Goal: Task Accomplishment & Management: Manage account settings

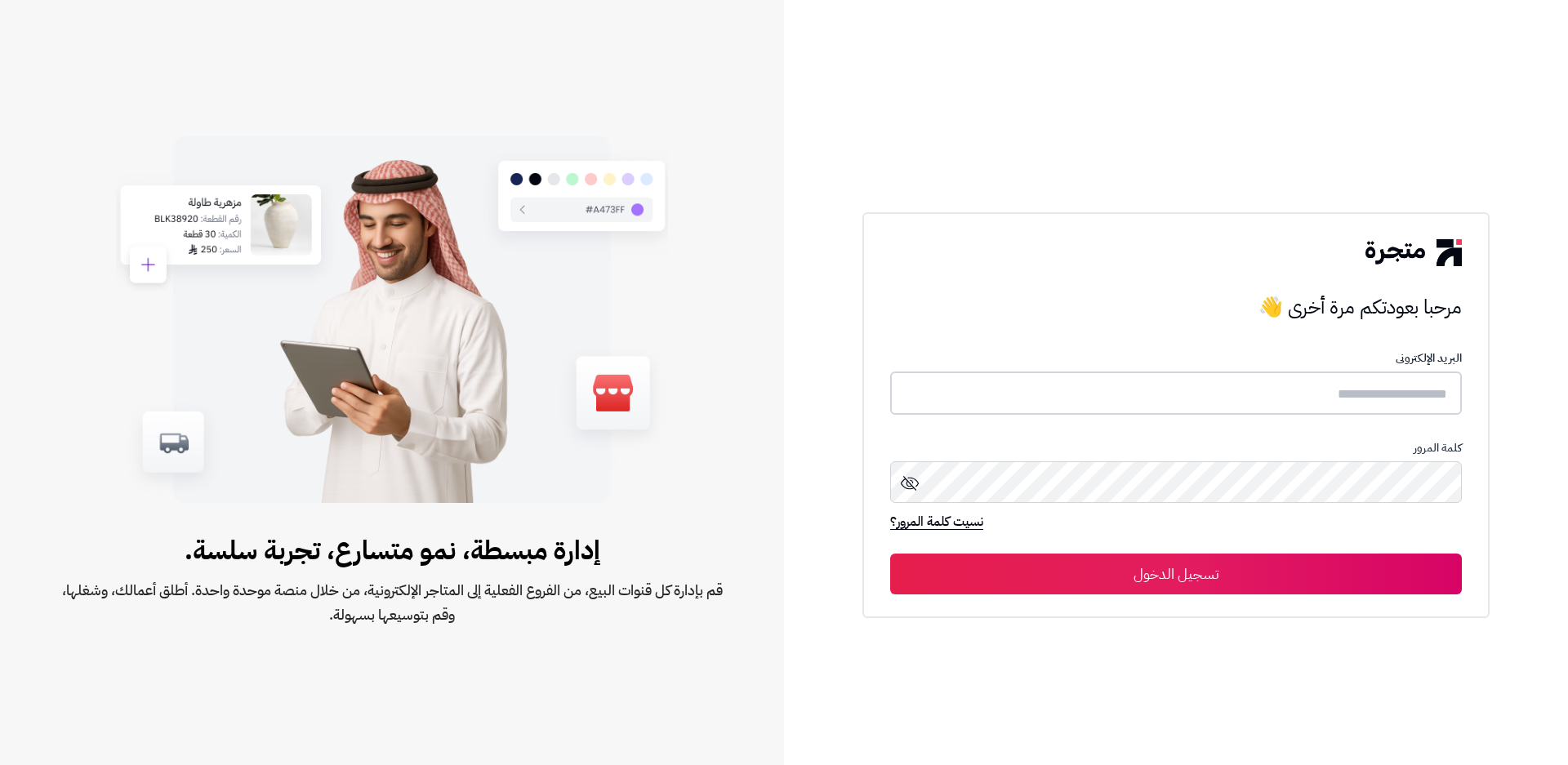
type input "**********"
click at [1234, 594] on div "**********" at bounding box center [1176, 414] width 627 height 404
type input "**********"
click at [1154, 559] on button "تسجيل الدخول" at bounding box center [1176, 573] width 571 height 41
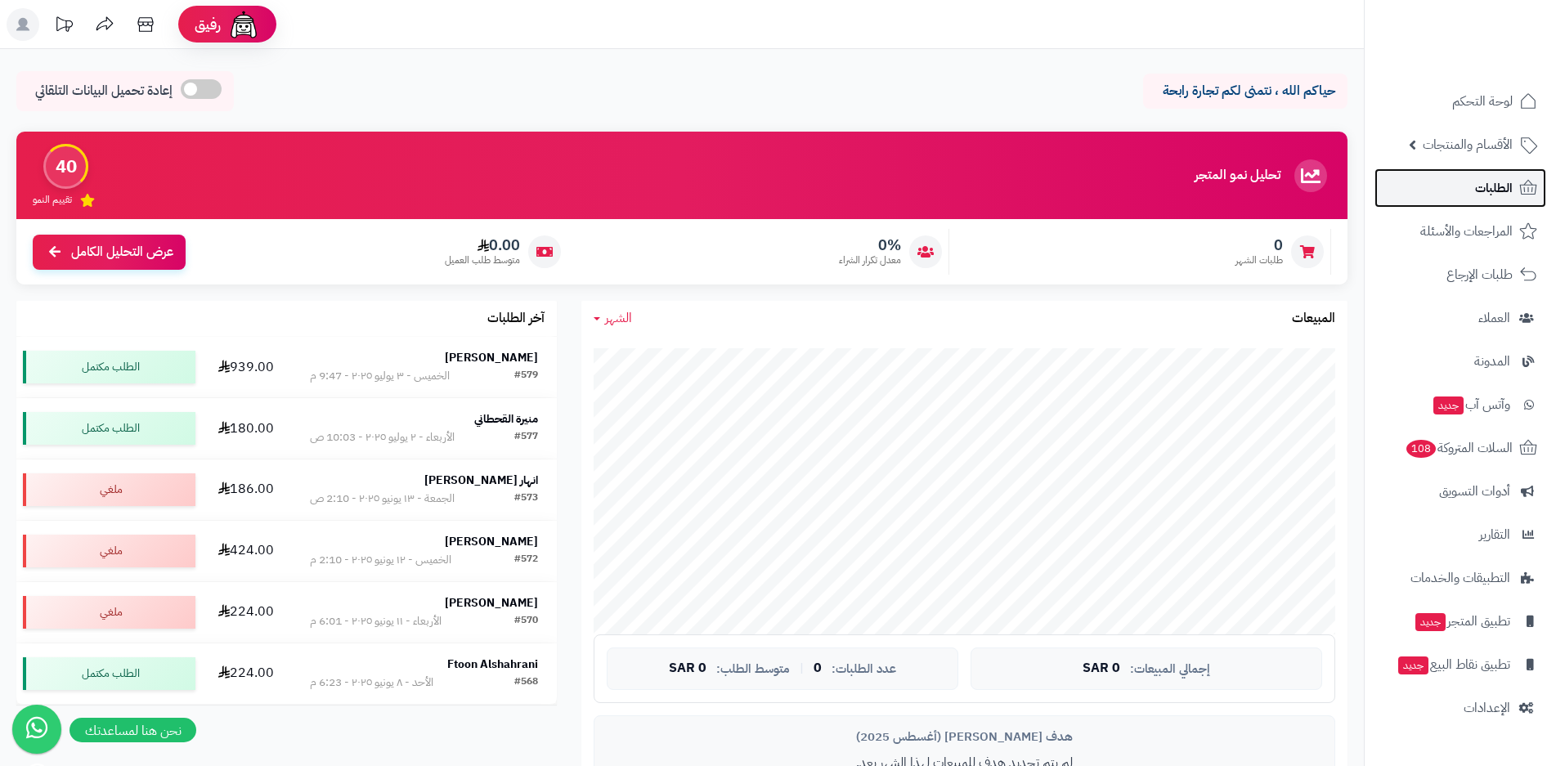
click at [1465, 185] on link "الطلبات" at bounding box center [1461, 187] width 172 height 39
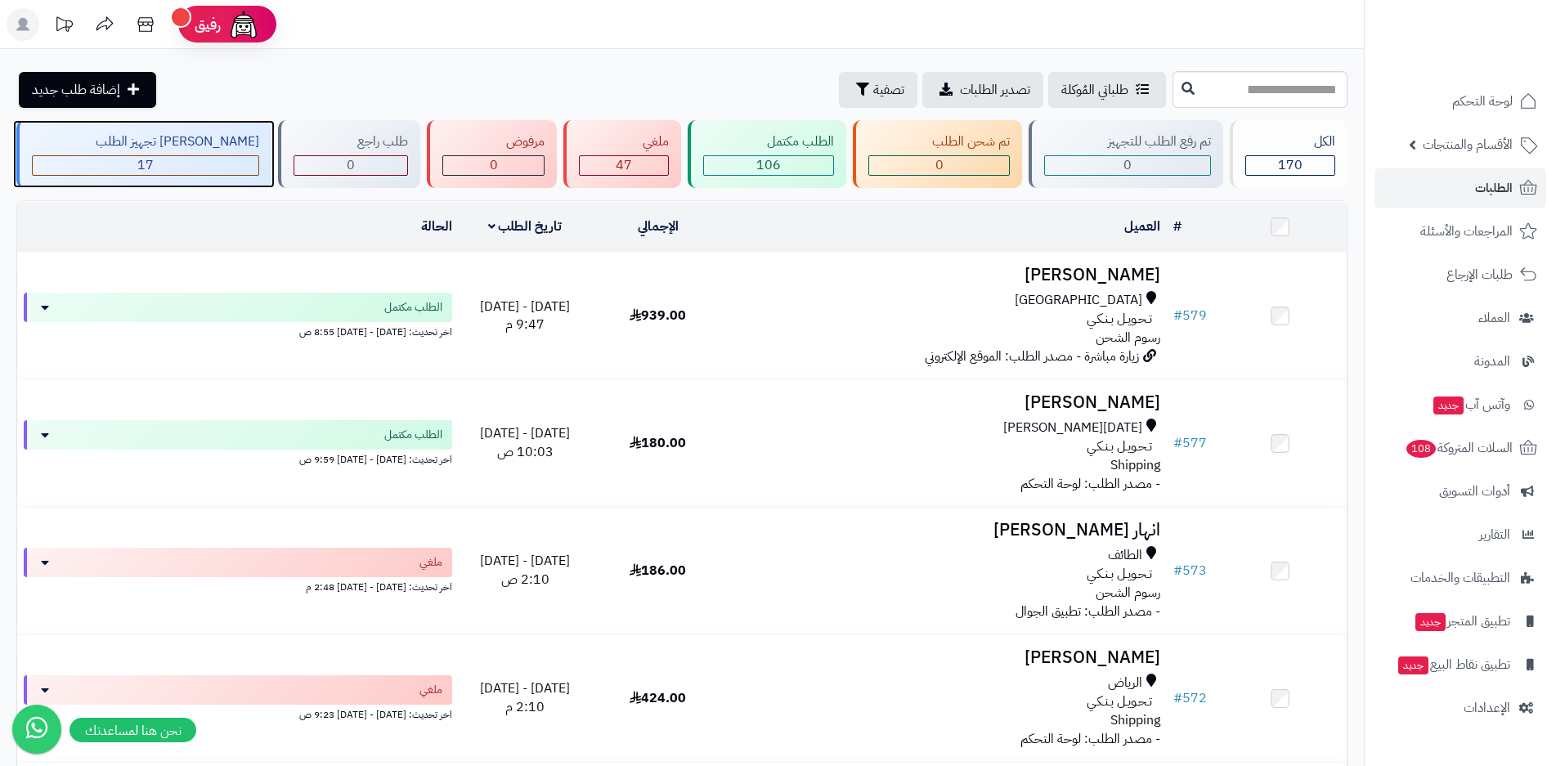
click at [137, 162] on span "17" at bounding box center [145, 165] width 16 height 20
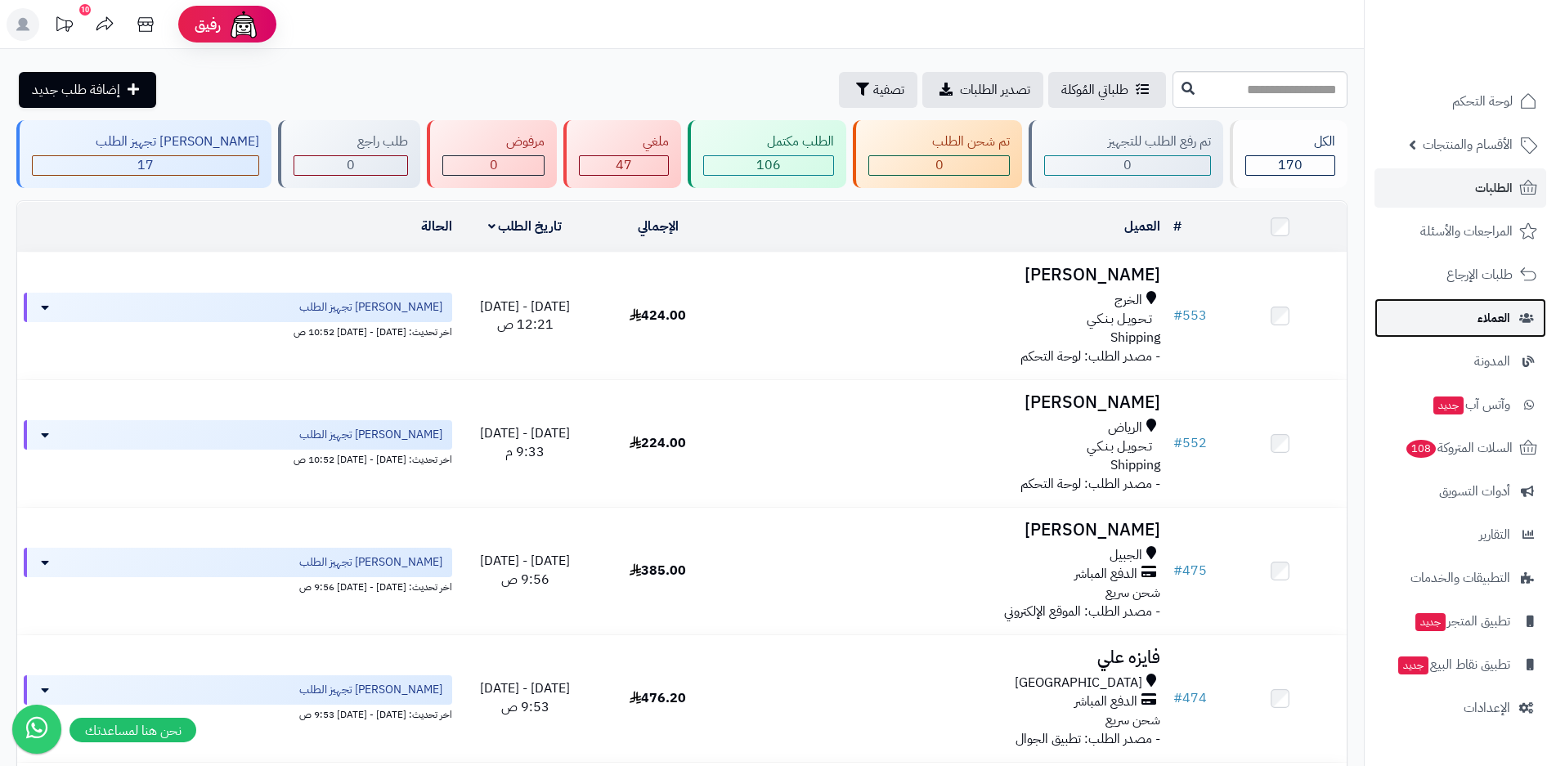
click at [1496, 325] on span "العملاء" at bounding box center [1494, 318] width 33 height 23
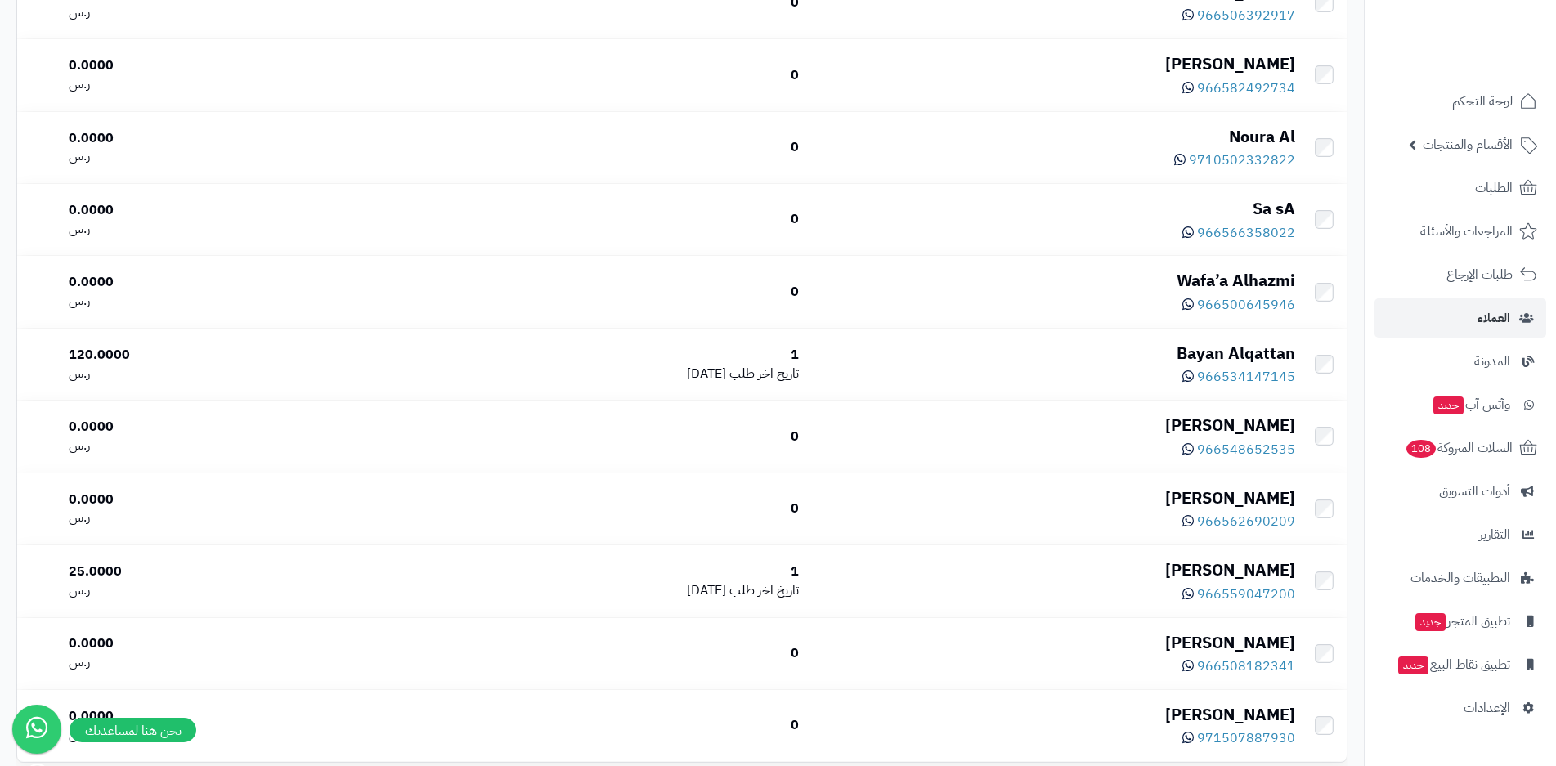
scroll to position [1063, 0]
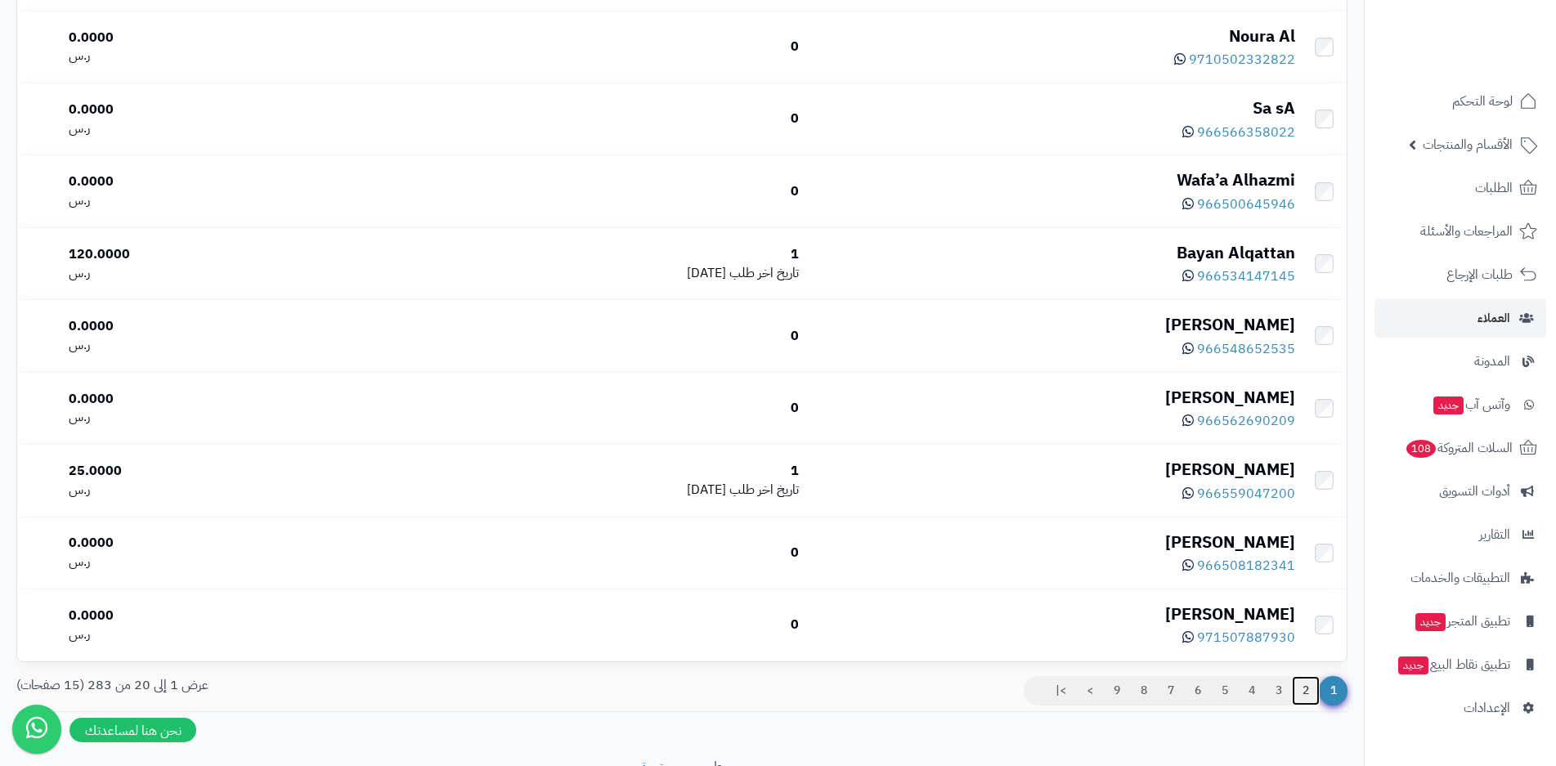
click at [1302, 692] on link "2" at bounding box center [1306, 690] width 28 height 29
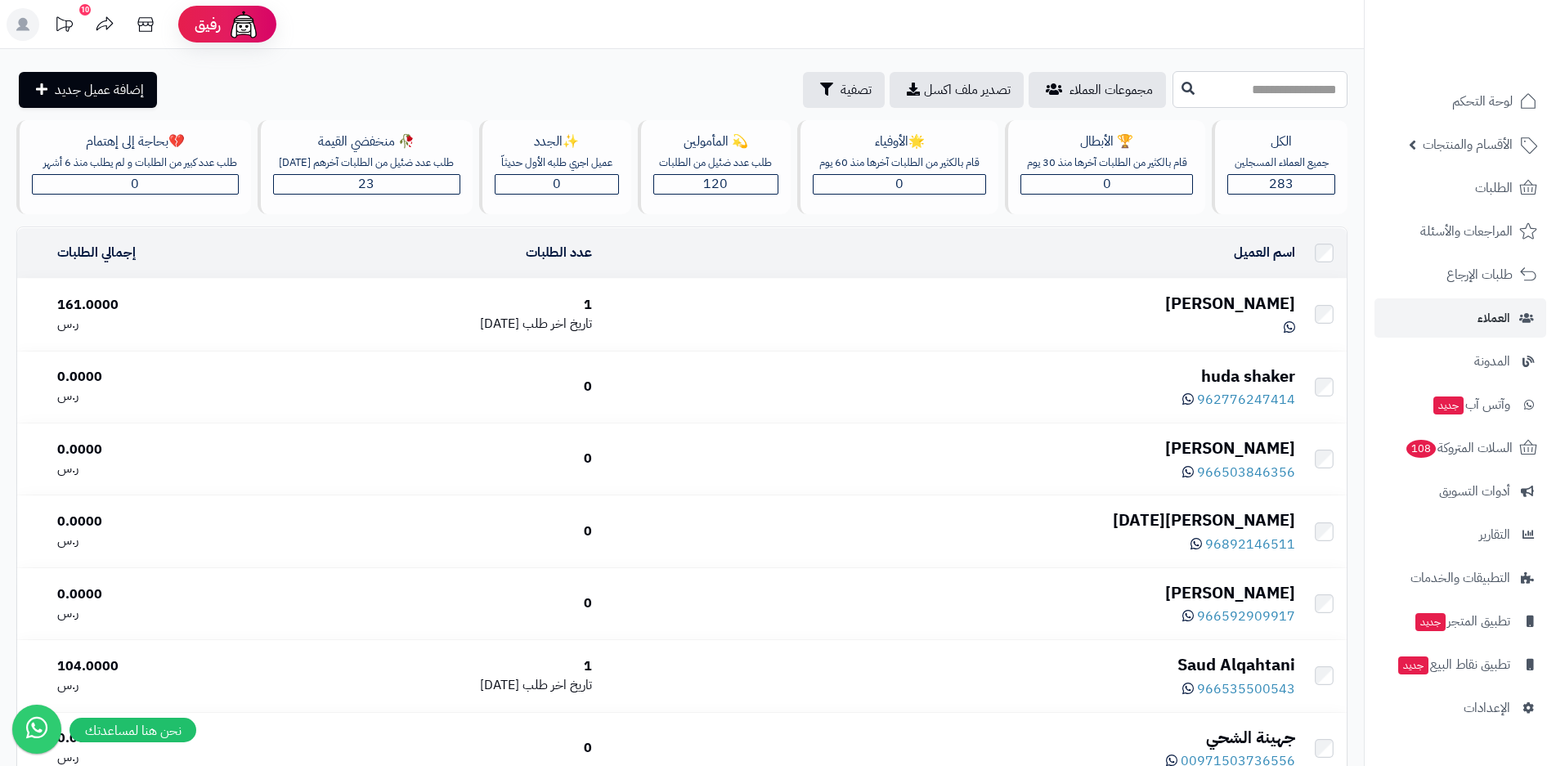
click at [1237, 89] on input "text" at bounding box center [1260, 89] width 175 height 37
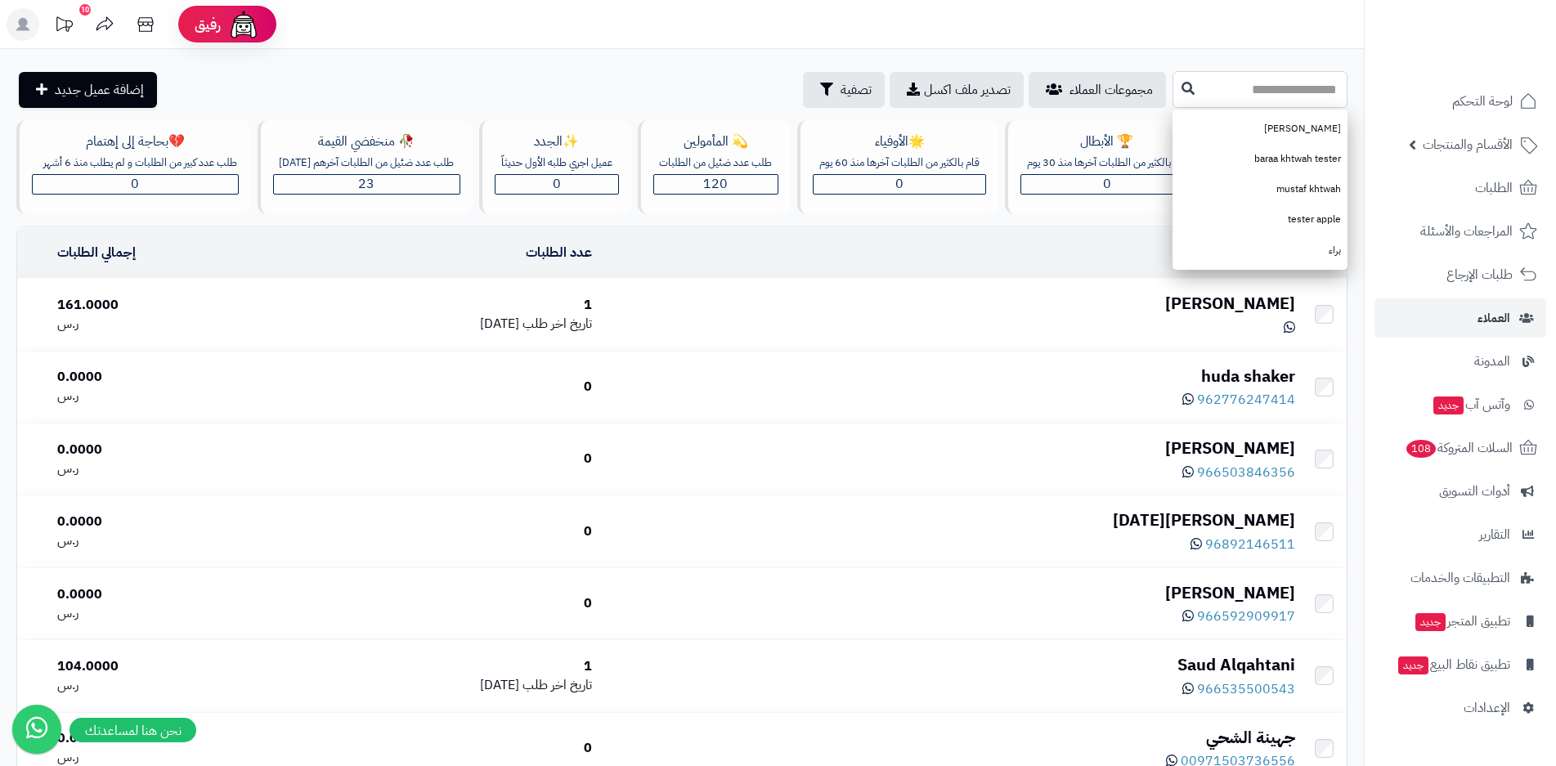
type input "*"
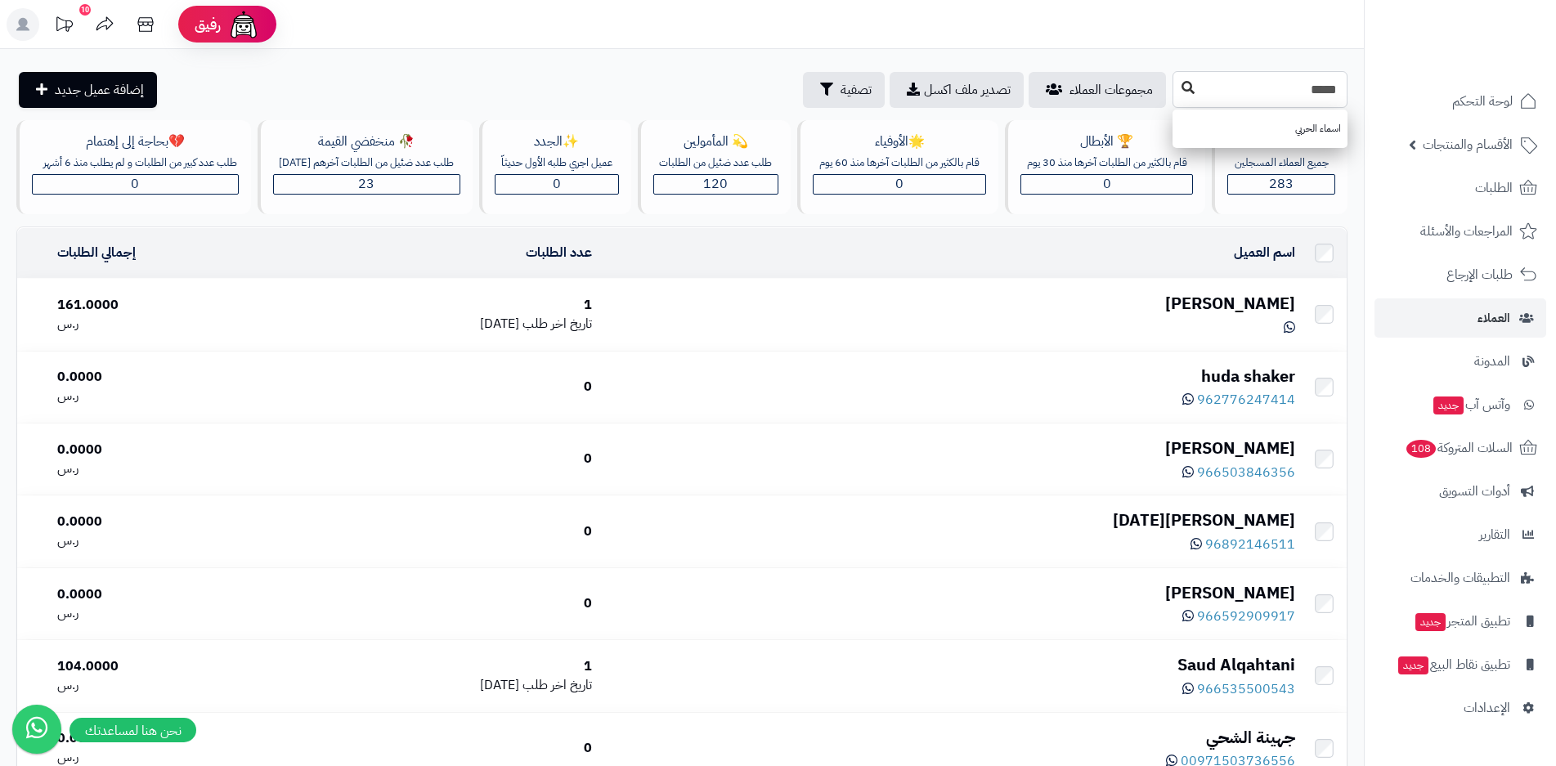
type input "*****"
click at [1182, 87] on icon at bounding box center [1188, 87] width 13 height 13
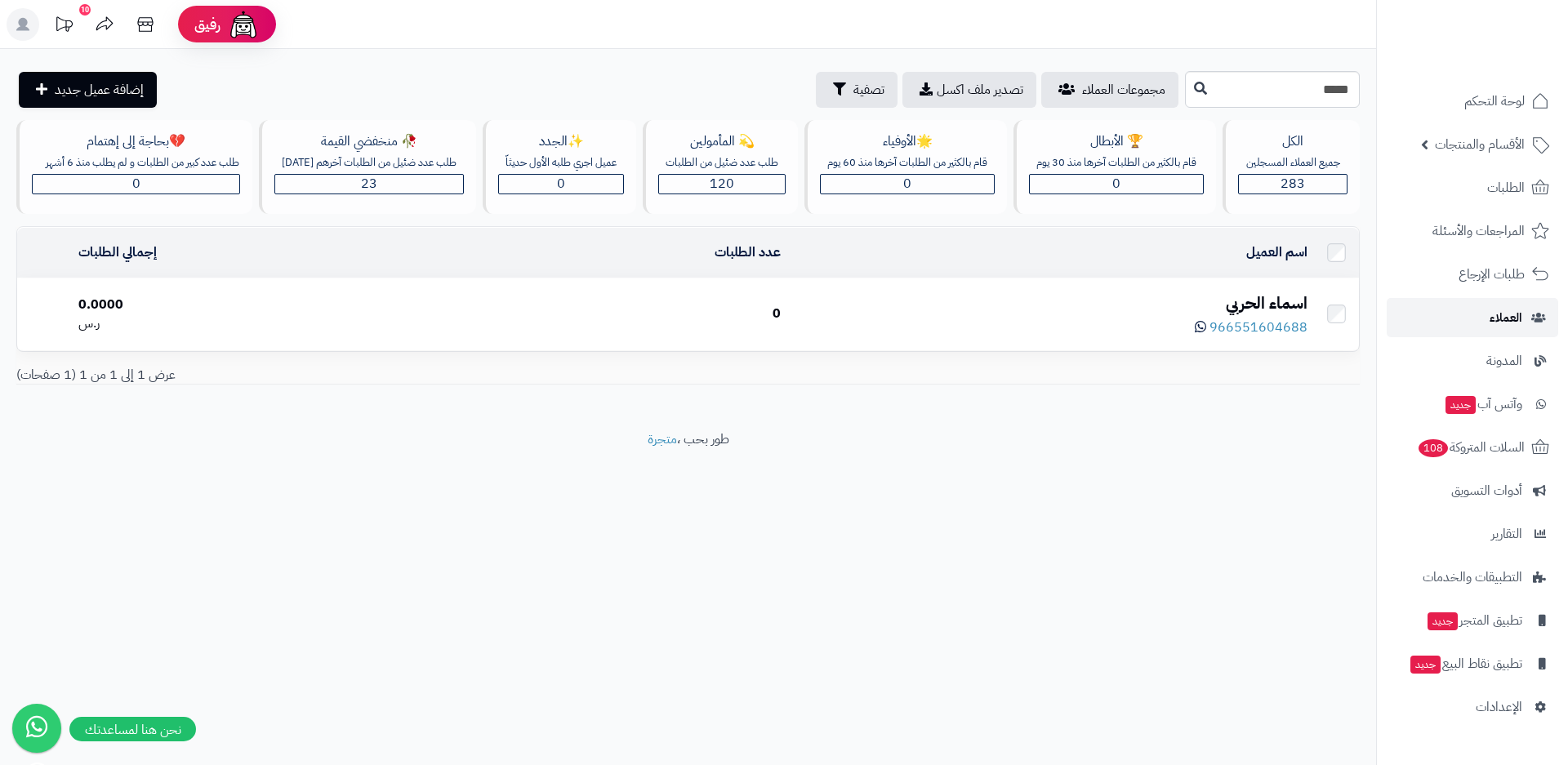
click at [1497, 319] on span "العملاء" at bounding box center [1506, 318] width 33 height 23
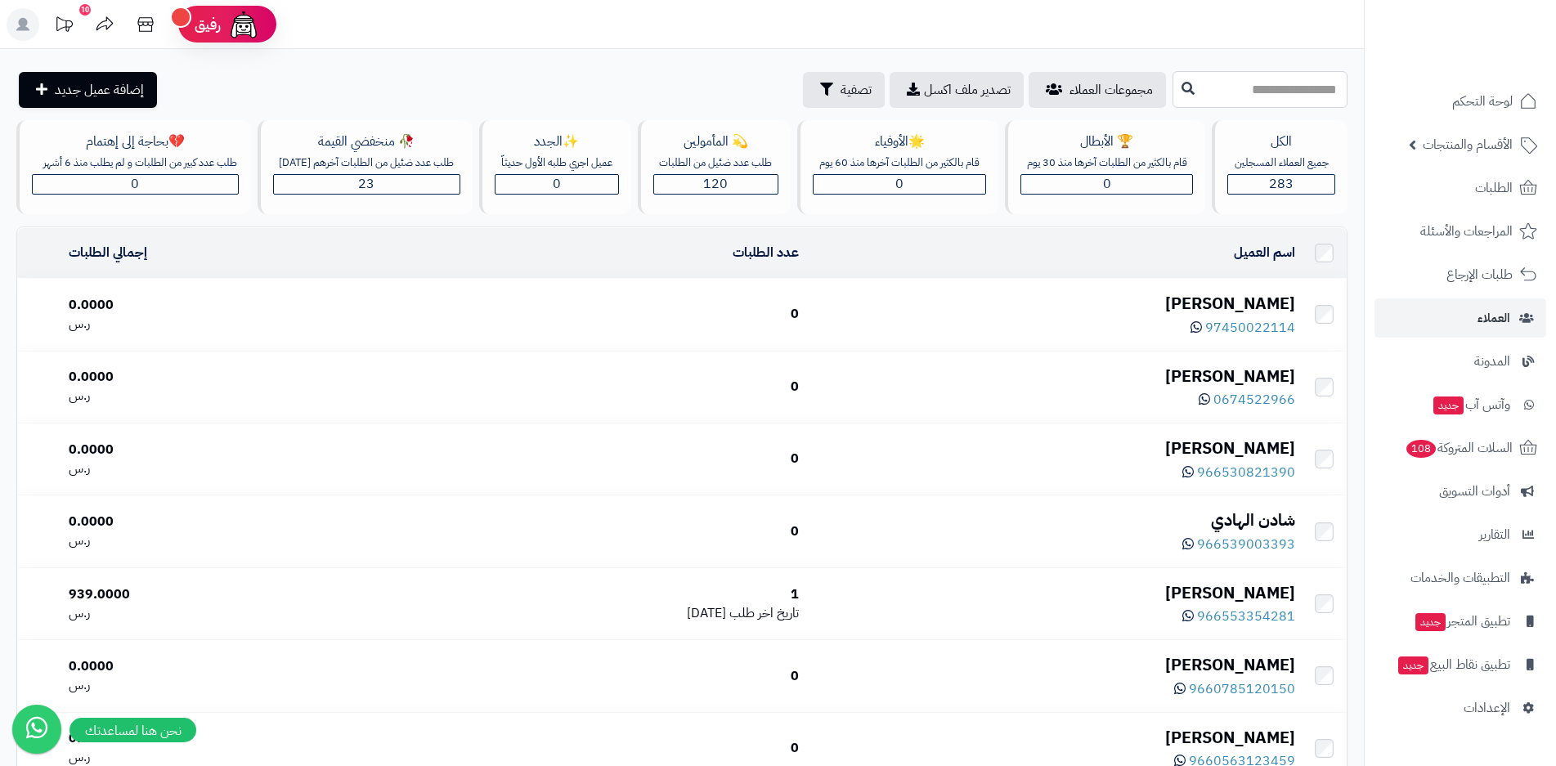
click at [1276, 87] on input "text" at bounding box center [1260, 89] width 175 height 37
type input "*****"
click at [1182, 87] on icon at bounding box center [1188, 87] width 13 height 13
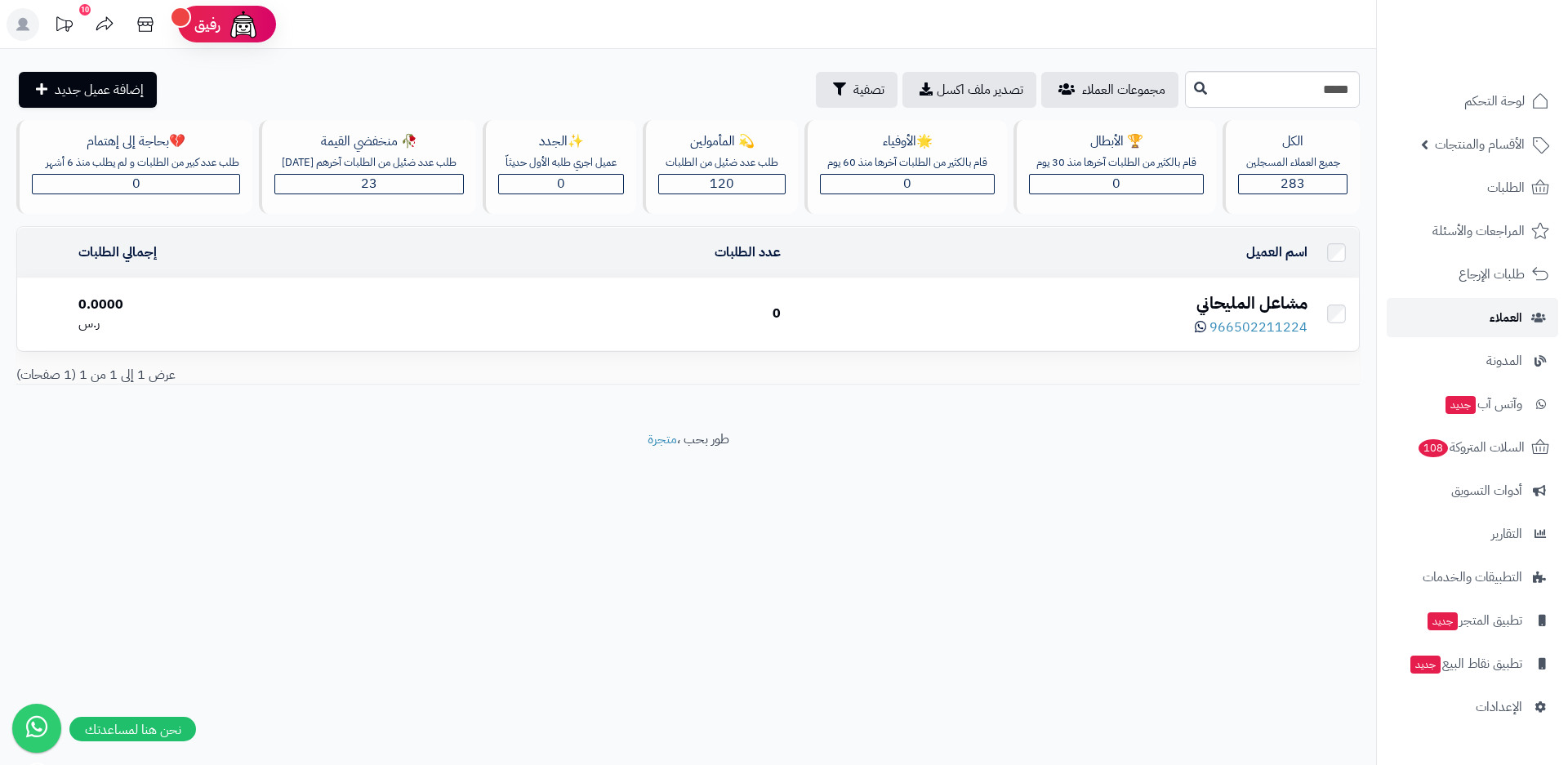
click at [1508, 321] on span "العملاء" at bounding box center [1506, 318] width 33 height 23
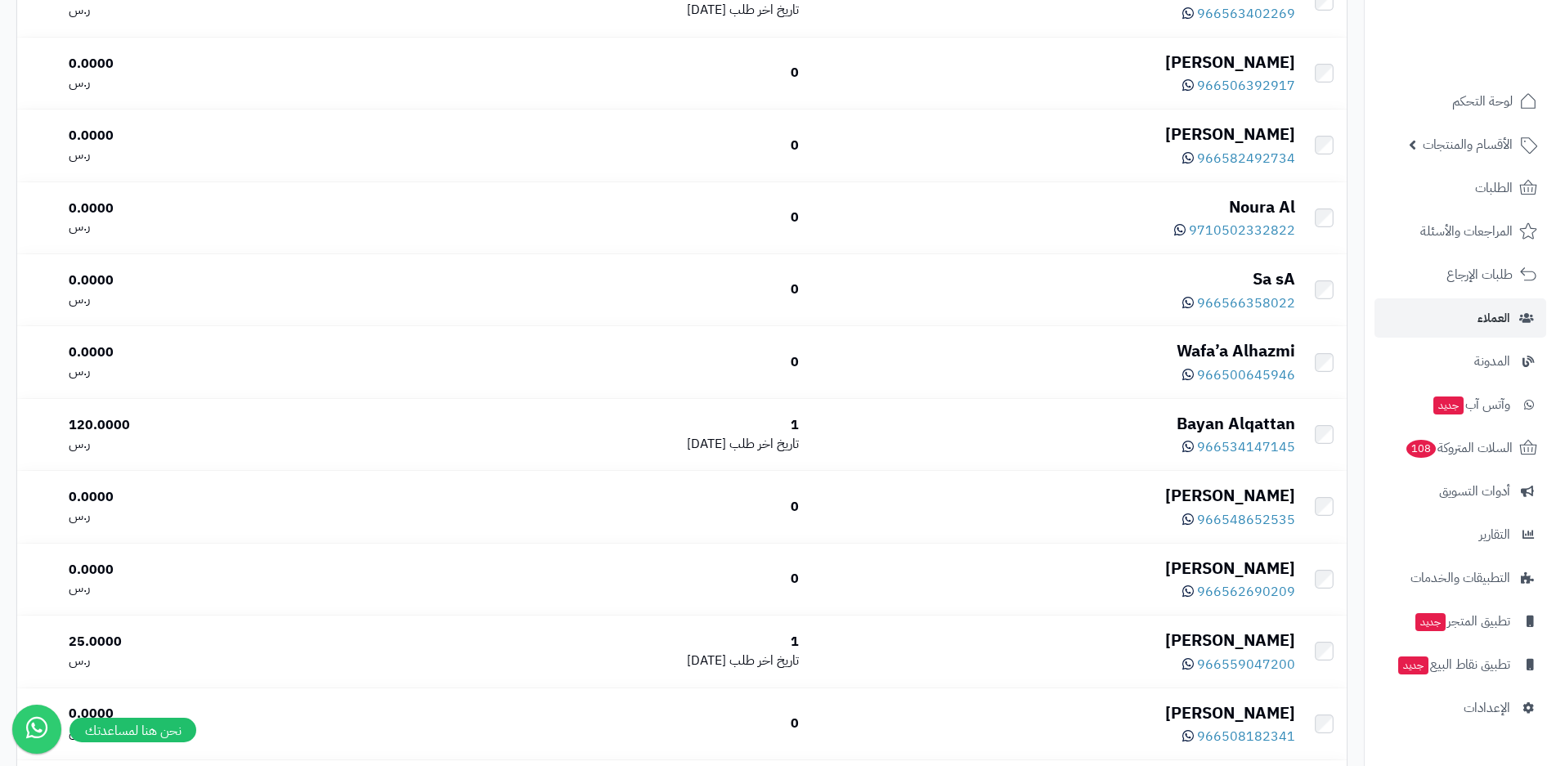
scroll to position [1142, 0]
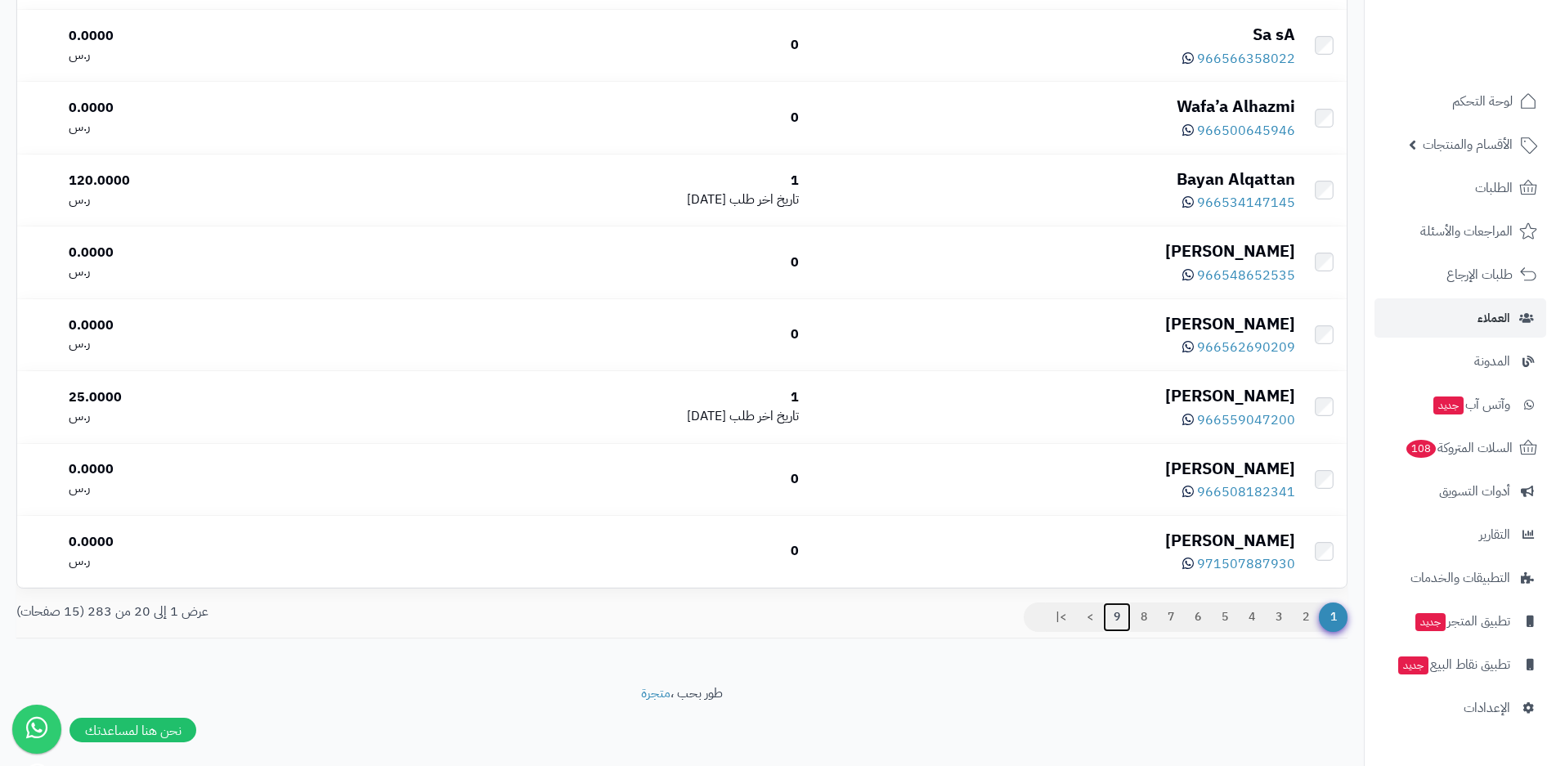
click at [1113, 609] on link "9" at bounding box center [1117, 617] width 28 height 29
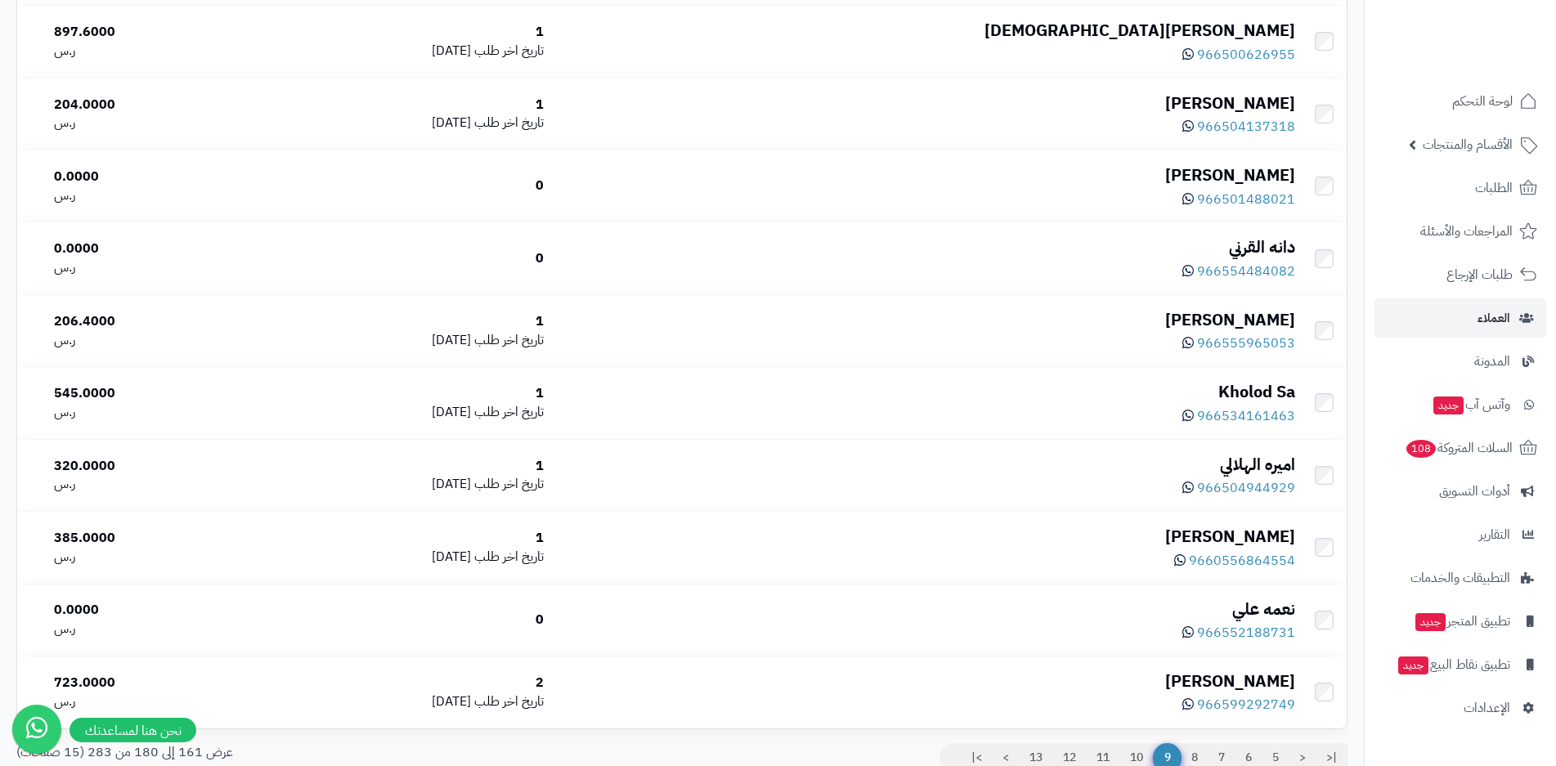
scroll to position [1142, 0]
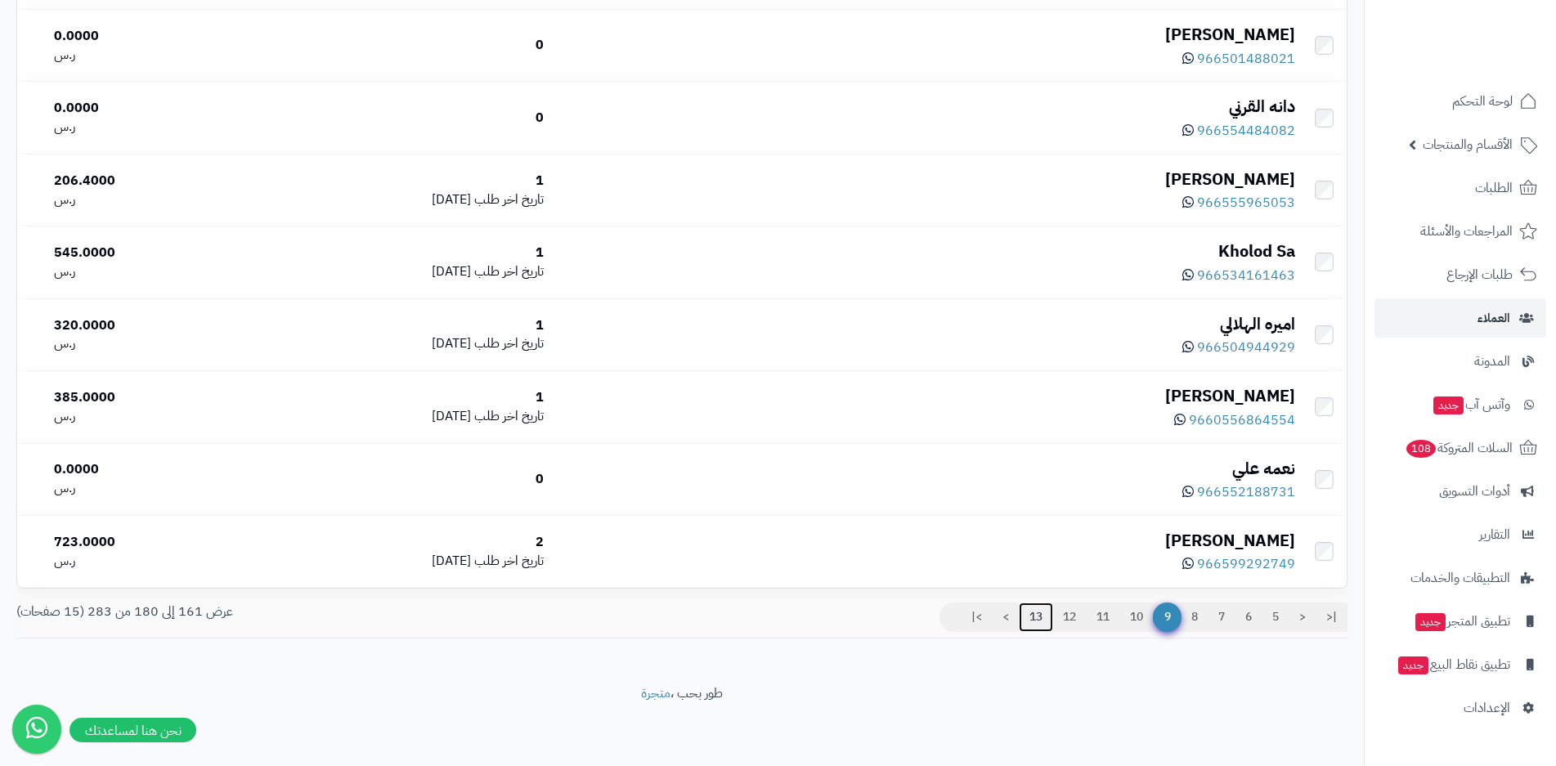
click at [1034, 606] on link "13" at bounding box center [1036, 617] width 34 height 29
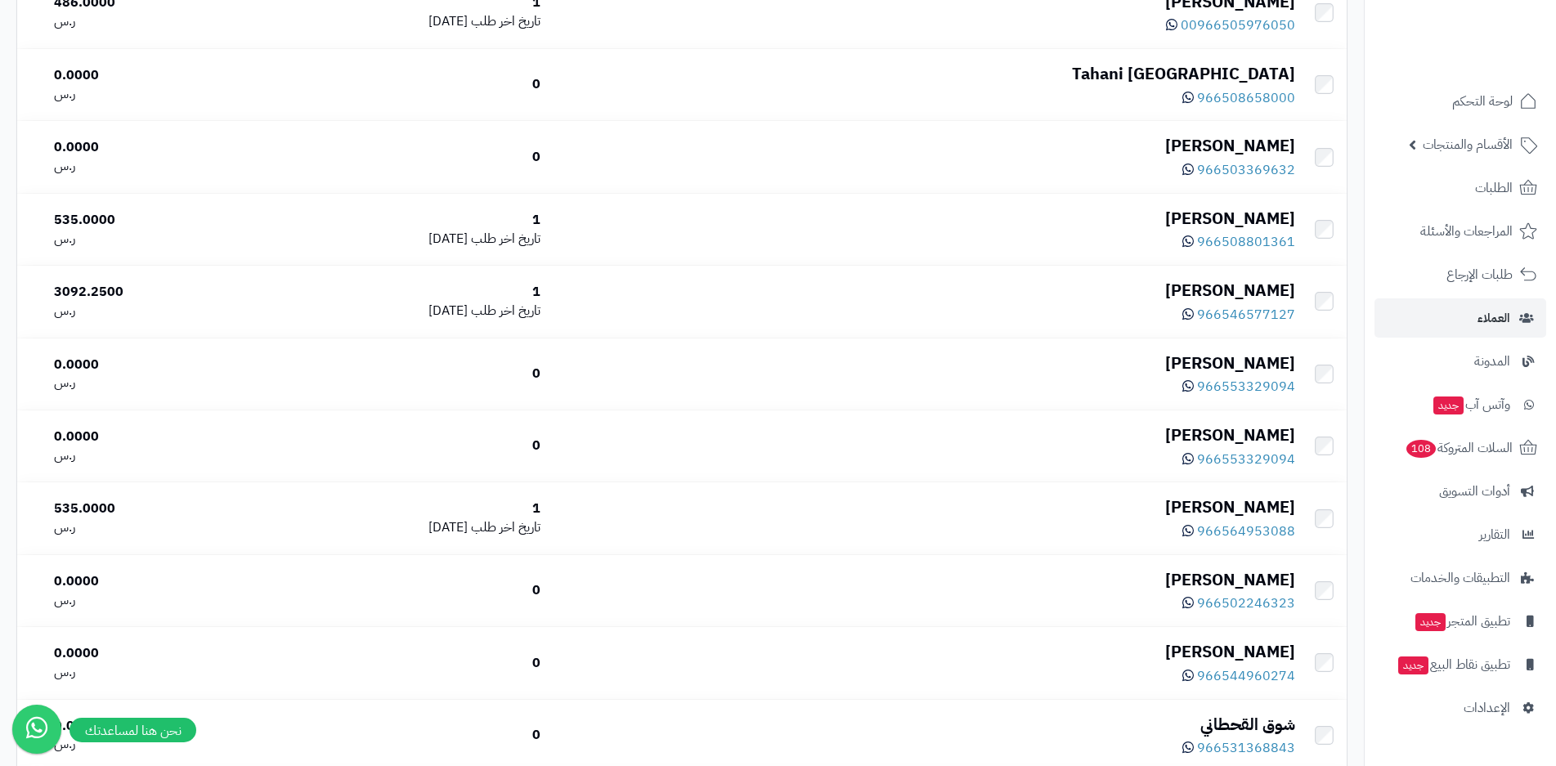
scroll to position [1142, 0]
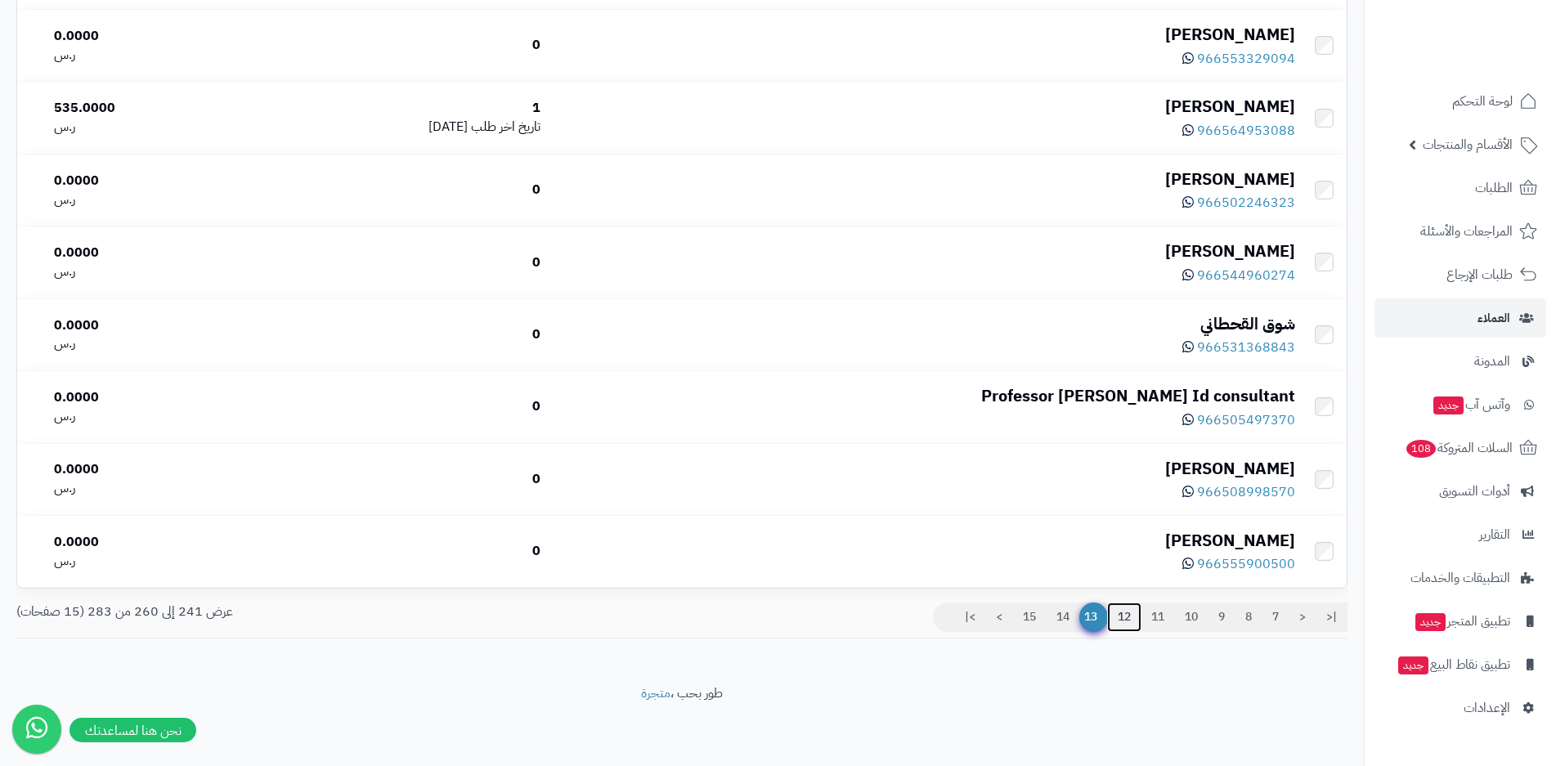
click at [1119, 617] on link "12" at bounding box center [1124, 617] width 34 height 29
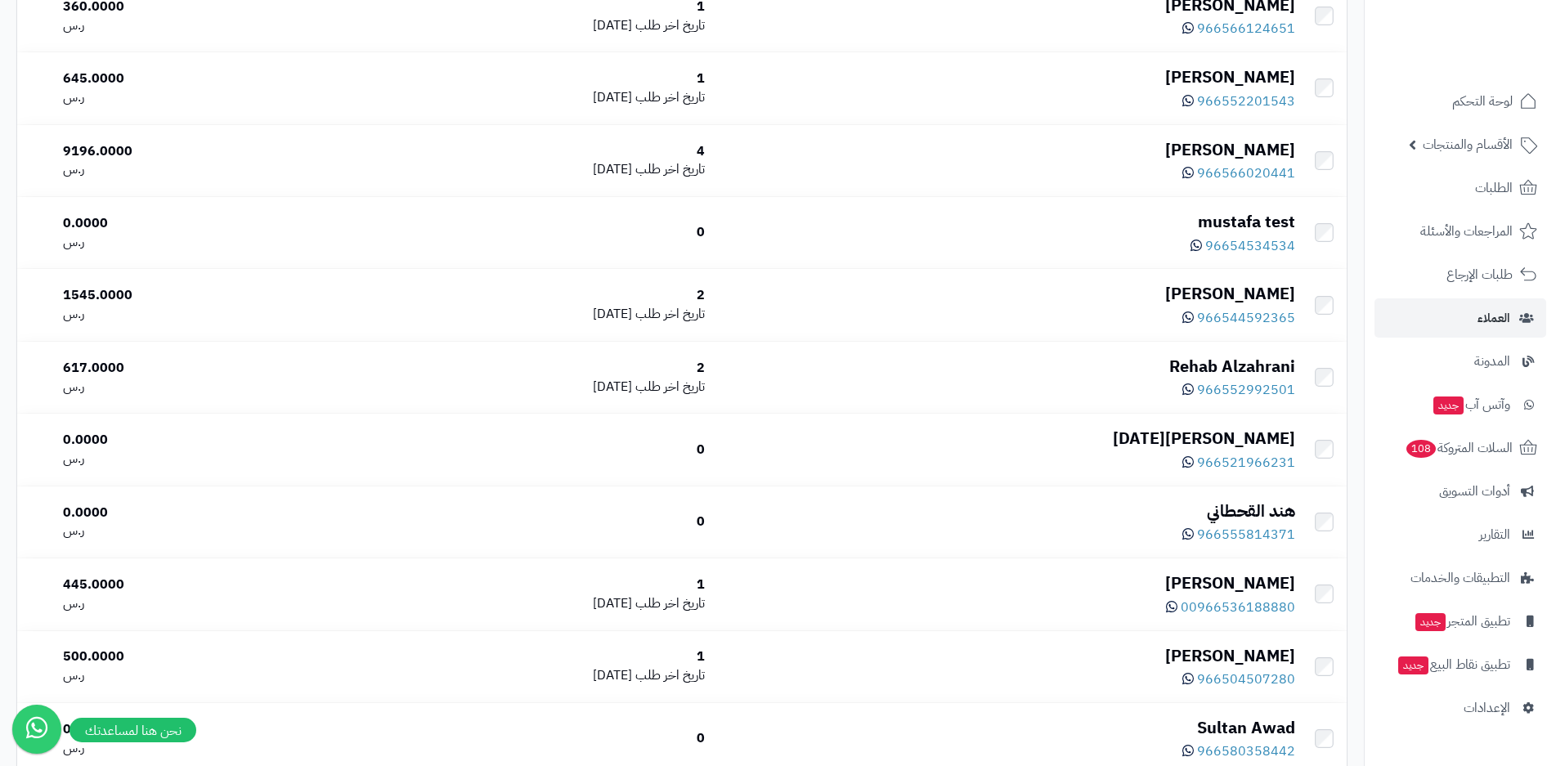
scroll to position [1142, 0]
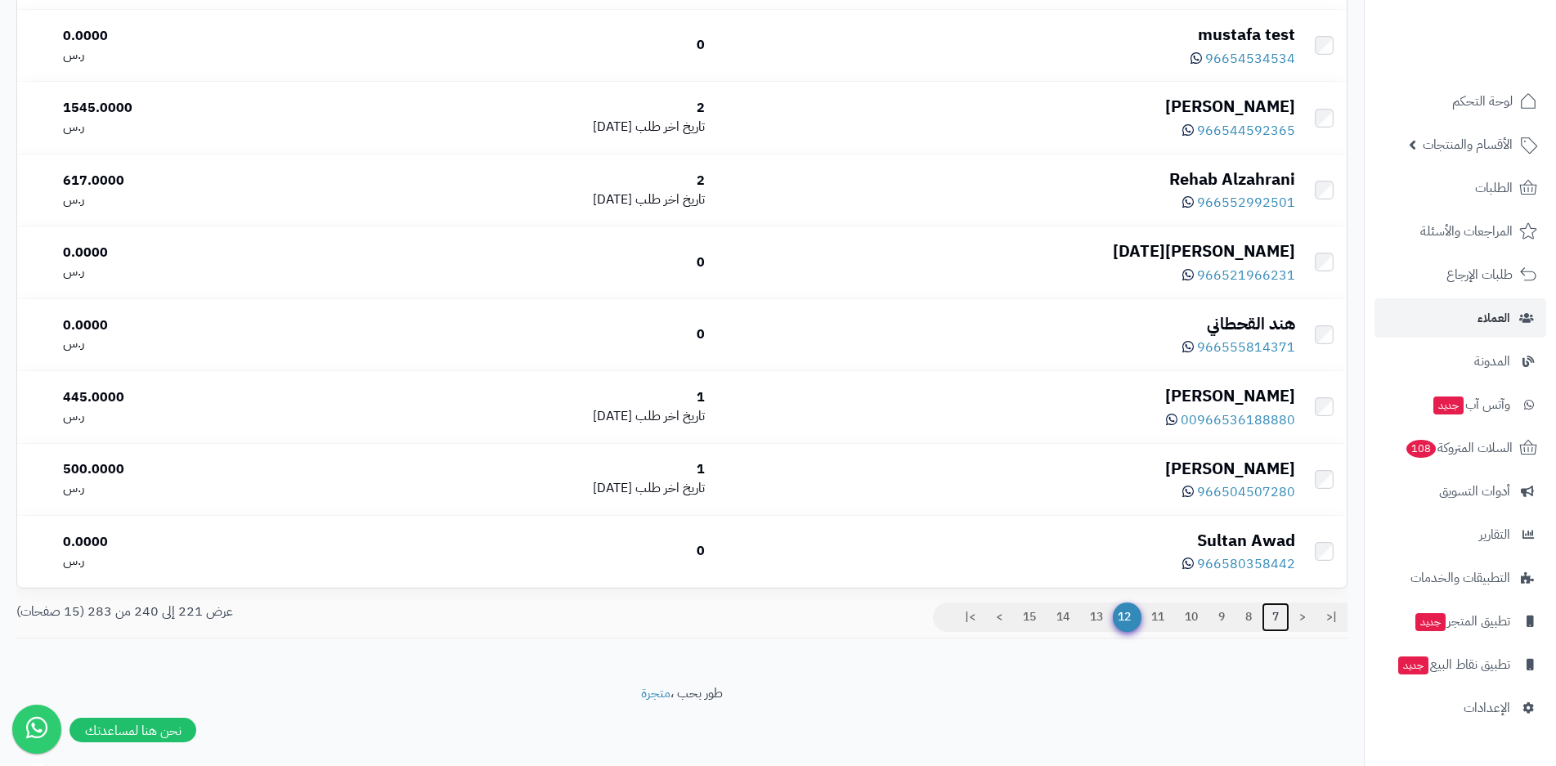
click at [1264, 614] on link "7" at bounding box center [1276, 617] width 28 height 29
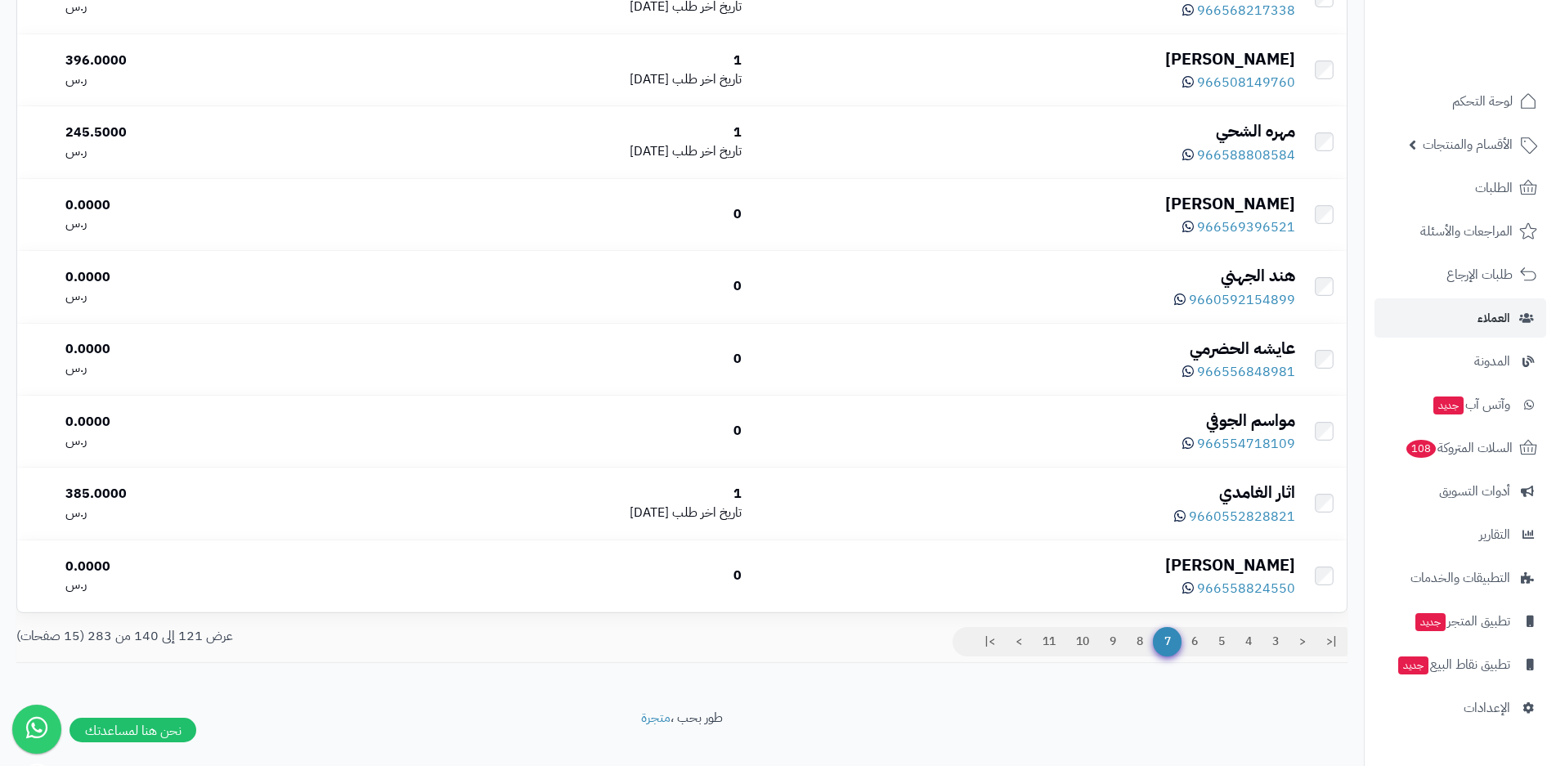
scroll to position [1142, 0]
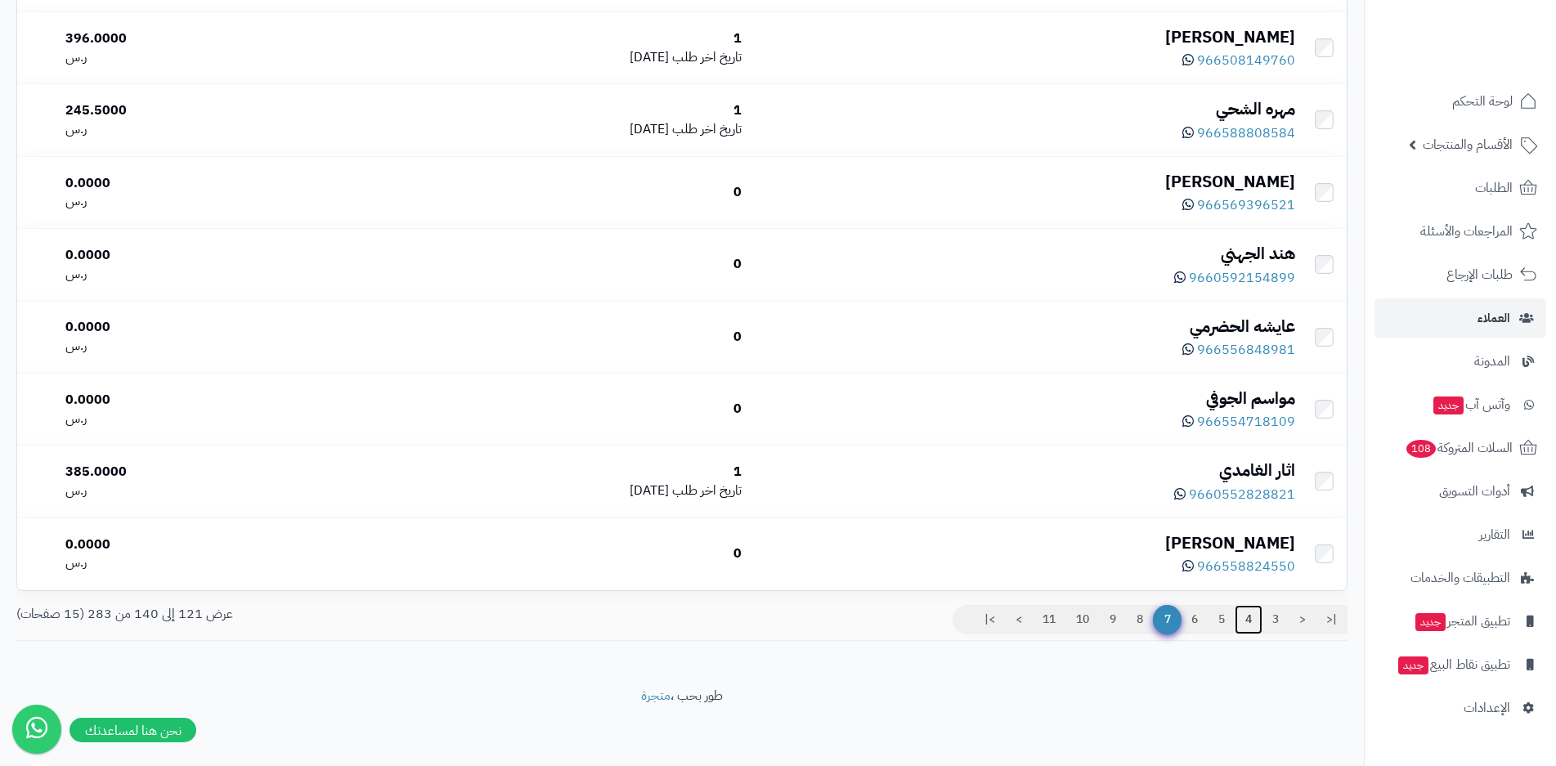
click at [1254, 617] on link "4" at bounding box center [1249, 619] width 28 height 29
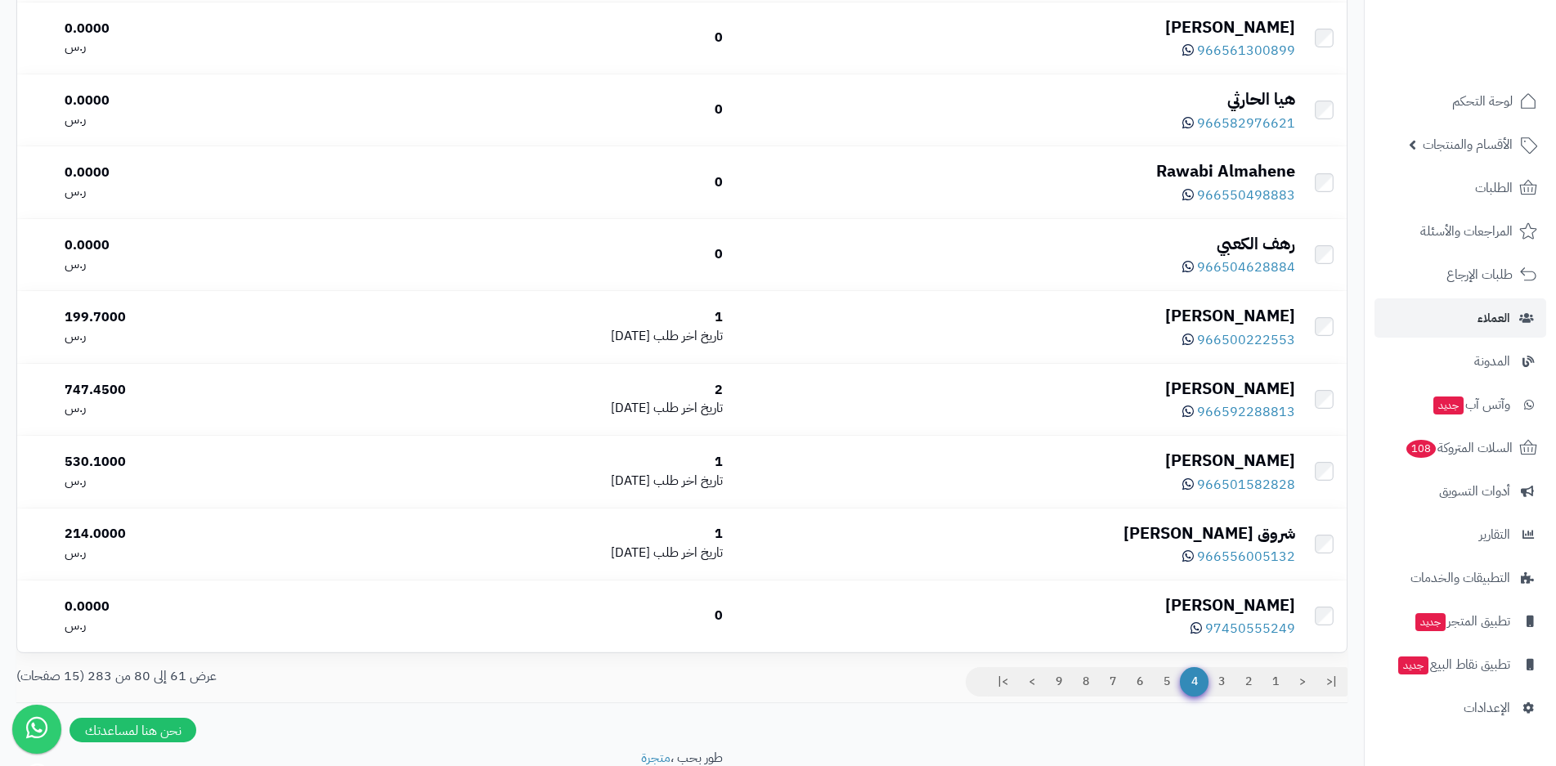
scroll to position [1142, 0]
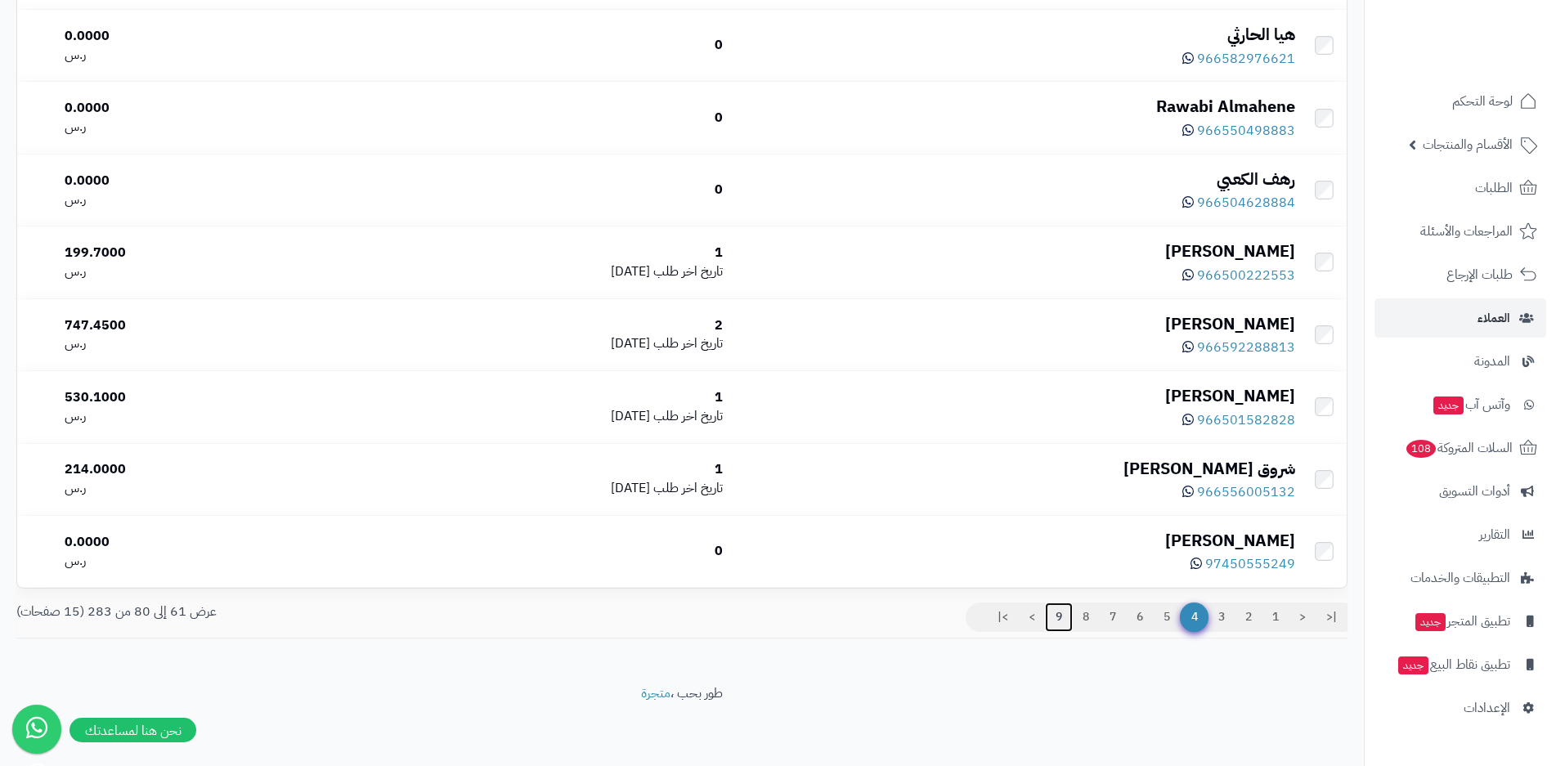
click at [1057, 620] on link "9" at bounding box center [1059, 617] width 28 height 29
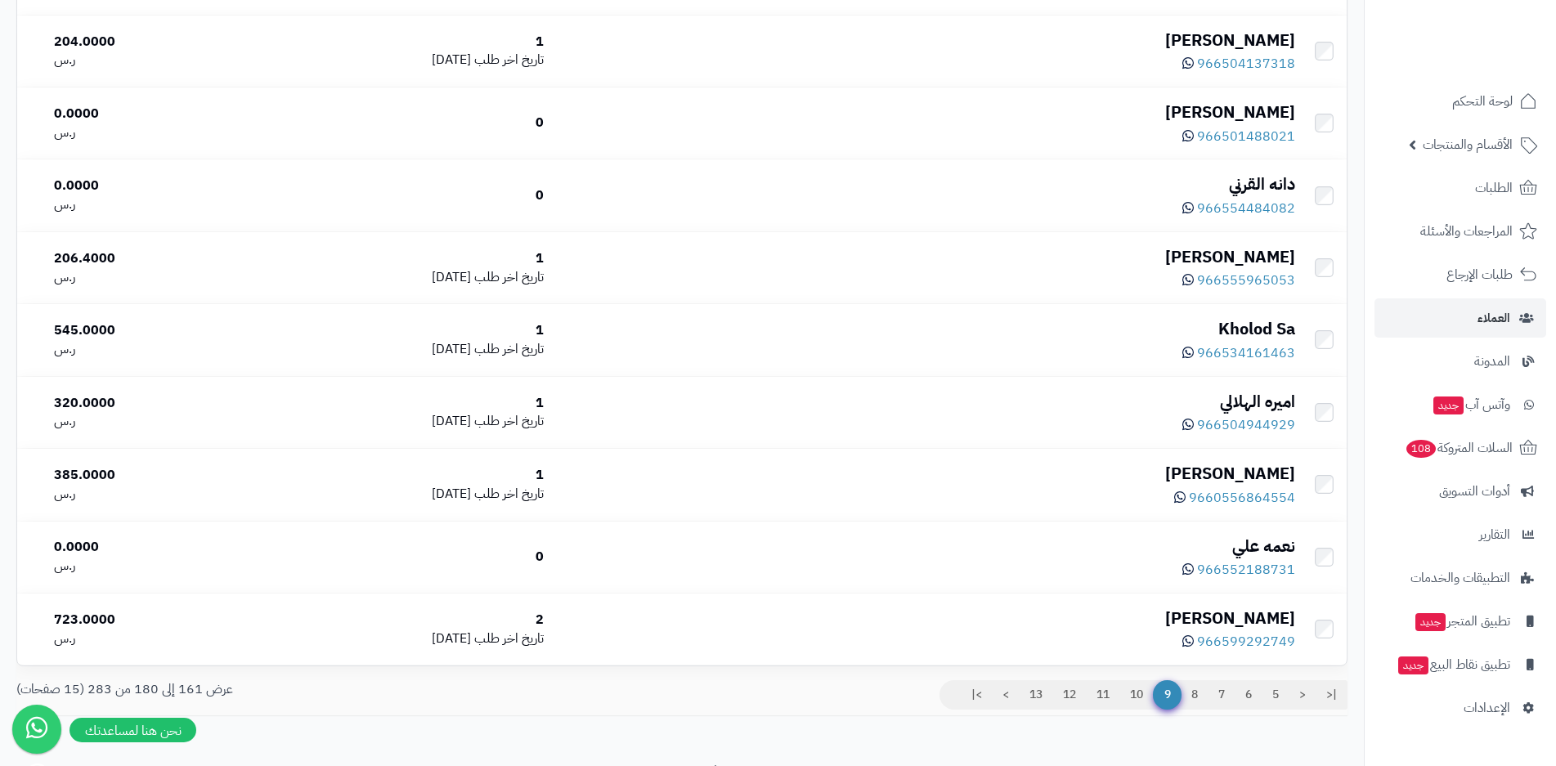
scroll to position [1142, 0]
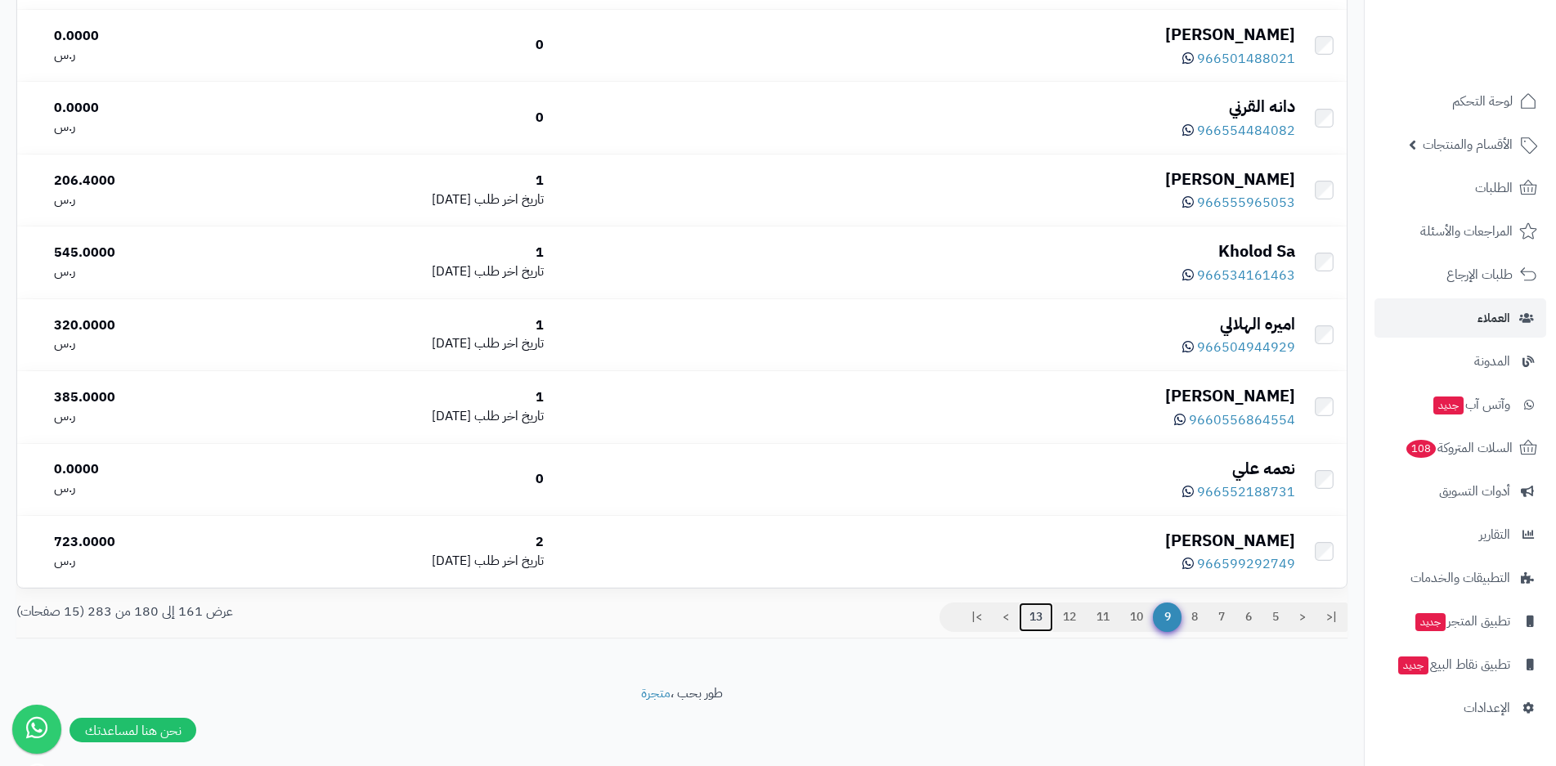
click at [1036, 618] on link "13" at bounding box center [1036, 617] width 34 height 29
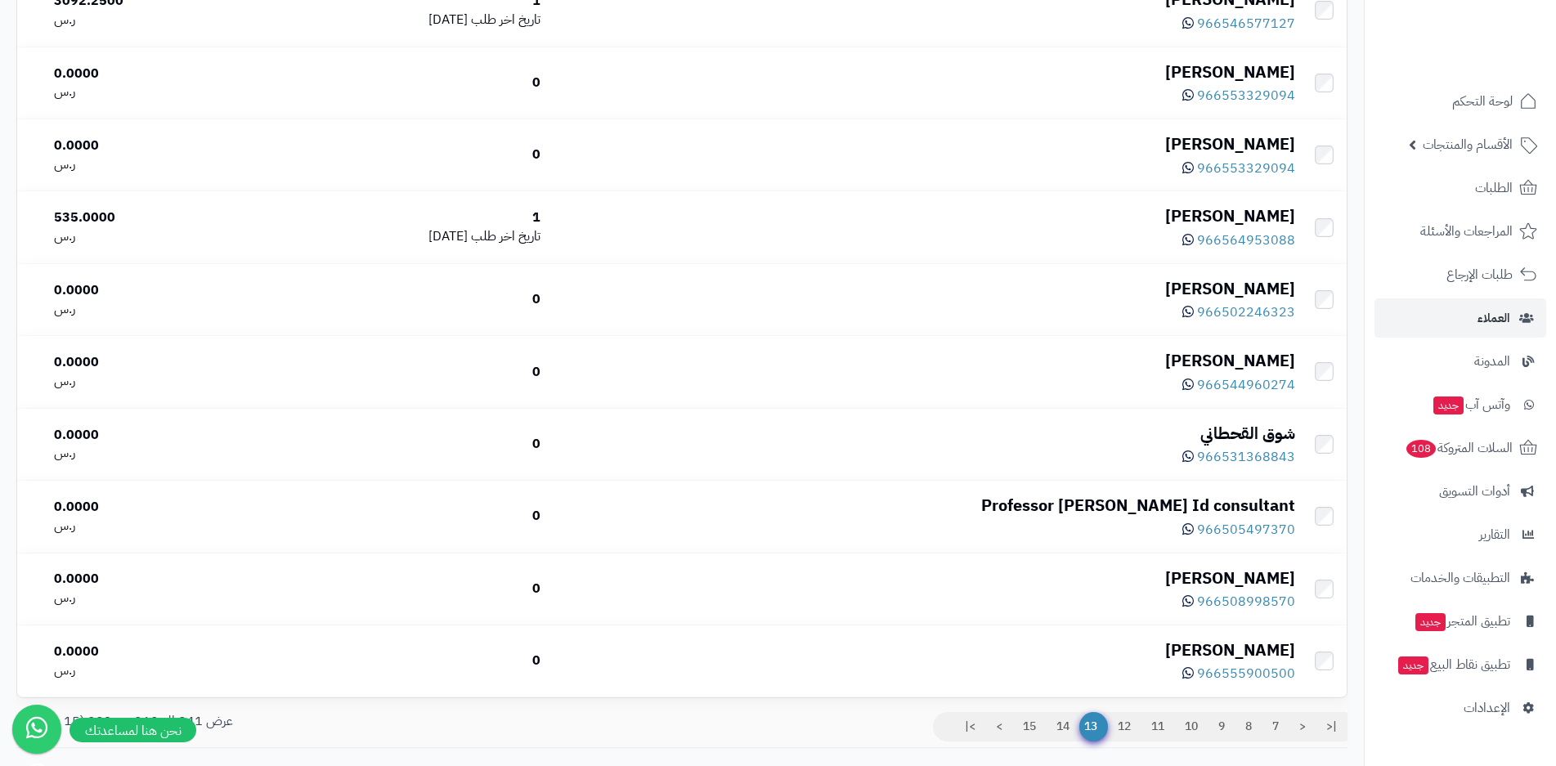
scroll to position [1142, 0]
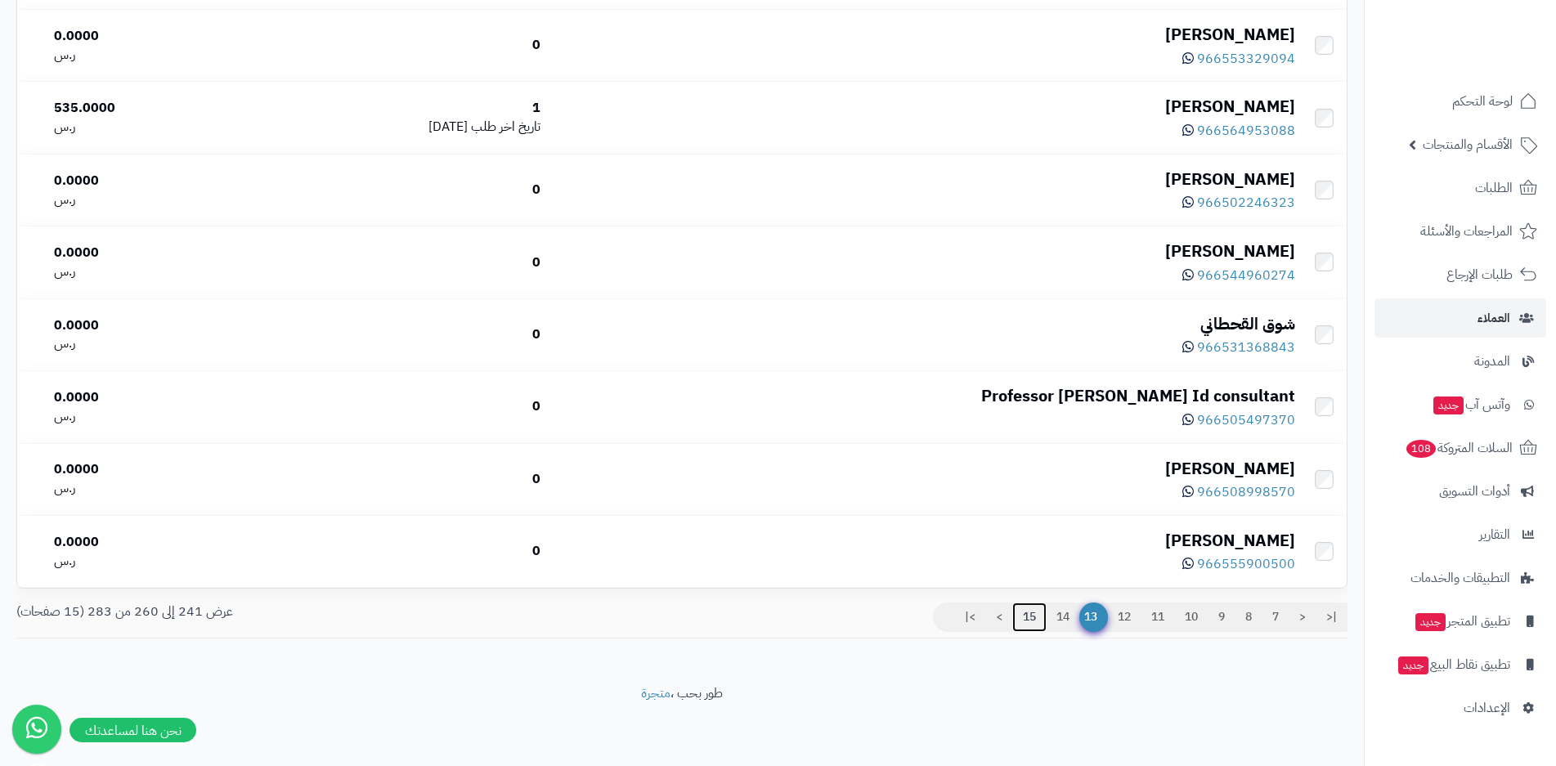
click at [1034, 616] on link "15" at bounding box center [1029, 617] width 34 height 29
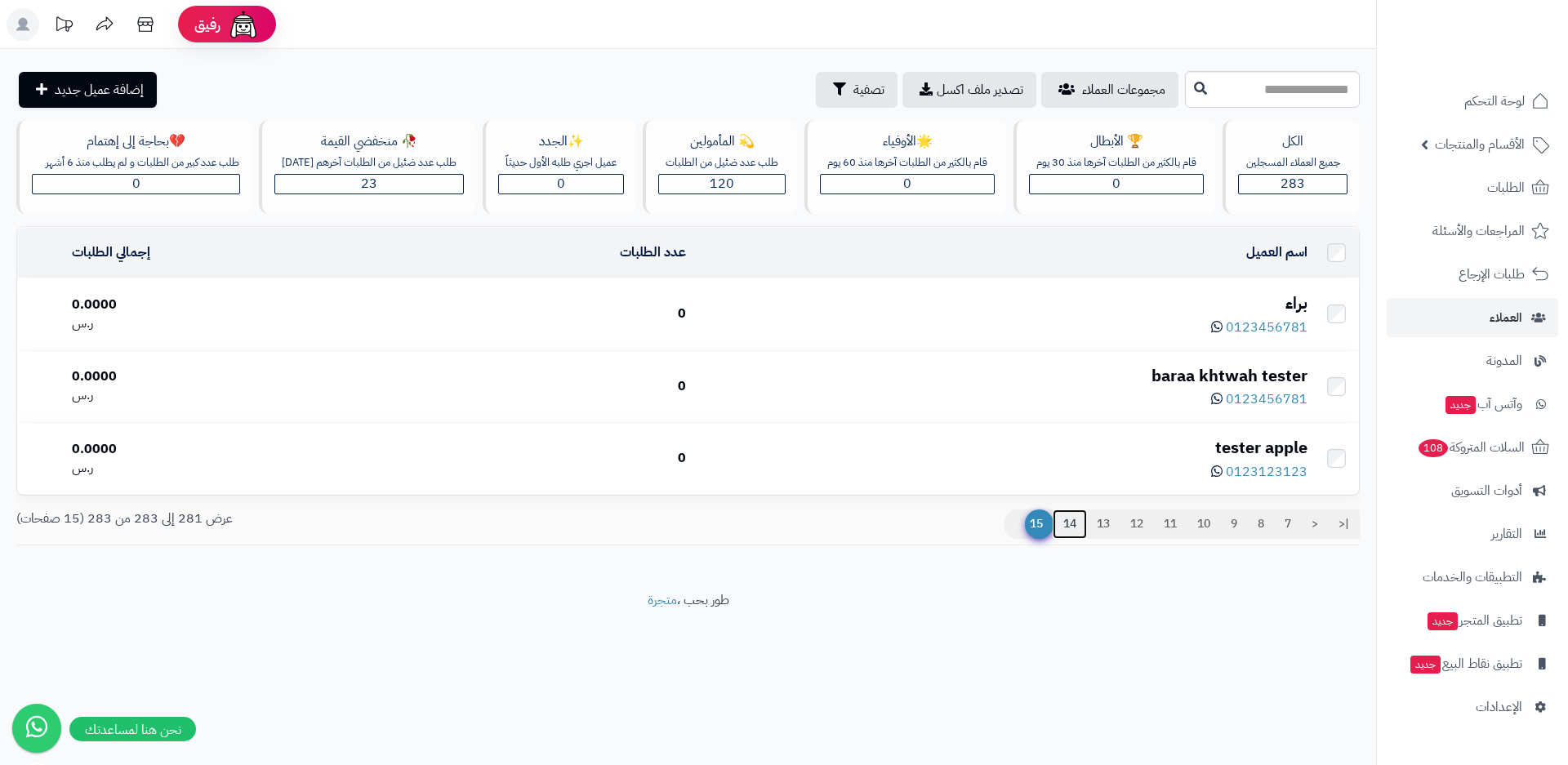
click at [1069, 533] on link "14" at bounding box center [1070, 523] width 34 height 29
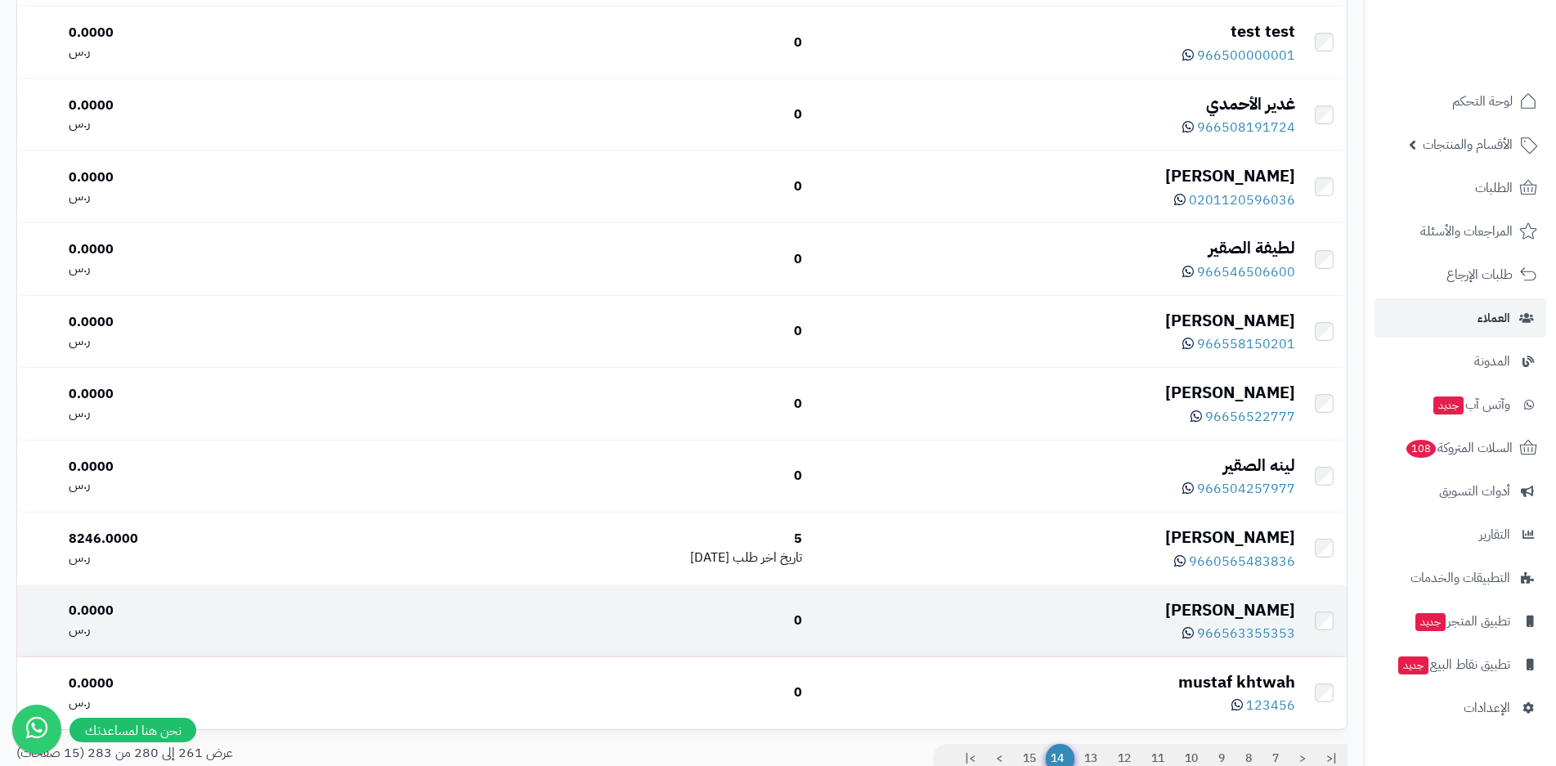
scroll to position [1142, 0]
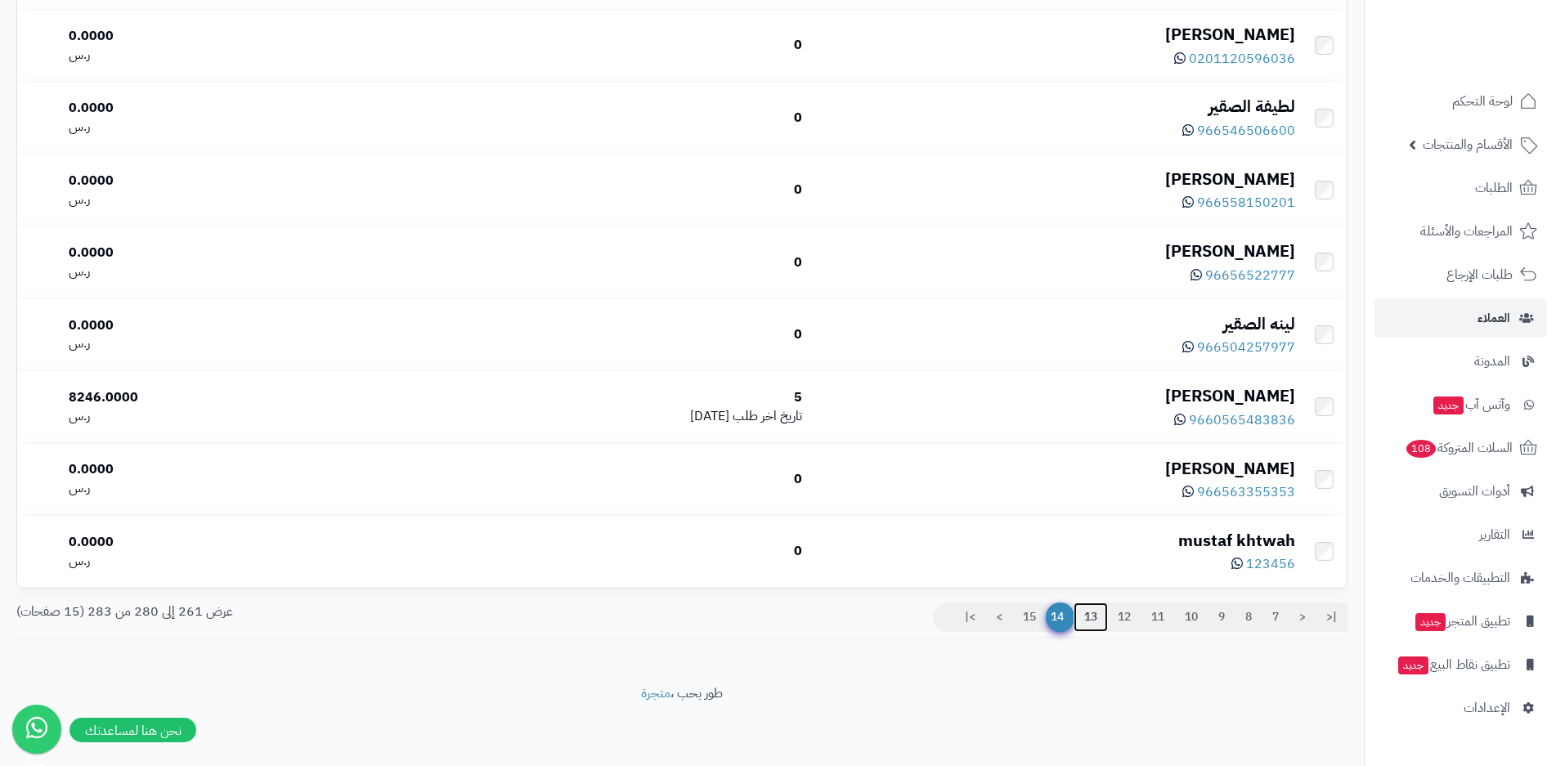
click at [1086, 610] on link "13" at bounding box center [1091, 617] width 34 height 29
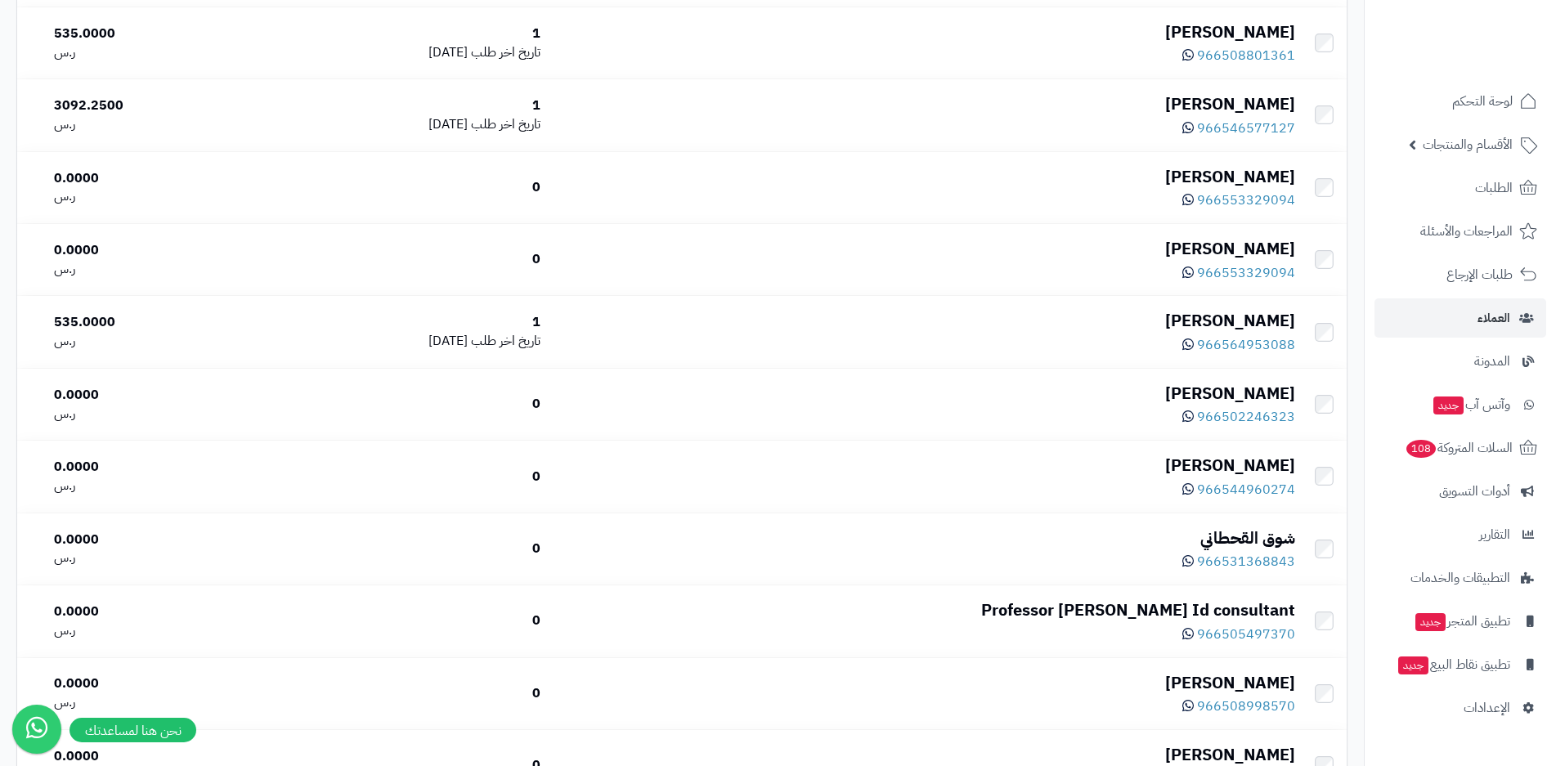
scroll to position [1142, 0]
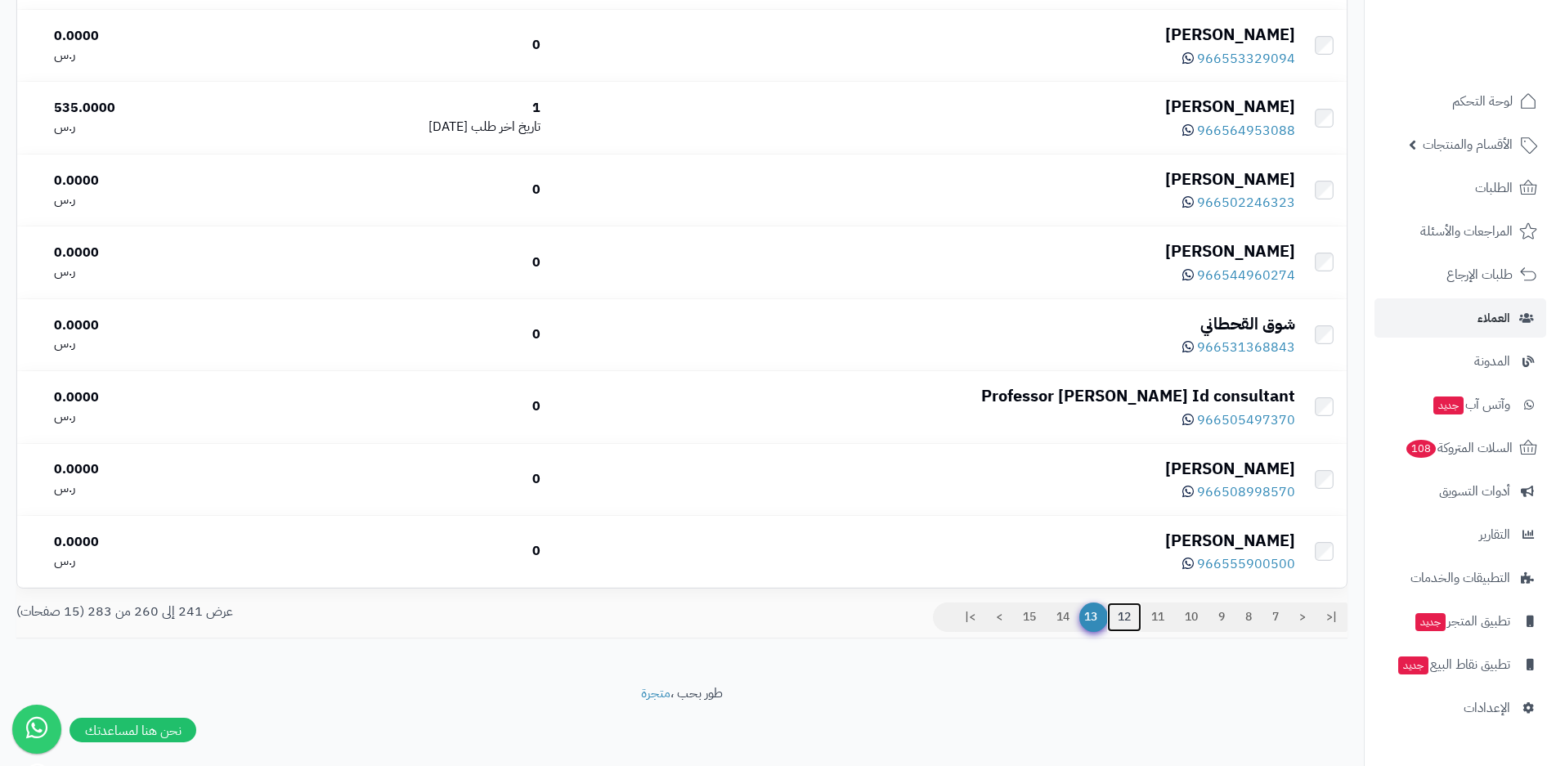
click at [1119, 616] on link "12" at bounding box center [1124, 617] width 34 height 29
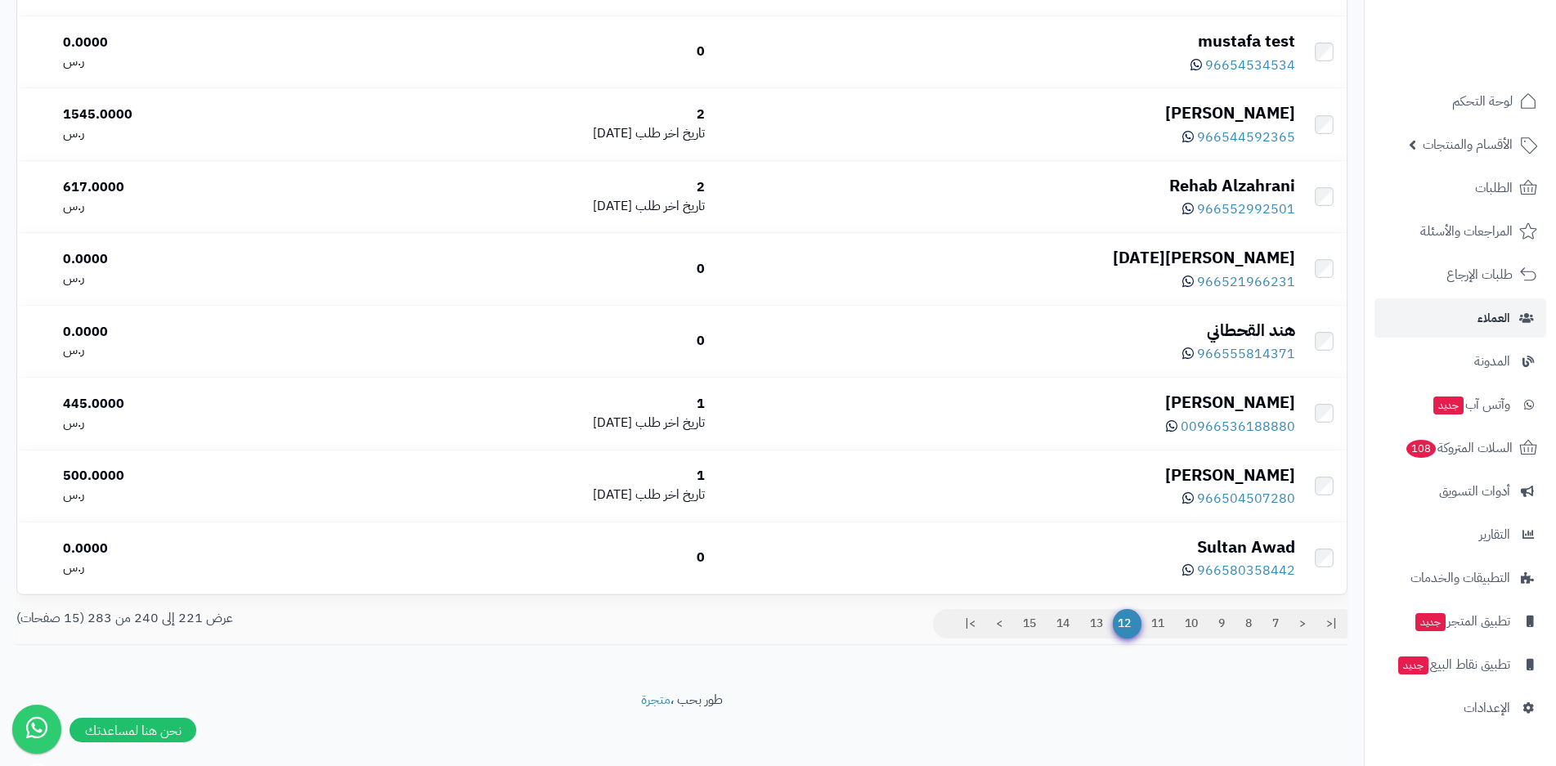
scroll to position [1142, 0]
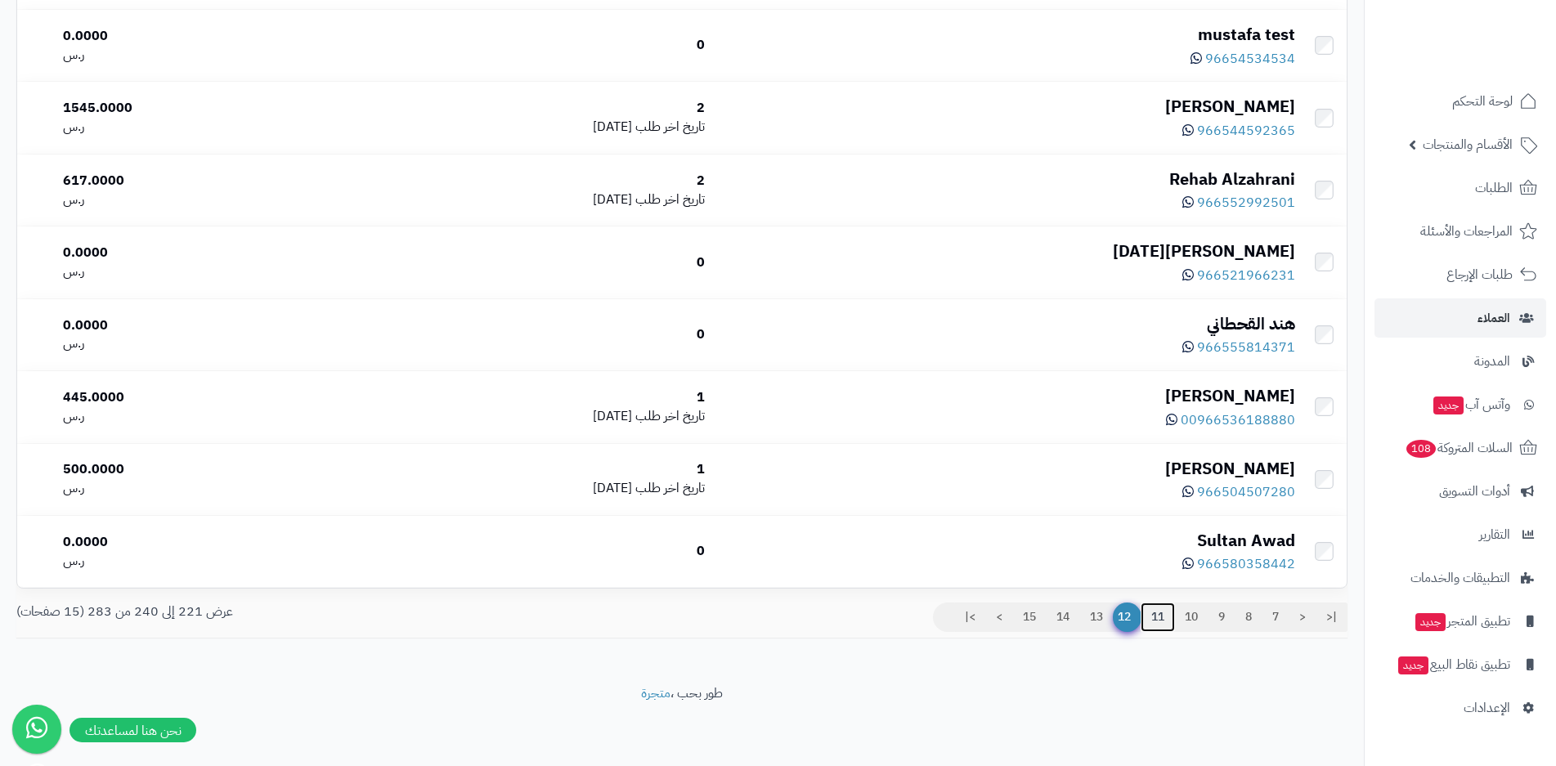
click at [1160, 616] on link "11" at bounding box center [1158, 617] width 34 height 29
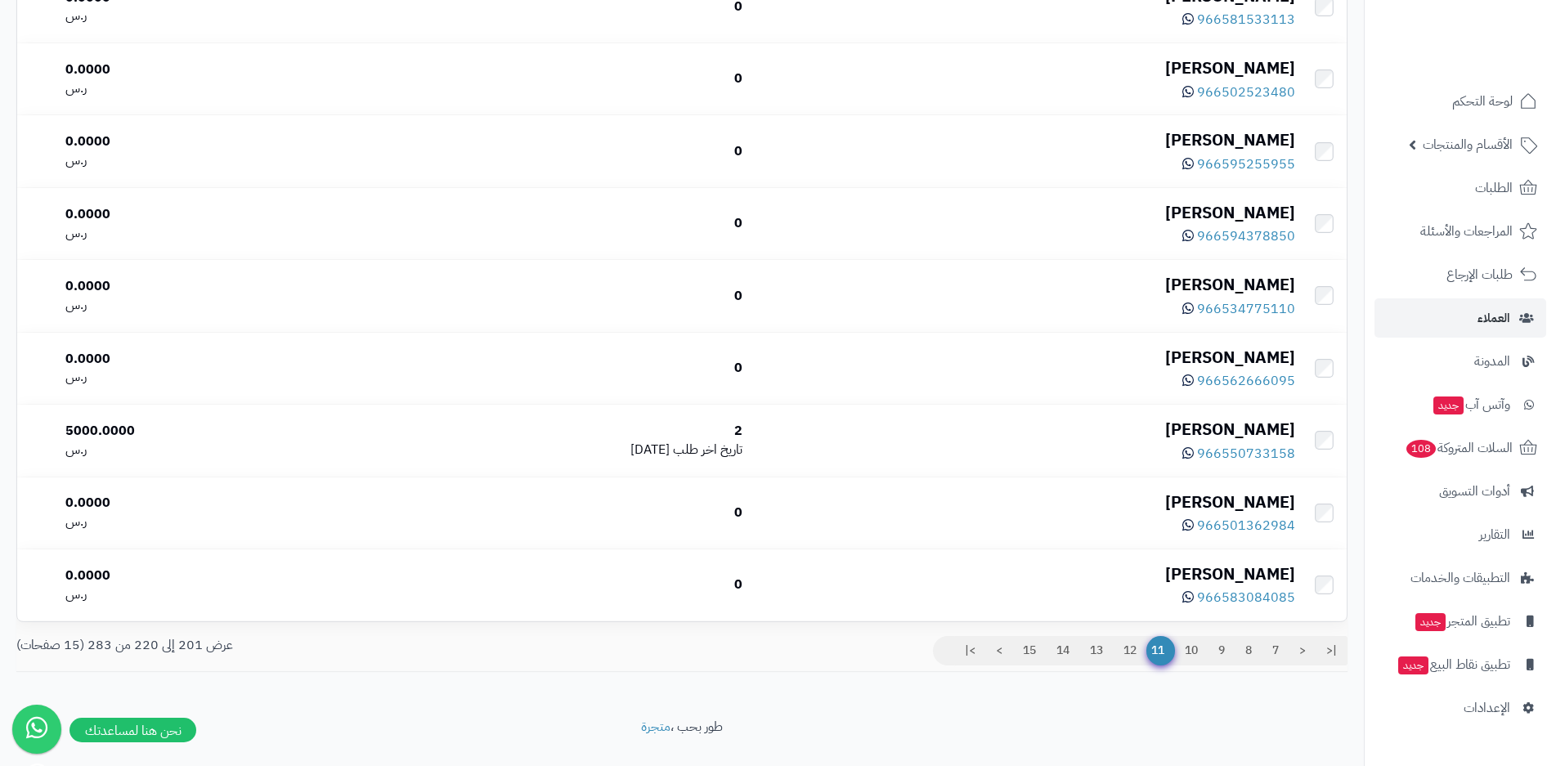
scroll to position [1142, 0]
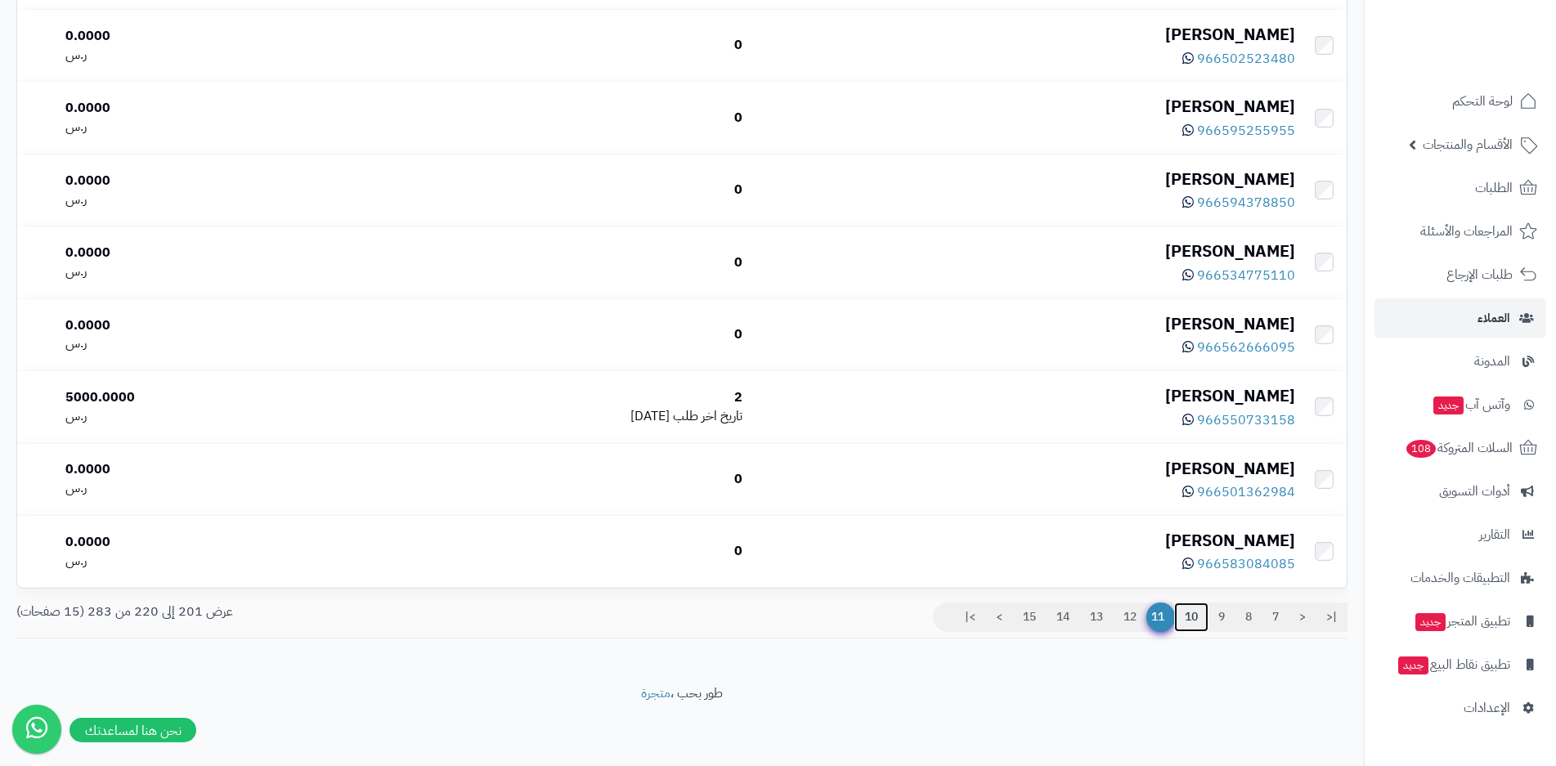
click at [1196, 617] on link "10" at bounding box center [1191, 617] width 34 height 29
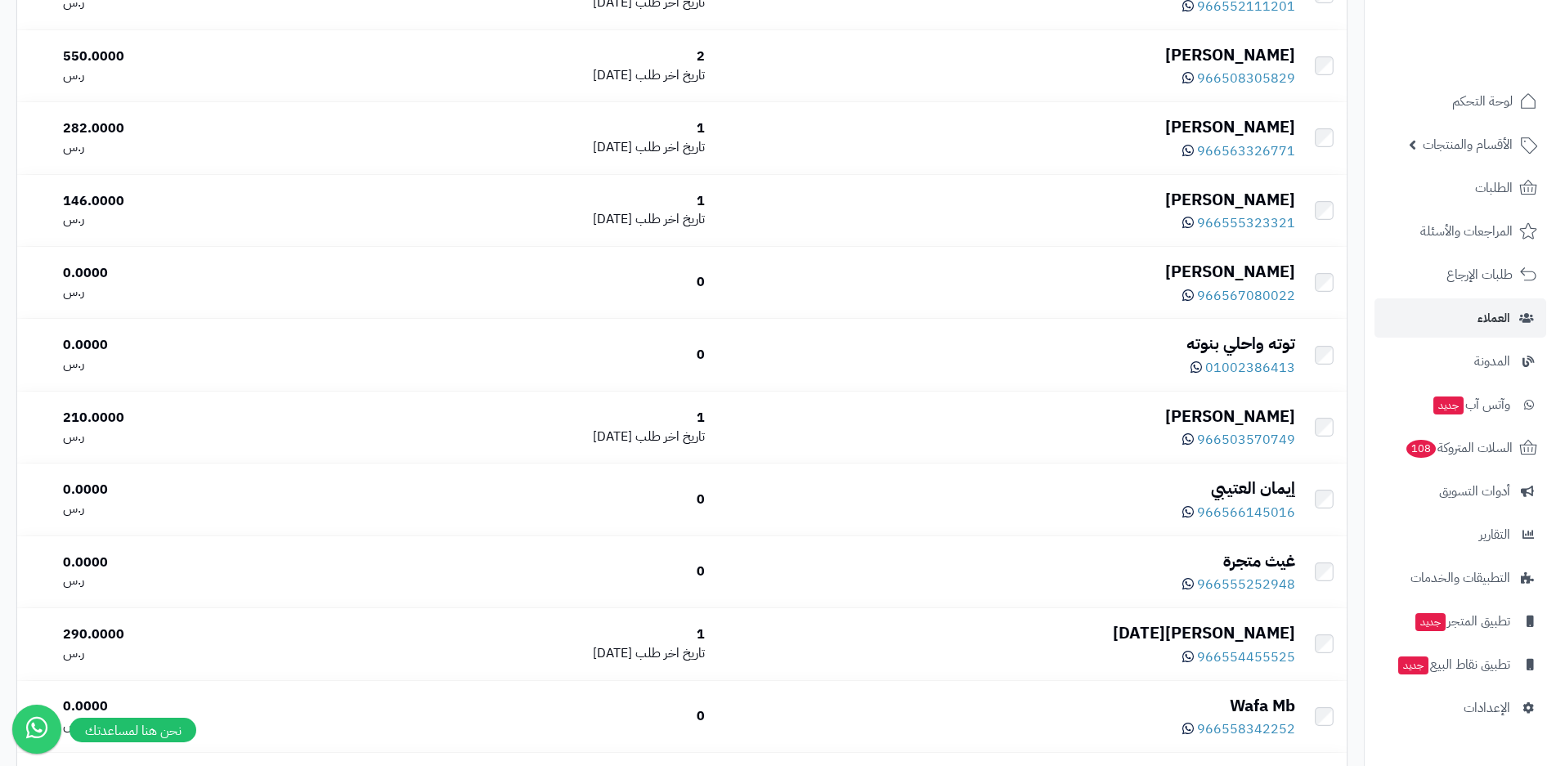
scroll to position [1142, 0]
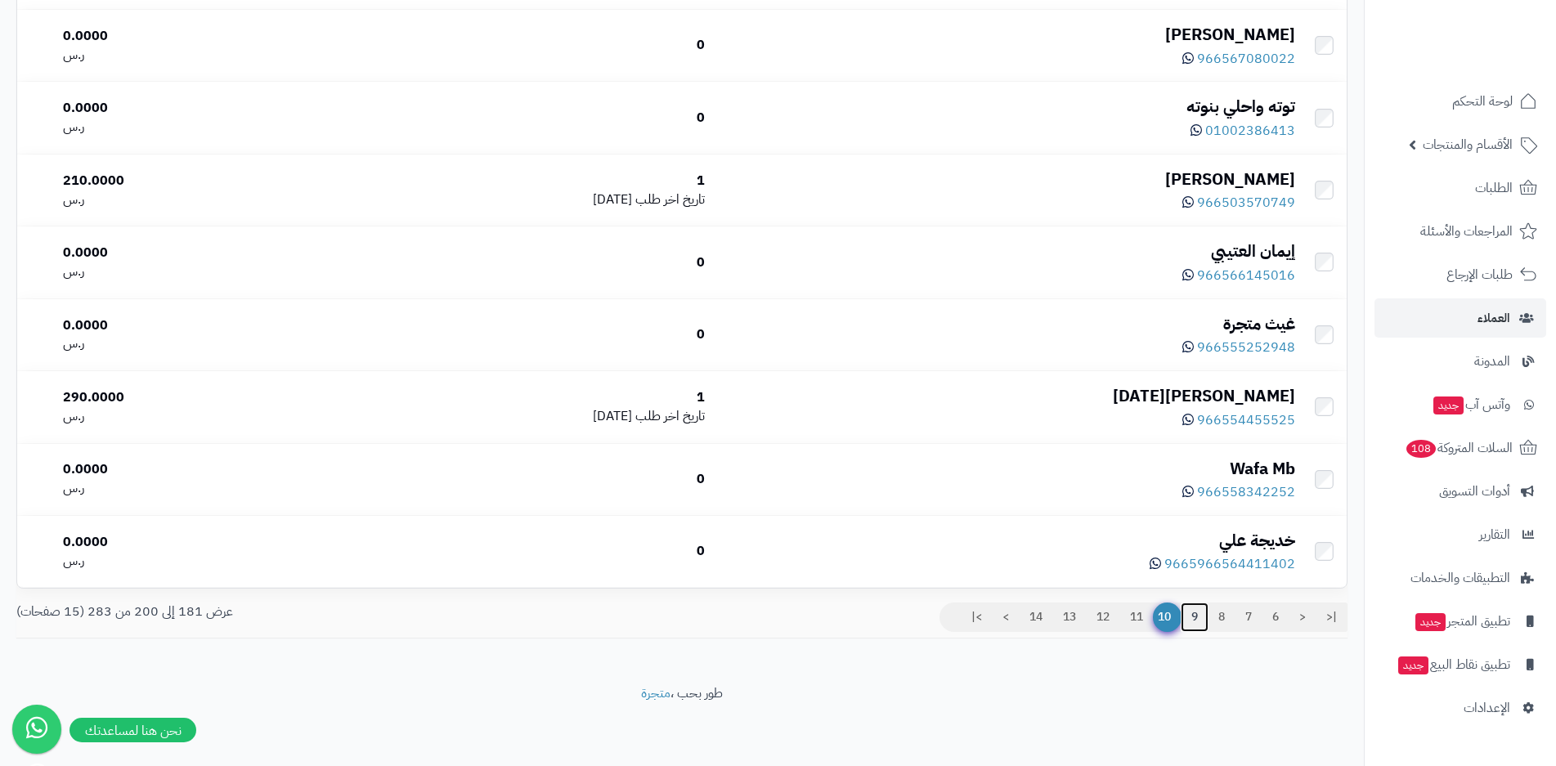
click at [1198, 621] on link "9" at bounding box center [1195, 617] width 28 height 29
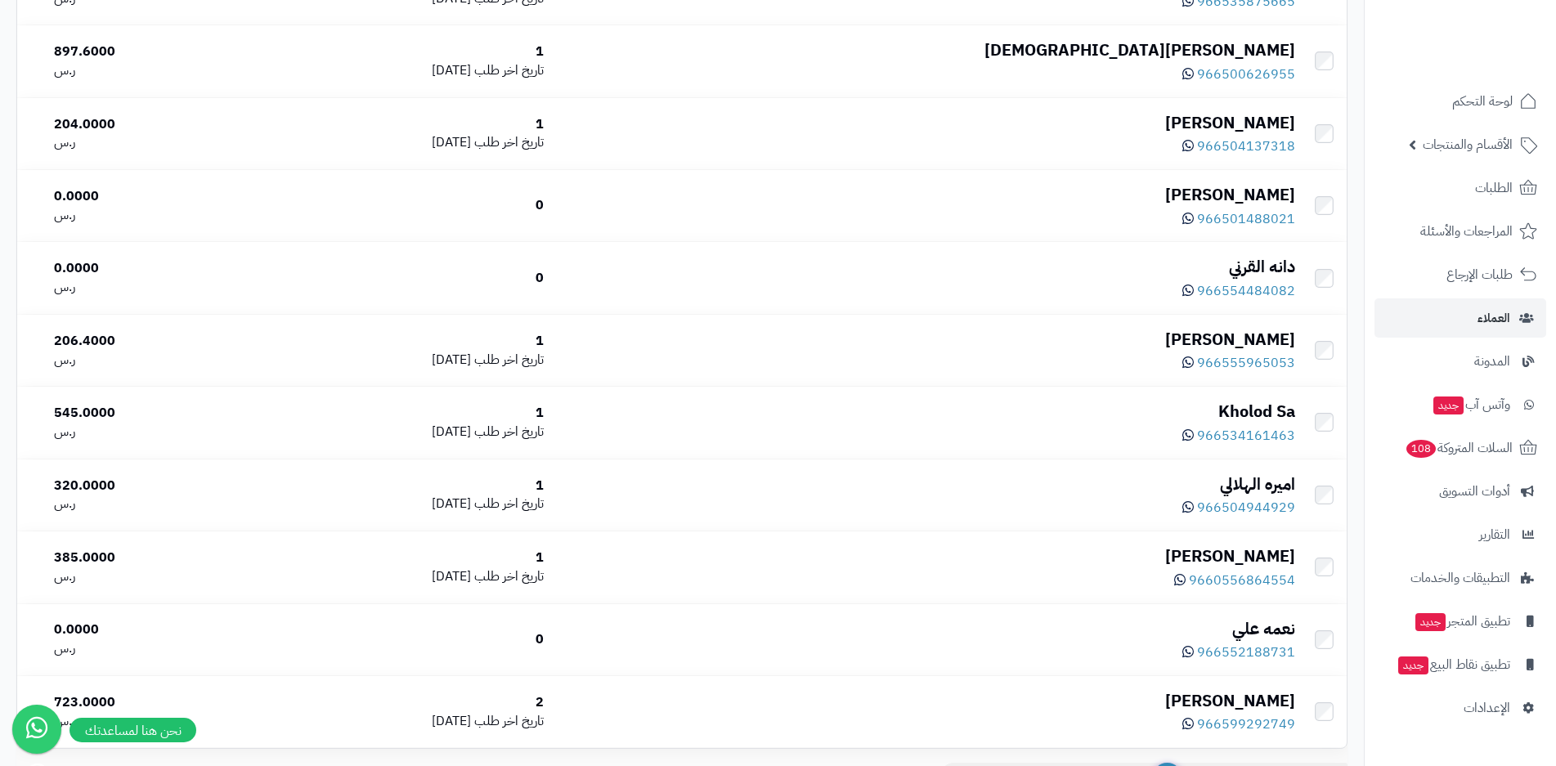
scroll to position [1142, 0]
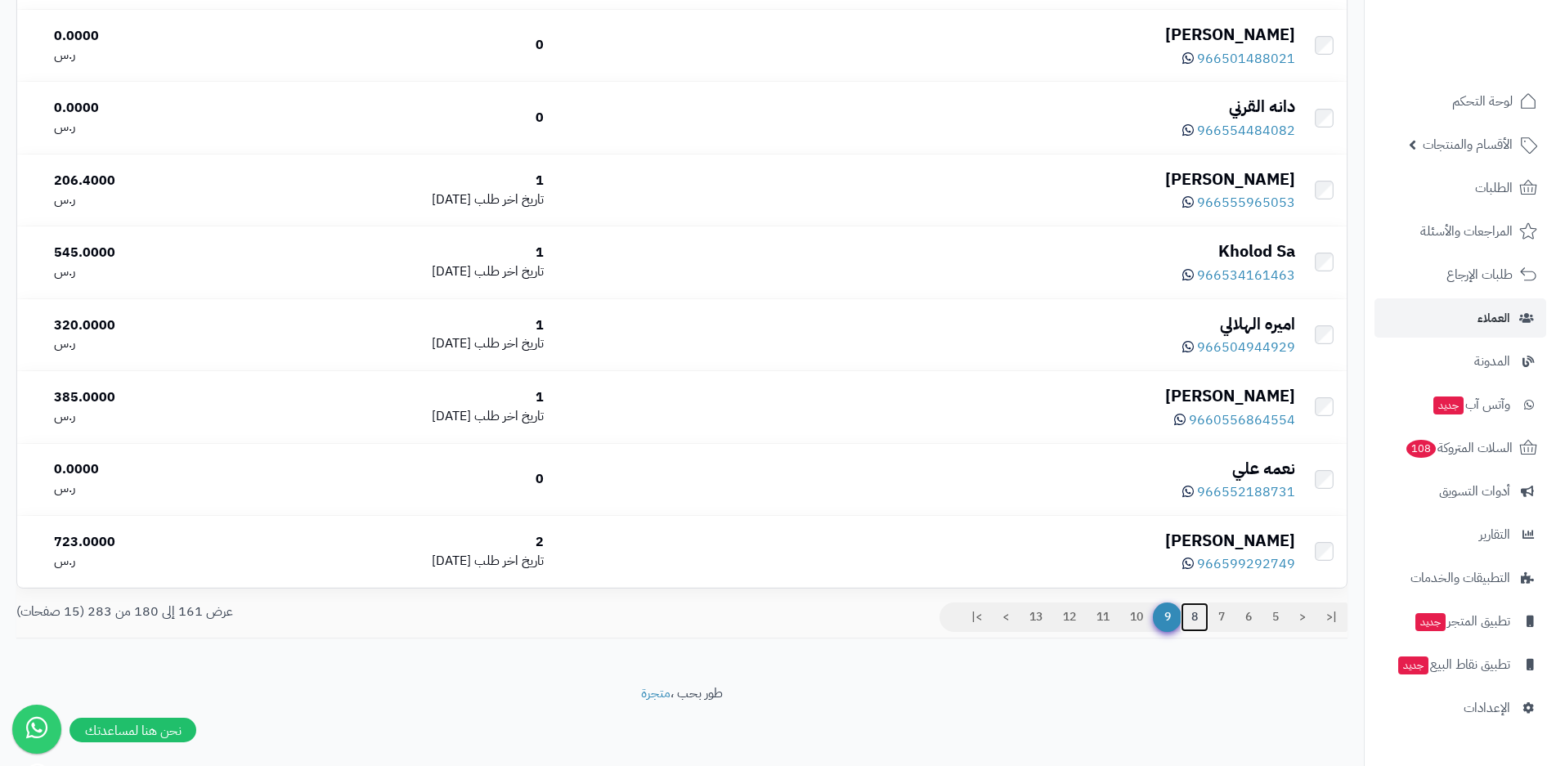
click at [1192, 617] on link "8" at bounding box center [1195, 617] width 28 height 29
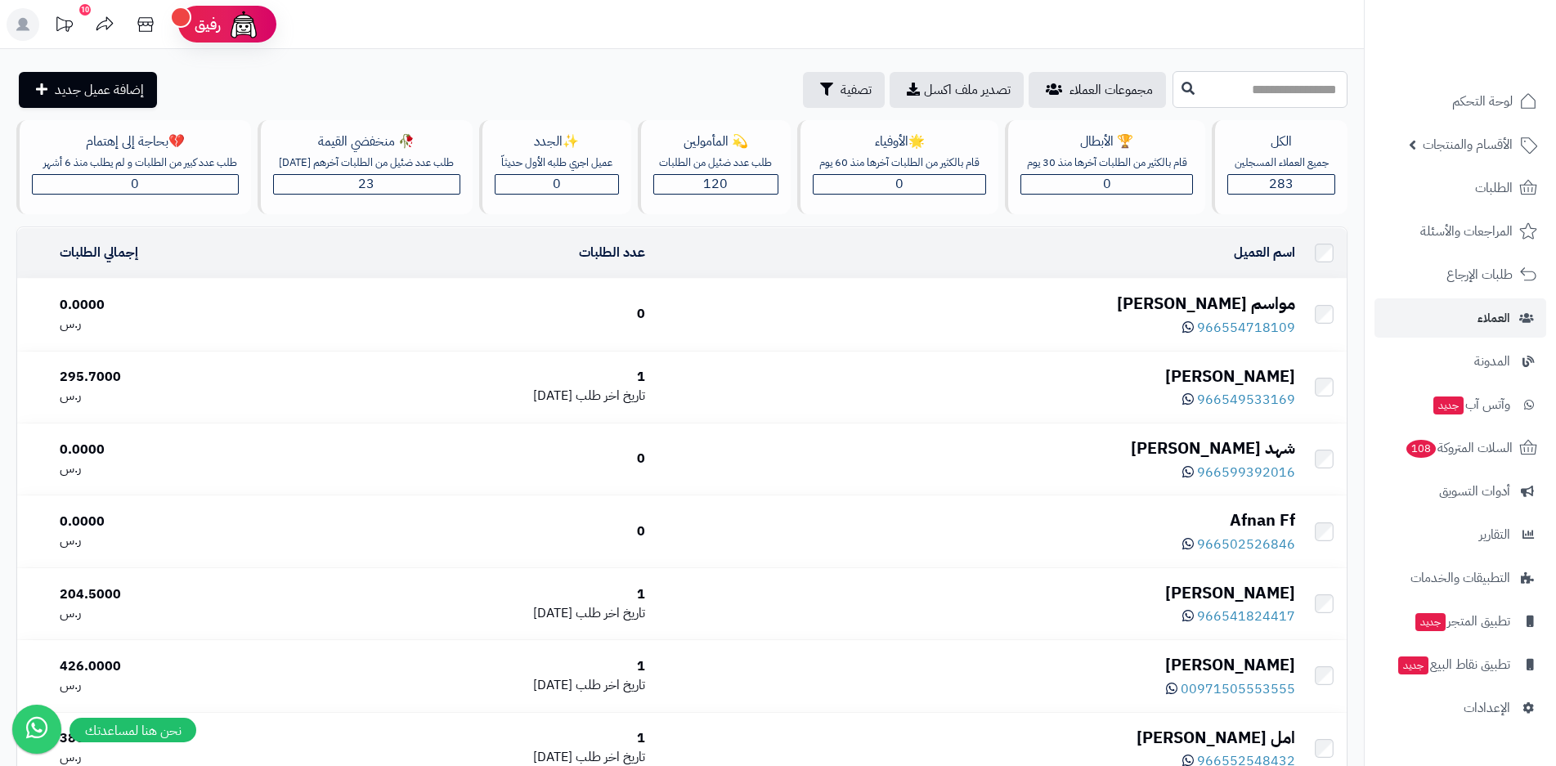
click at [1217, 87] on input "text" at bounding box center [1260, 89] width 175 height 37
type input "***"
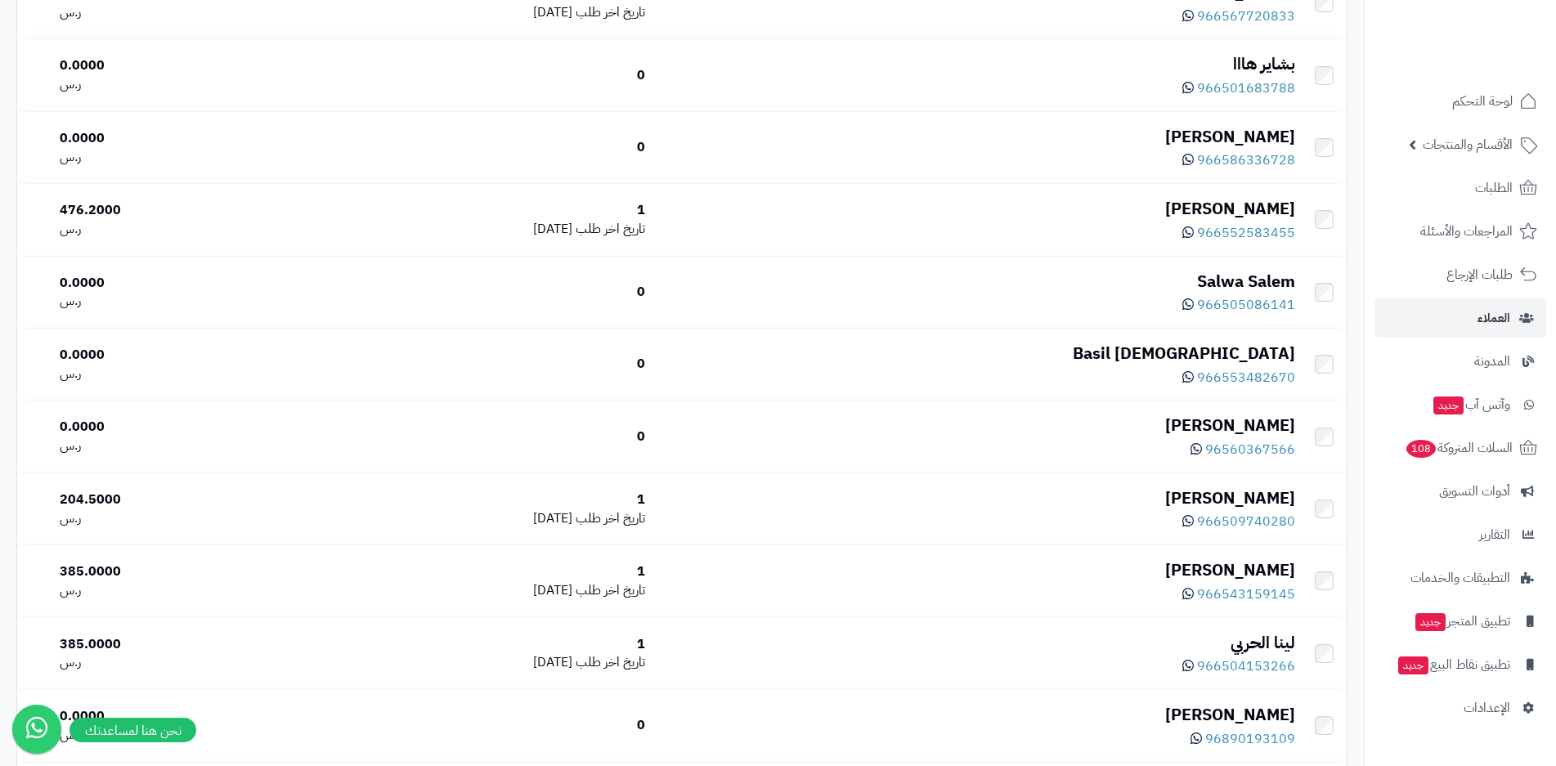
scroll to position [1142, 0]
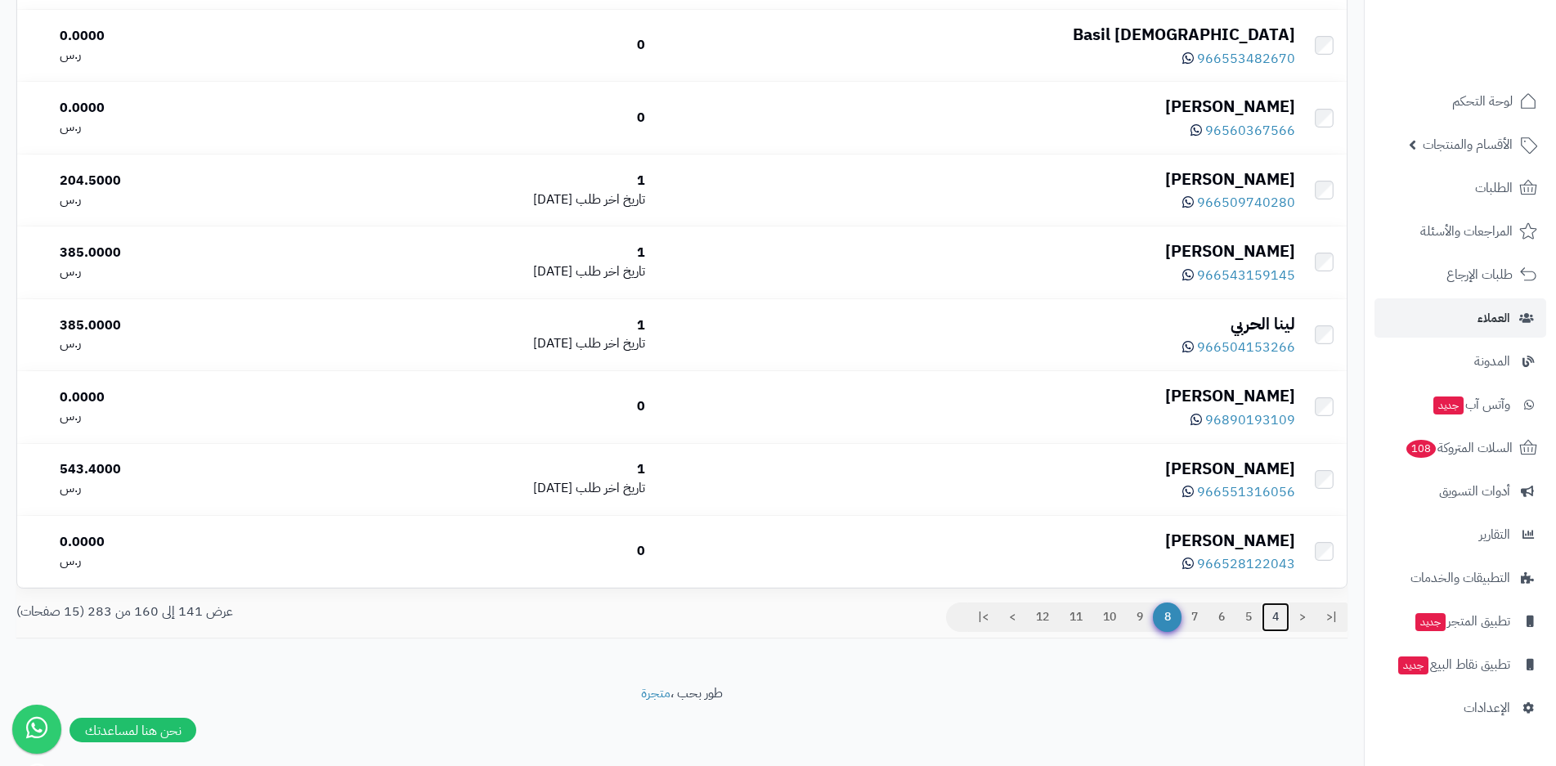
click at [1273, 623] on link "4" at bounding box center [1276, 617] width 28 height 29
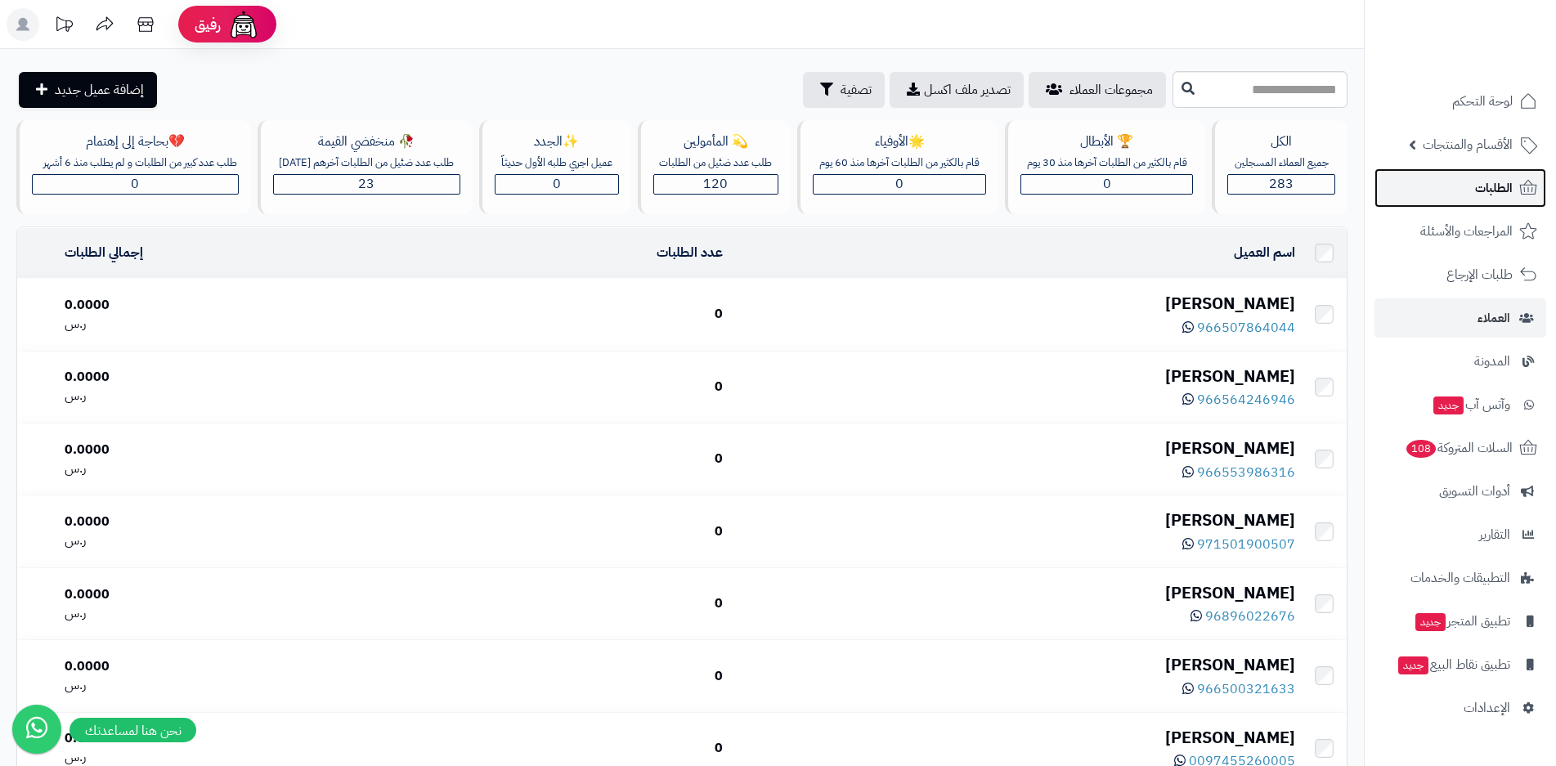
click at [1487, 191] on span "الطلبات" at bounding box center [1494, 188] width 38 height 23
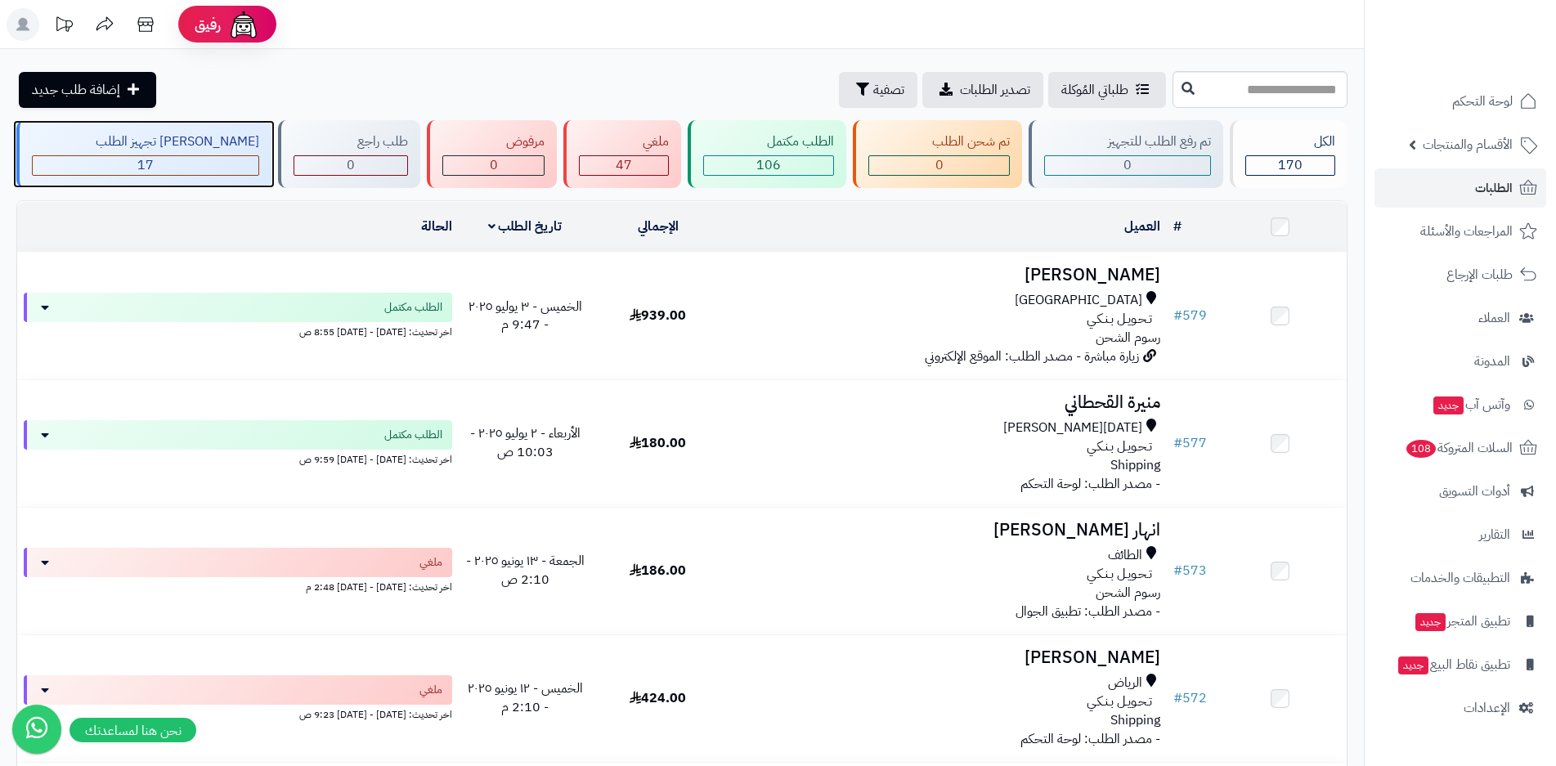
click at [145, 143] on div "جاري تجهيز الطلب" at bounding box center [145, 141] width 227 height 19
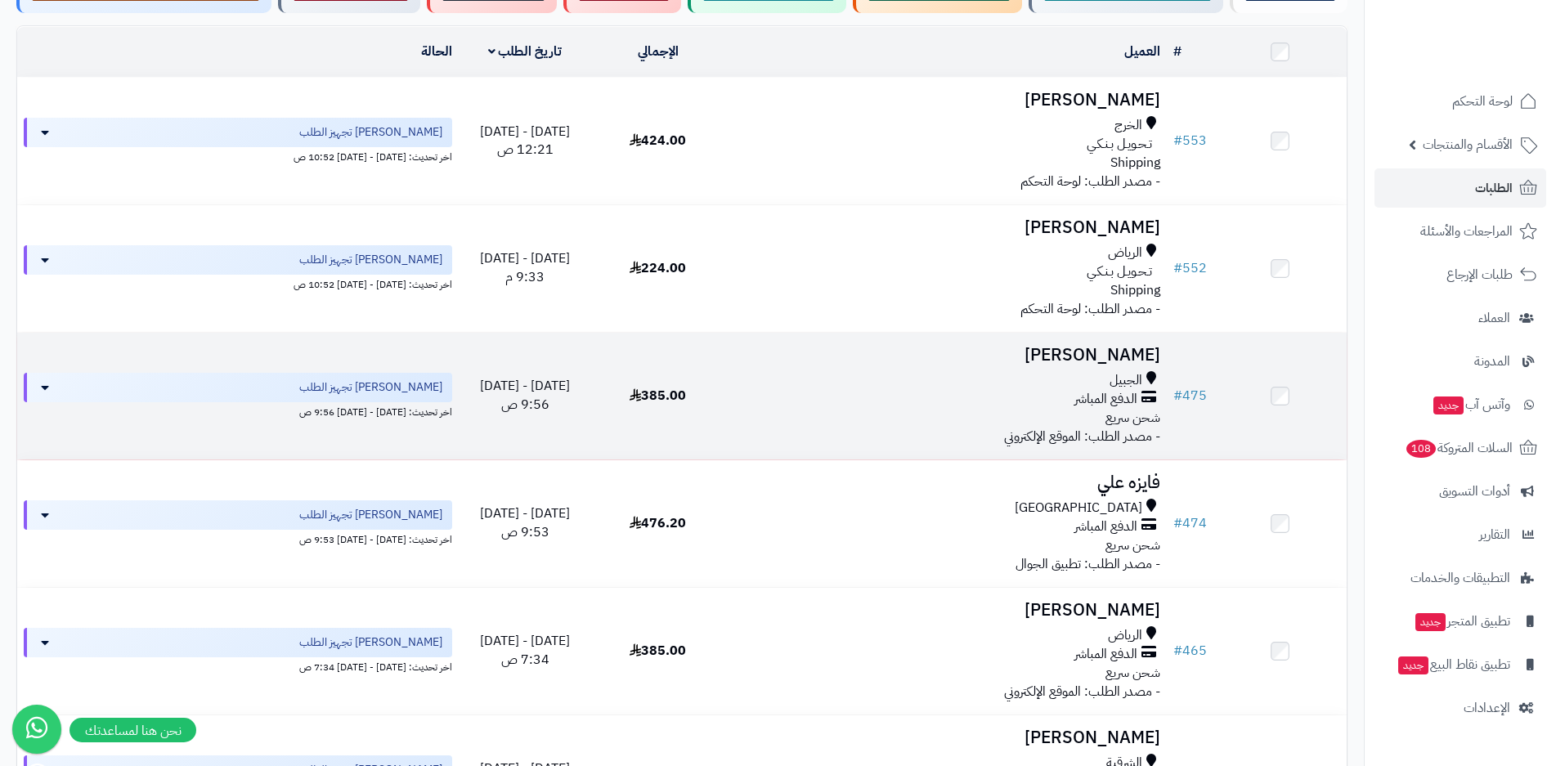
scroll to position [164, 0]
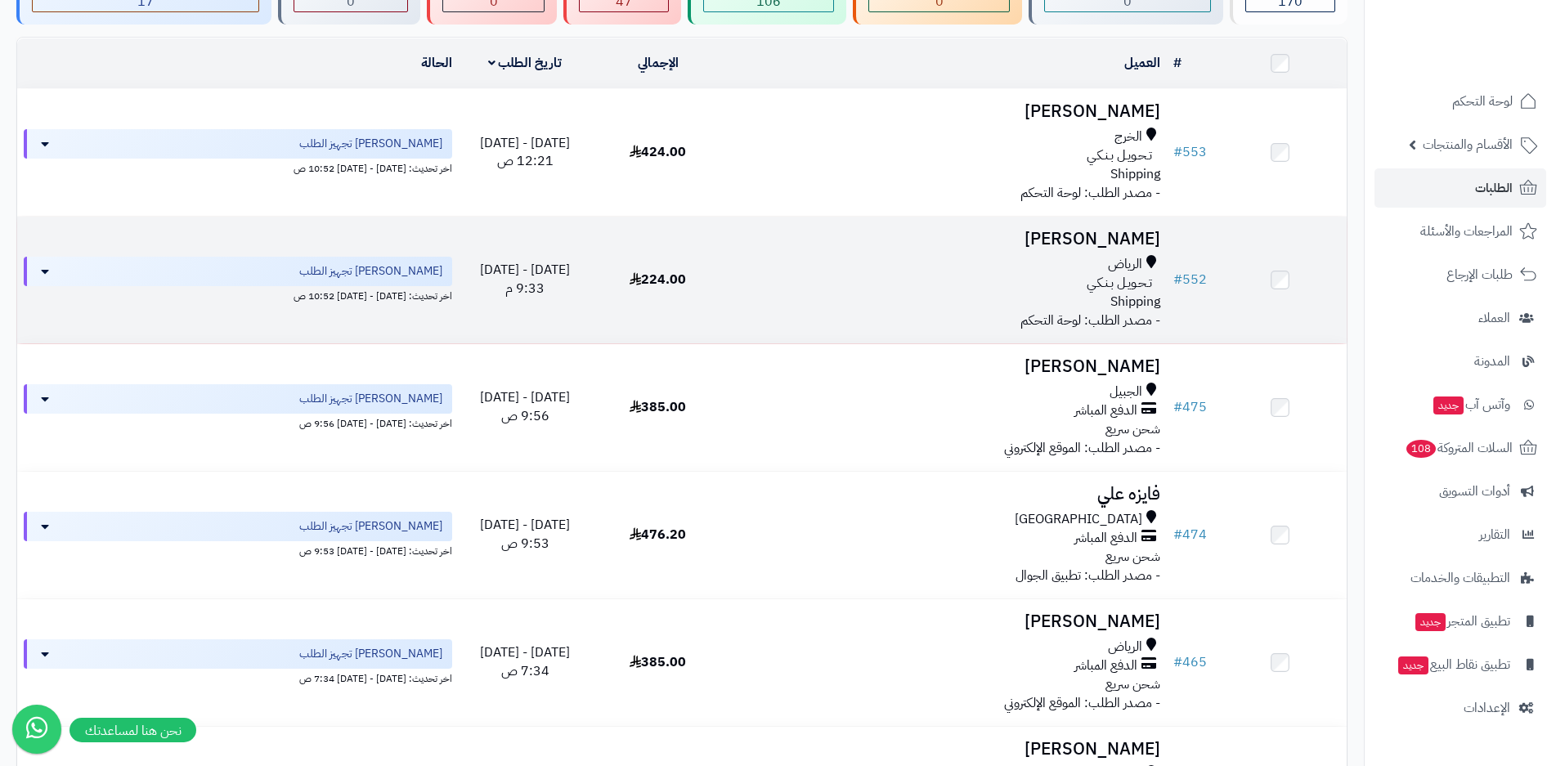
click at [971, 299] on div "الرياض تـحـويـل بـنـكـي Shipping" at bounding box center [945, 283] width 429 height 56
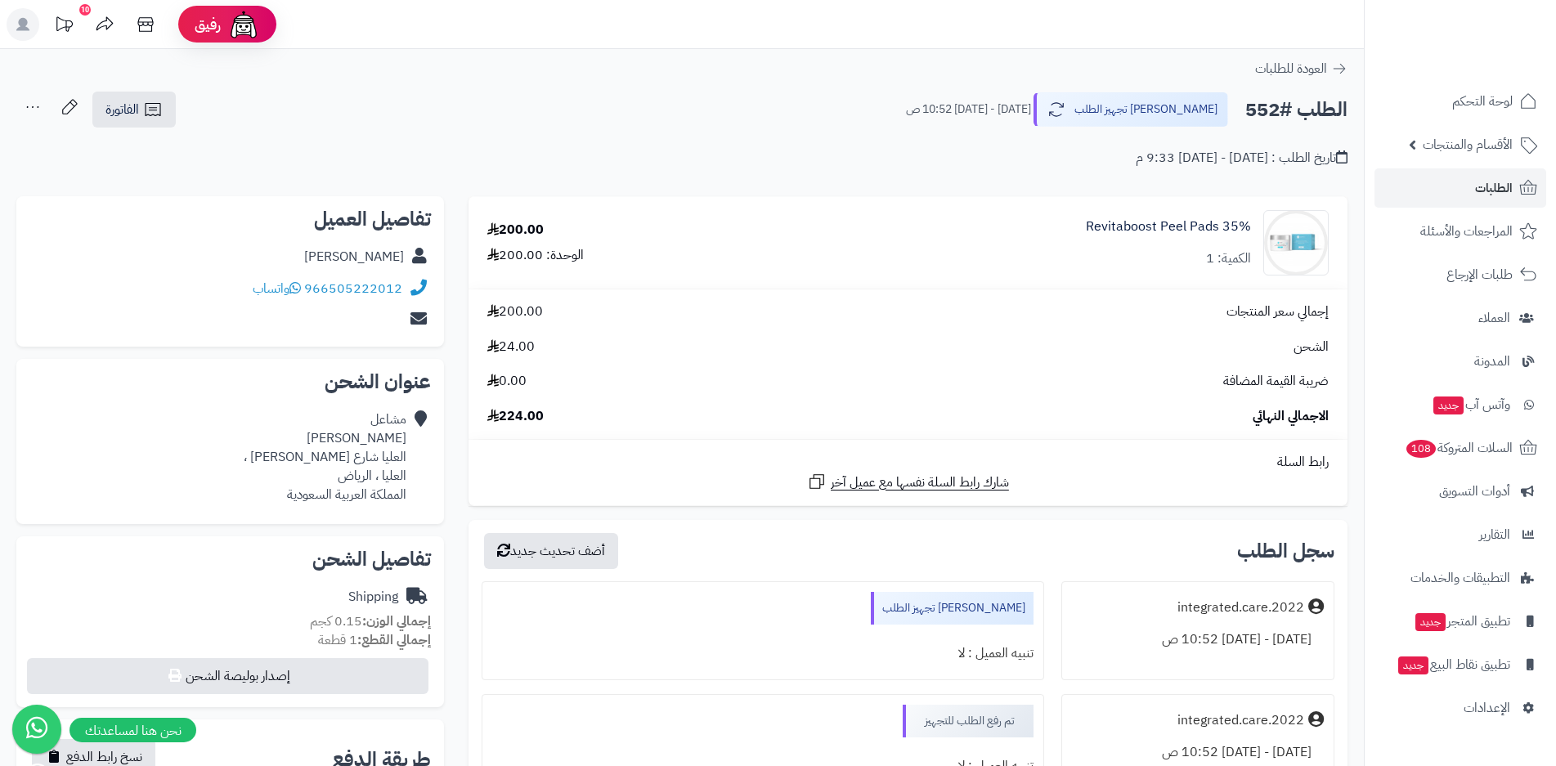
click at [26, 106] on icon at bounding box center [32, 107] width 33 height 33
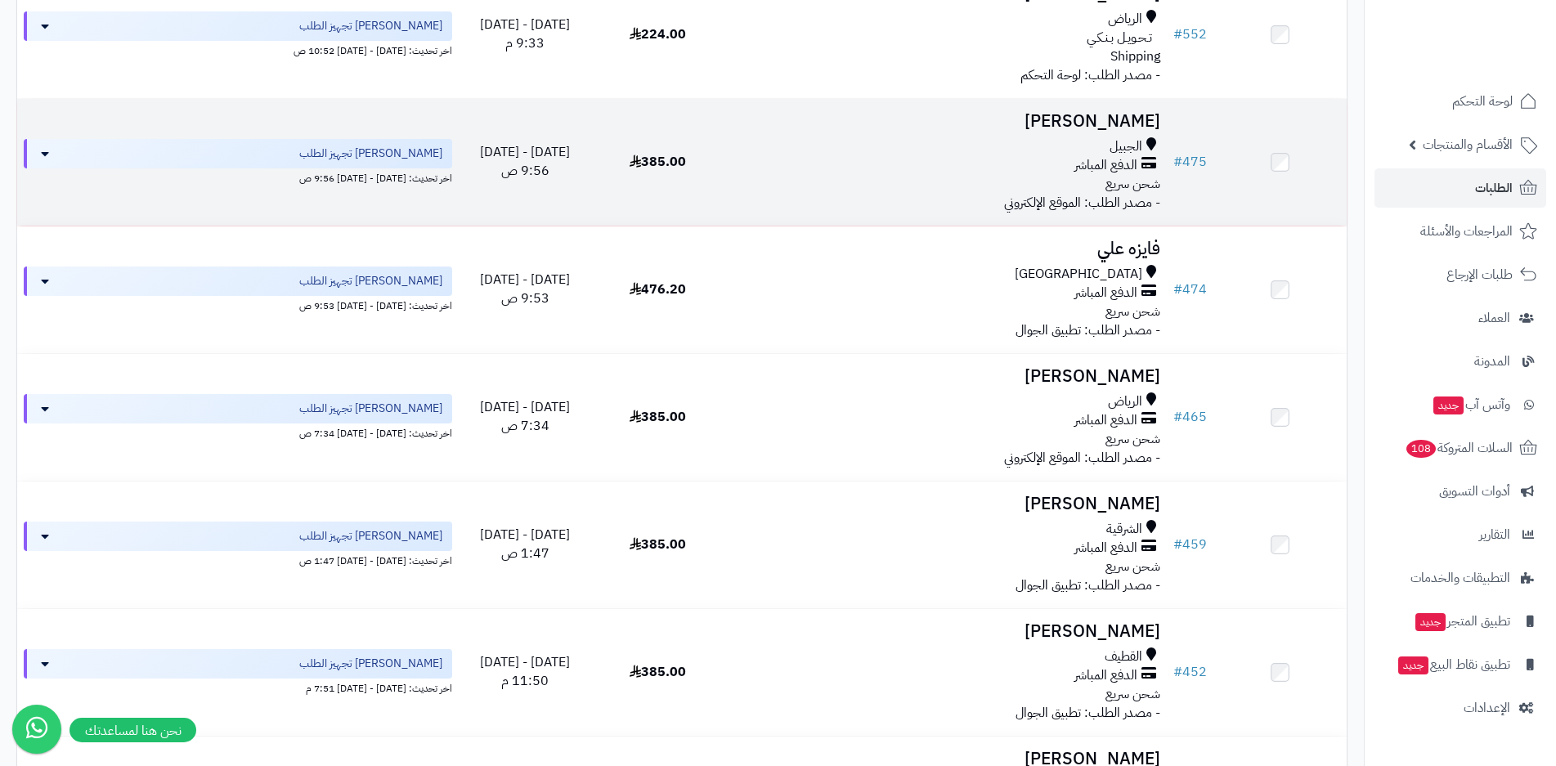
scroll to position [245, 0]
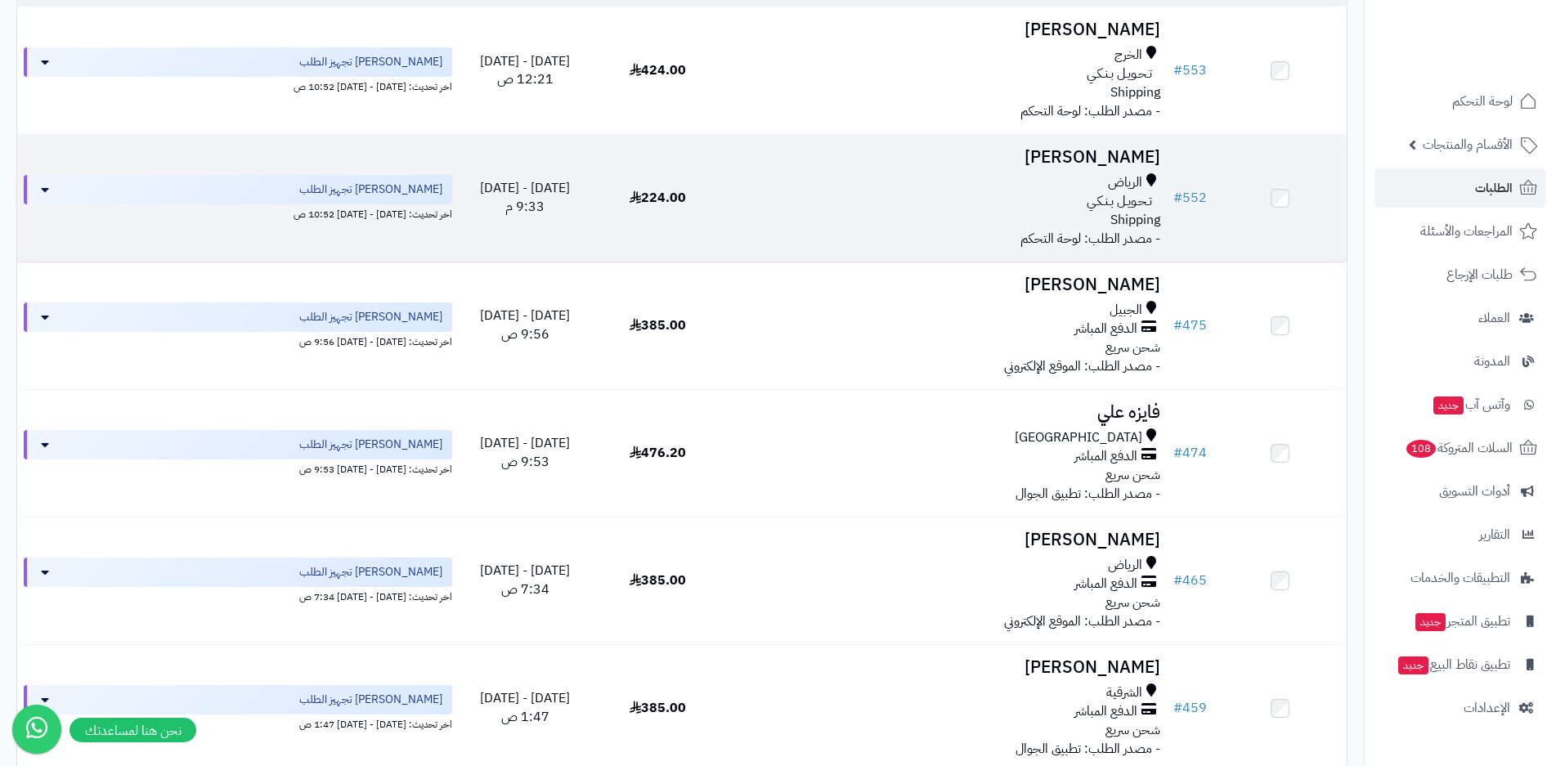
click at [828, 199] on div "تـحـويـل بـنـكـي" at bounding box center [945, 201] width 429 height 19
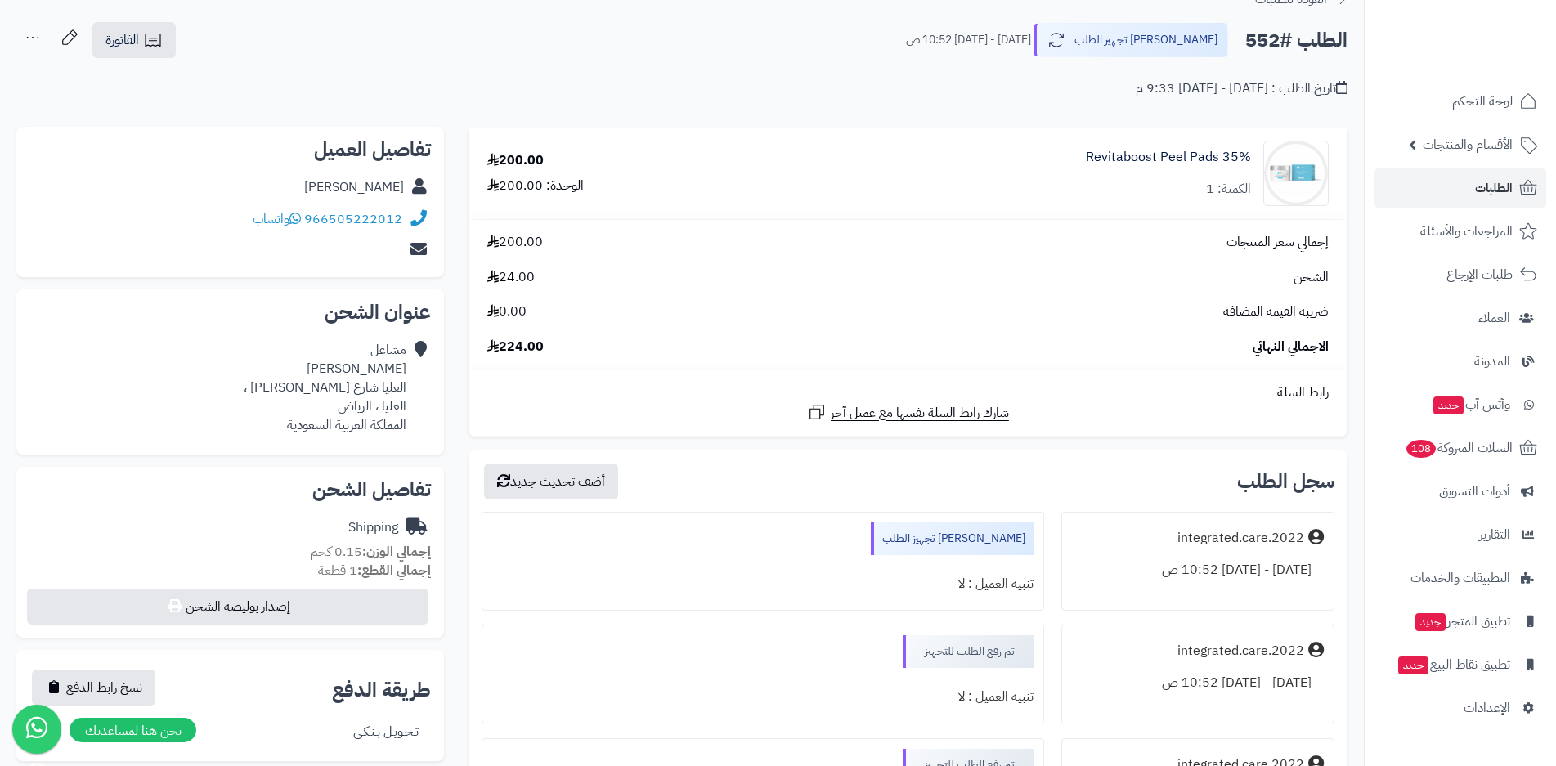
scroll to position [164, 0]
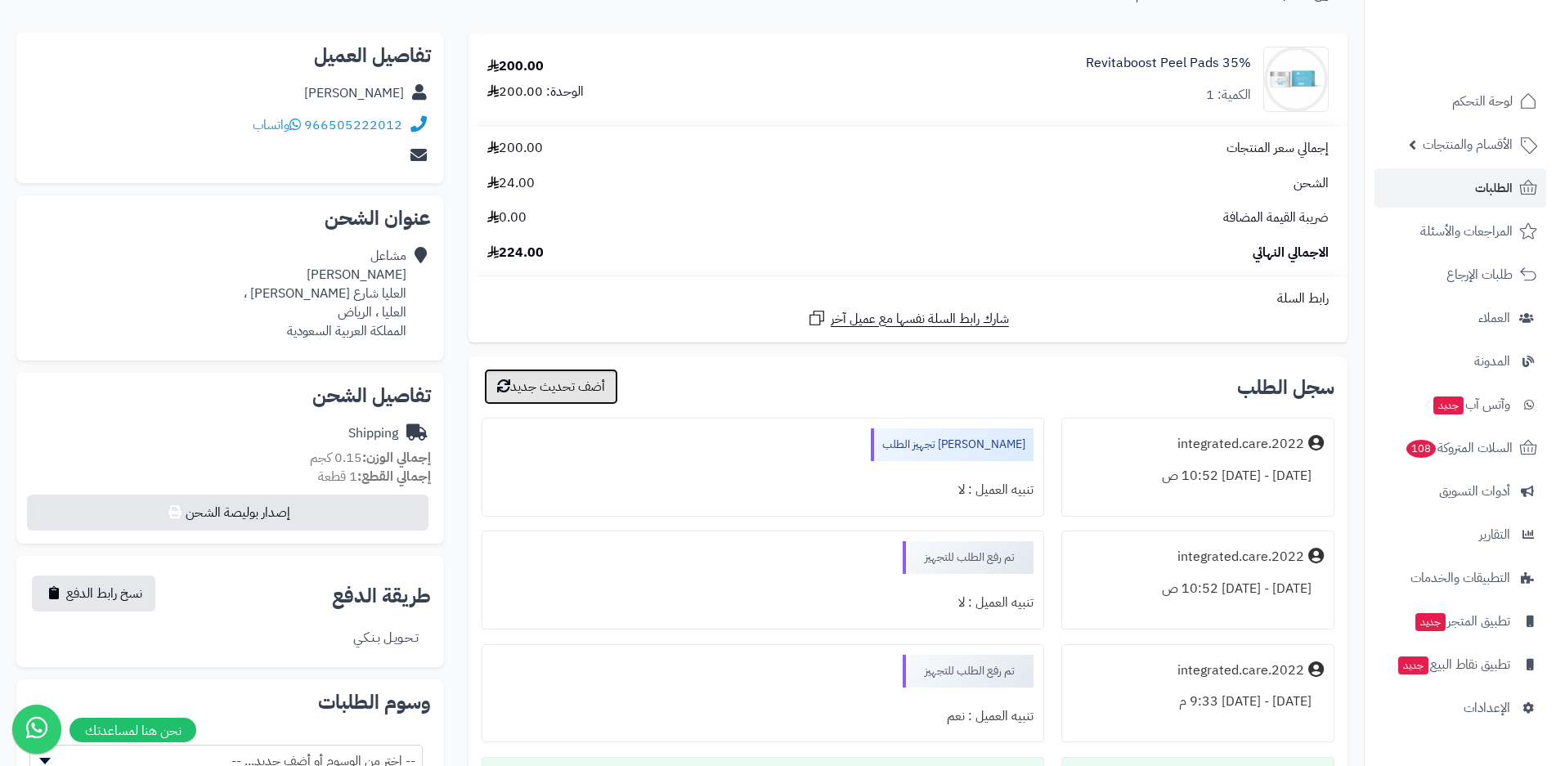
click at [520, 384] on button "أضف تحديث جديد" at bounding box center [551, 387] width 134 height 36
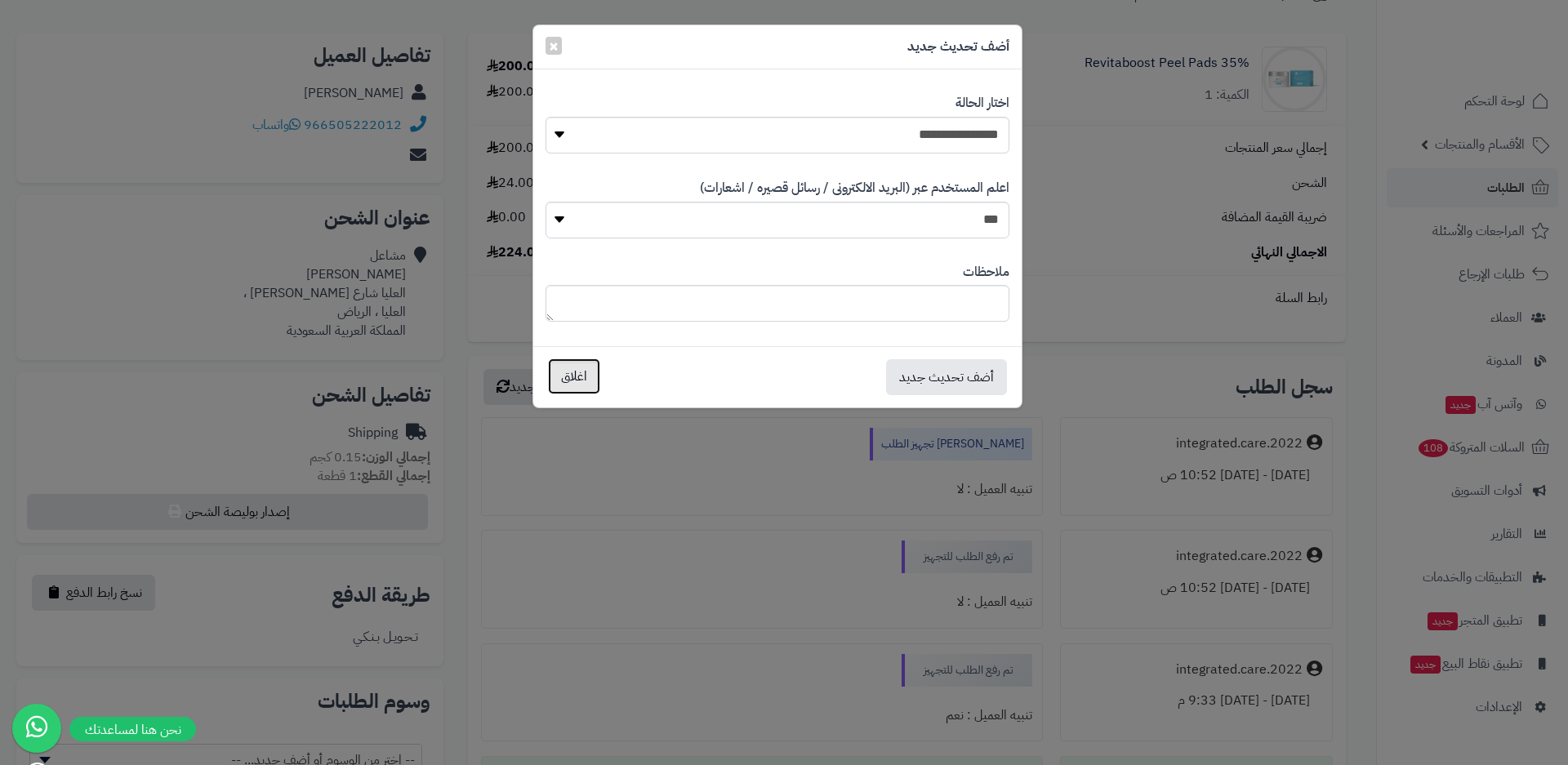
click at [588, 383] on button "اغلاق" at bounding box center [574, 377] width 52 height 36
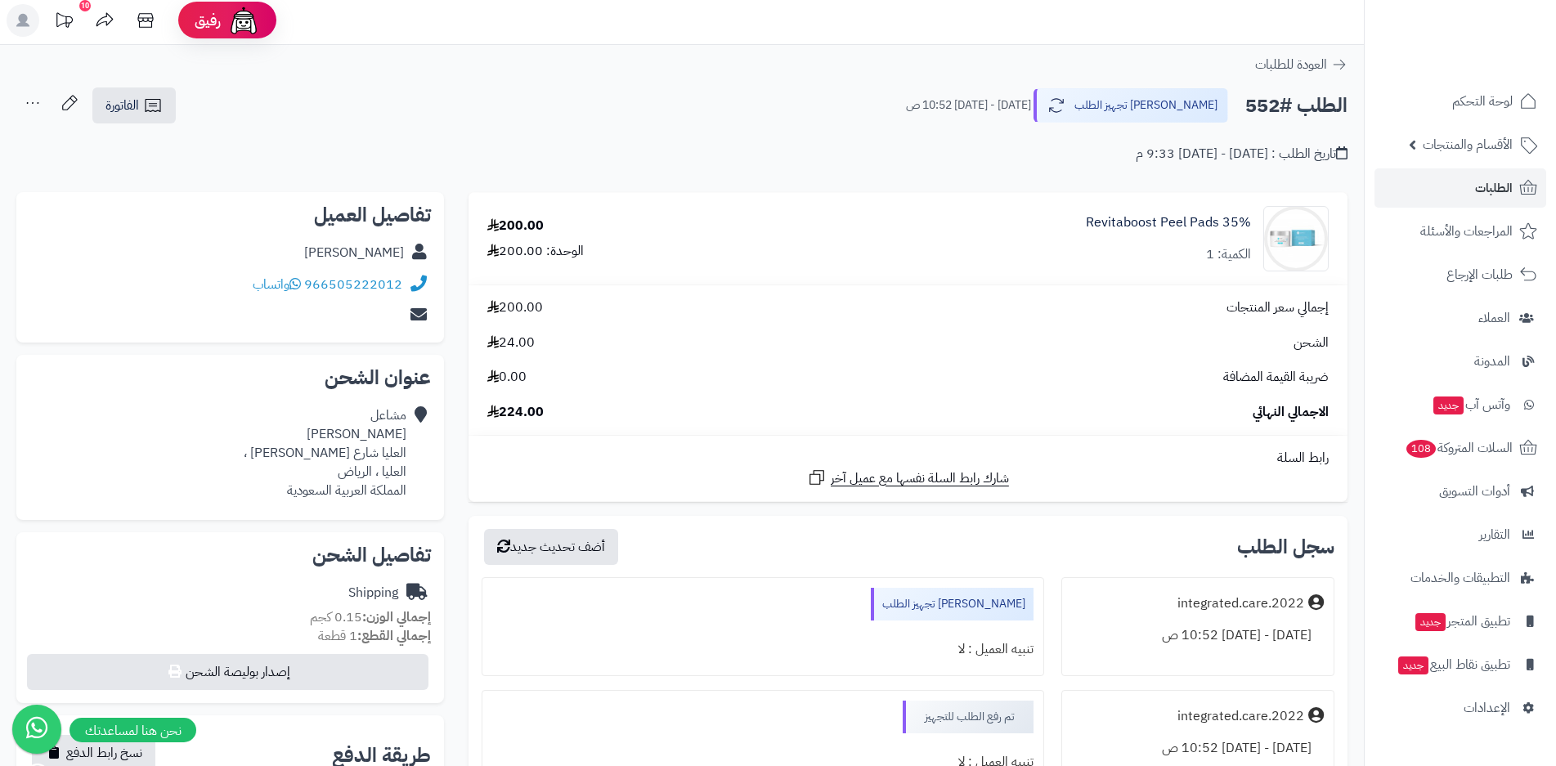
scroll to position [0, 0]
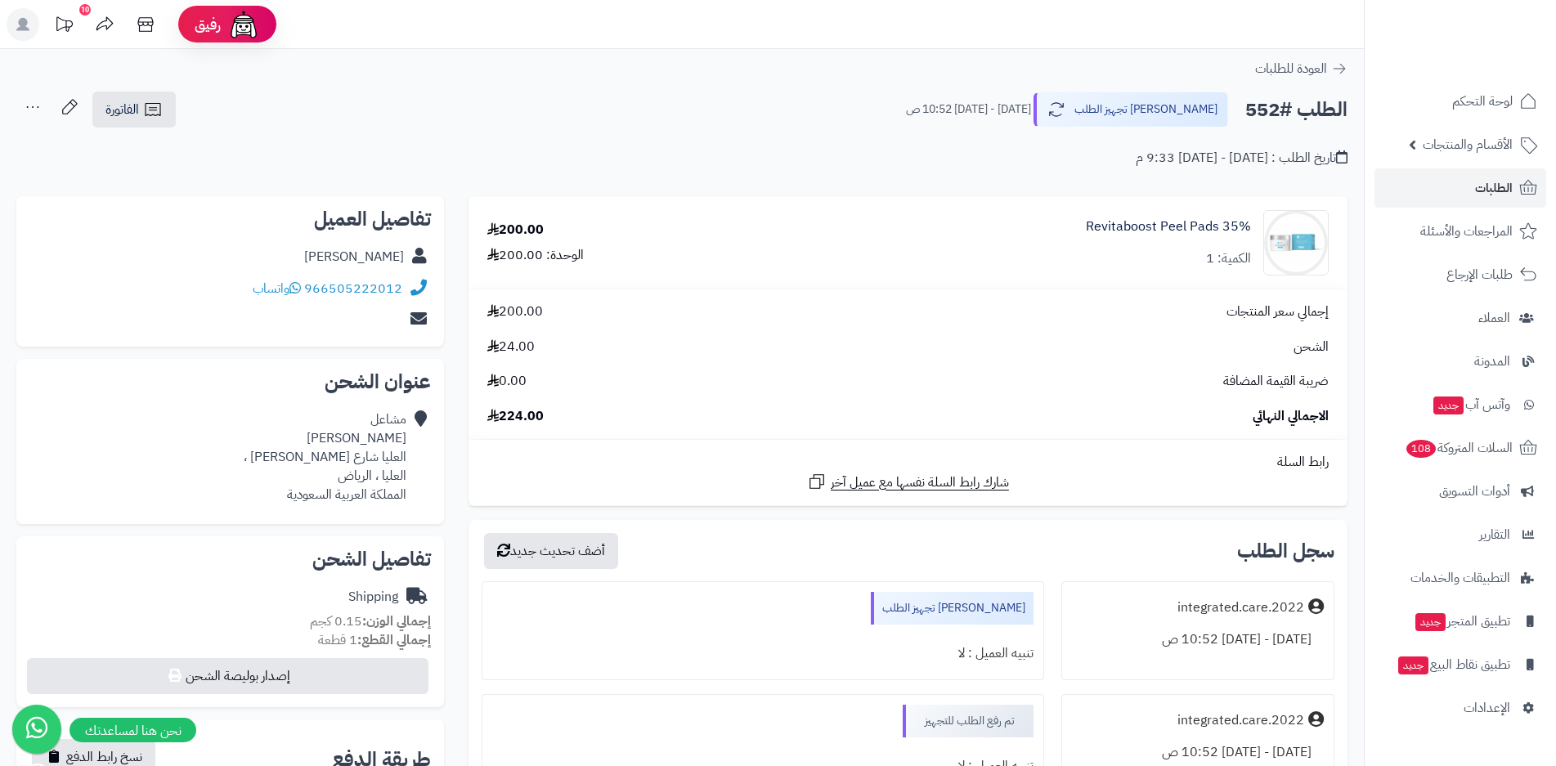
click at [37, 28] on rect at bounding box center [23, 24] width 33 height 33
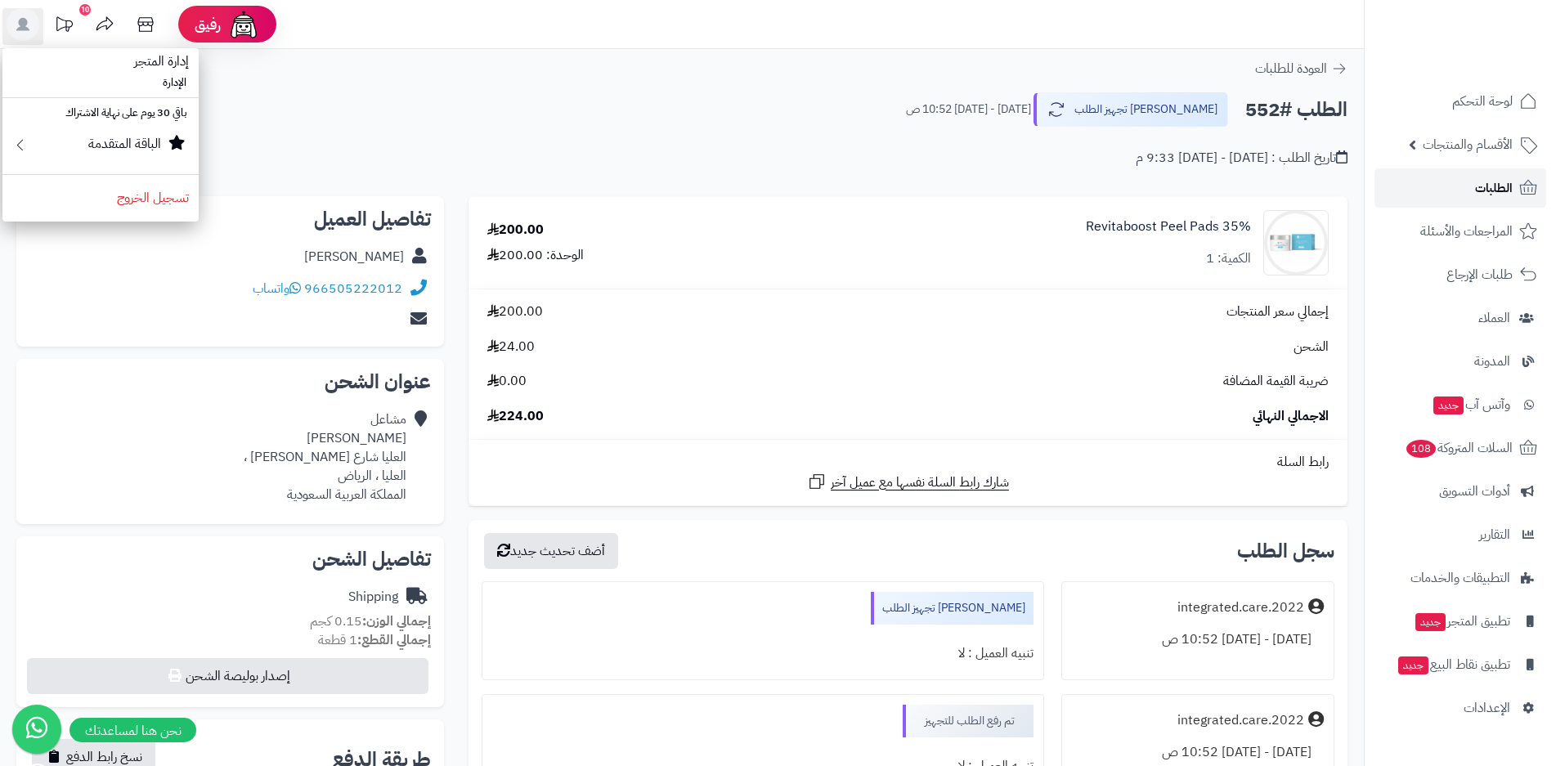
click at [1473, 188] on link "الطلبات" at bounding box center [1461, 187] width 172 height 39
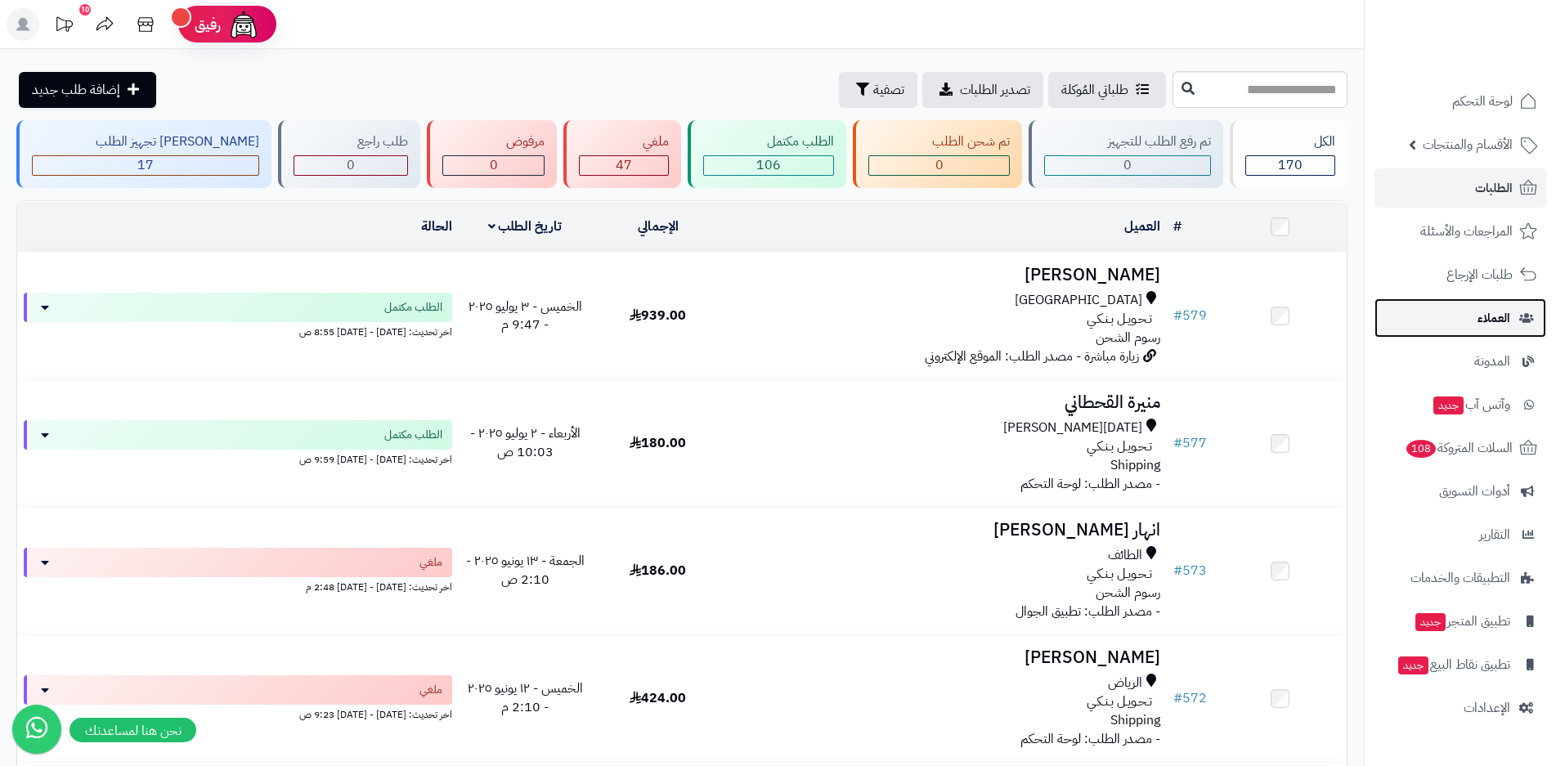
click at [1507, 322] on span "العملاء" at bounding box center [1494, 318] width 33 height 23
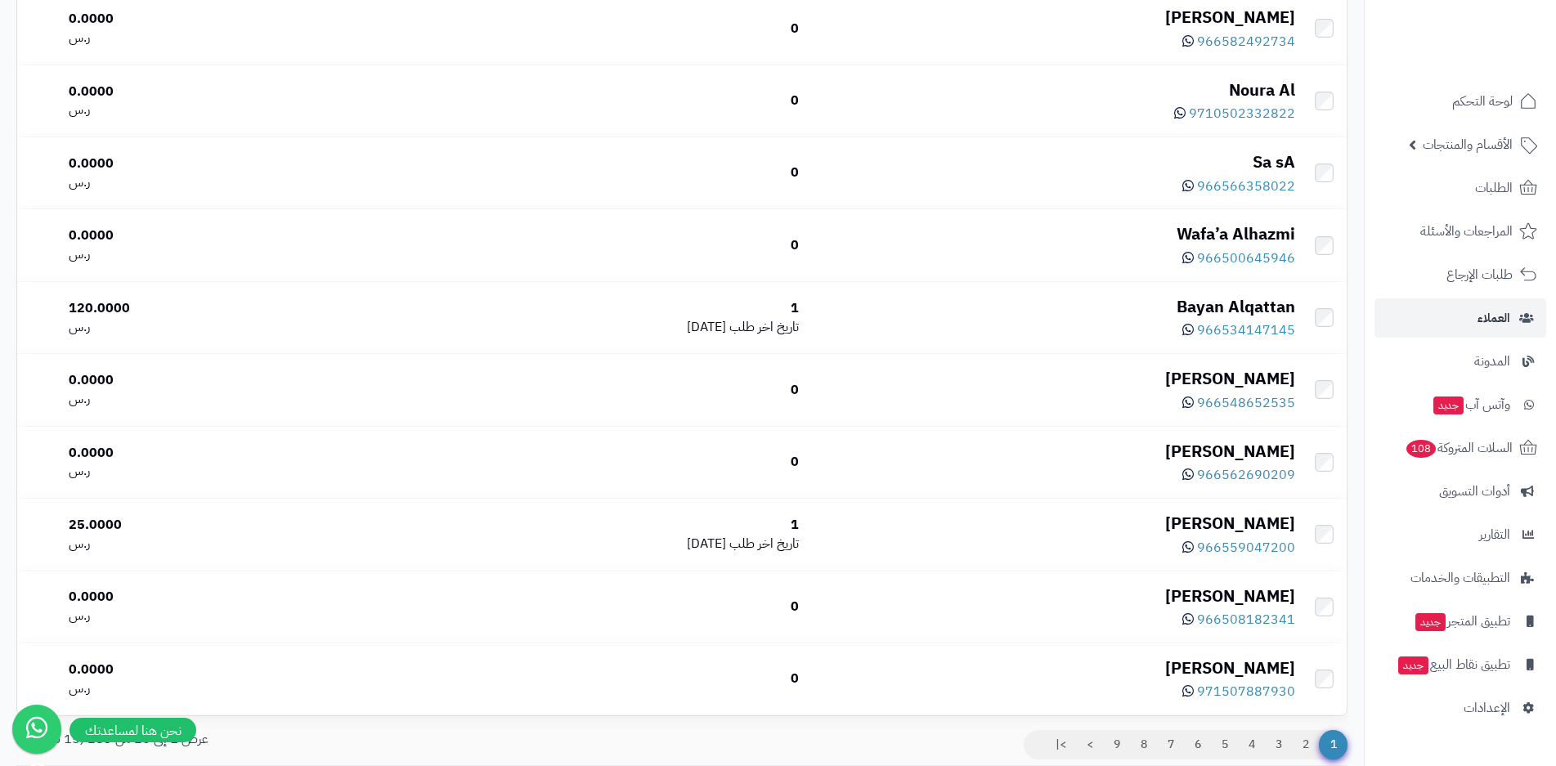
scroll to position [1142, 0]
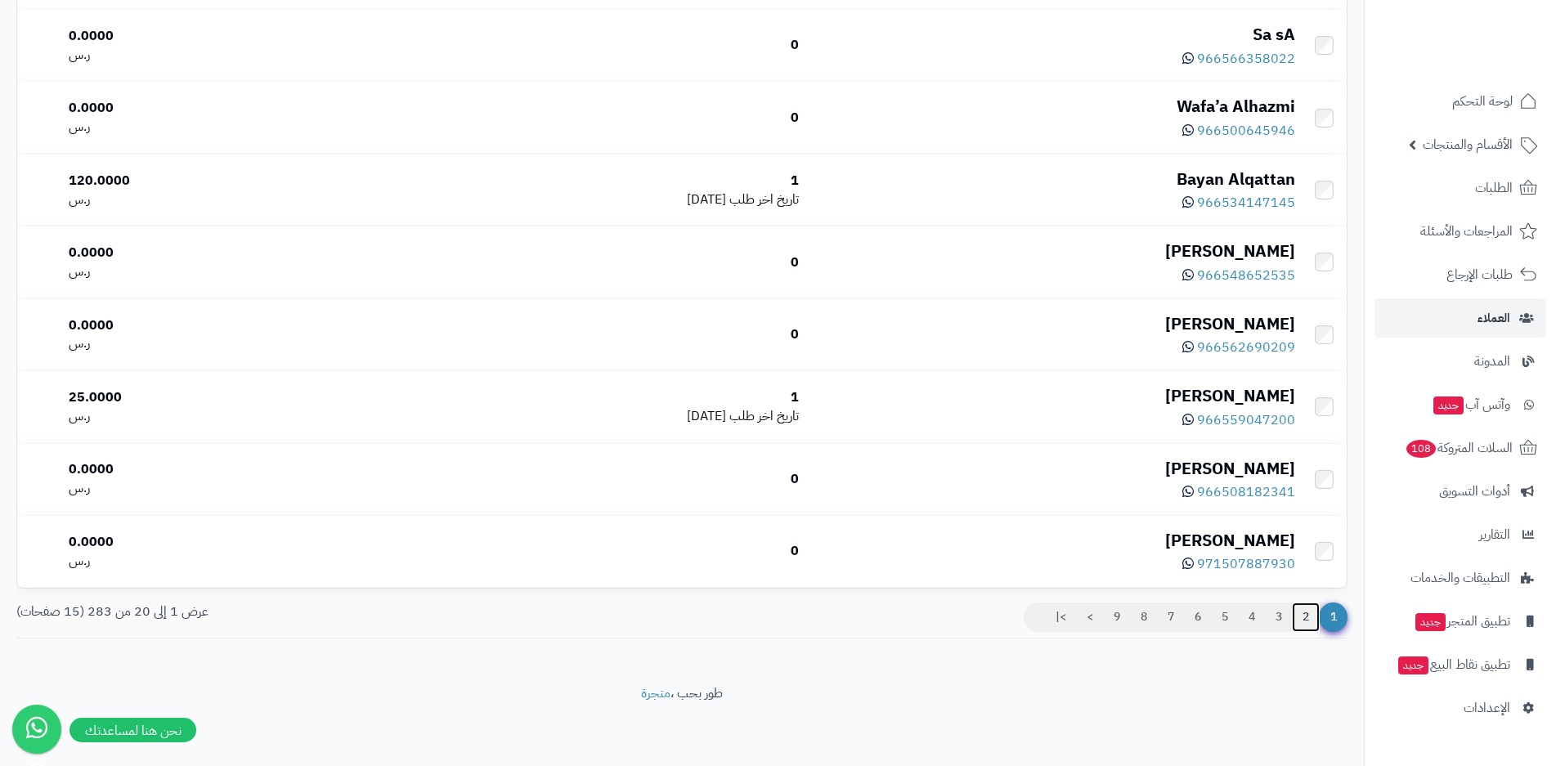
click at [1304, 619] on link "2" at bounding box center [1306, 617] width 28 height 29
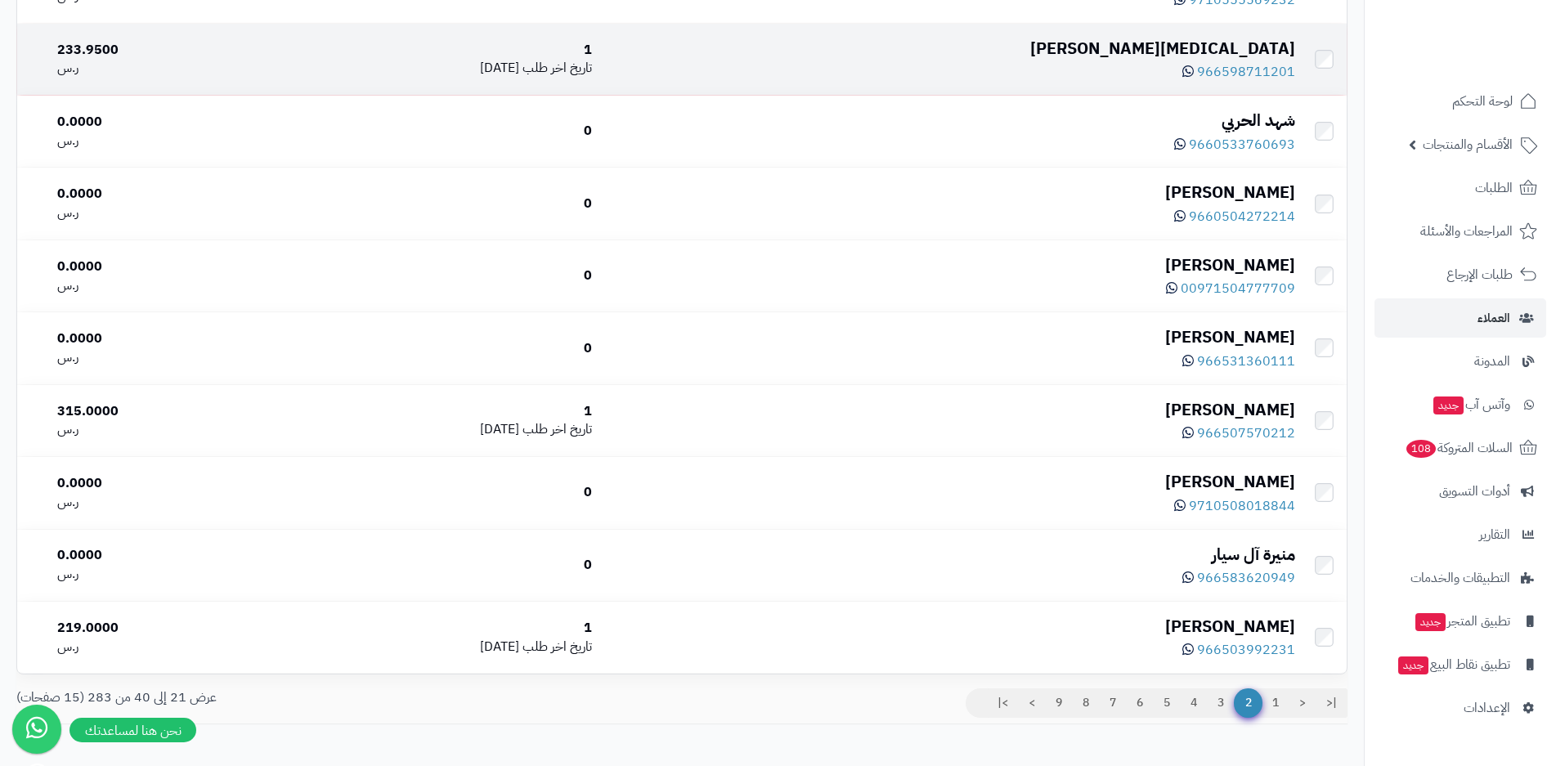
scroll to position [1142, 0]
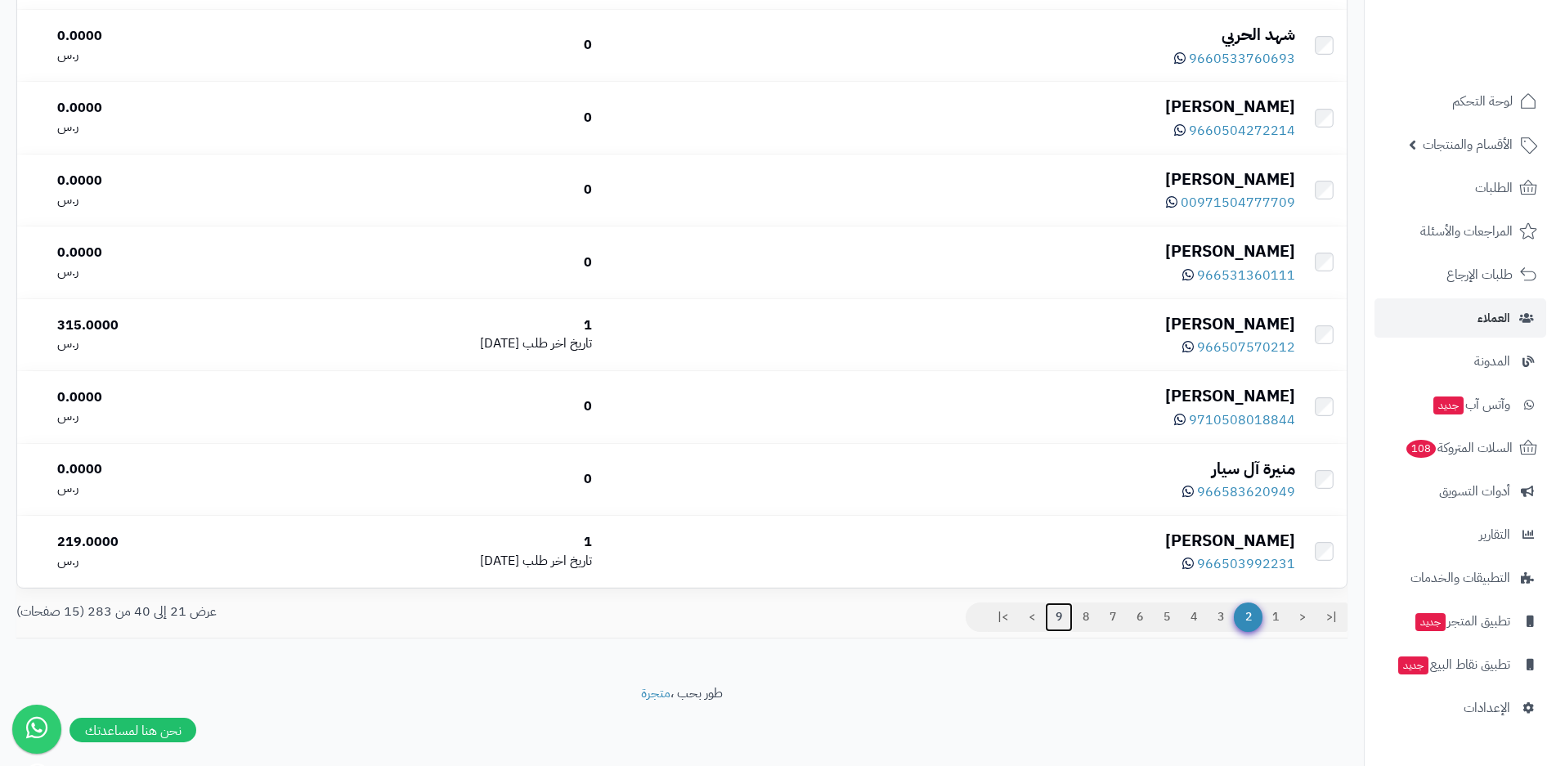
click at [1062, 616] on link "9" at bounding box center [1059, 617] width 28 height 29
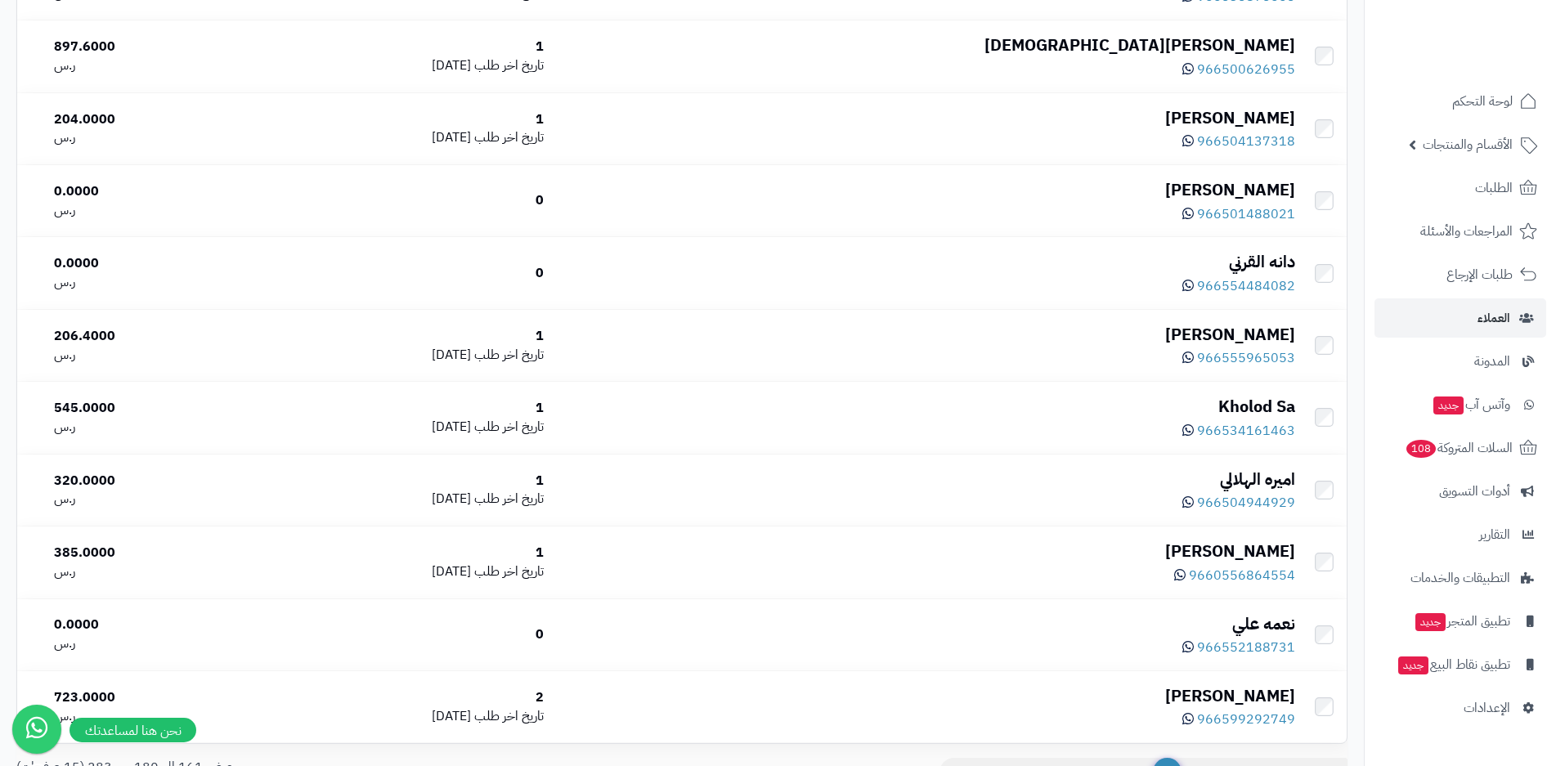
scroll to position [1142, 0]
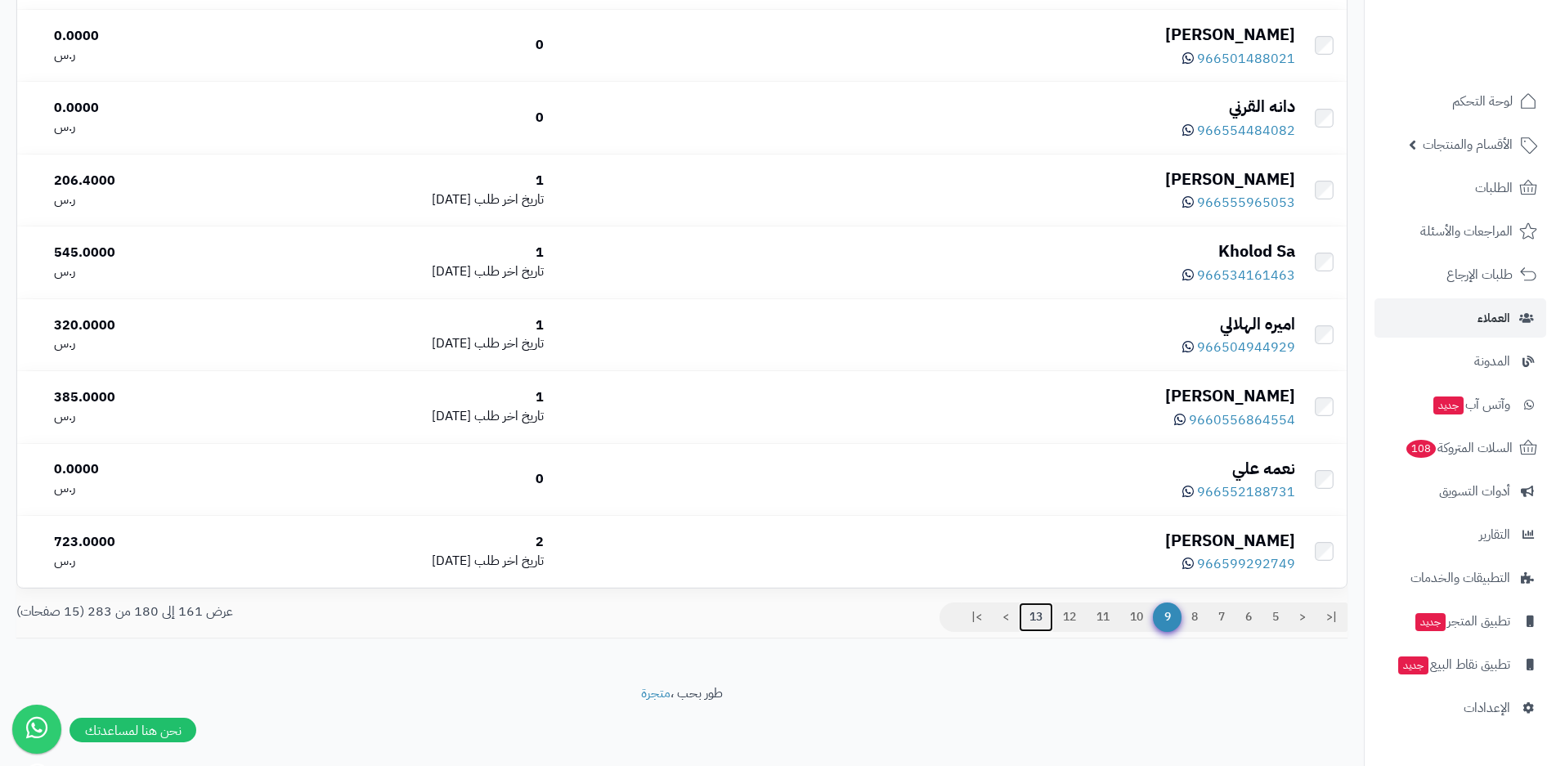
click at [1034, 617] on link "13" at bounding box center [1036, 617] width 34 height 29
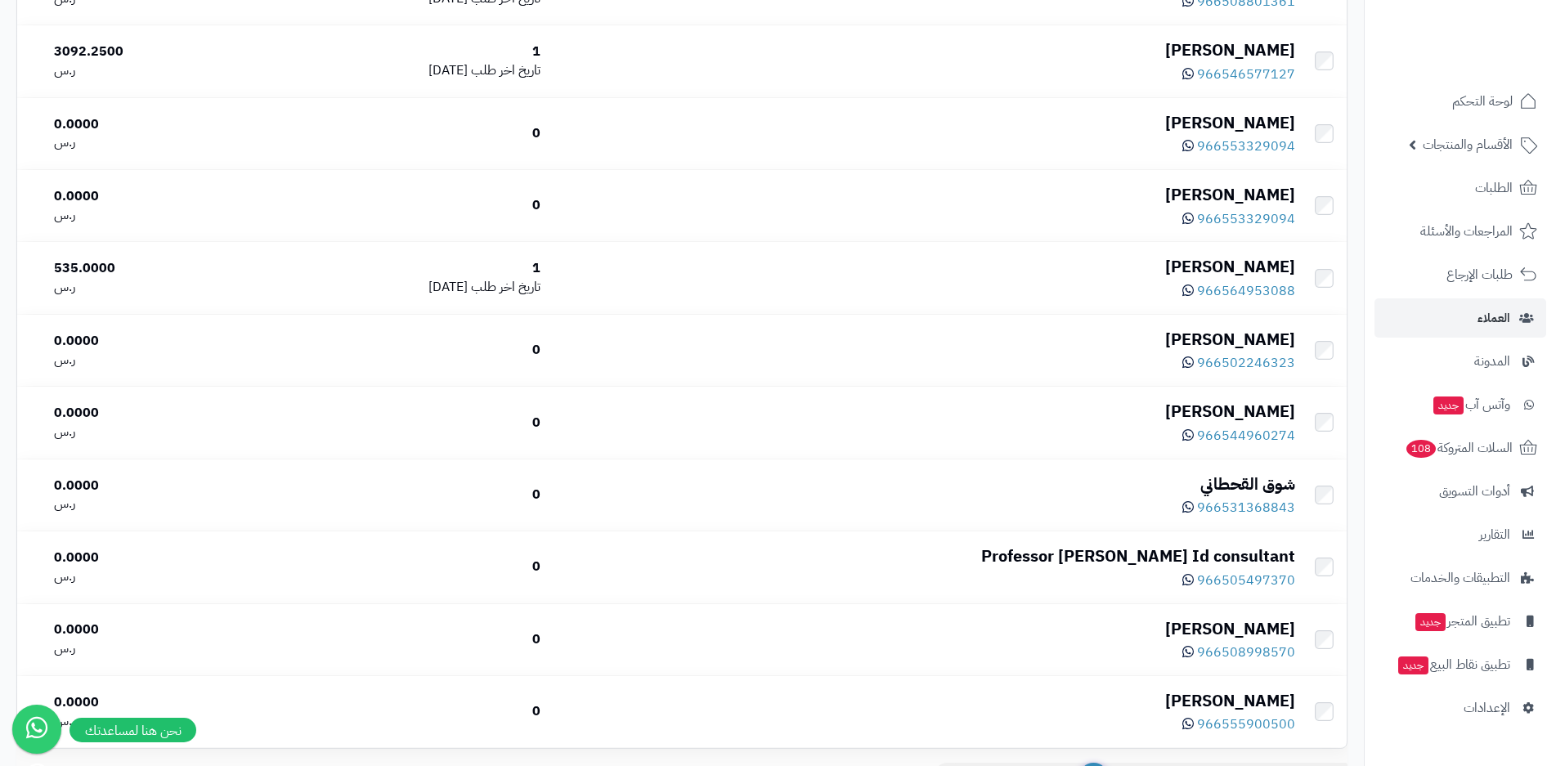
scroll to position [1142, 0]
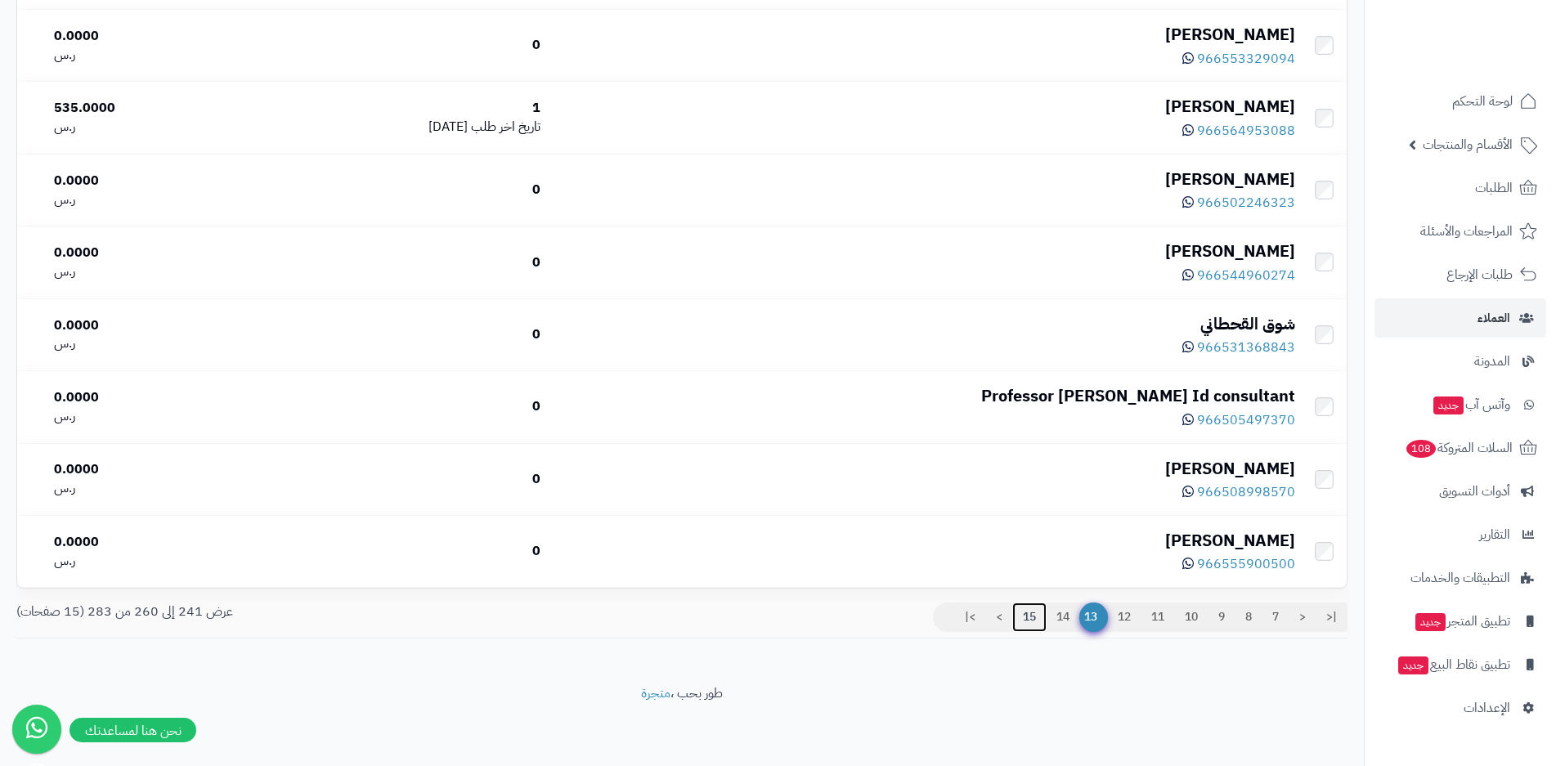
click at [1026, 616] on link "15" at bounding box center [1029, 617] width 34 height 29
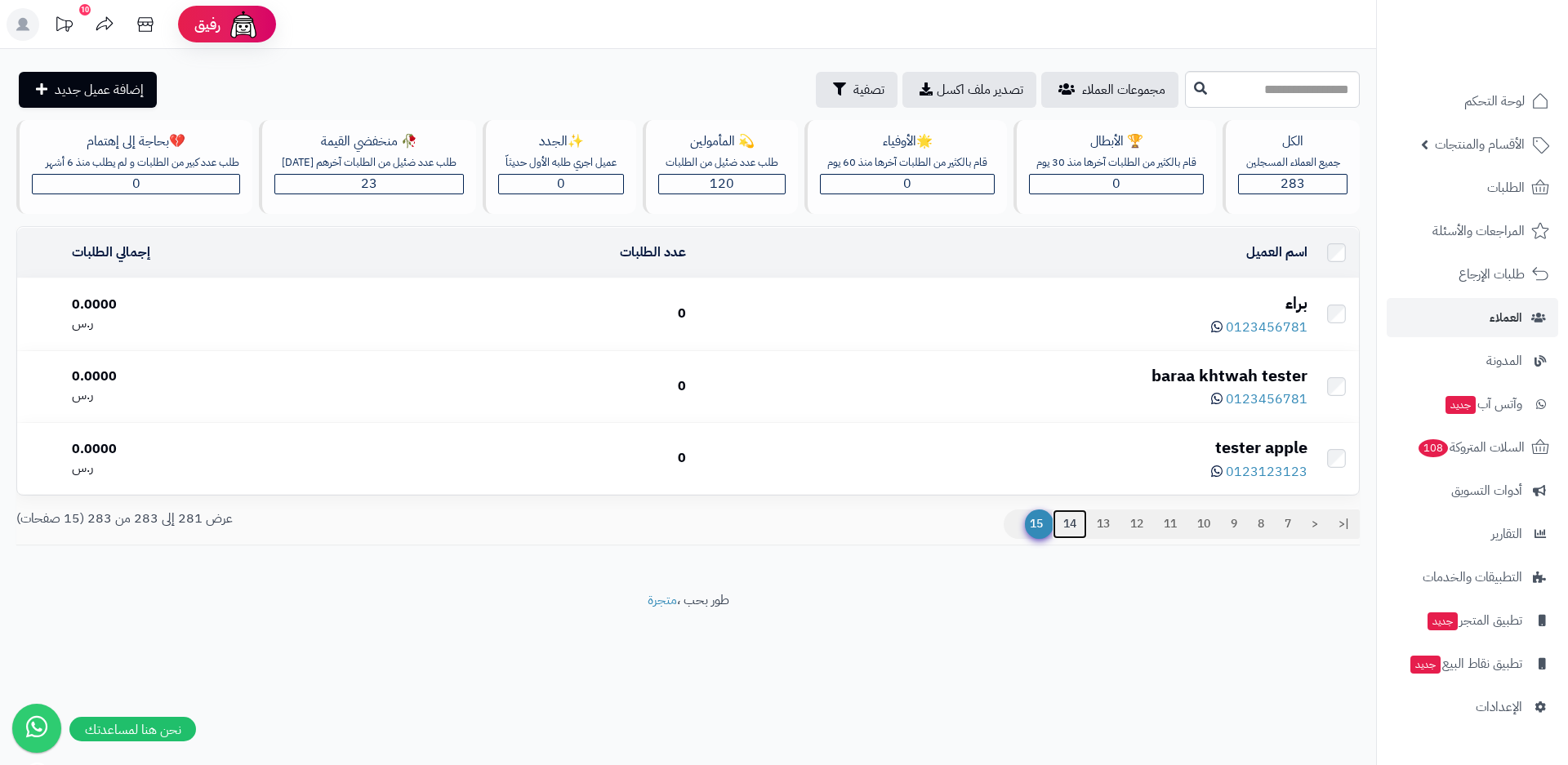
click at [1070, 531] on link "14" at bounding box center [1070, 523] width 34 height 29
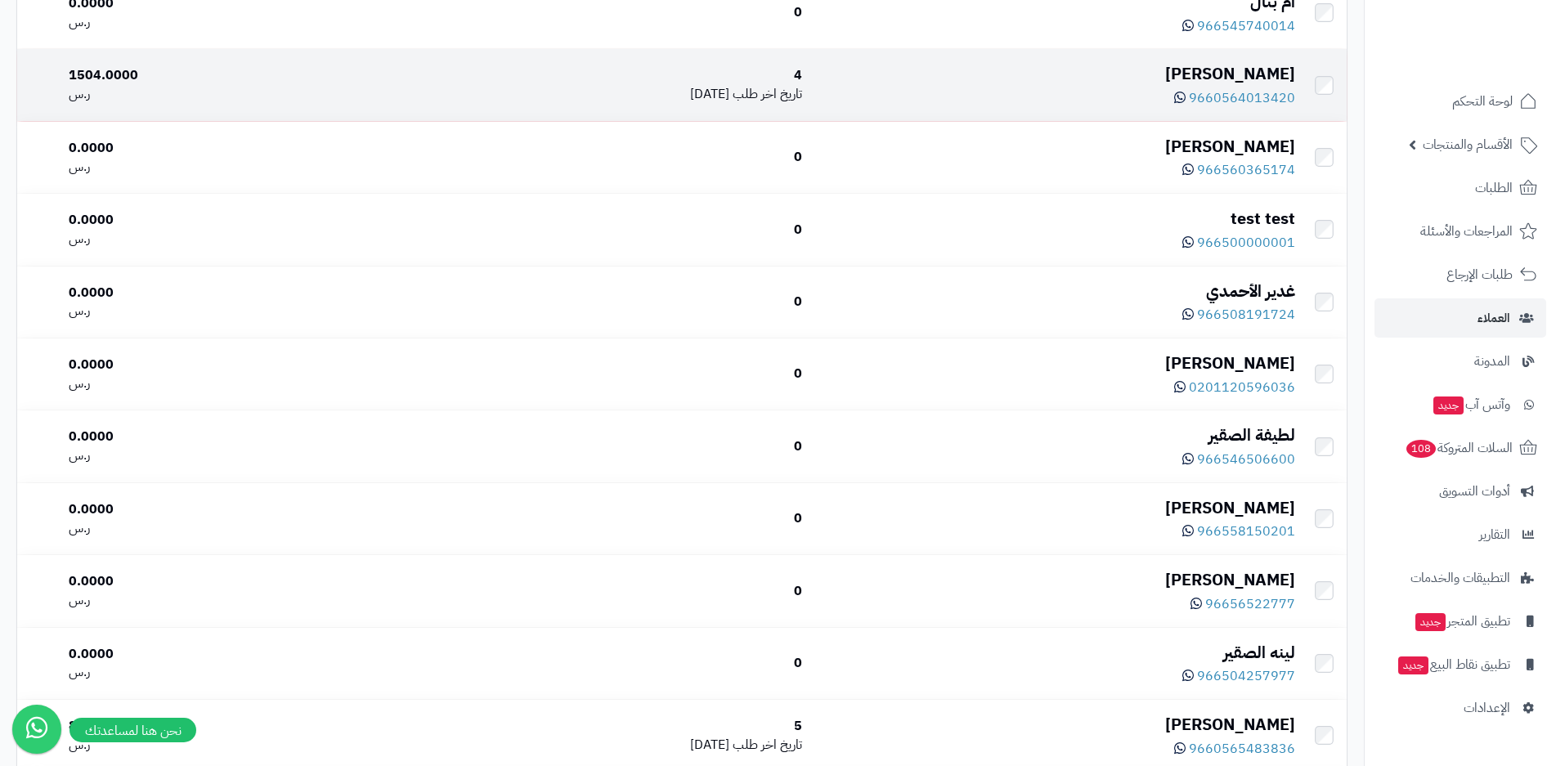
scroll to position [1063, 0]
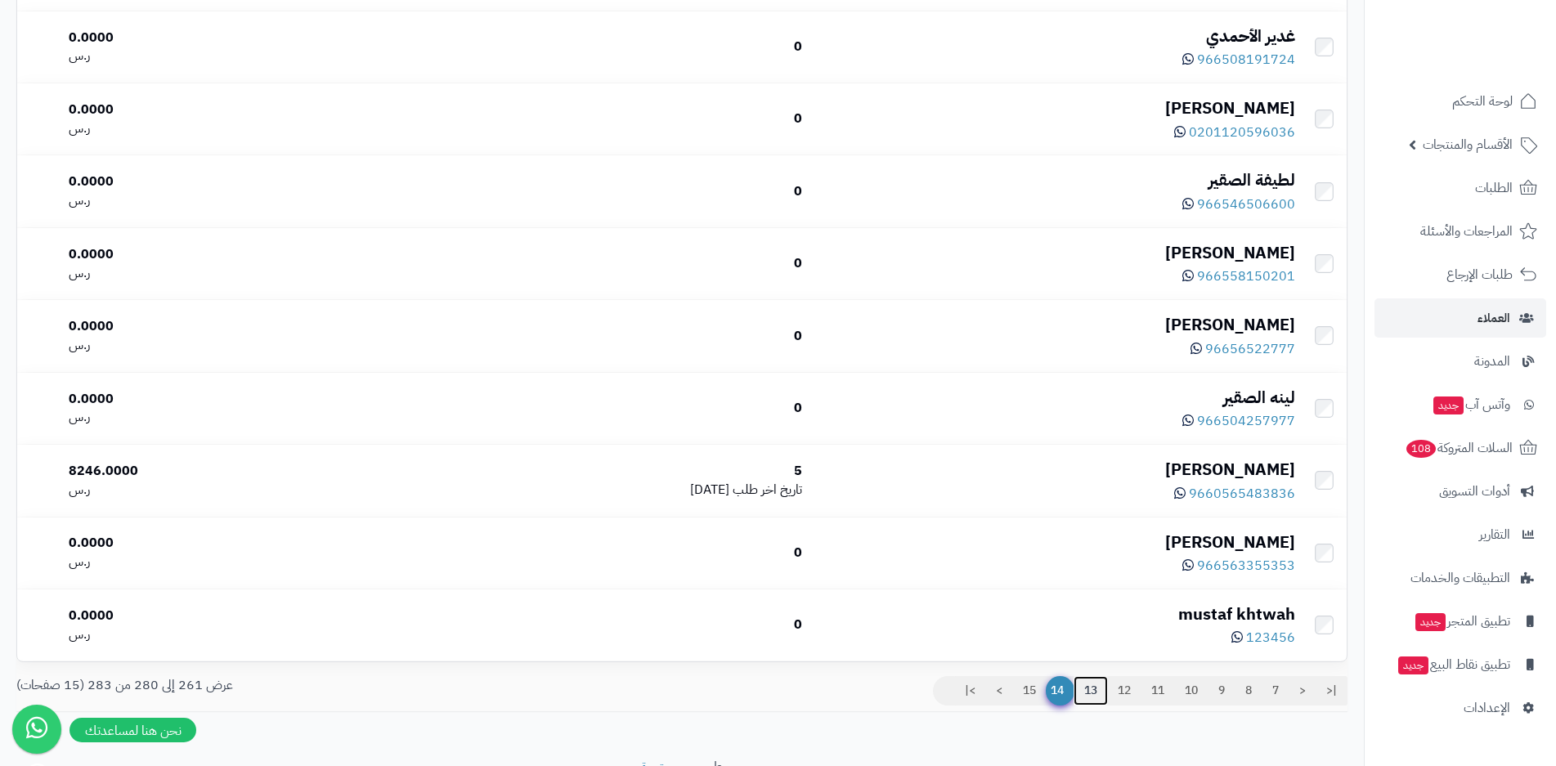
click at [1080, 698] on link "13" at bounding box center [1091, 690] width 34 height 29
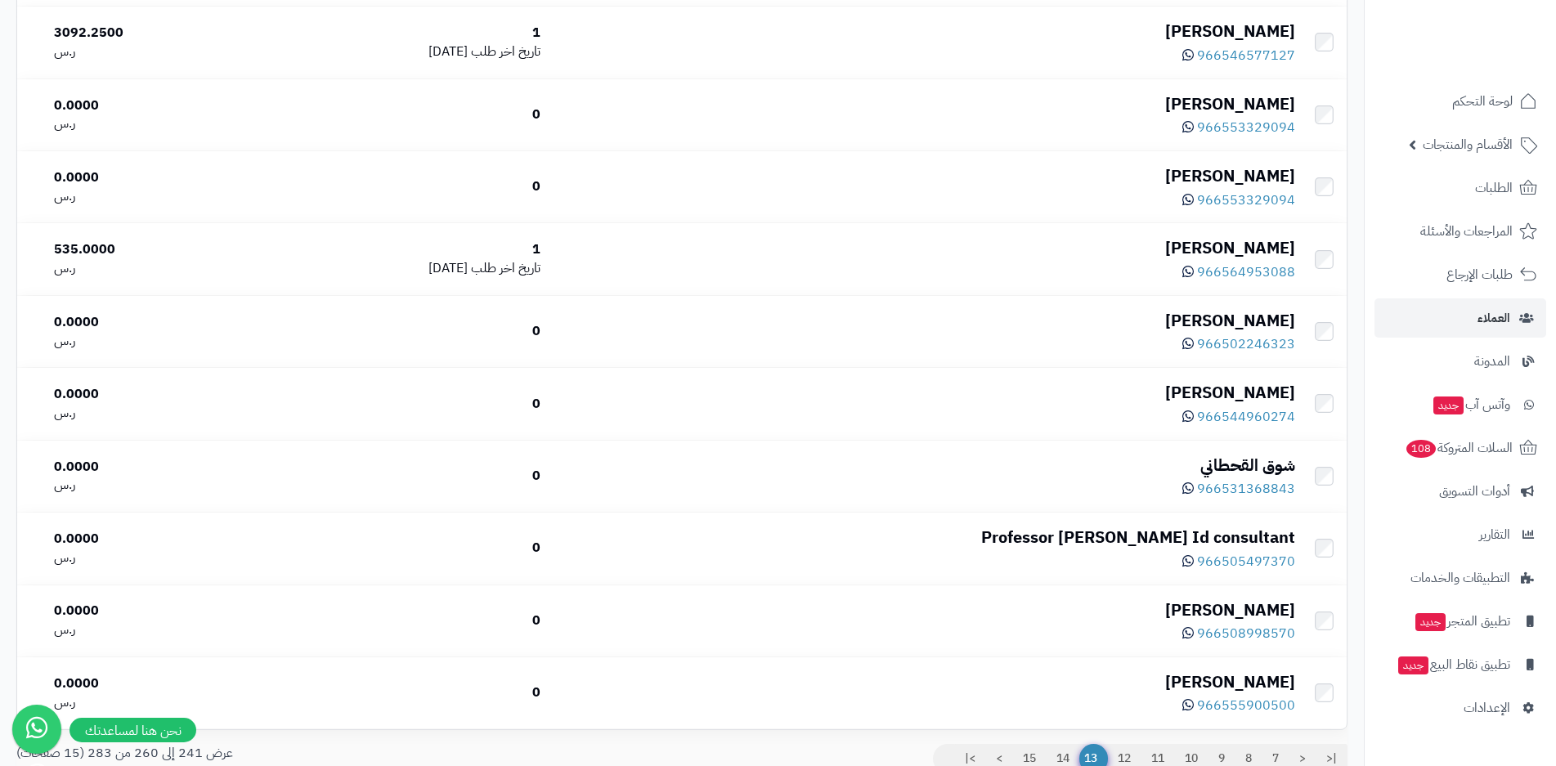
scroll to position [1142, 0]
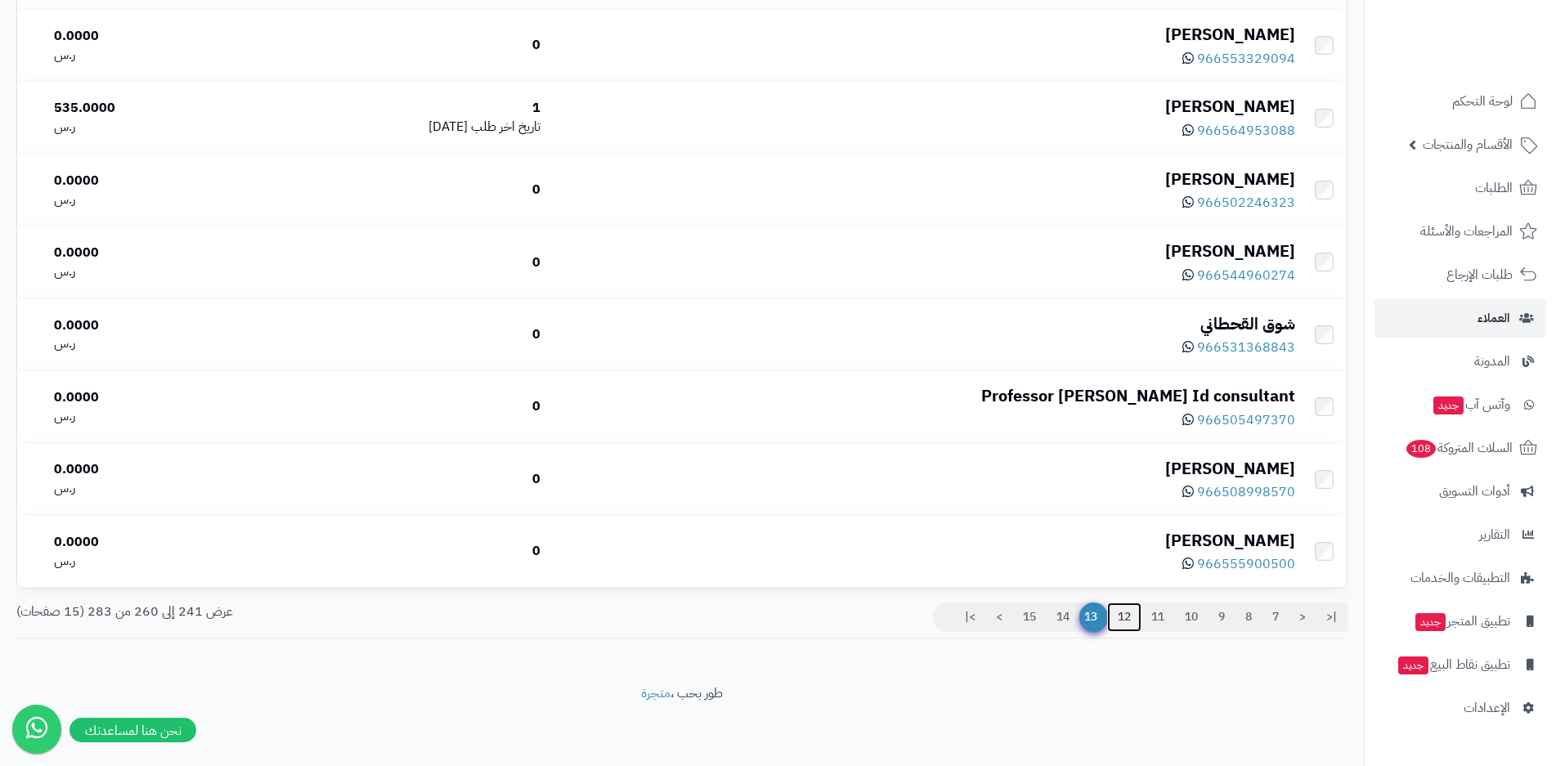
click at [1131, 618] on link "12" at bounding box center [1124, 617] width 34 height 29
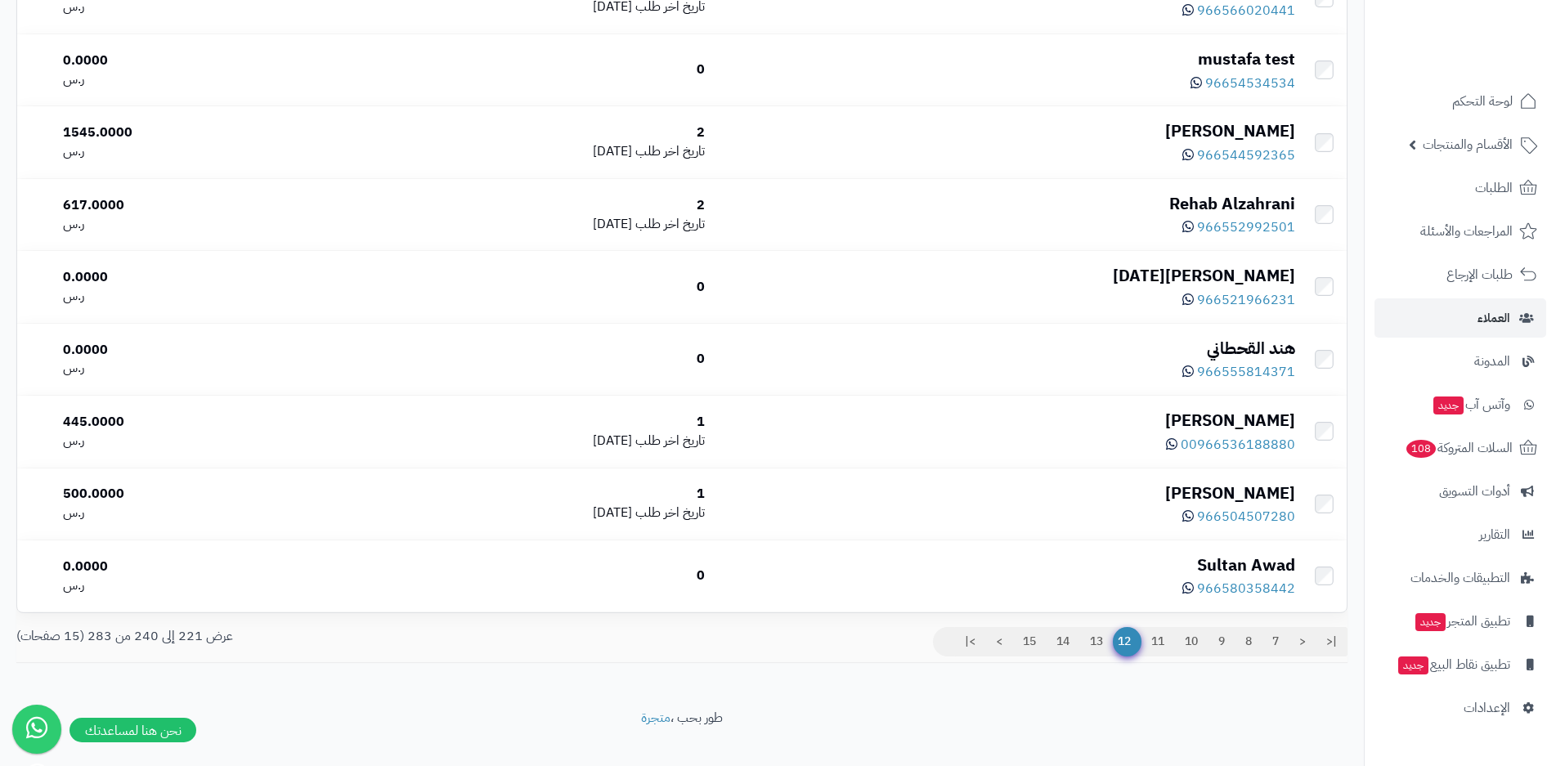
scroll to position [1142, 0]
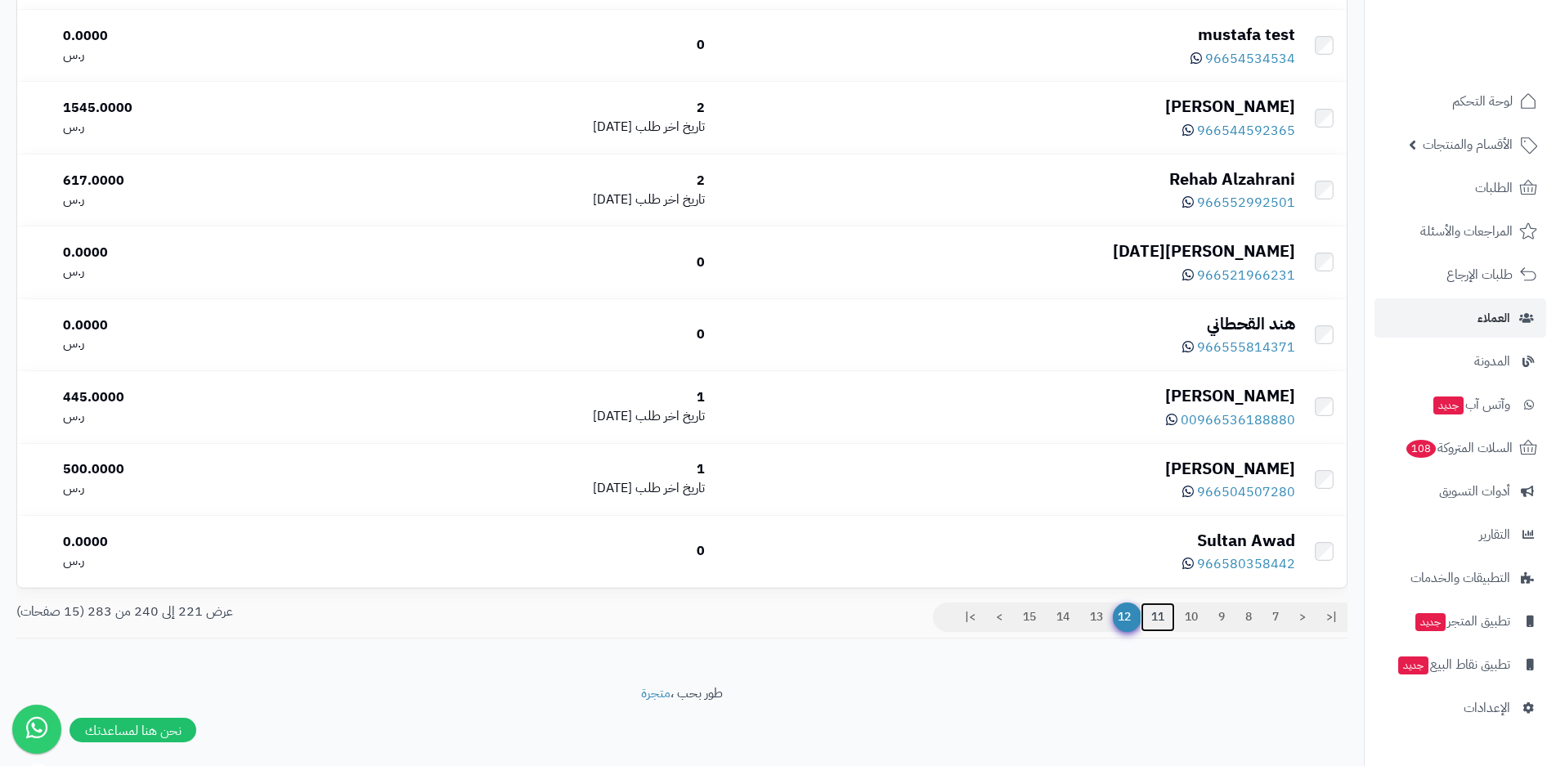
click at [1155, 613] on link "11" at bounding box center [1158, 617] width 34 height 29
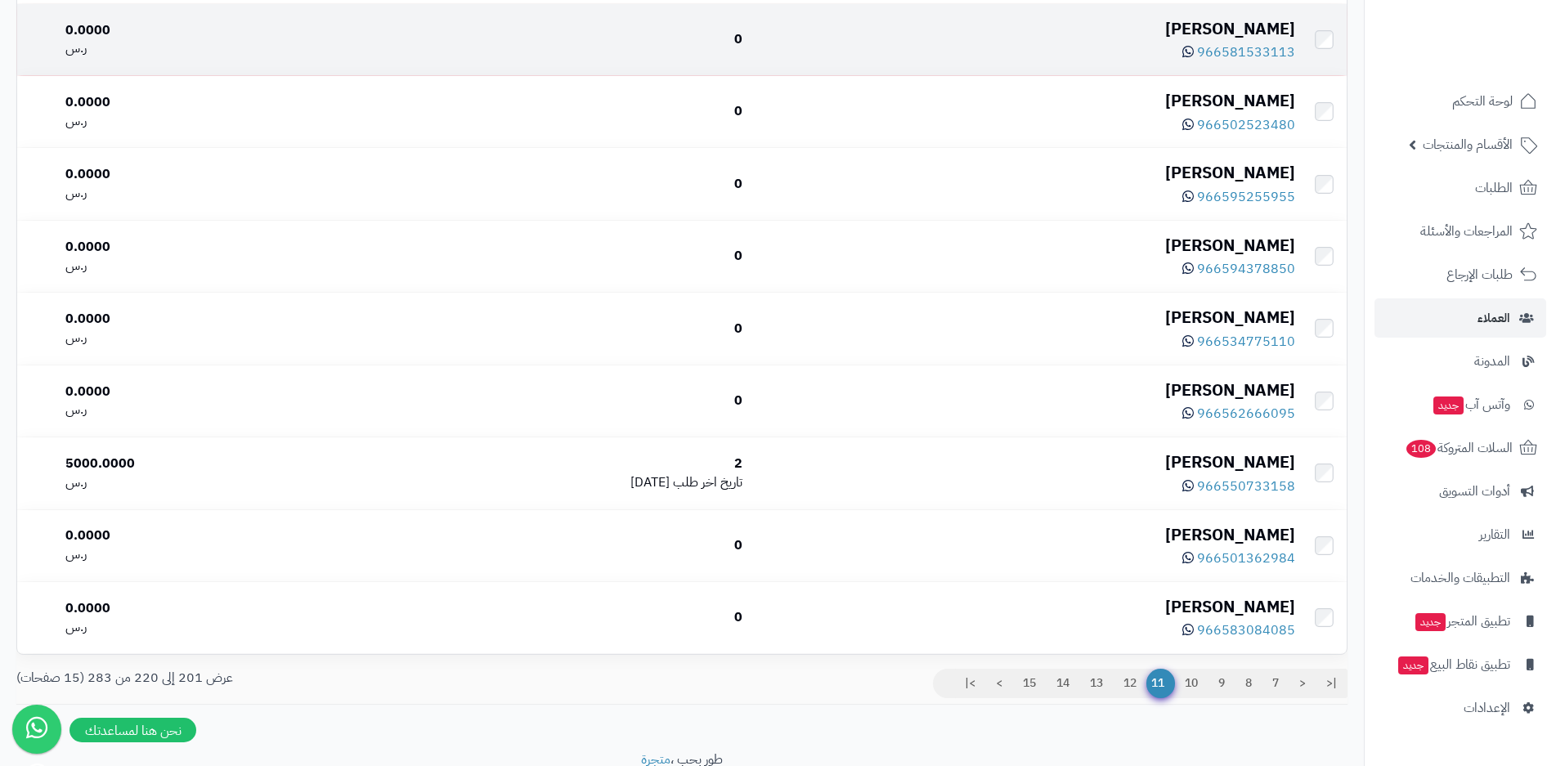
scroll to position [1142, 0]
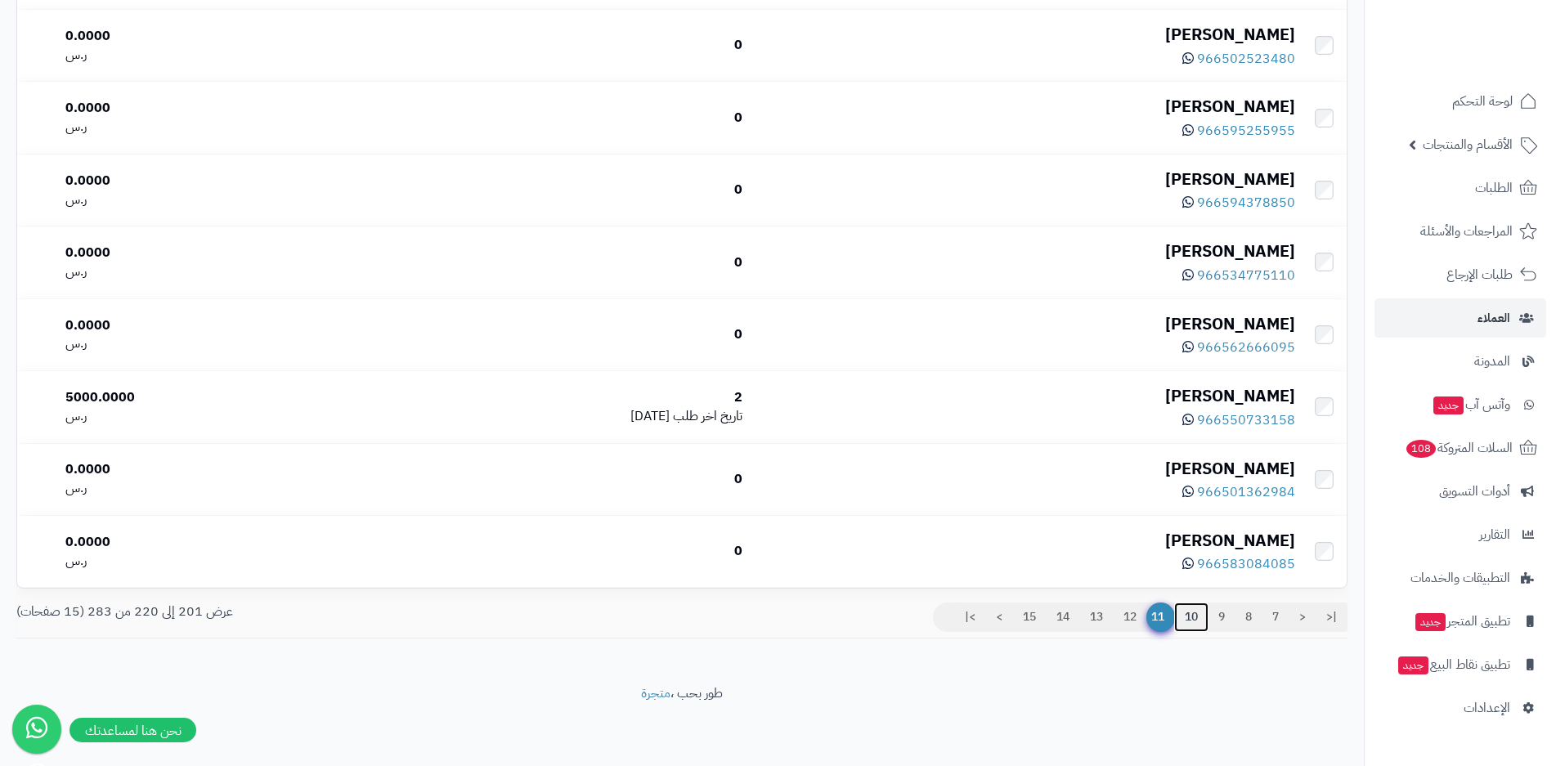
click at [1193, 620] on link "10" at bounding box center [1191, 617] width 34 height 29
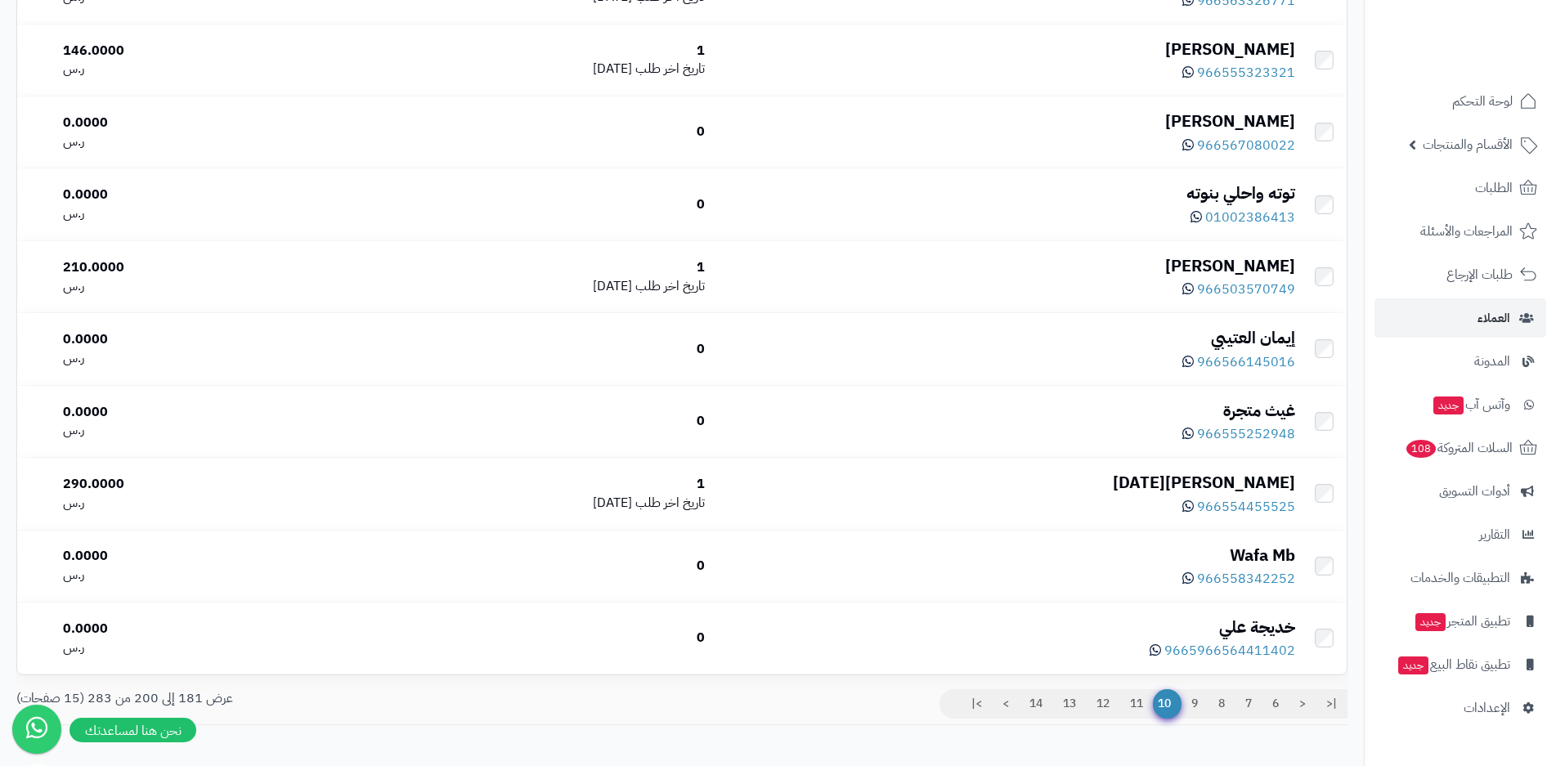
scroll to position [1063, 0]
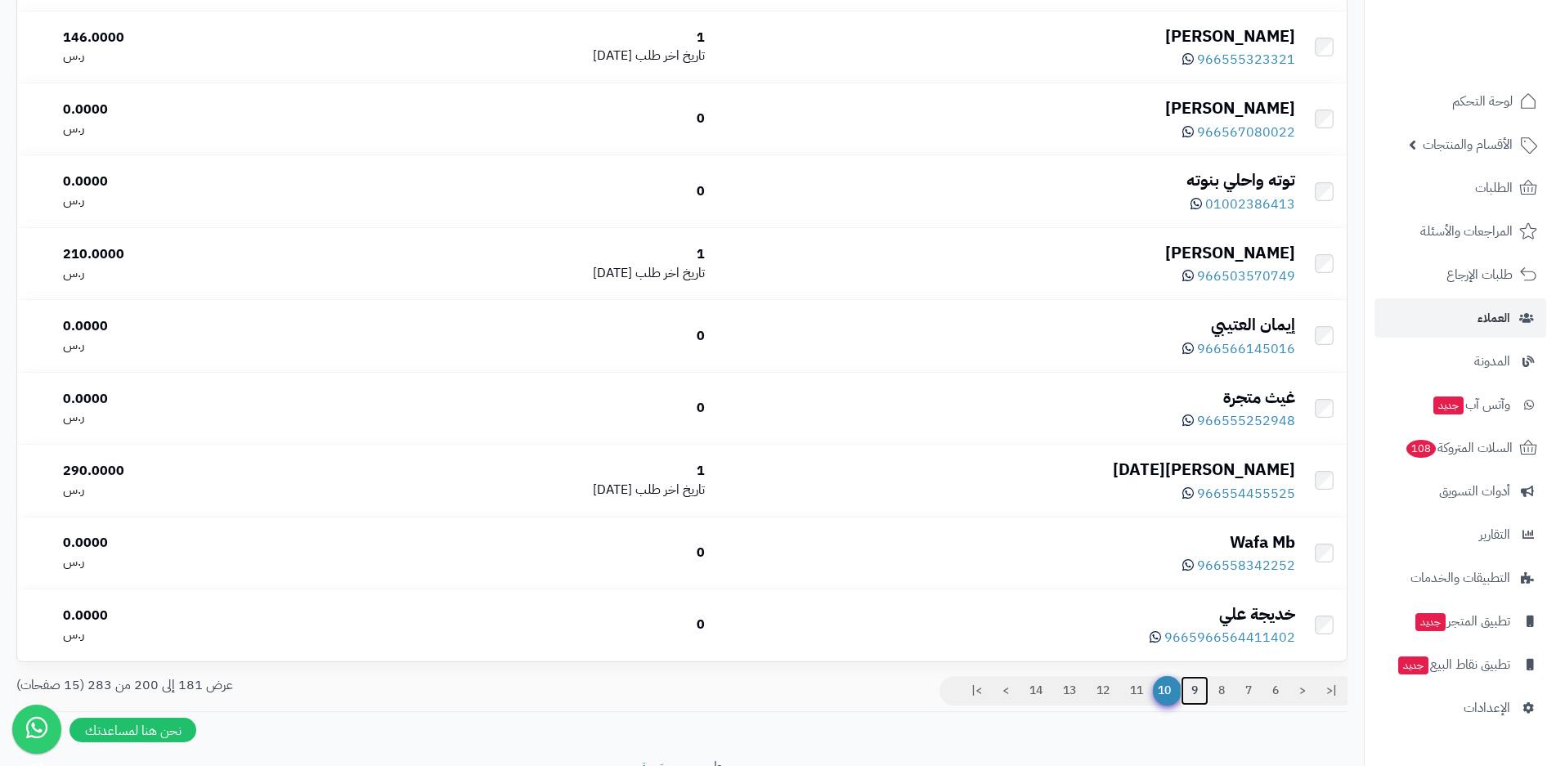
click at [1196, 696] on link "9" at bounding box center [1195, 690] width 28 height 29
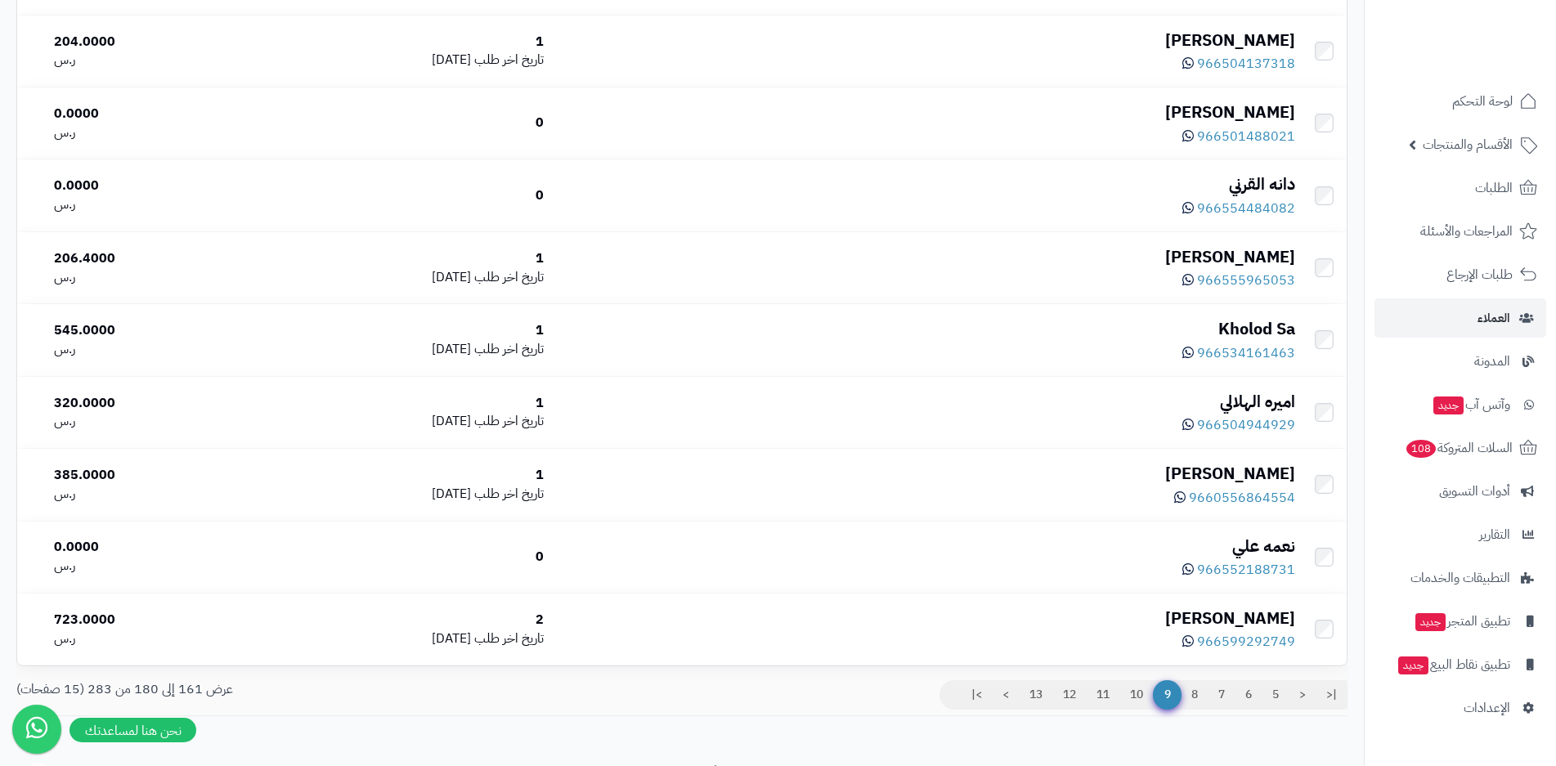
scroll to position [1063, 0]
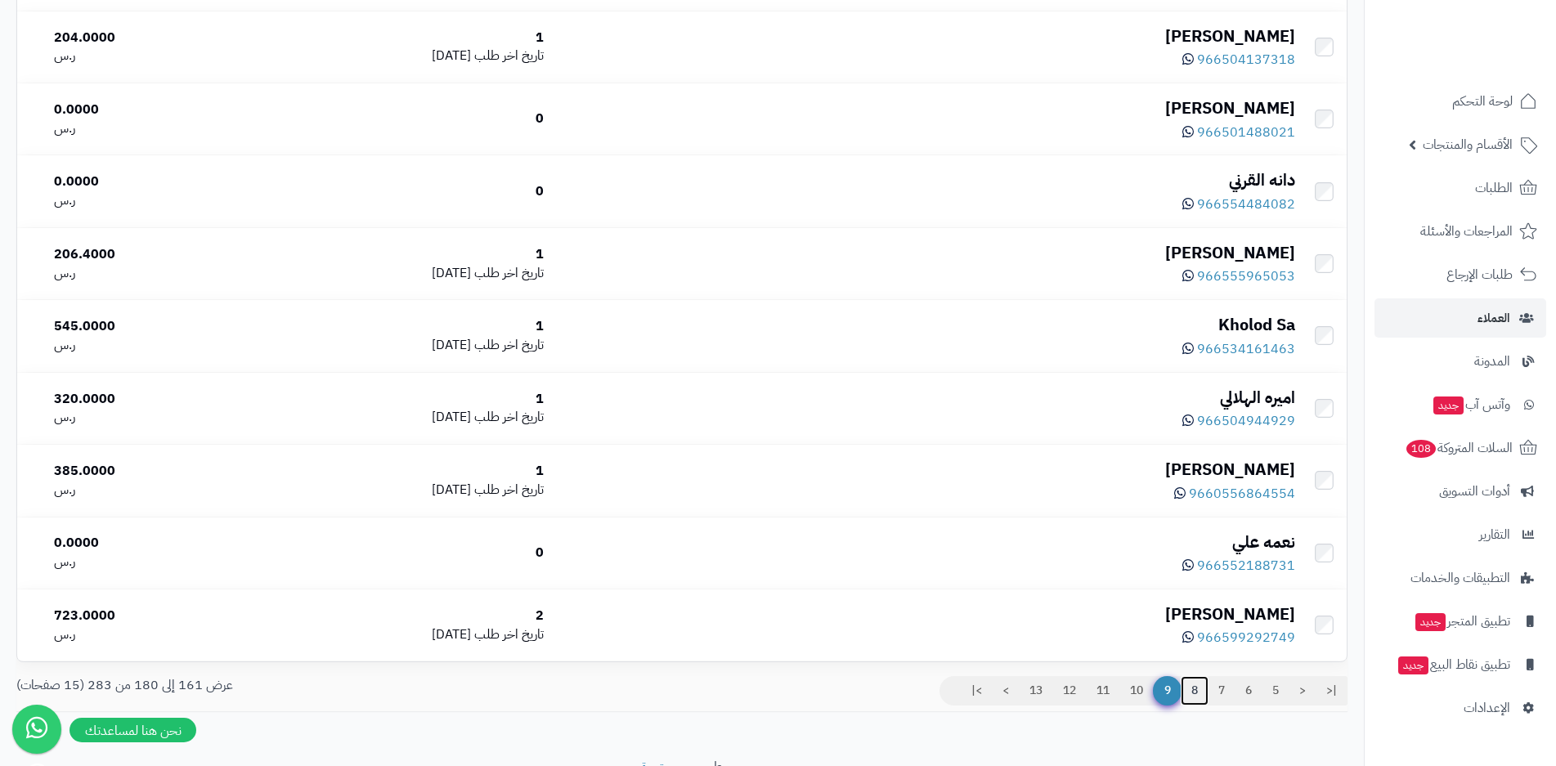
click at [1199, 697] on link "8" at bounding box center [1195, 690] width 28 height 29
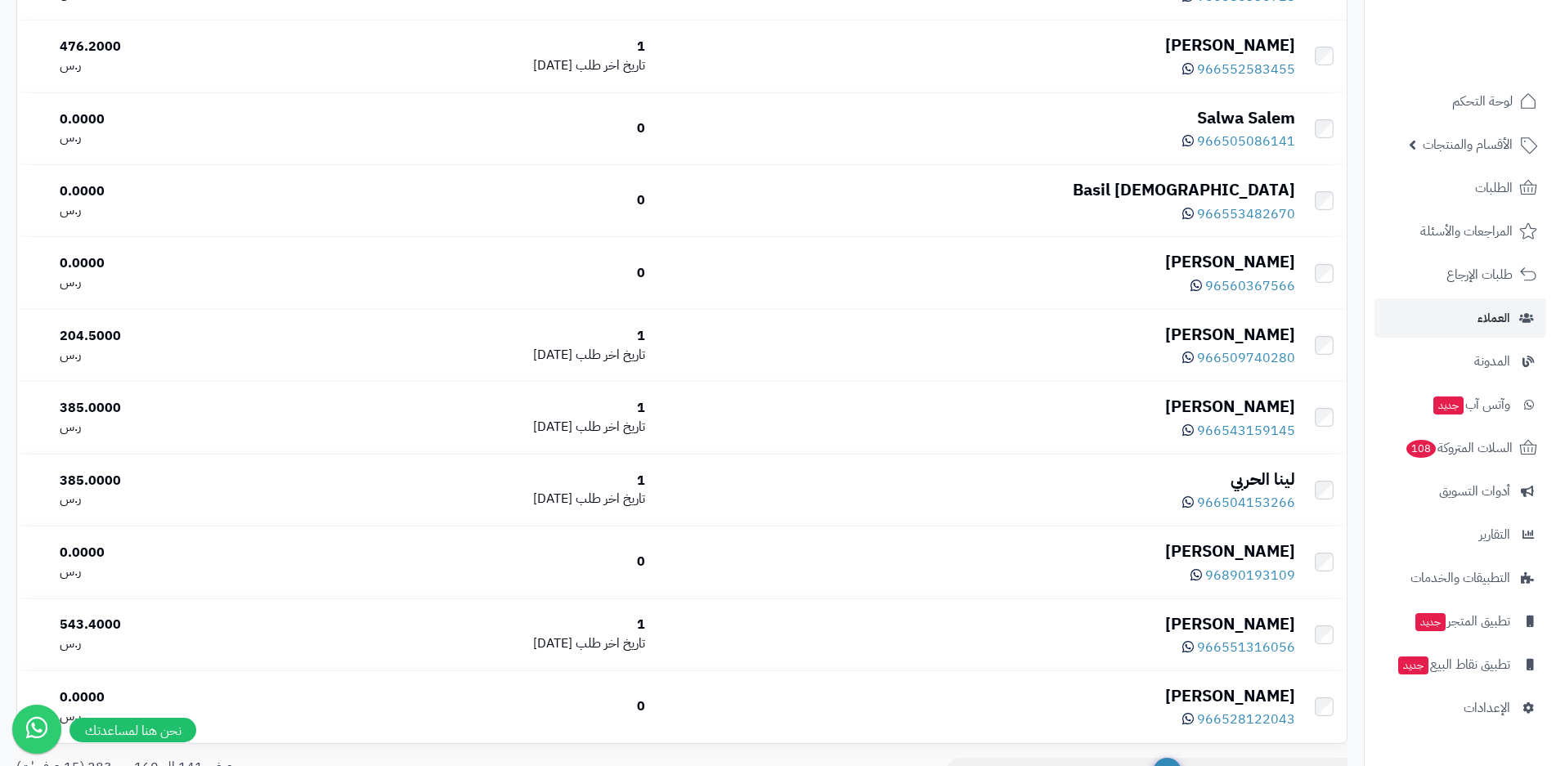
scroll to position [1142, 0]
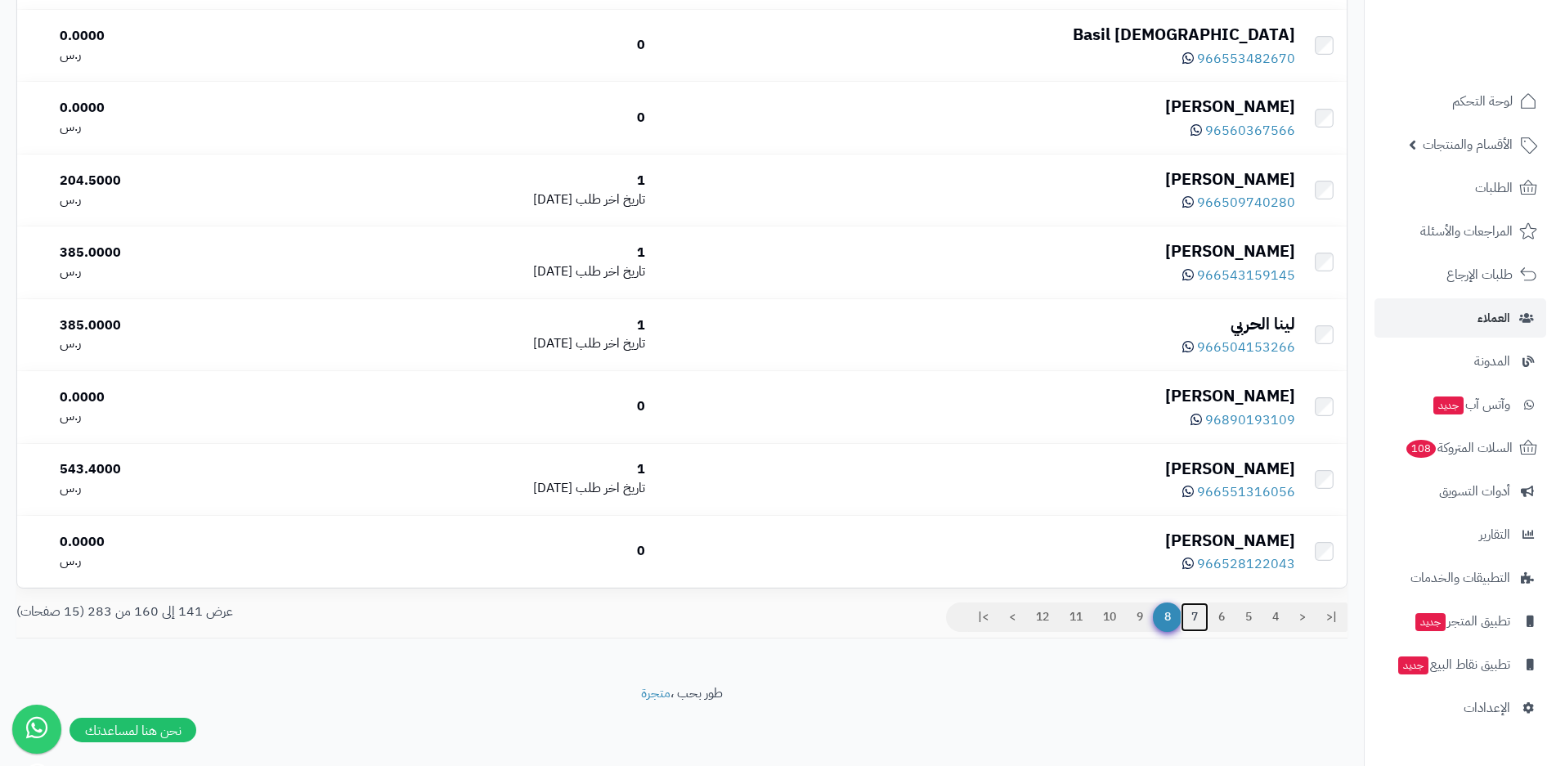
click at [1196, 611] on link "7" at bounding box center [1195, 617] width 28 height 29
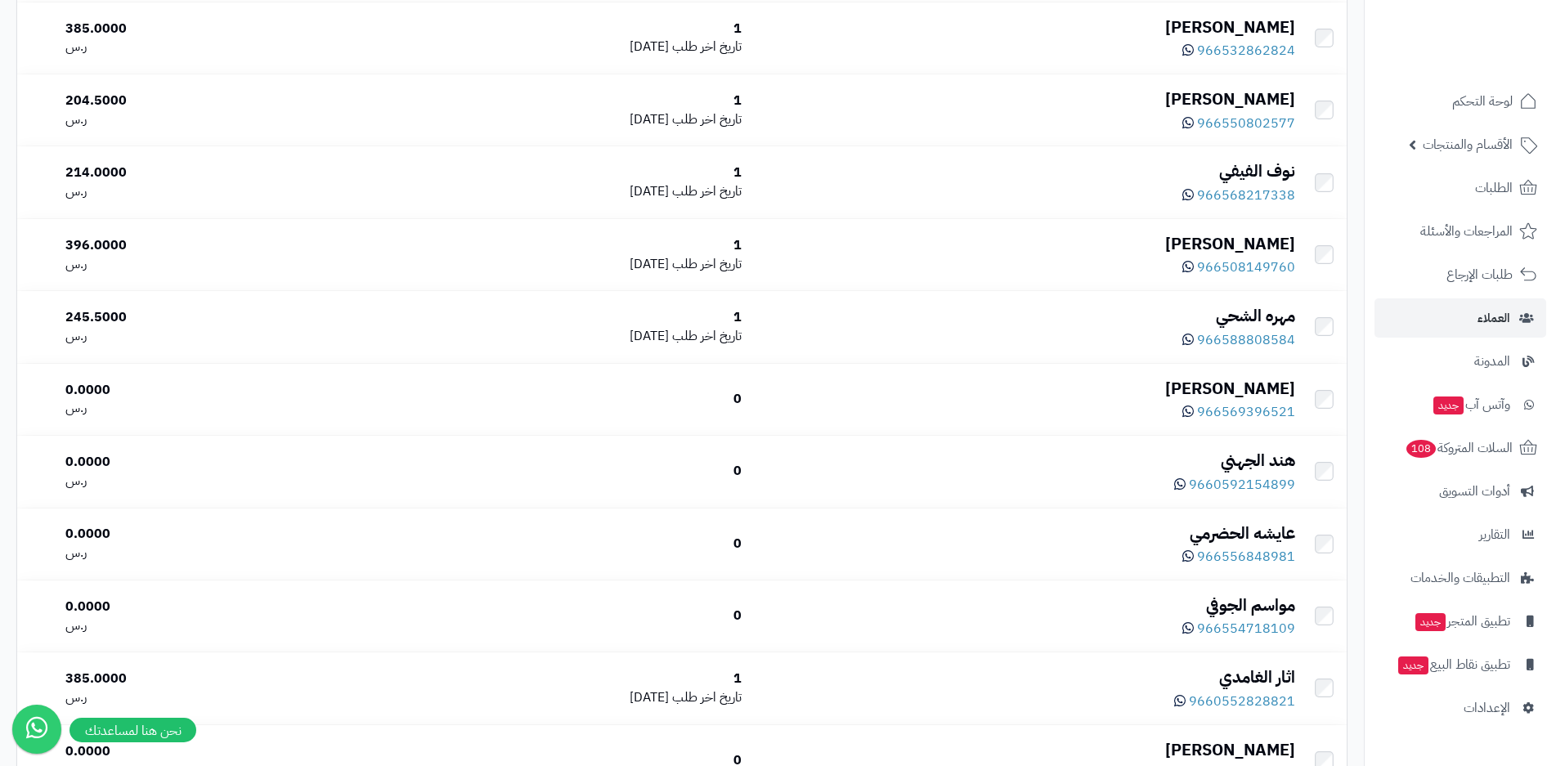
scroll to position [1063, 0]
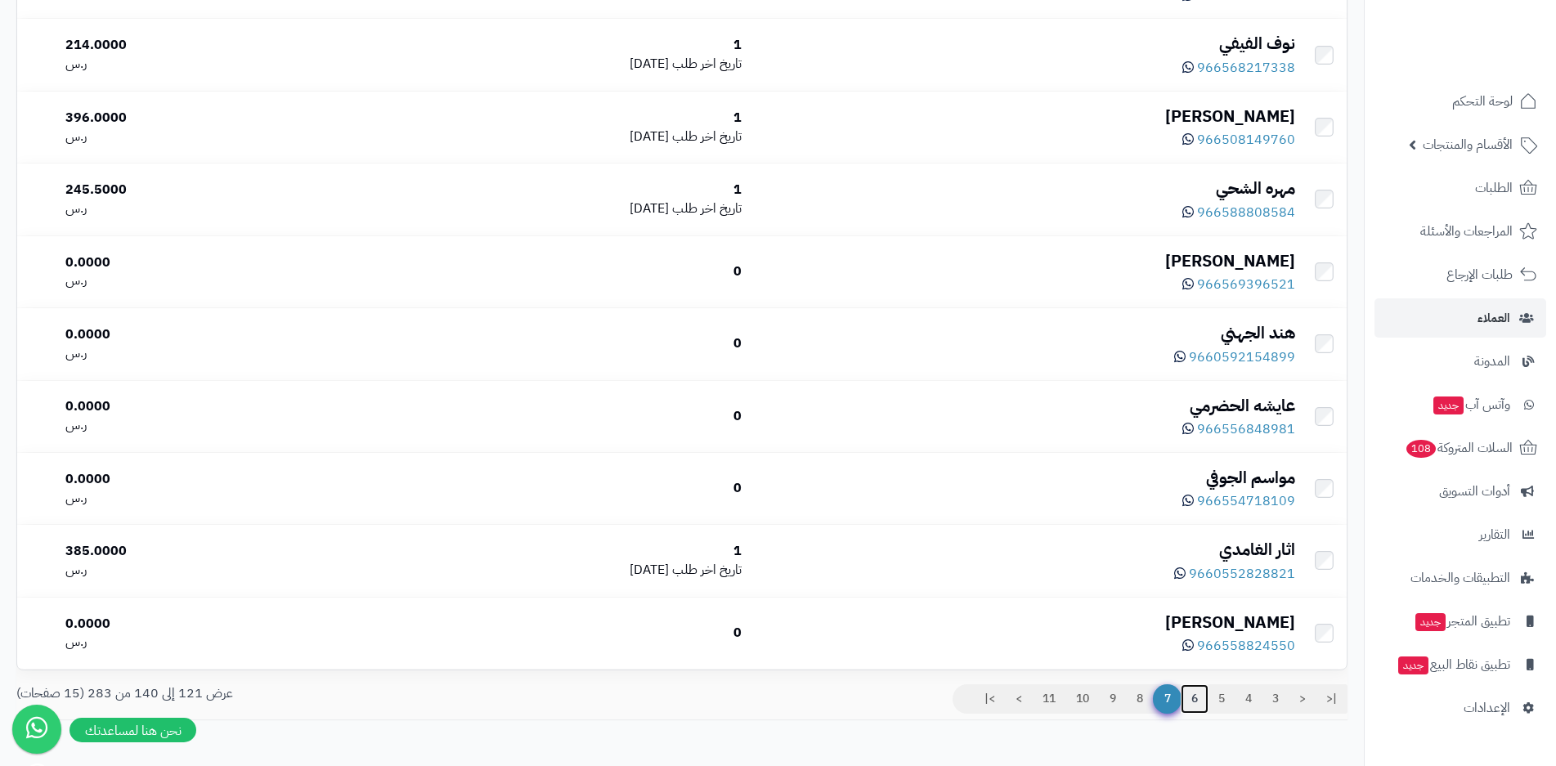
click at [1196, 698] on link "6" at bounding box center [1195, 698] width 28 height 29
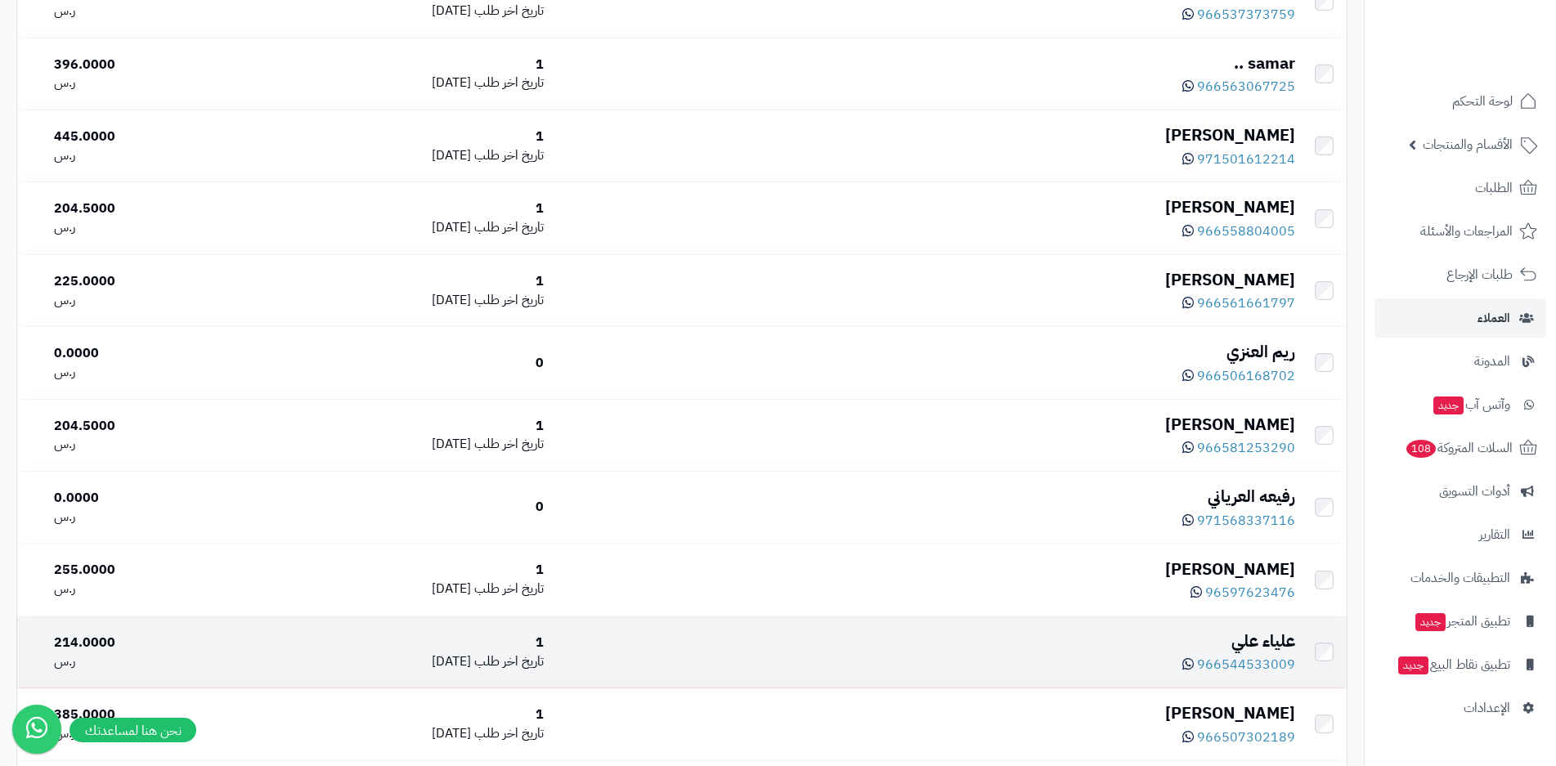
scroll to position [1142, 0]
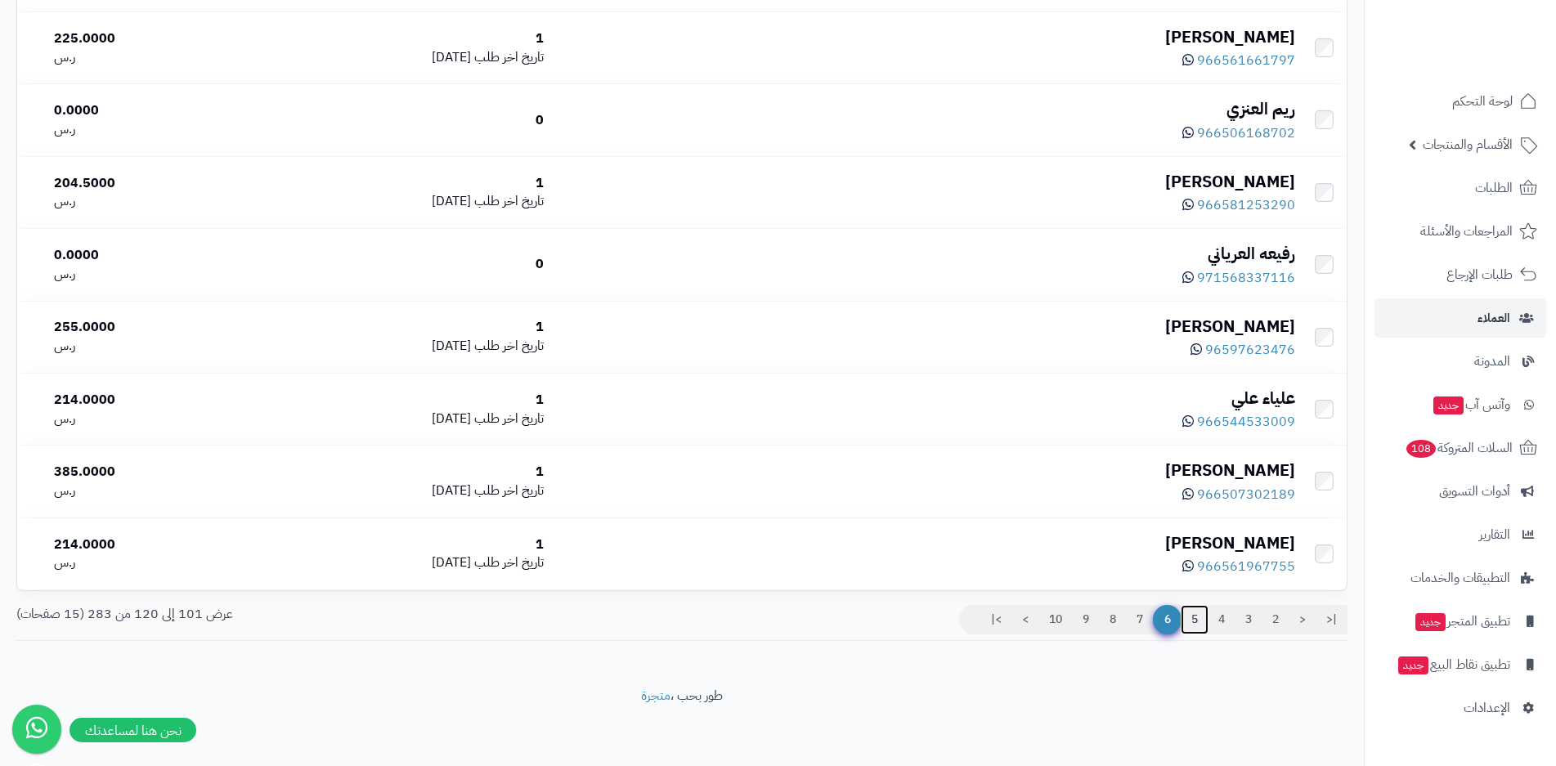
click at [1200, 617] on link "5" at bounding box center [1195, 619] width 28 height 29
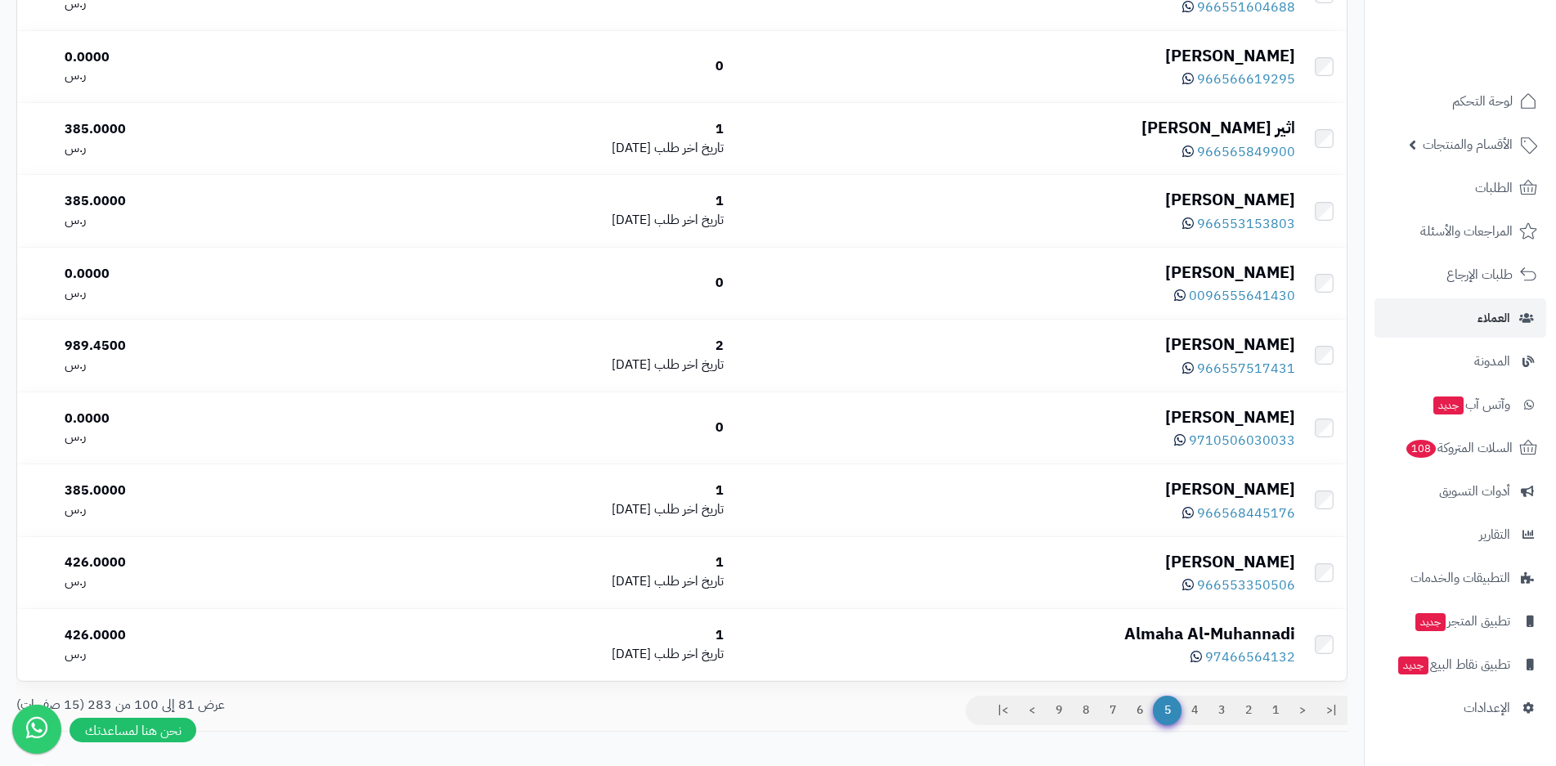
scroll to position [1142, 0]
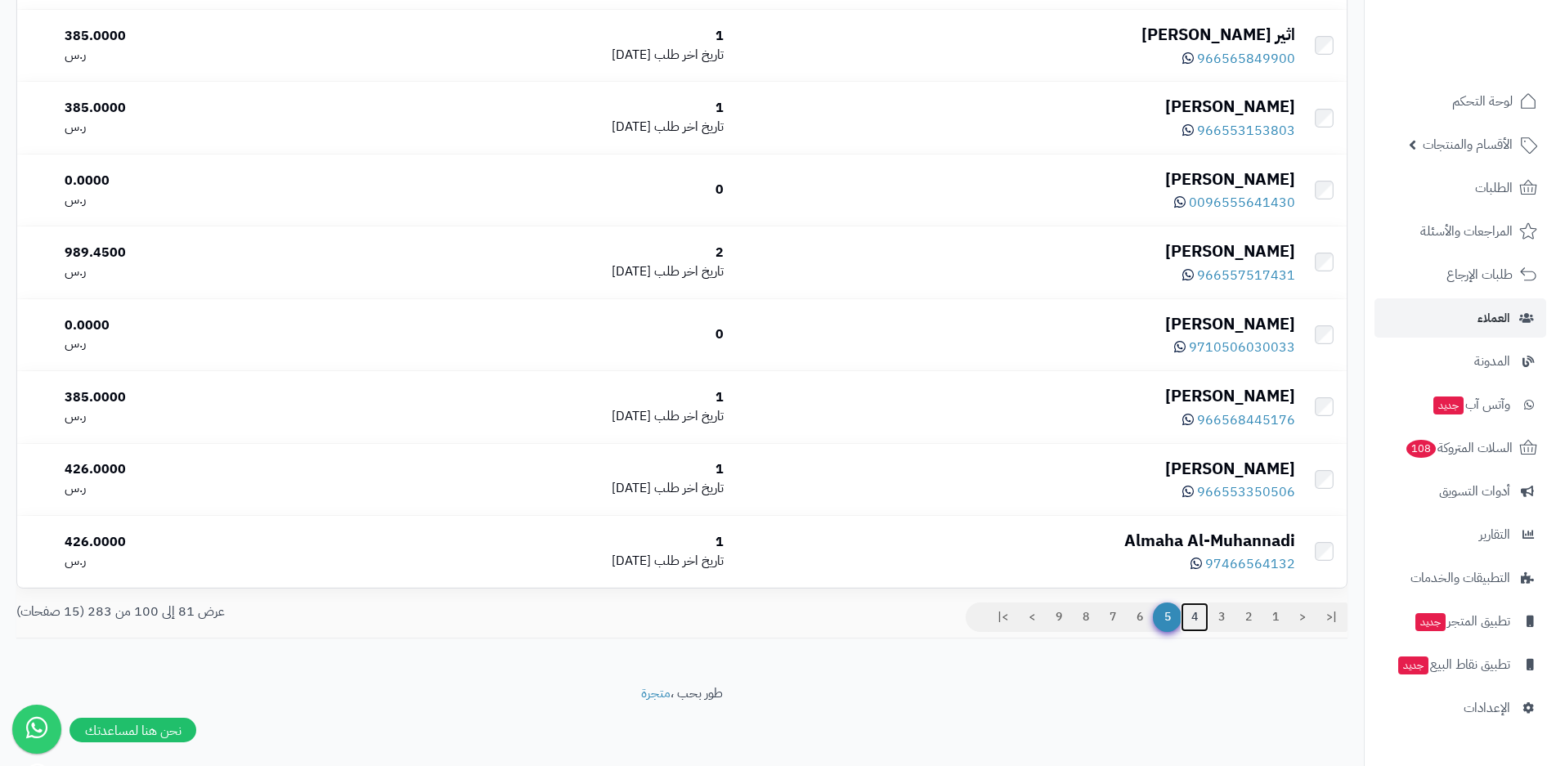
click at [1192, 614] on link "4" at bounding box center [1195, 617] width 28 height 29
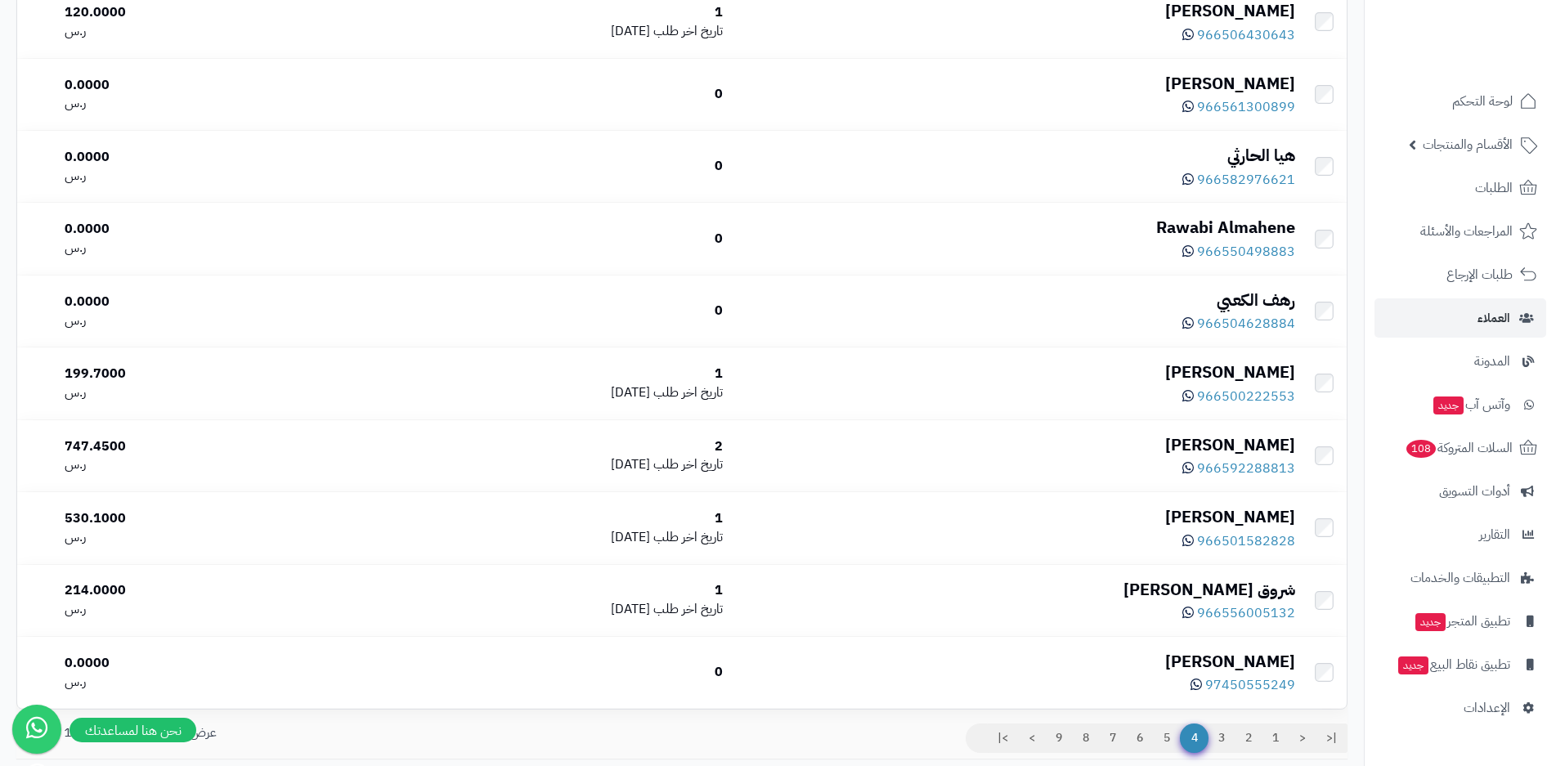
scroll to position [1142, 0]
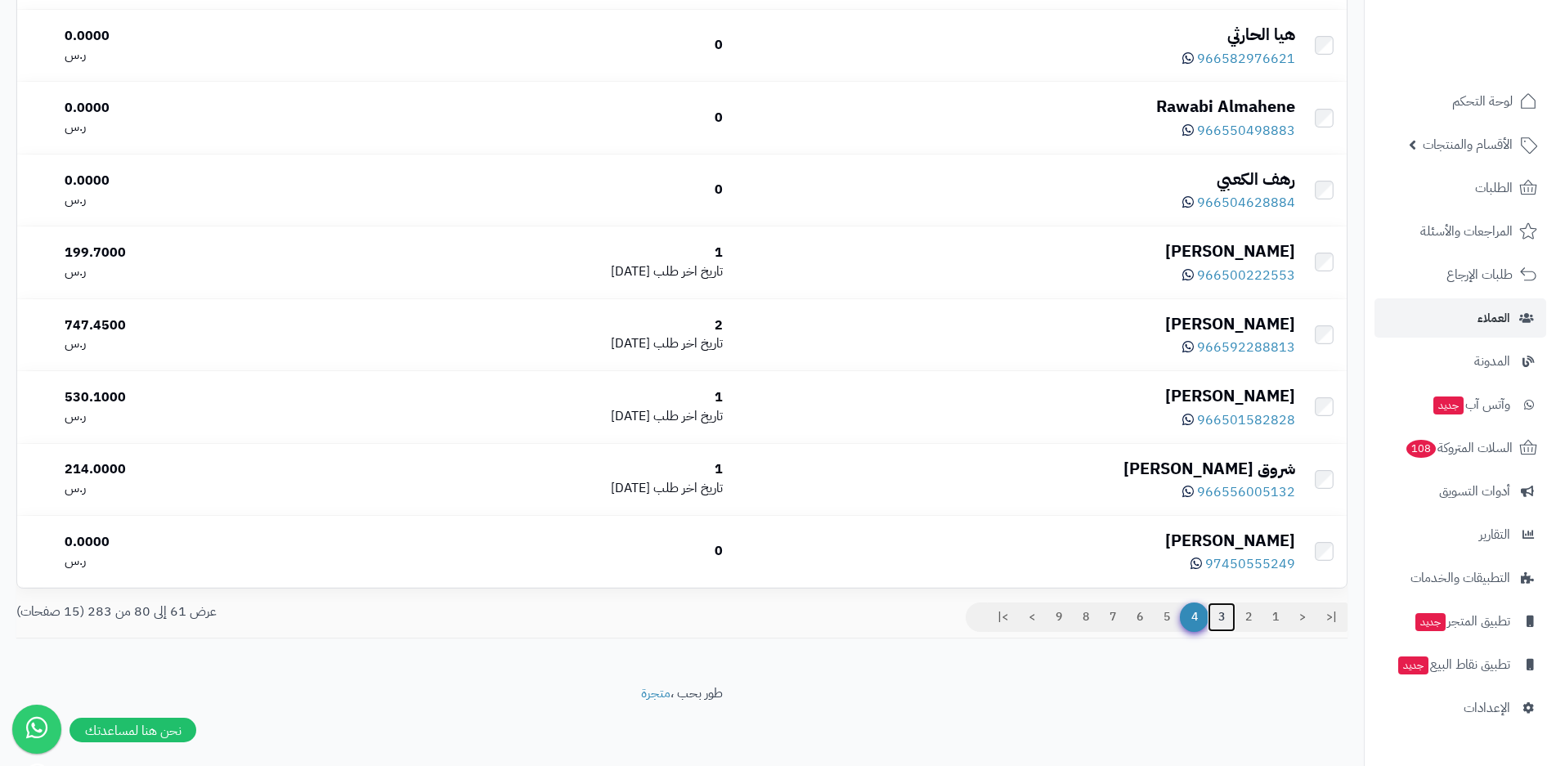
click at [1222, 612] on link "3" at bounding box center [1222, 617] width 28 height 29
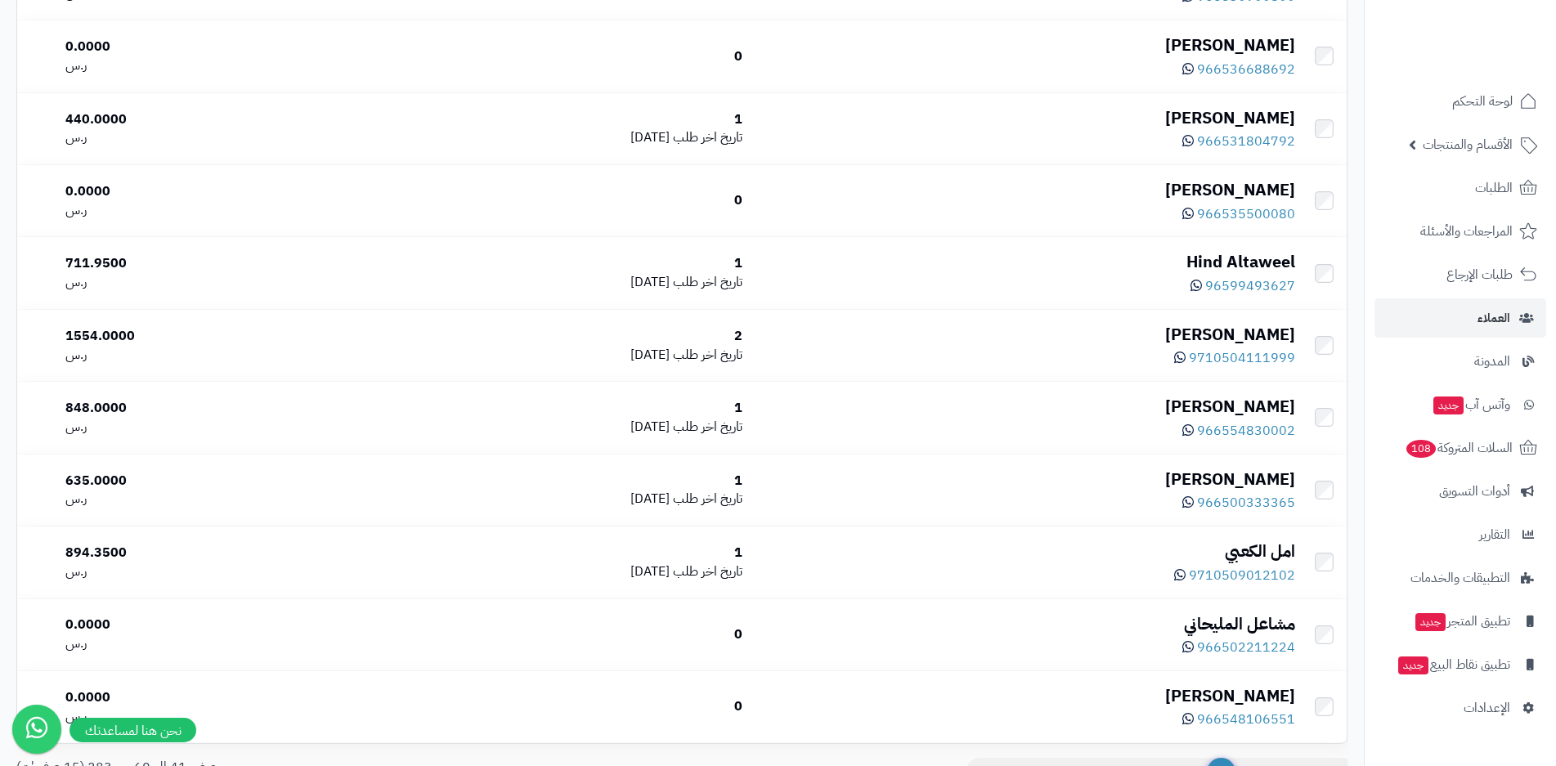
scroll to position [1142, 0]
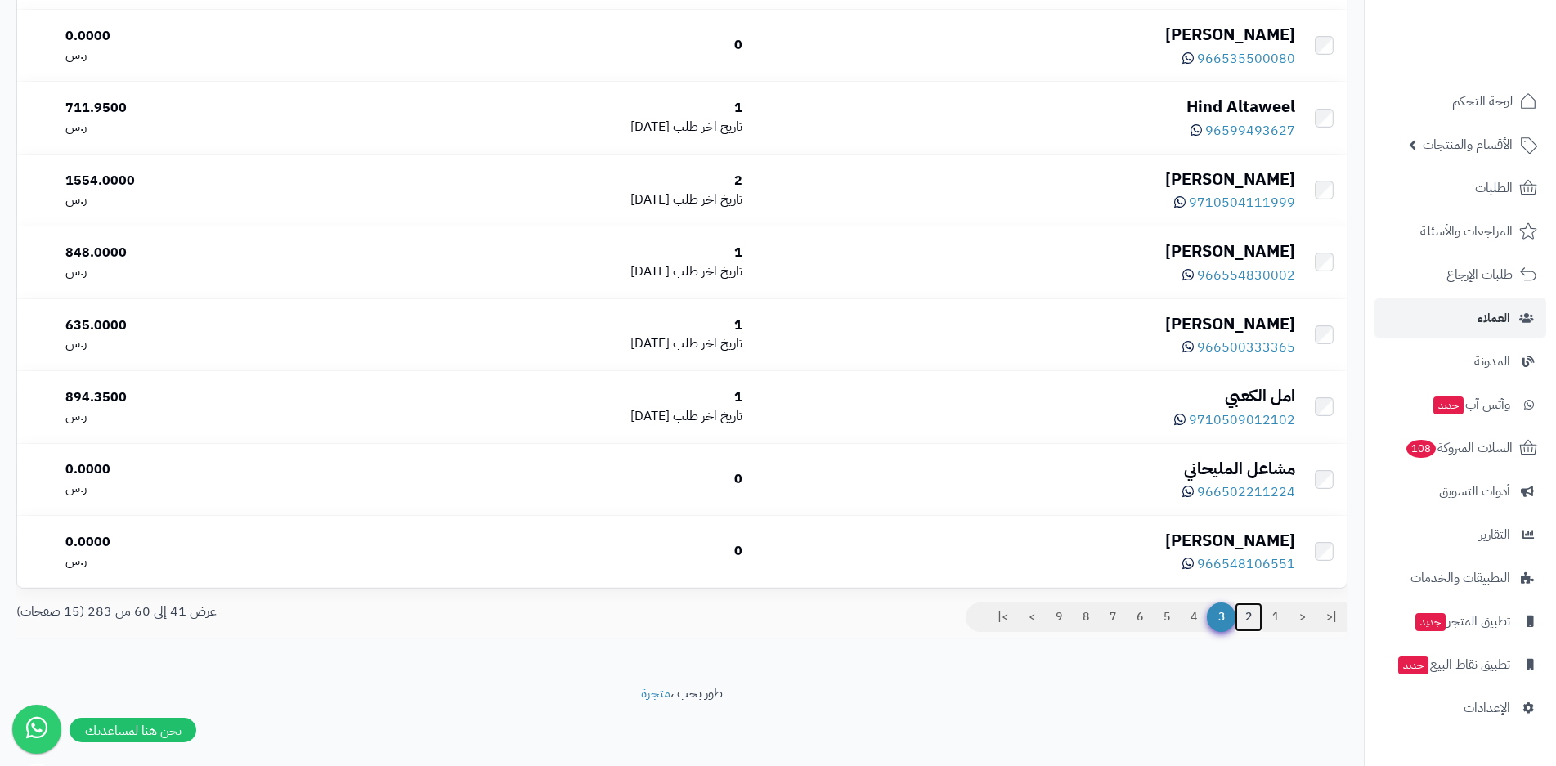
click at [1251, 621] on link "2" at bounding box center [1249, 617] width 28 height 29
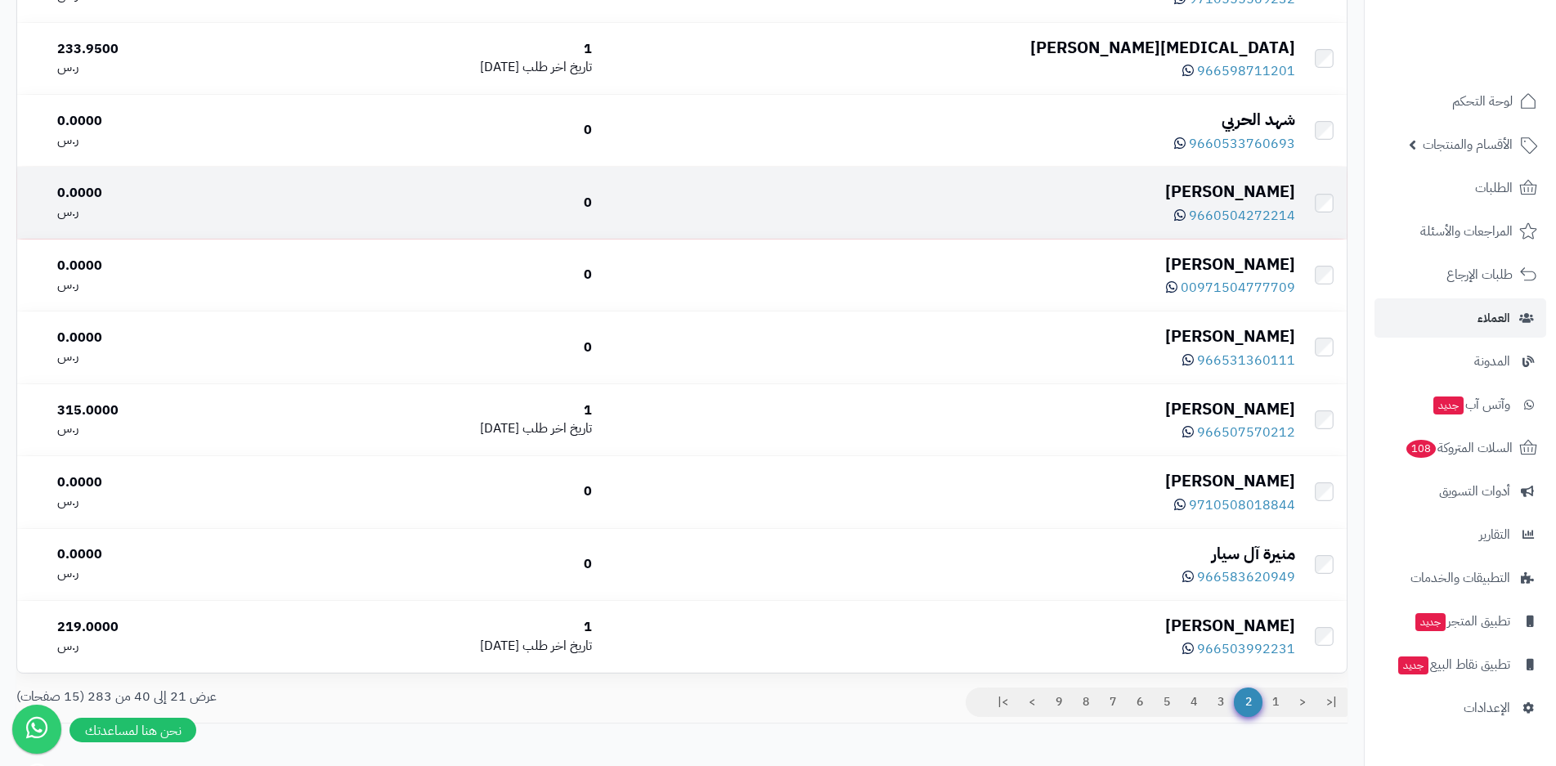
scroll to position [1063, 0]
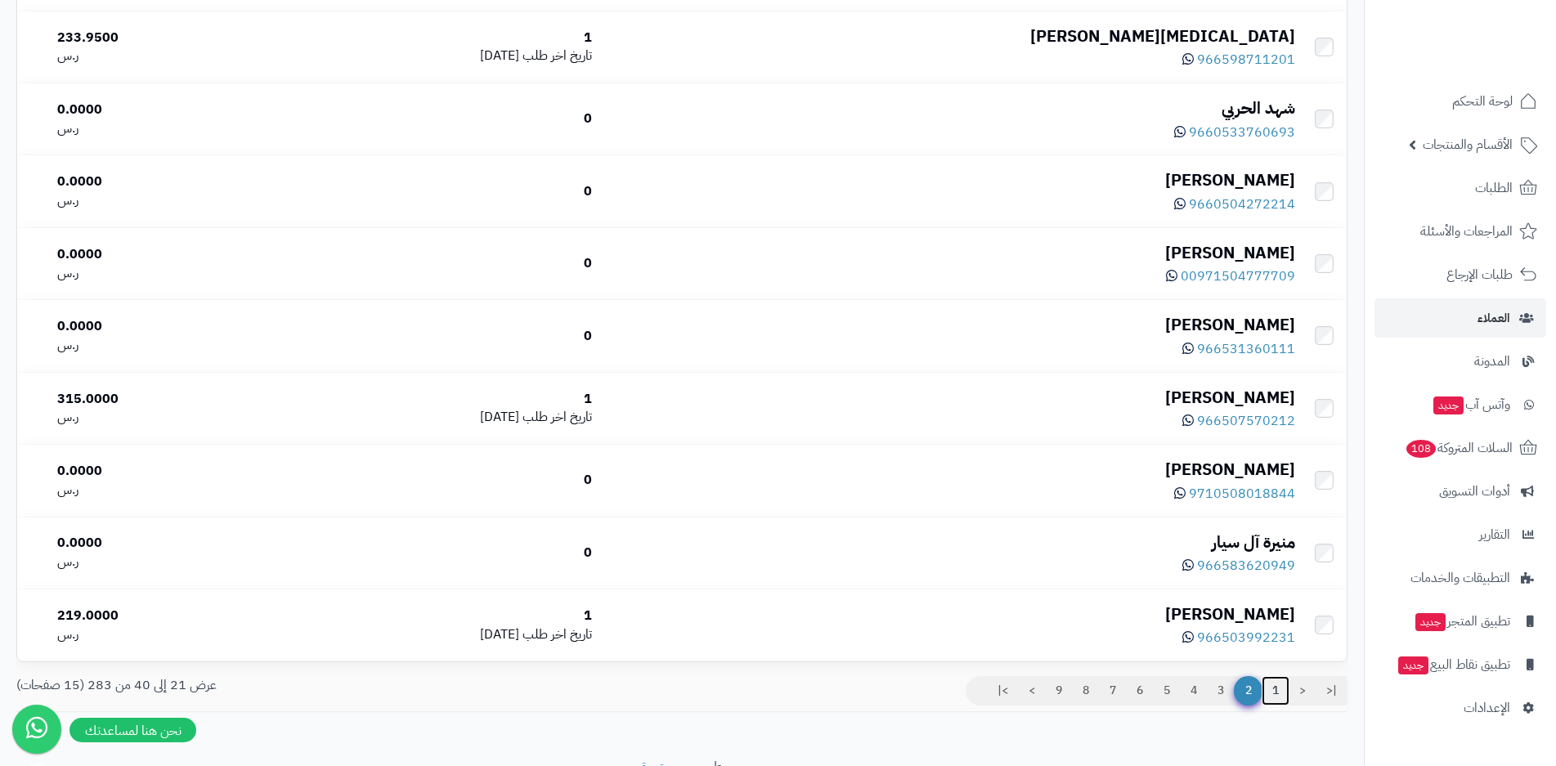
click at [1268, 696] on link "1" at bounding box center [1276, 690] width 28 height 29
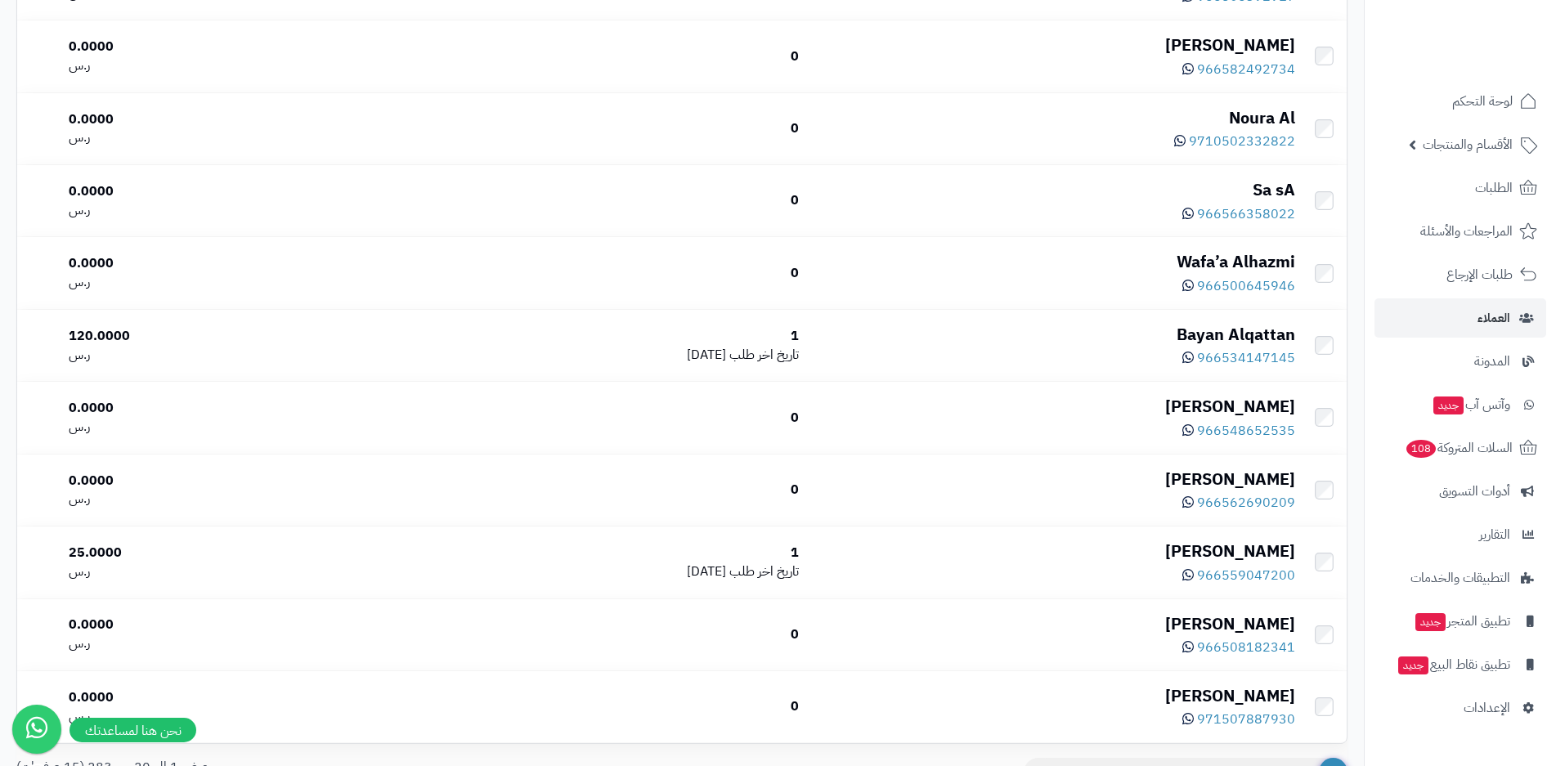
scroll to position [979, 0]
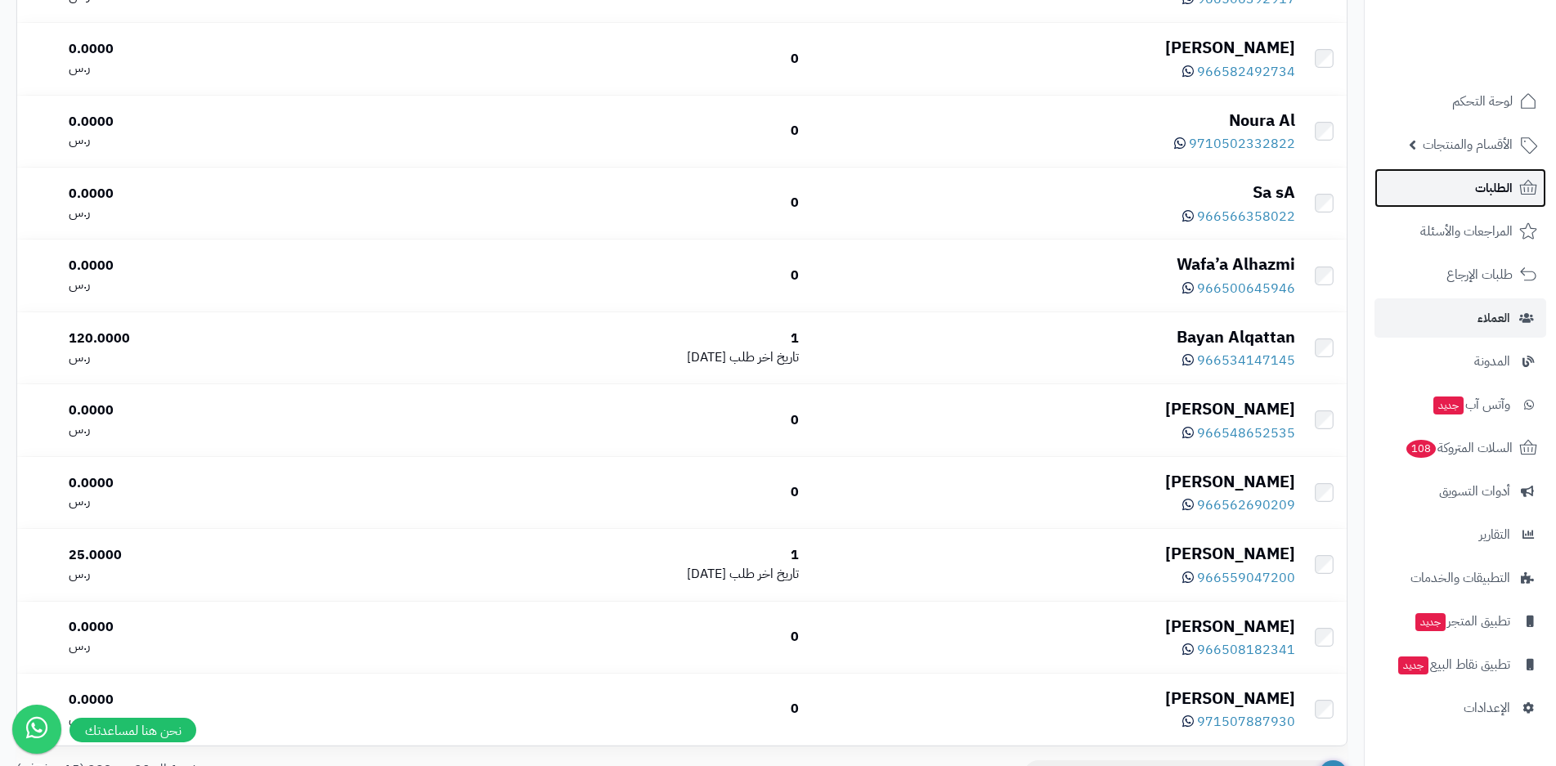
click at [1492, 195] on span "الطلبات" at bounding box center [1494, 188] width 38 height 23
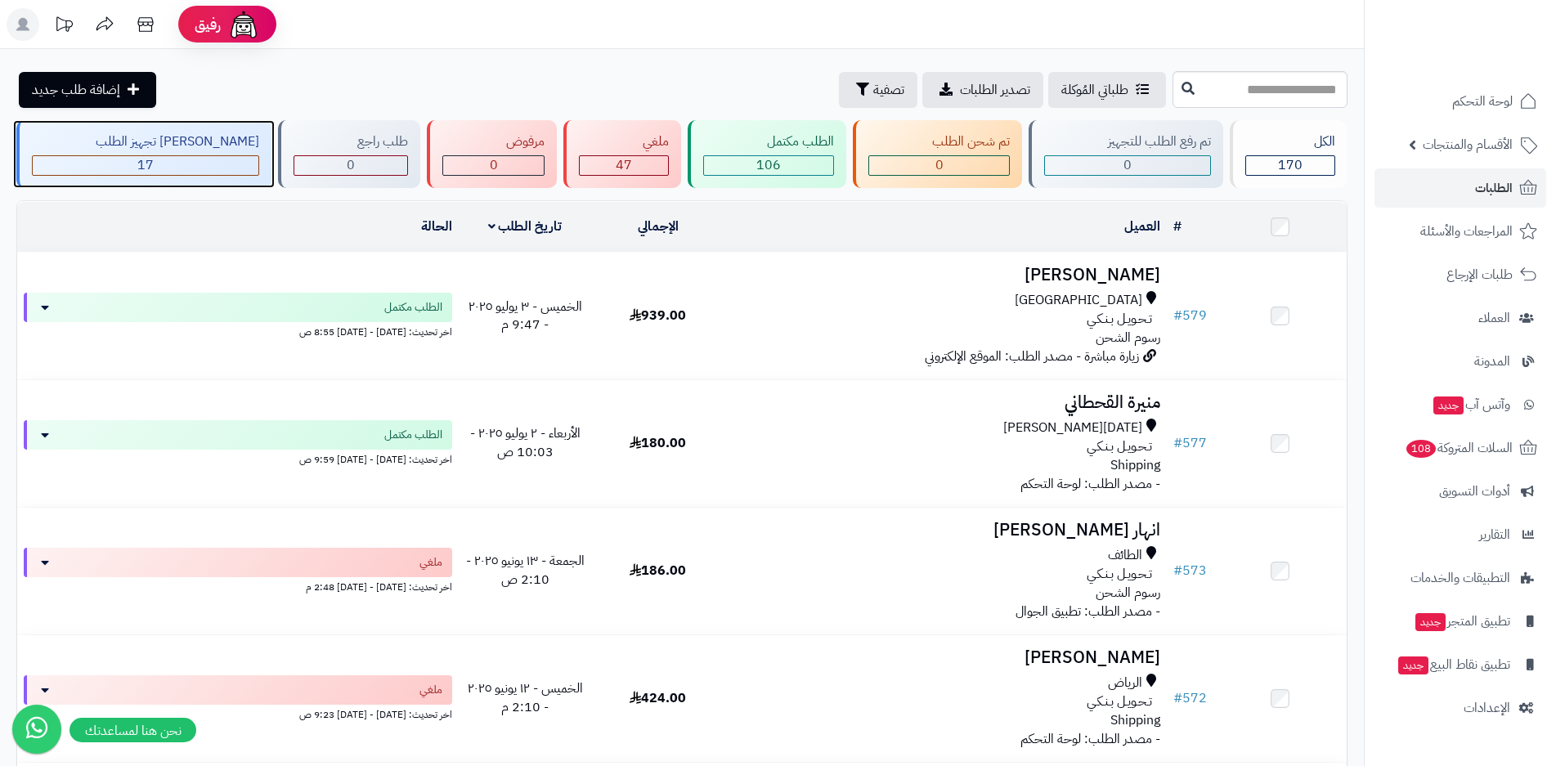
click at [149, 156] on div "17" at bounding box center [146, 165] width 226 height 19
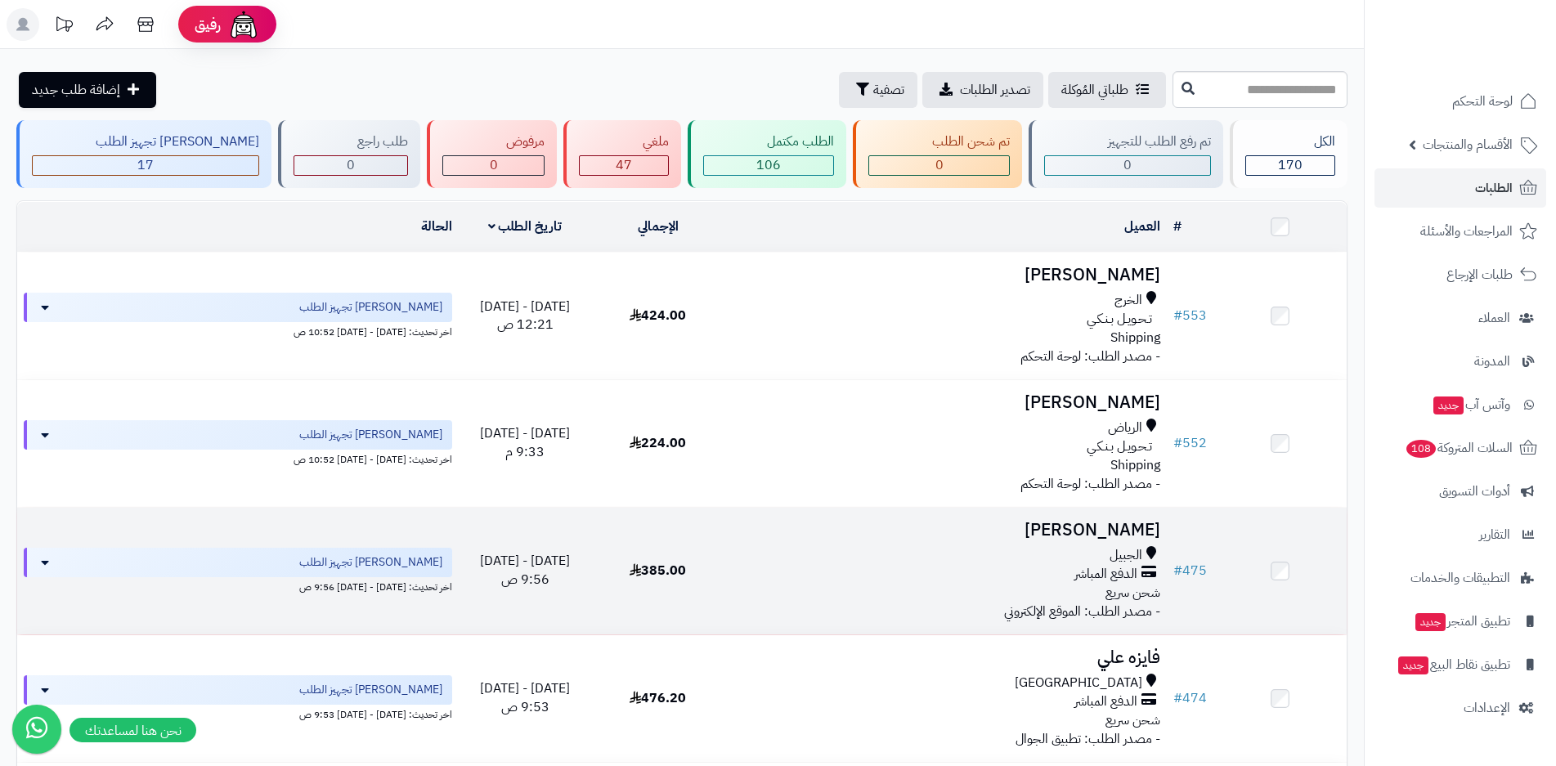
scroll to position [164, 0]
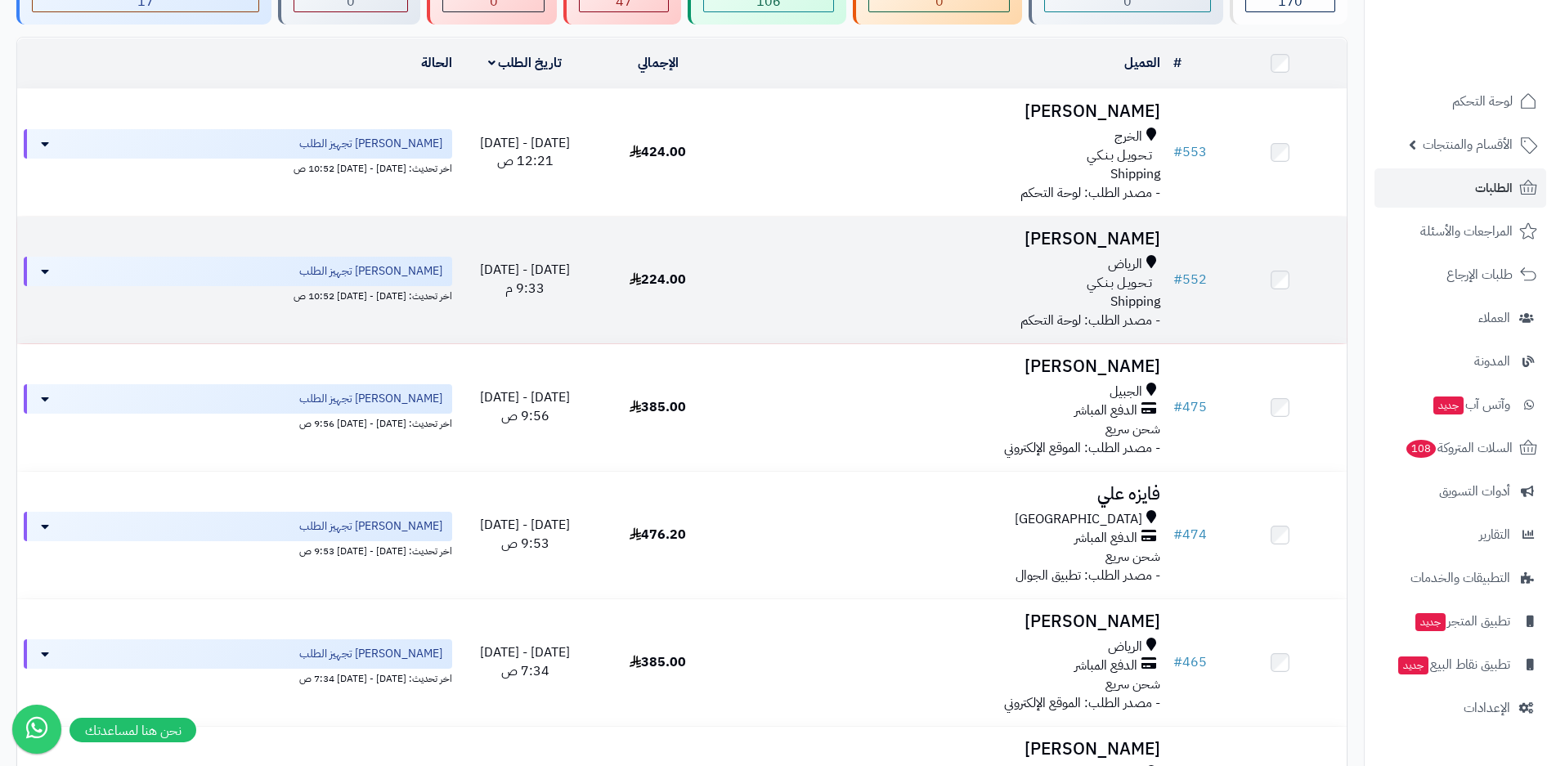
click at [721, 286] on td "224.00" at bounding box center [657, 280] width 133 height 127
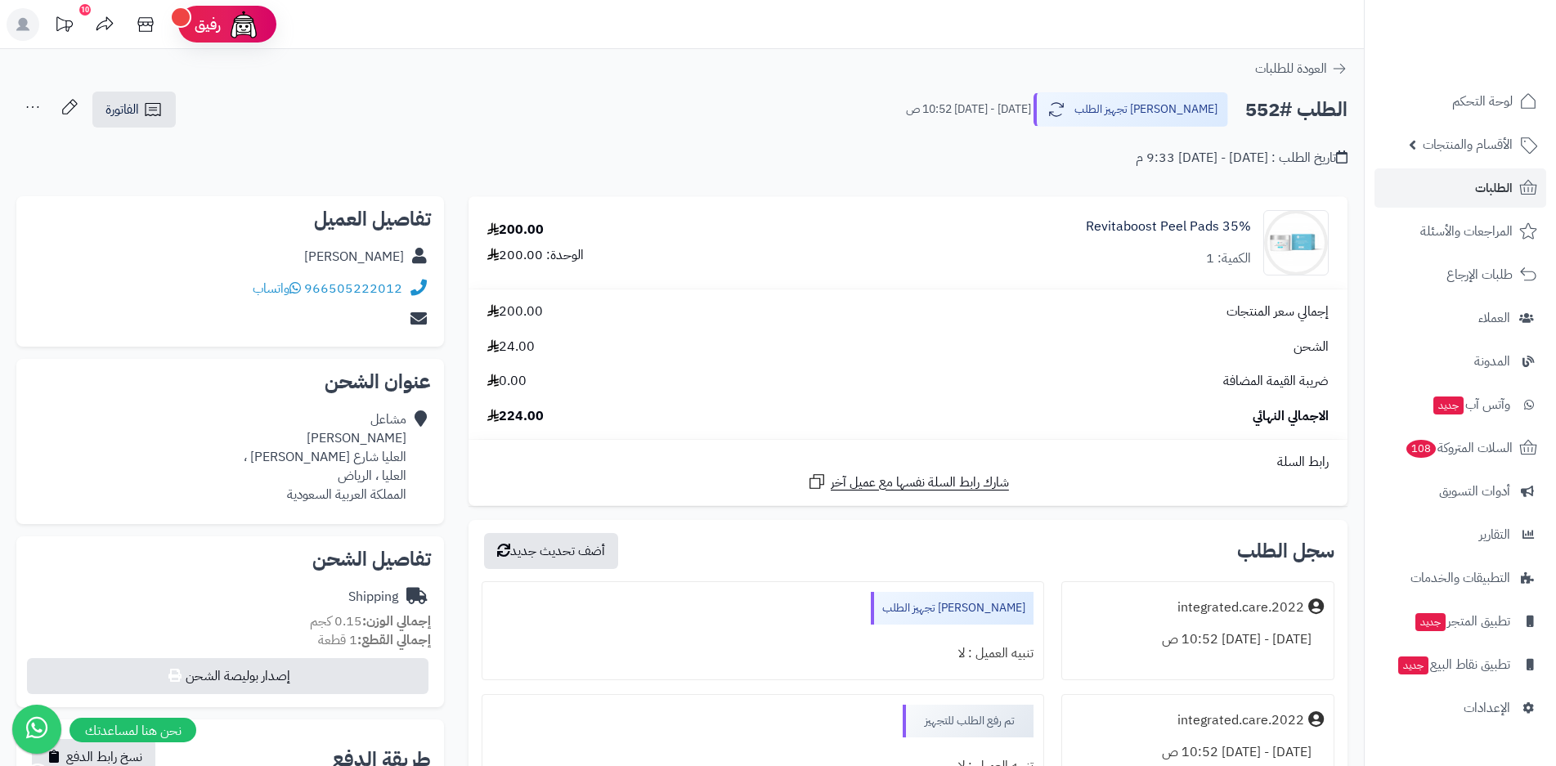
click at [29, 106] on icon at bounding box center [32, 107] width 33 height 33
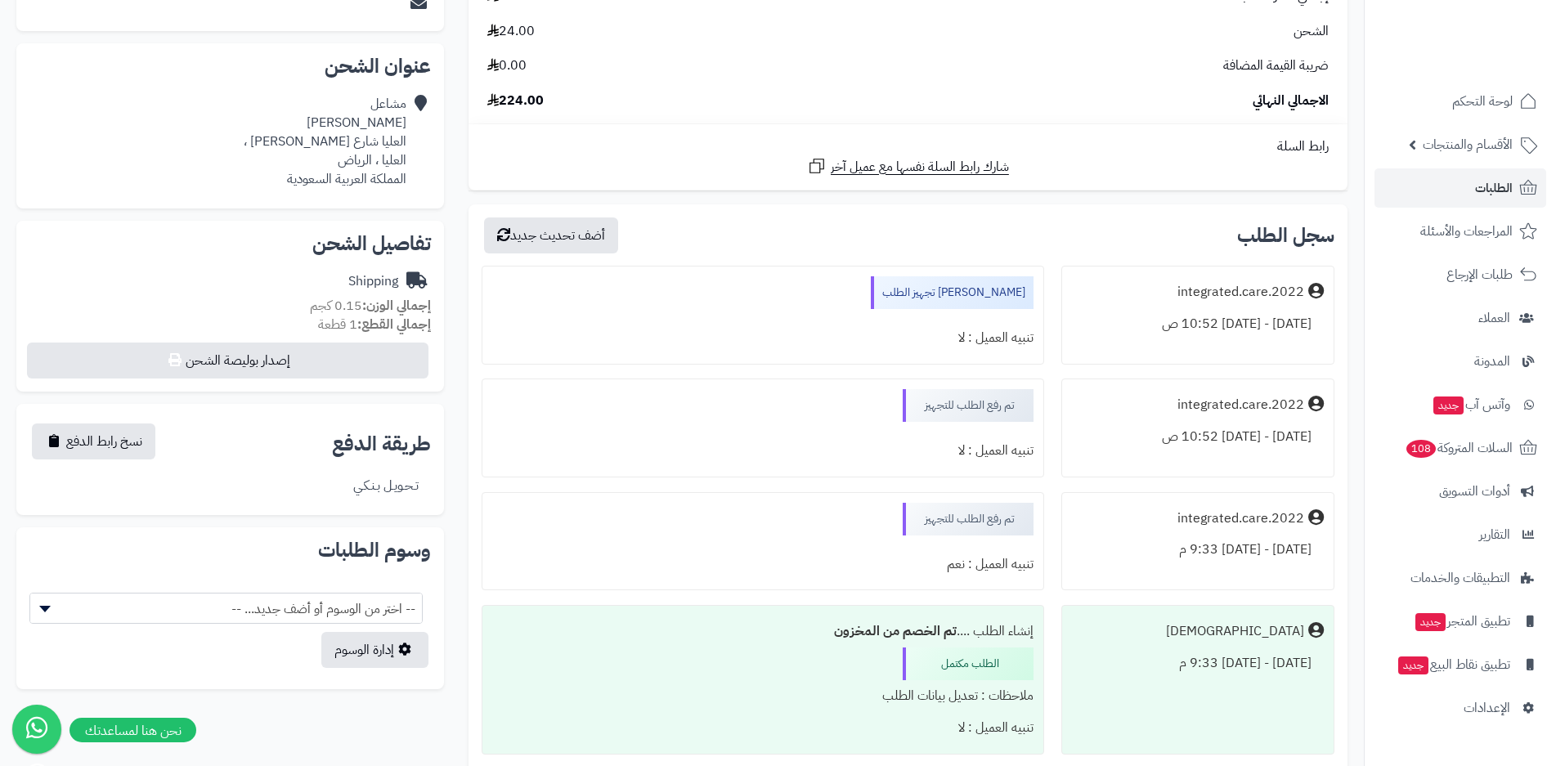
scroll to position [477, 0]
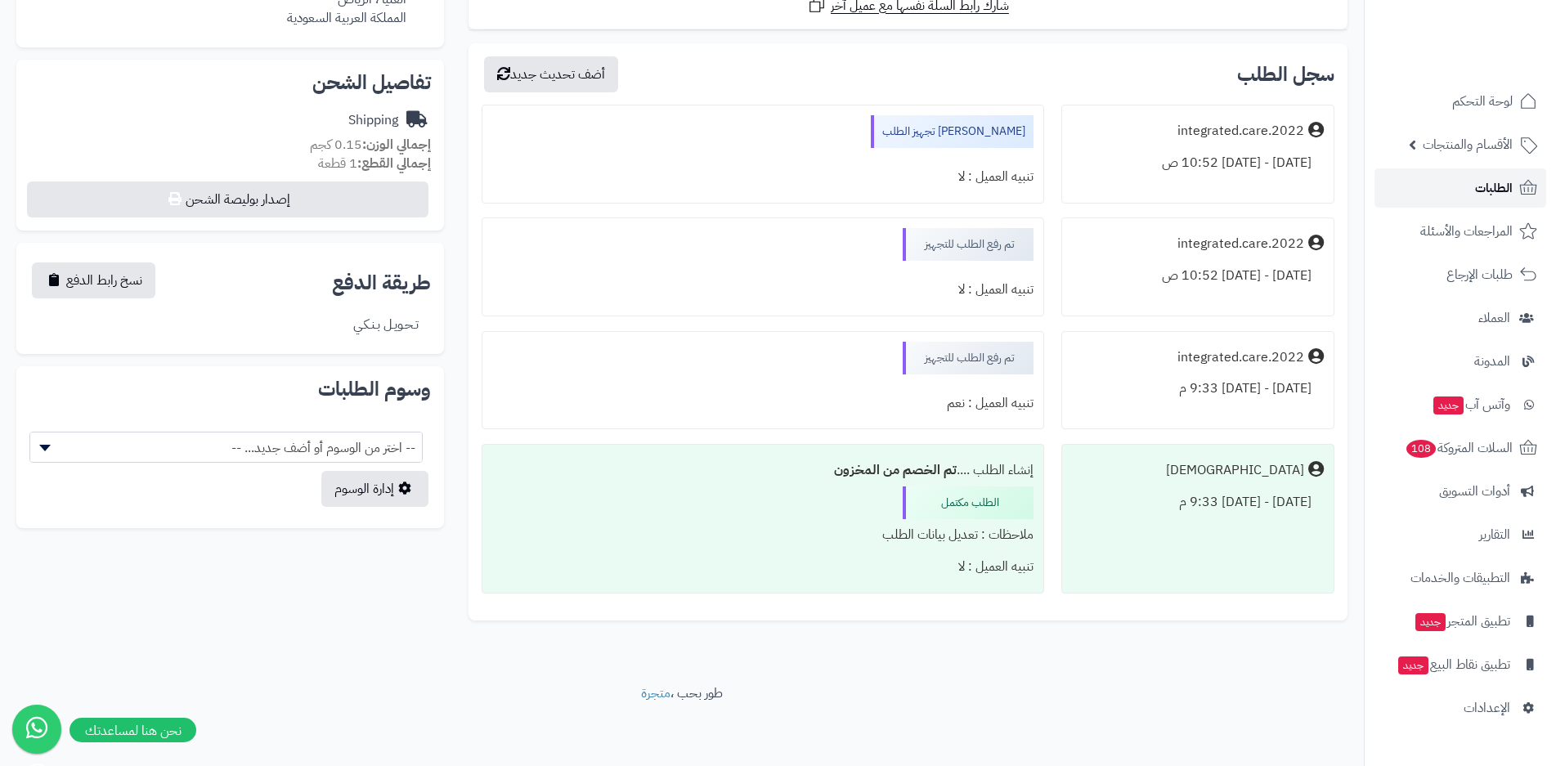
click at [1487, 195] on span "الطلبات" at bounding box center [1494, 188] width 38 height 23
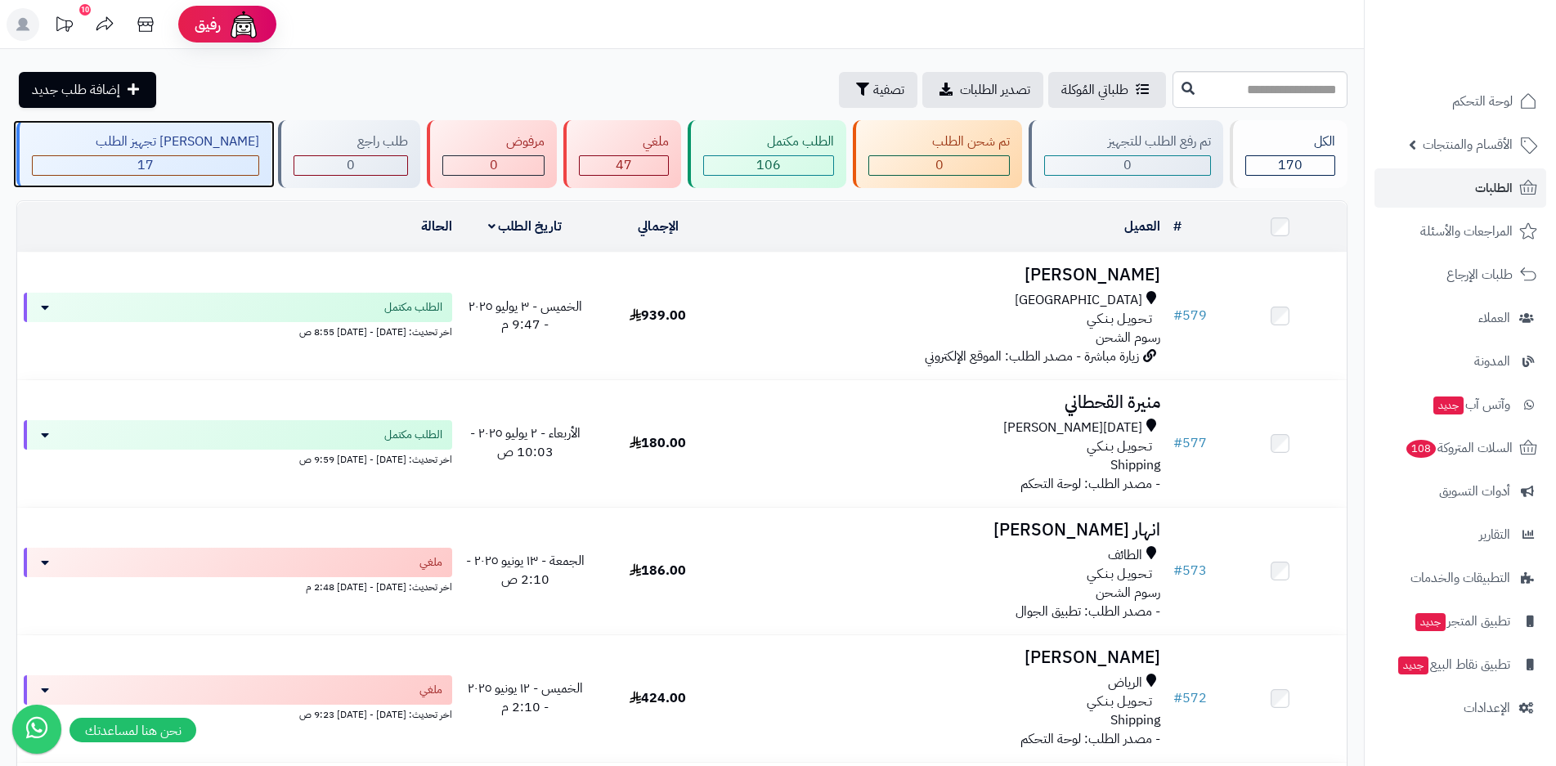
click at [79, 132] on div "جاري تجهيز الطلب" at bounding box center [145, 141] width 227 height 19
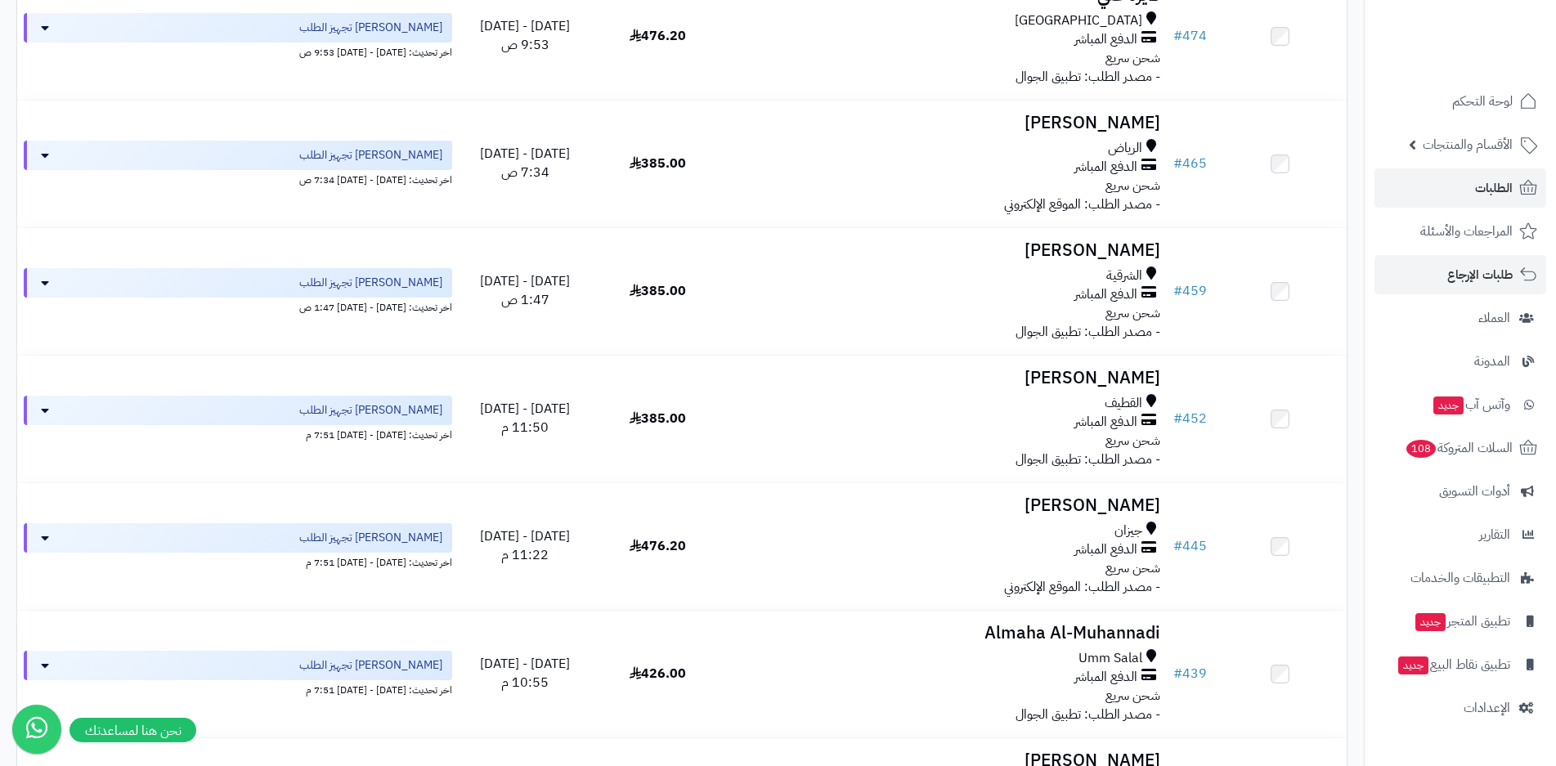
scroll to position [654, 0]
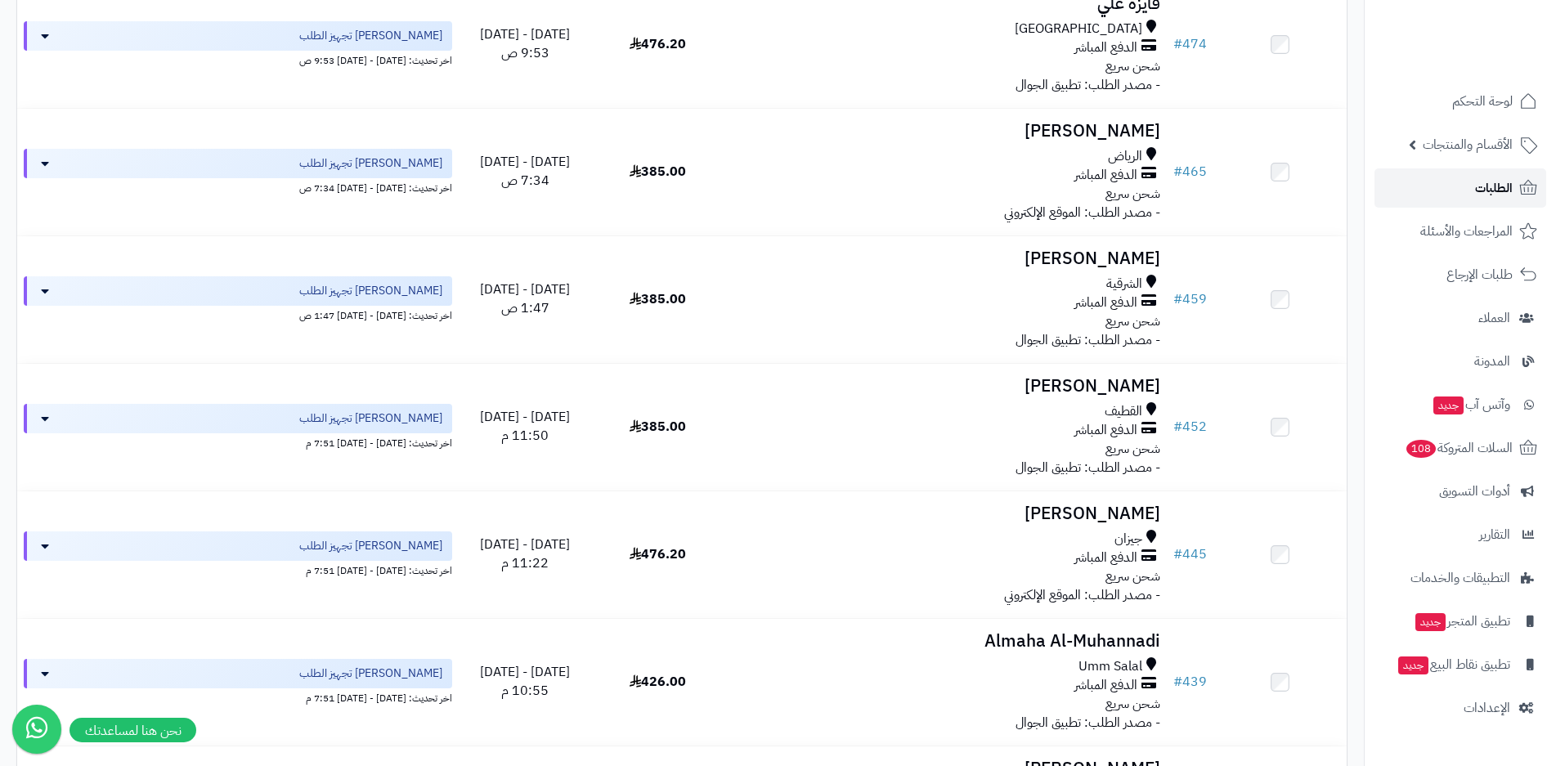
click at [1456, 195] on link "الطلبات" at bounding box center [1461, 187] width 172 height 39
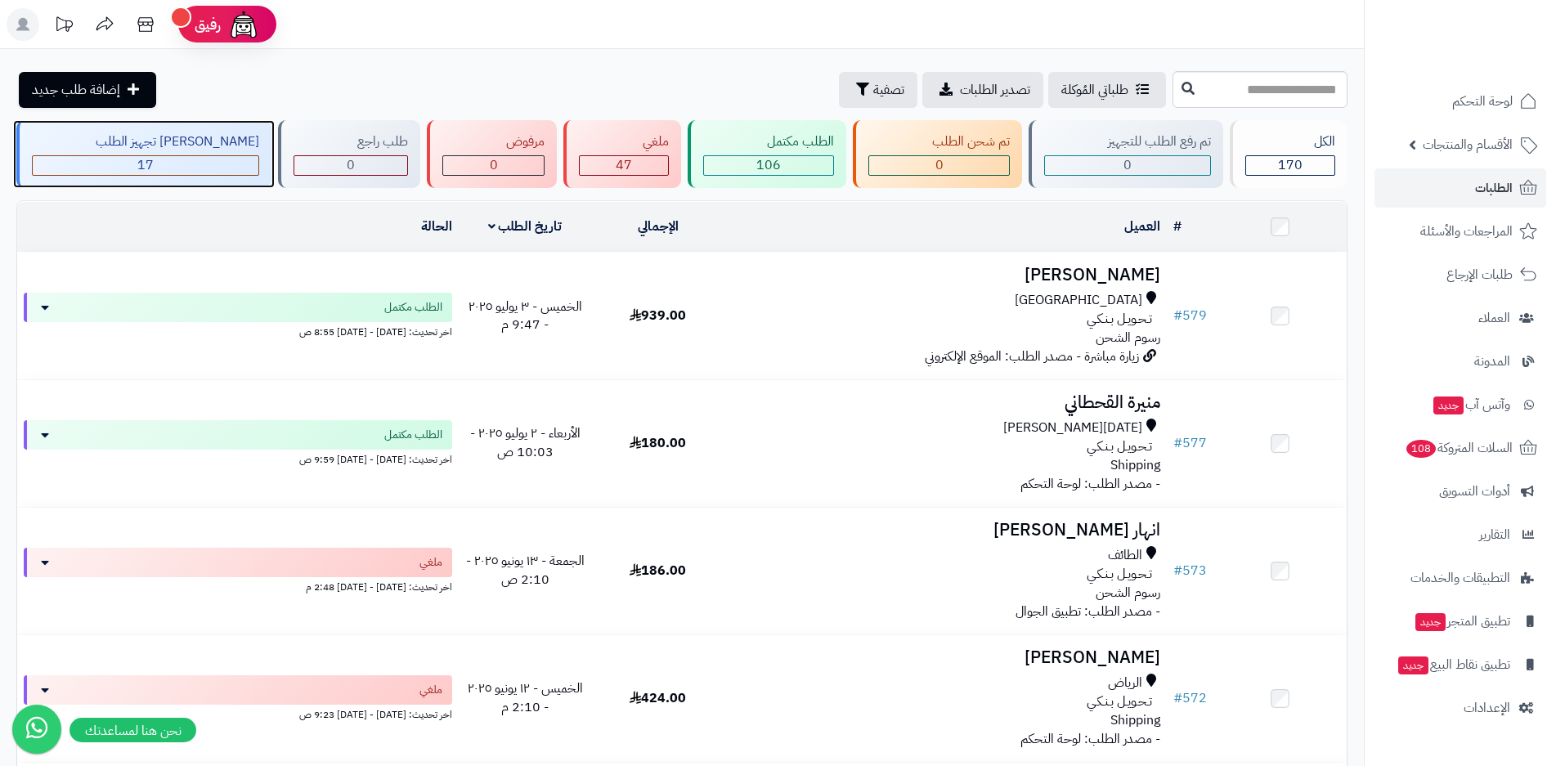
click at [169, 158] on div "17" at bounding box center [146, 165] width 226 height 19
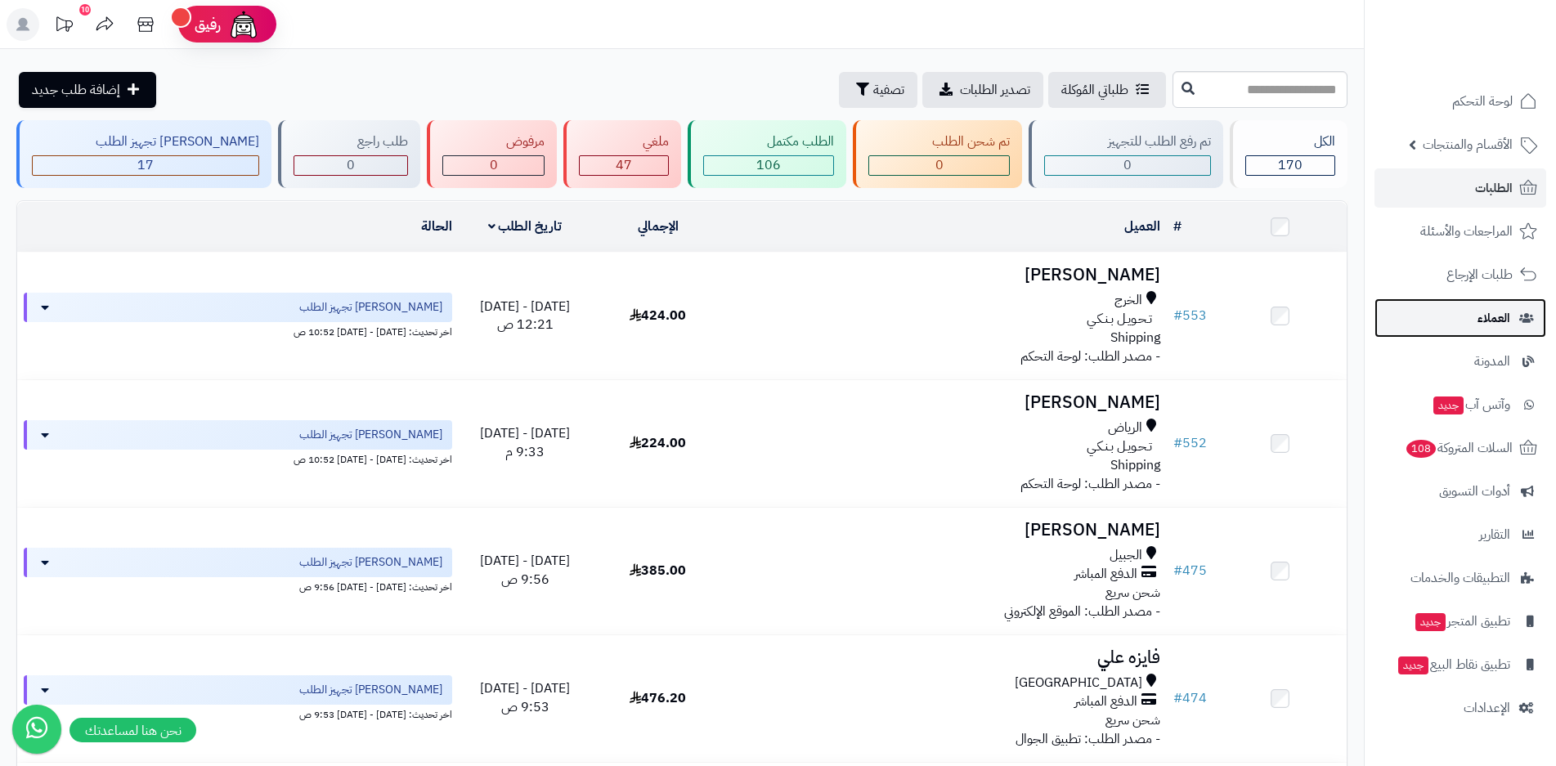
click at [1514, 330] on link "العملاء" at bounding box center [1461, 317] width 172 height 39
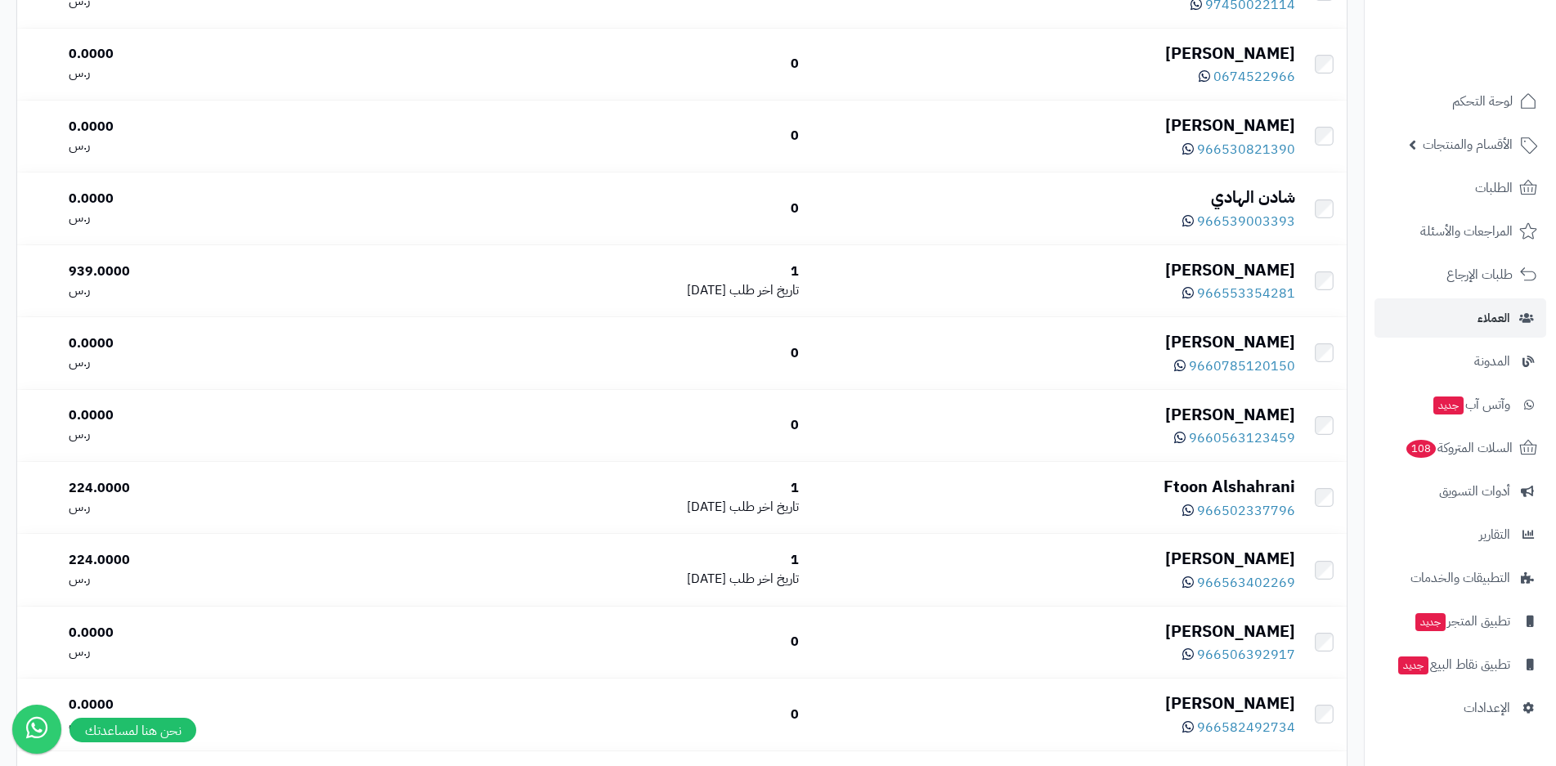
scroll to position [327, 0]
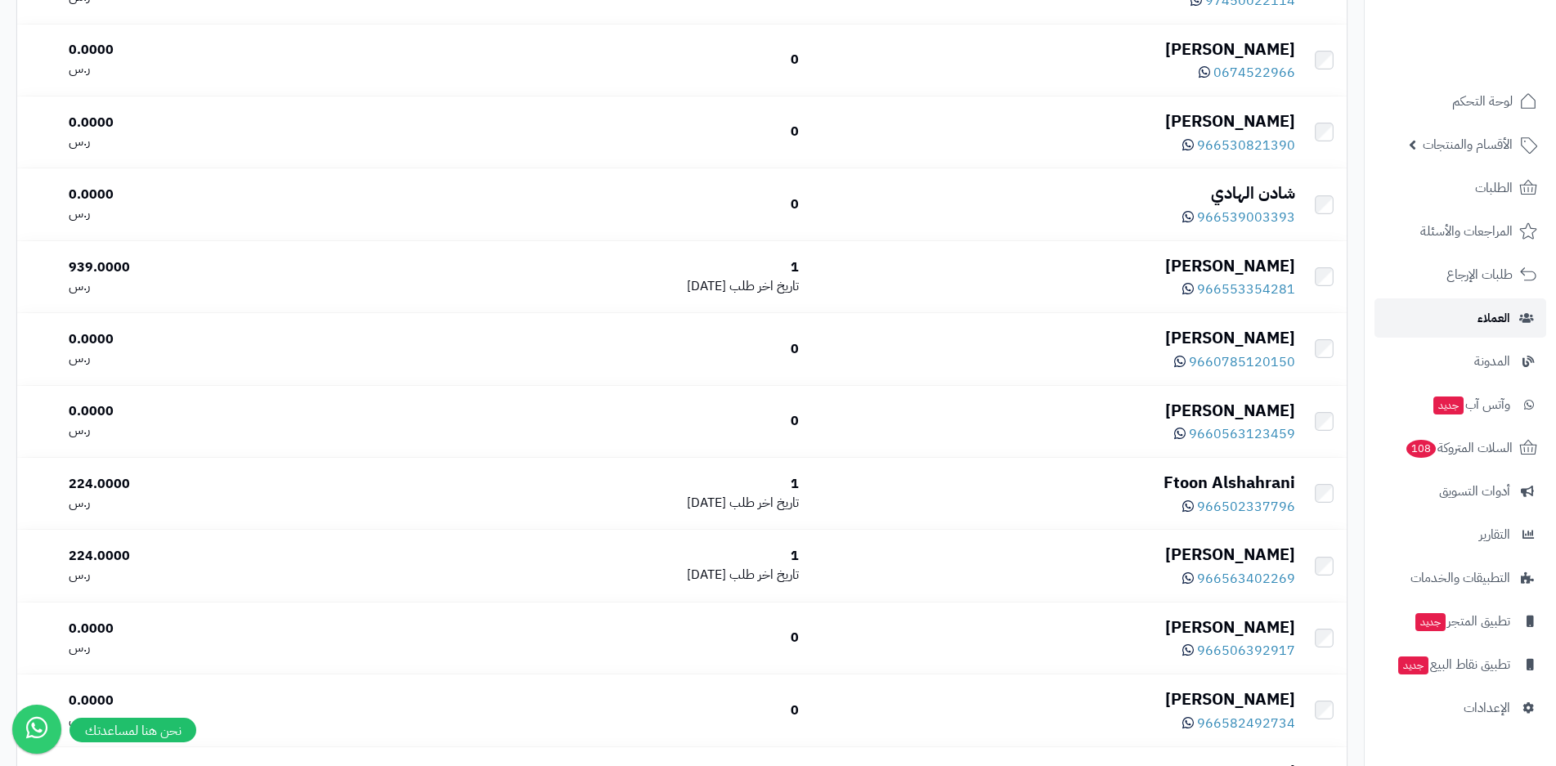
click at [1514, 327] on link "العملاء" at bounding box center [1461, 317] width 172 height 39
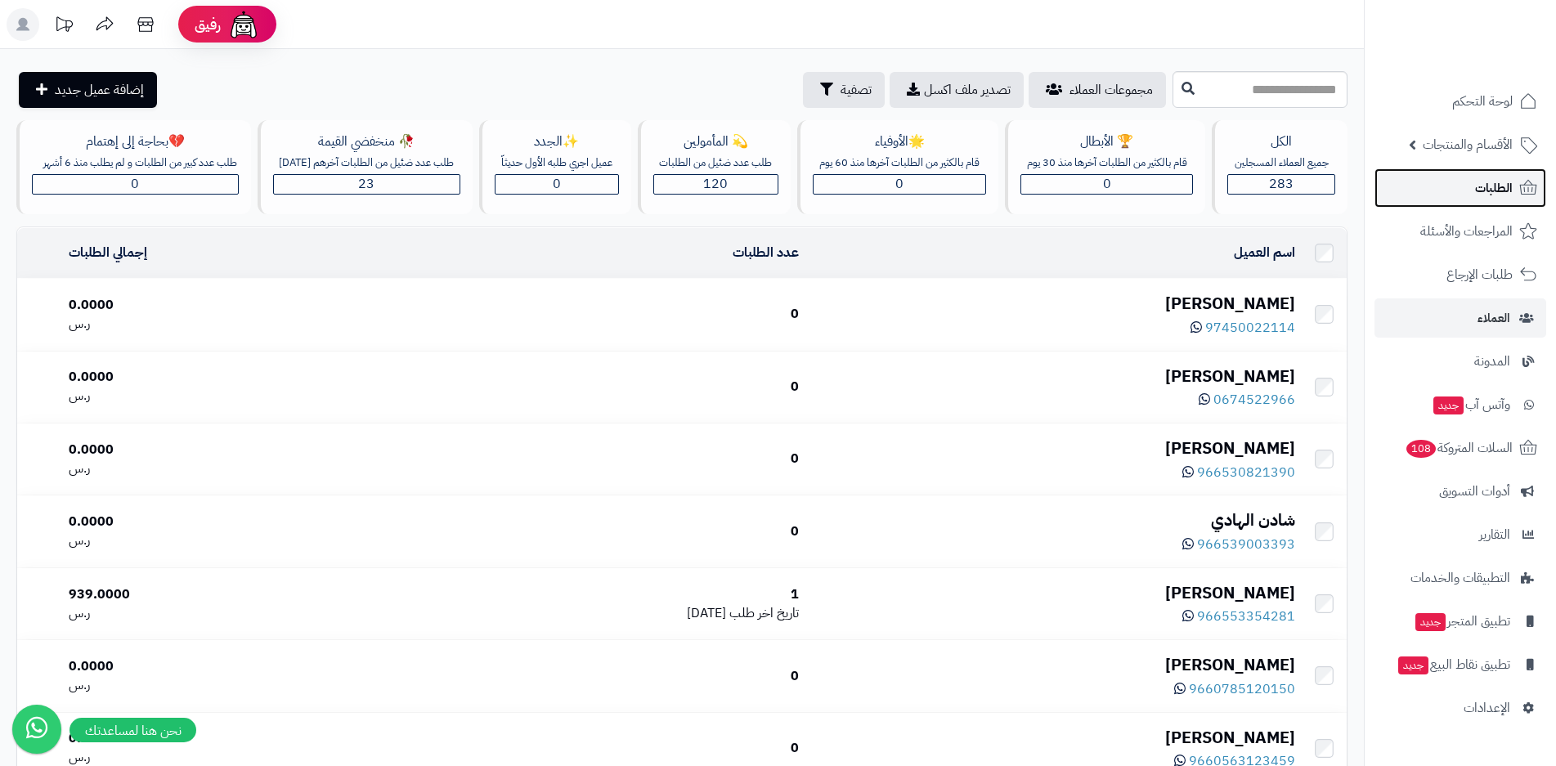
click at [1500, 195] on span "الطلبات" at bounding box center [1494, 188] width 38 height 23
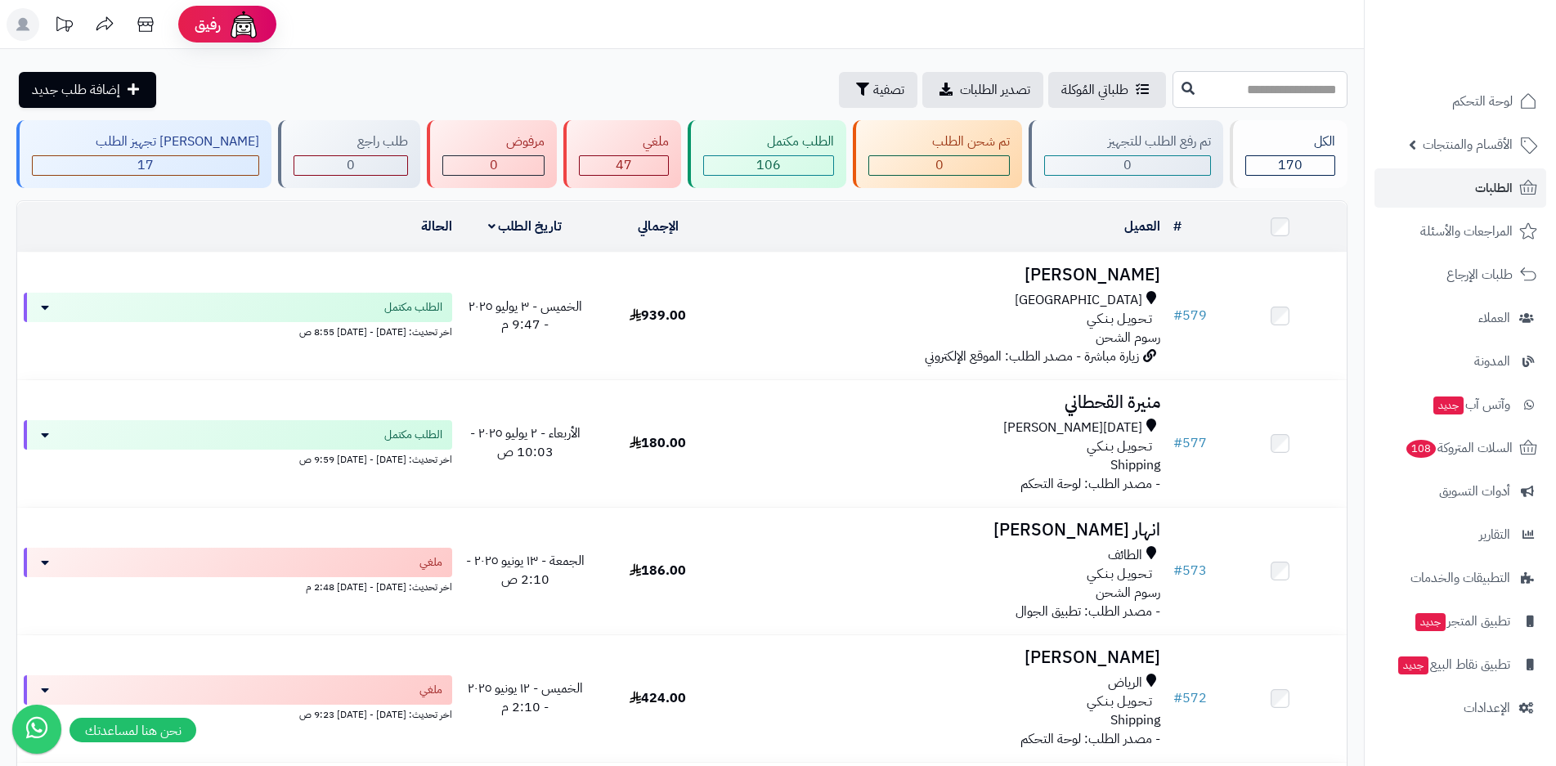
click at [1173, 80] on input "text" at bounding box center [1260, 89] width 175 height 37
click at [168, 150] on div "[PERSON_NAME] تجهيز الطلب" at bounding box center [145, 141] width 227 height 19
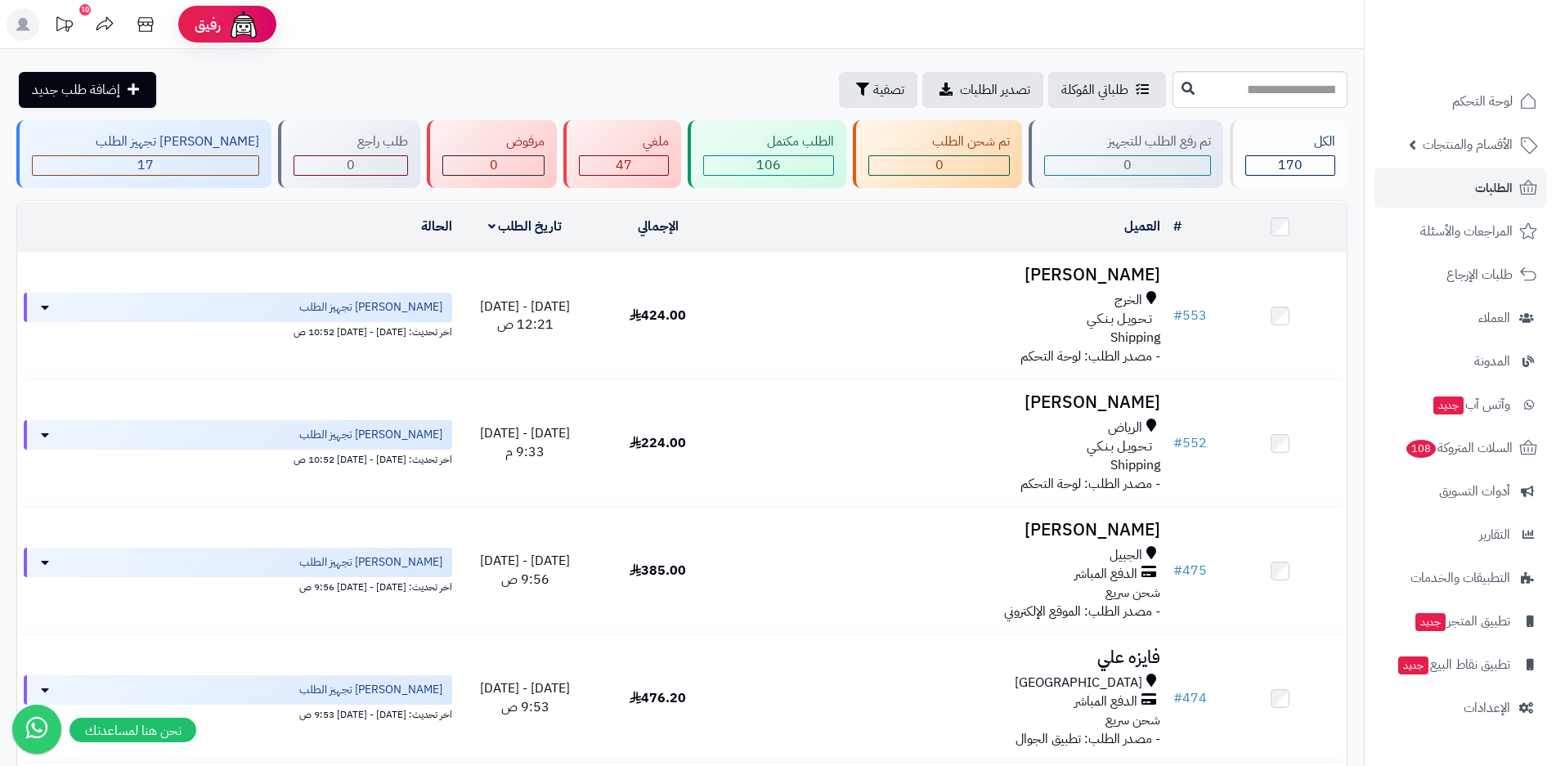
click at [1213, 94] on input "text" at bounding box center [1260, 89] width 175 height 37
type input "***"
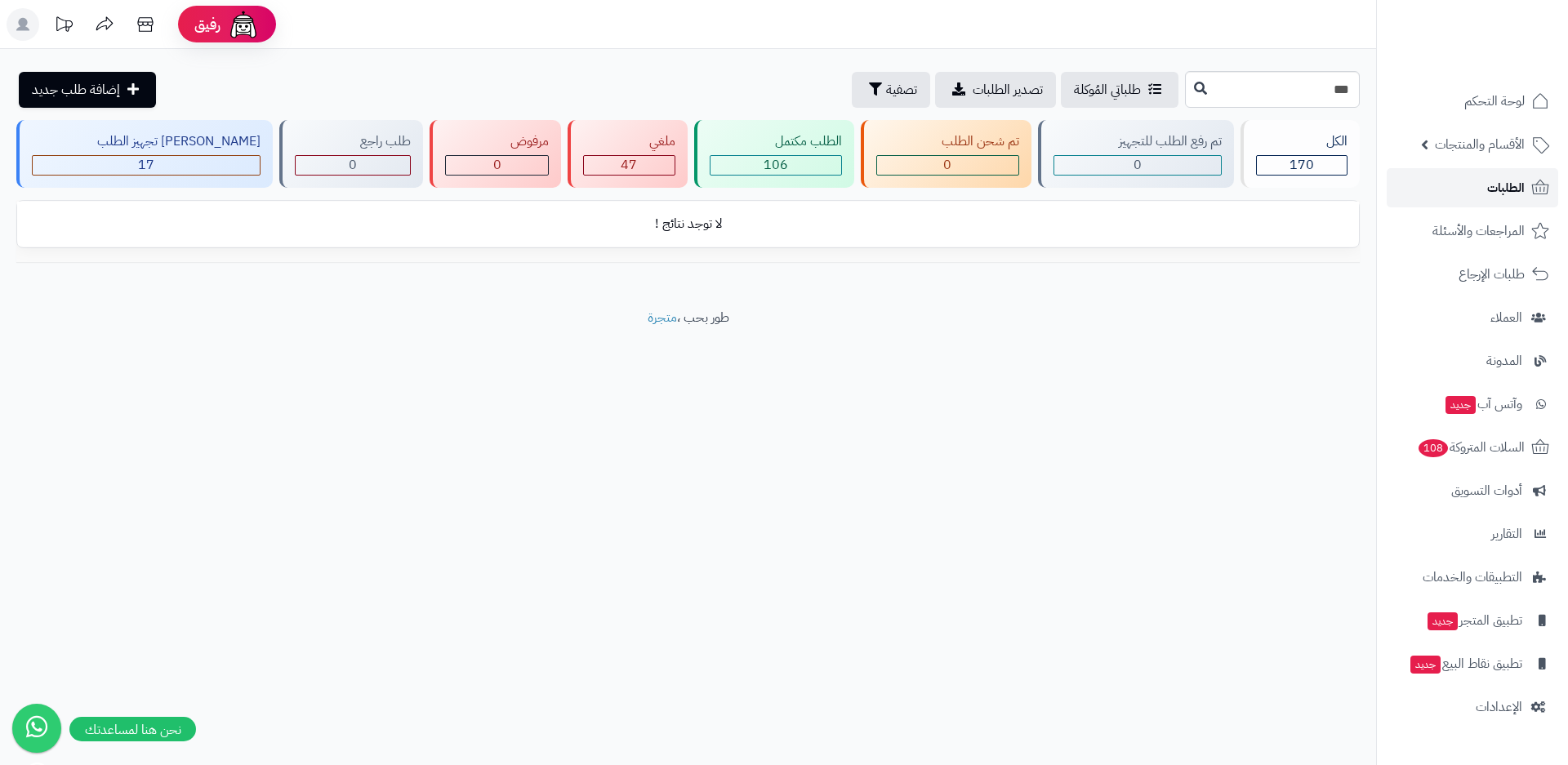
click at [1532, 186] on icon at bounding box center [1540, 187] width 17 height 15
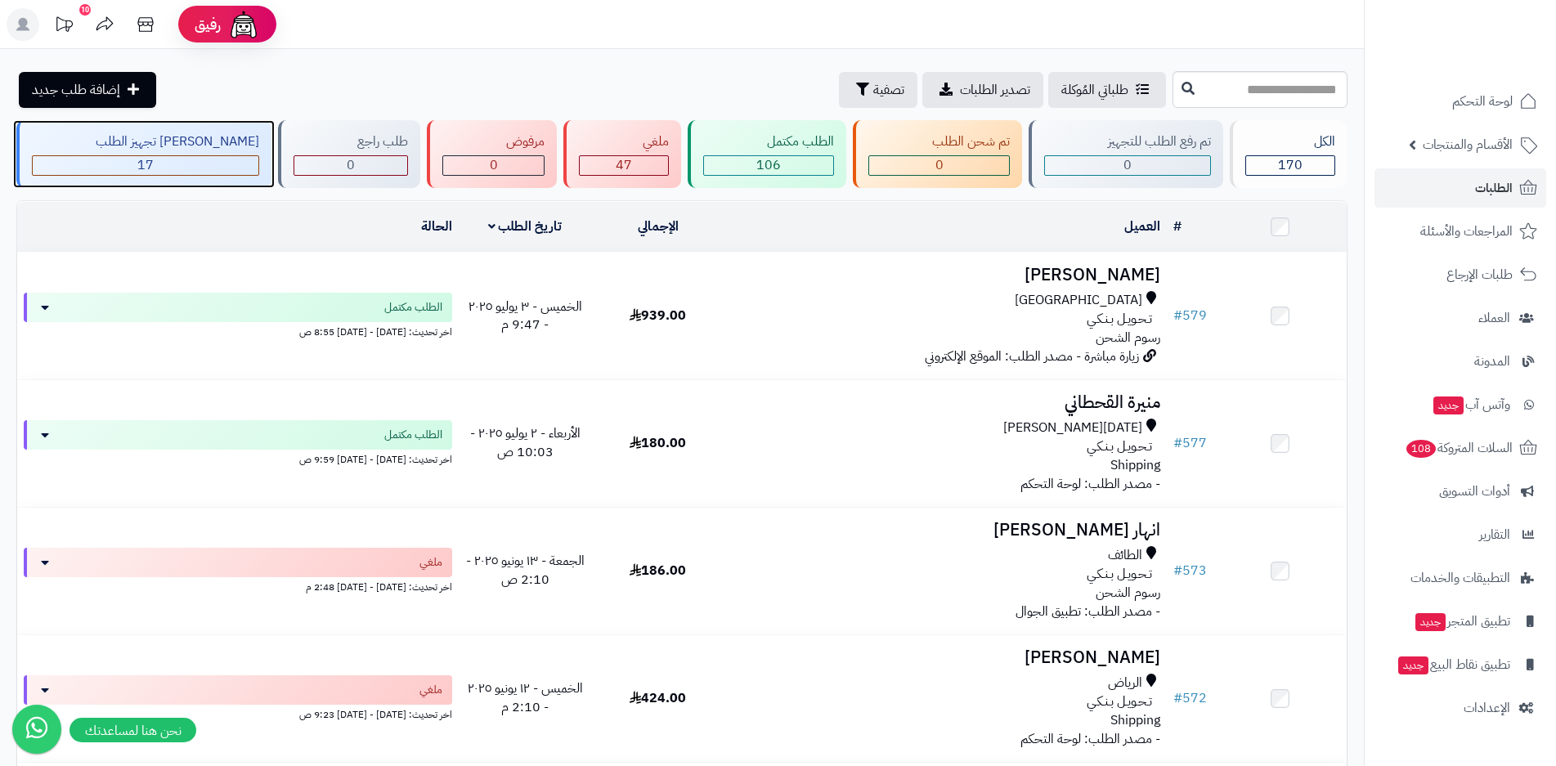
click at [158, 157] on div "17" at bounding box center [146, 165] width 226 height 19
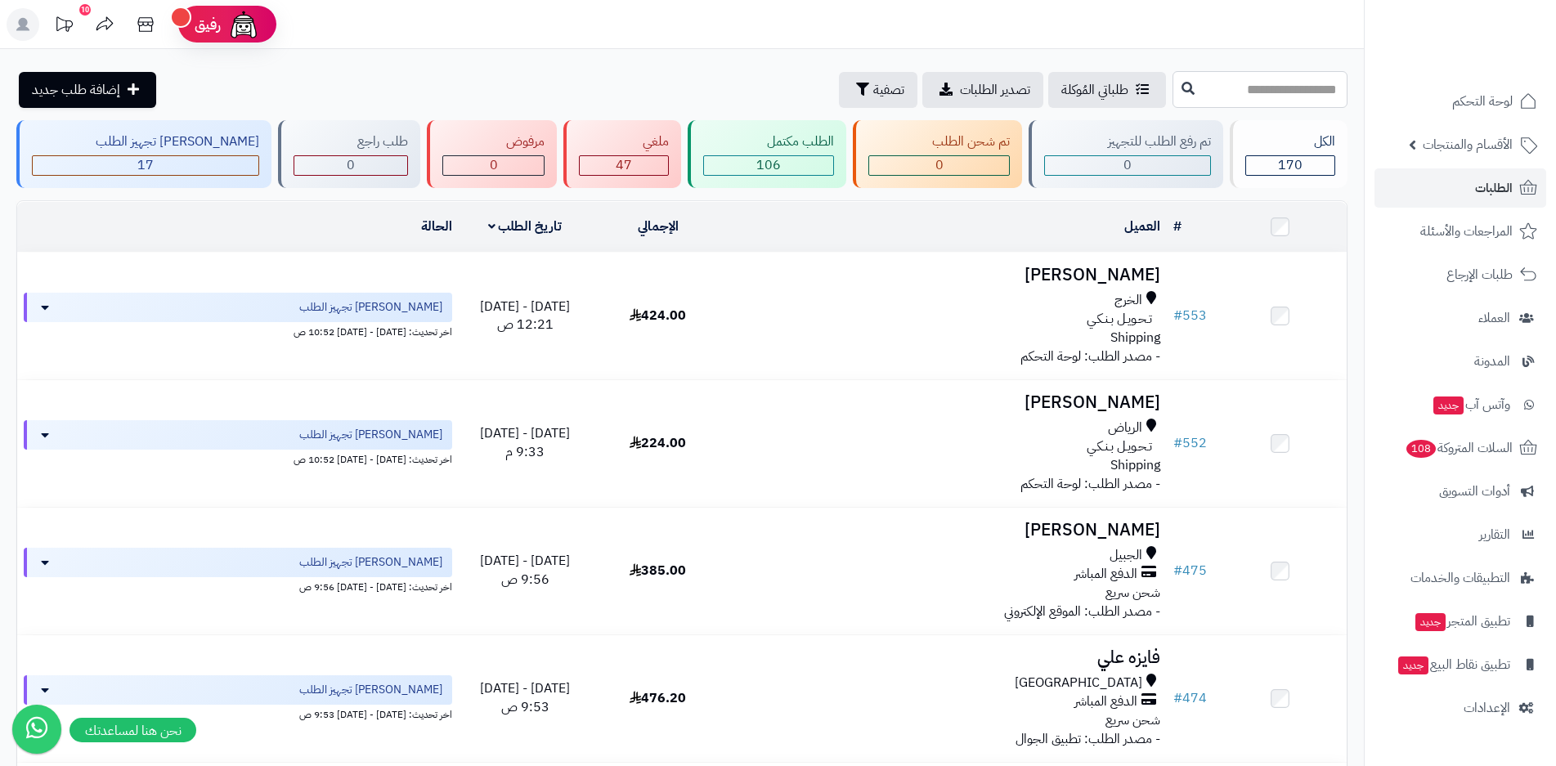
click at [1200, 92] on input "text" at bounding box center [1260, 89] width 175 height 37
type input "***"
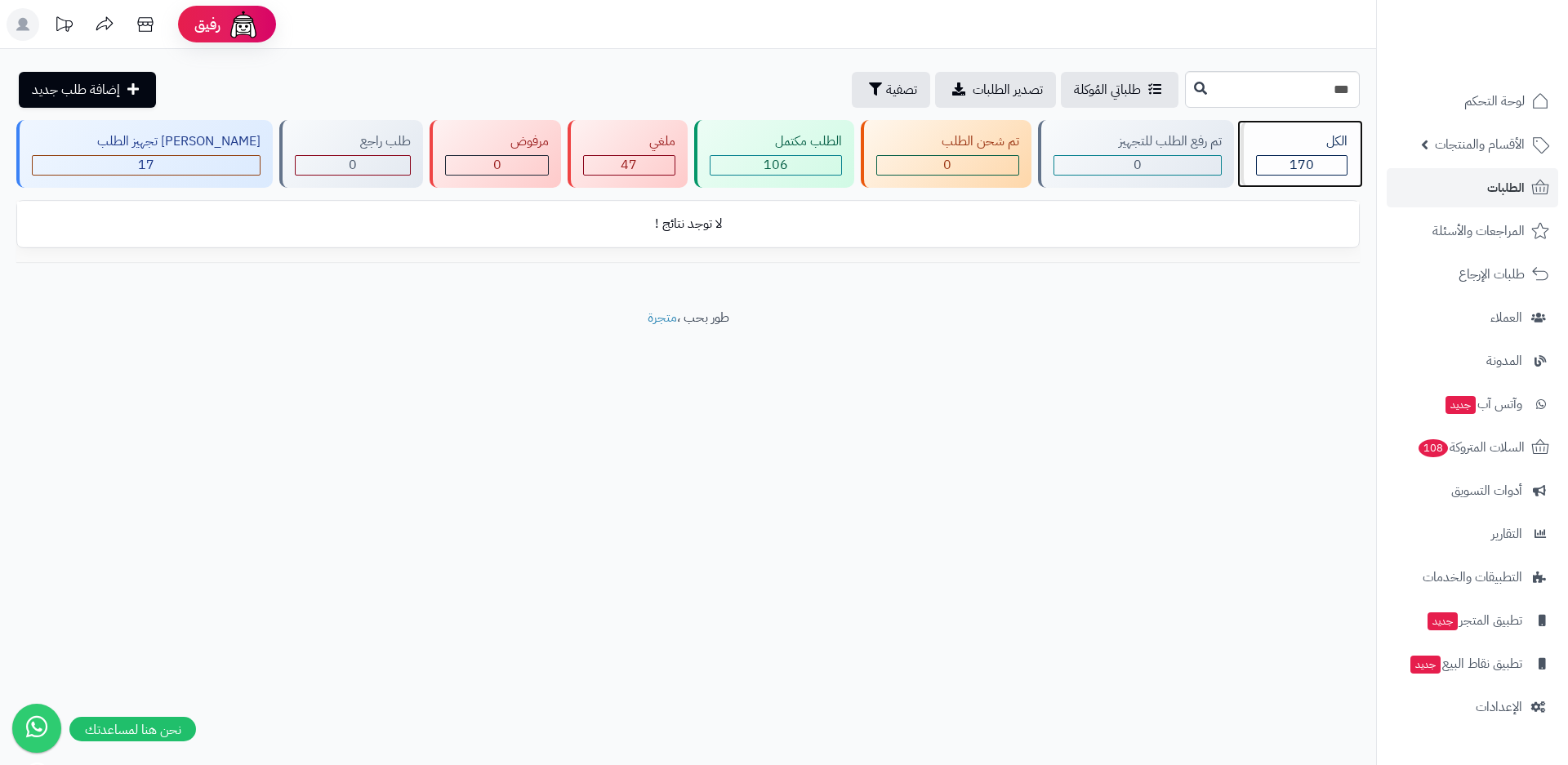
click at [1301, 135] on div "الكل" at bounding box center [1302, 141] width 92 height 19
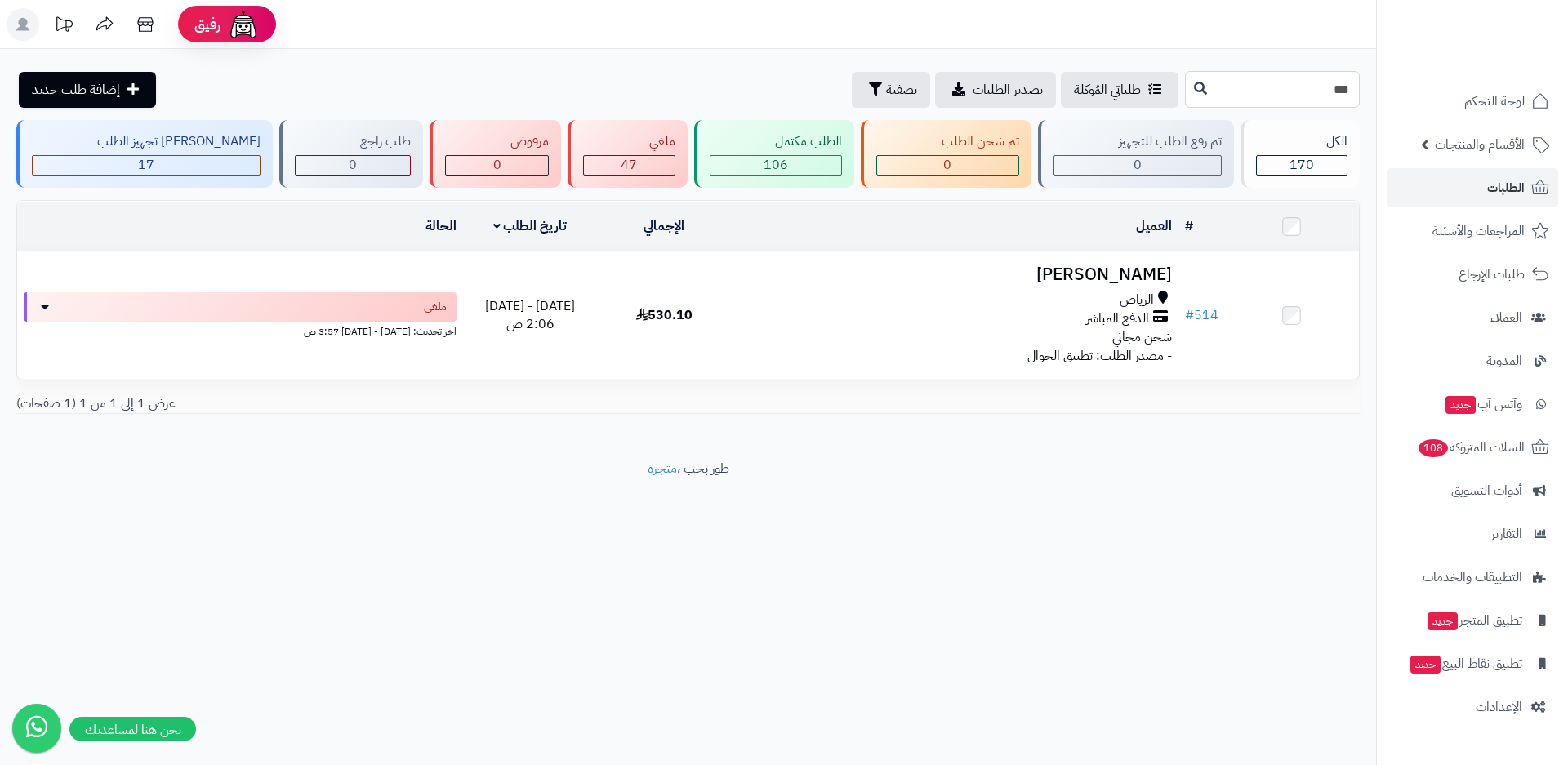
click at [1295, 92] on input "***" at bounding box center [1272, 89] width 175 height 37
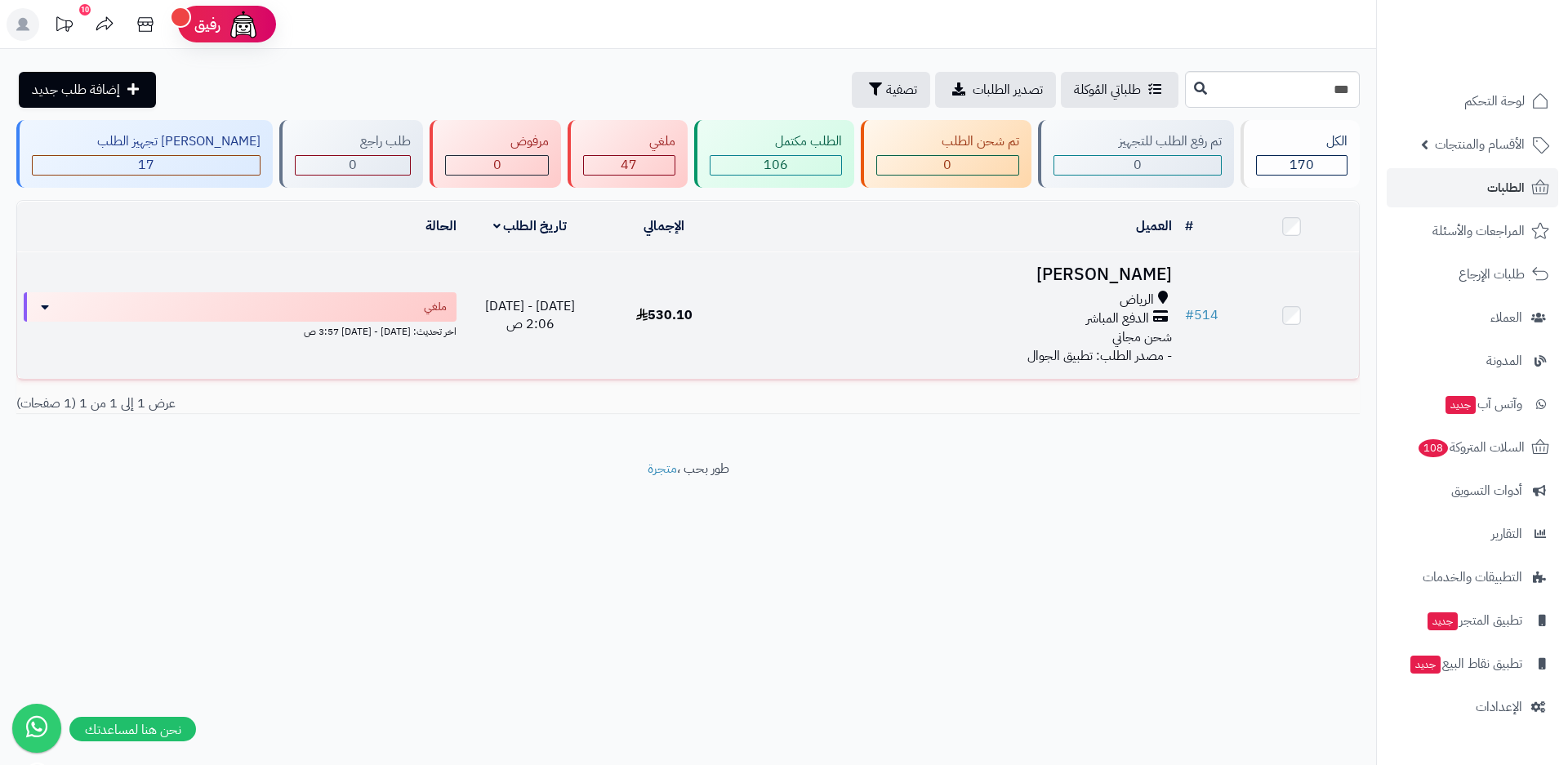
click at [833, 317] on div "الدفع المباشر" at bounding box center [955, 319] width 433 height 19
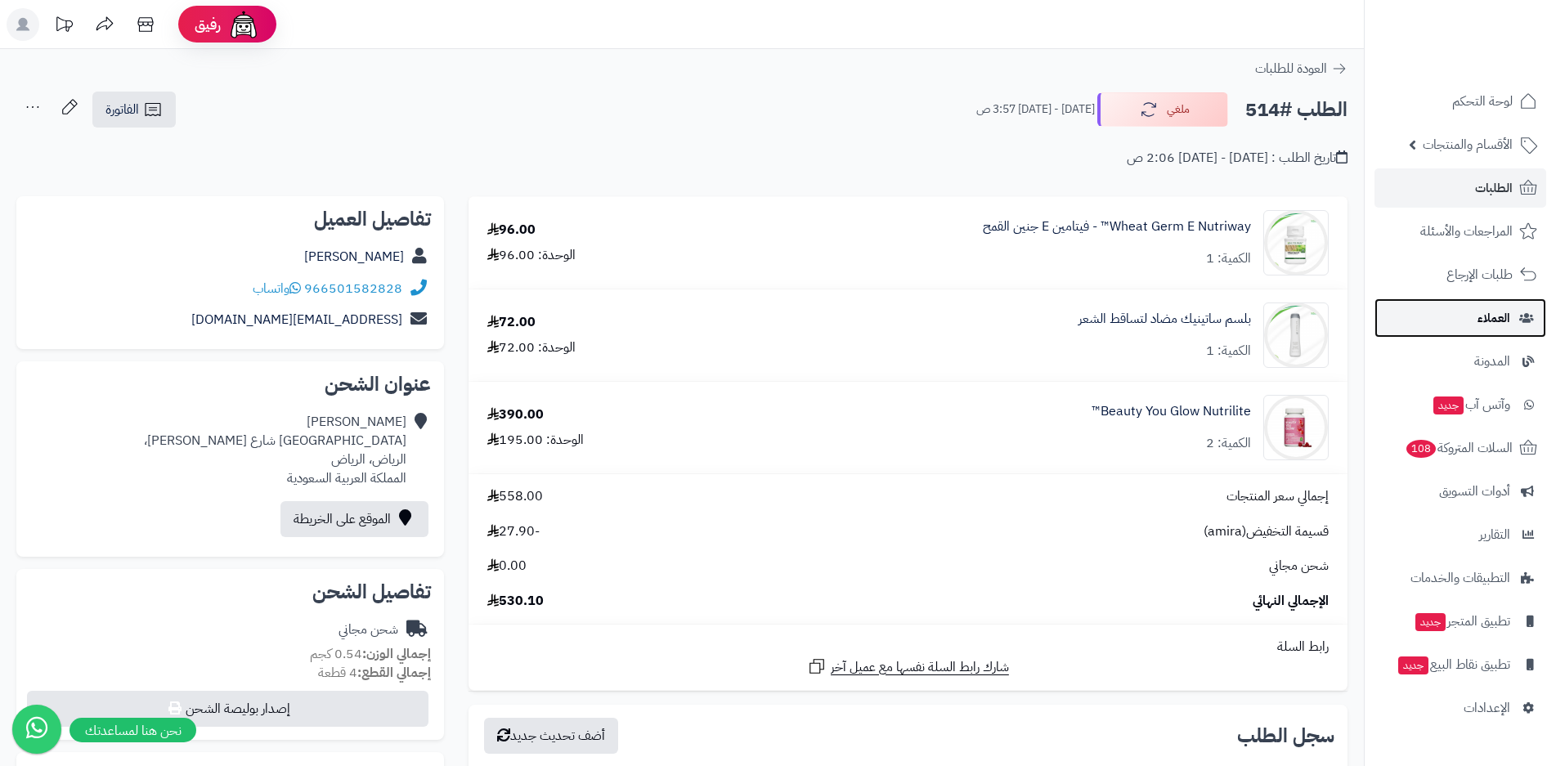
click at [1483, 323] on span "العملاء" at bounding box center [1494, 318] width 33 height 23
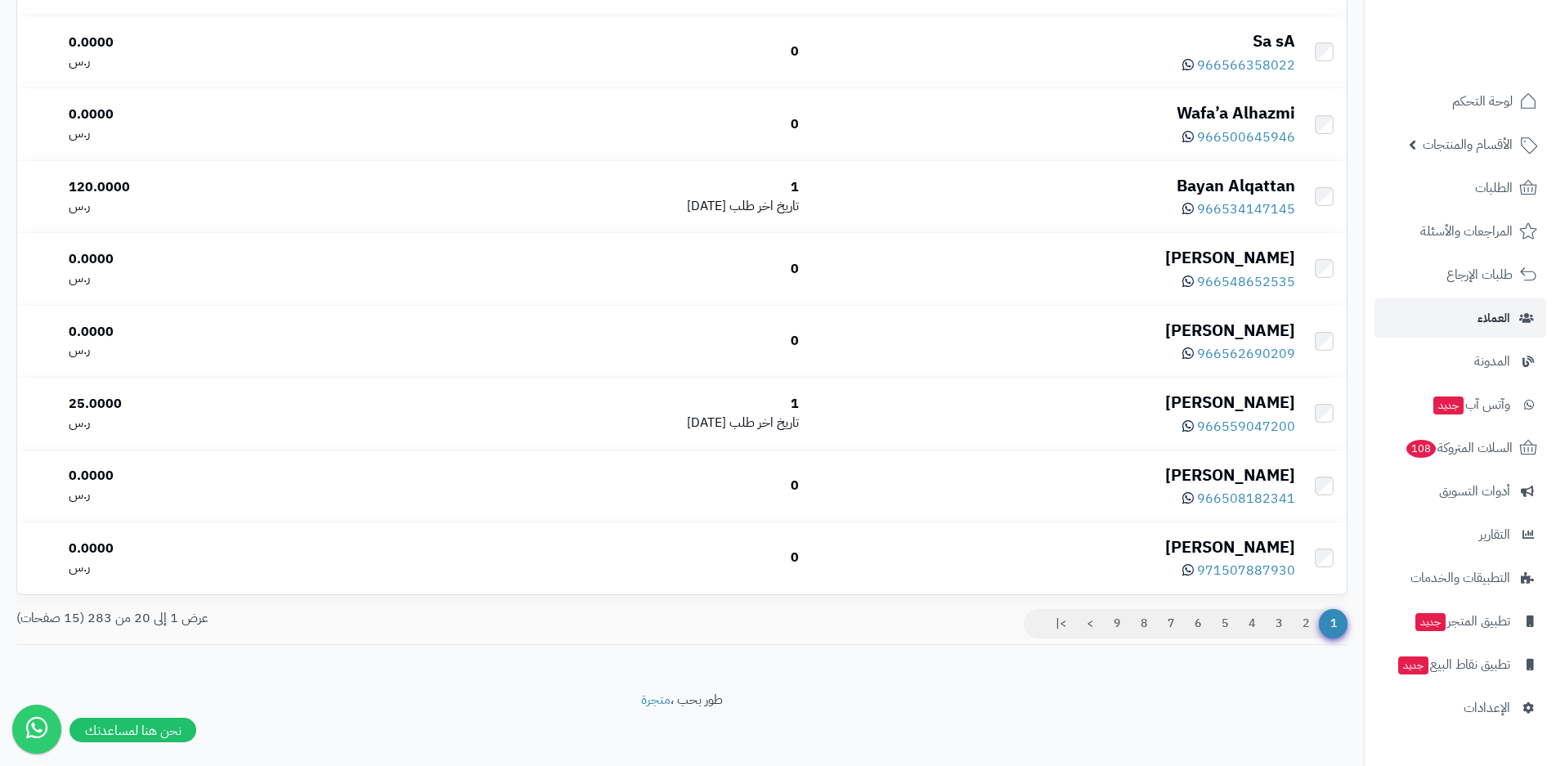
scroll to position [1142, 0]
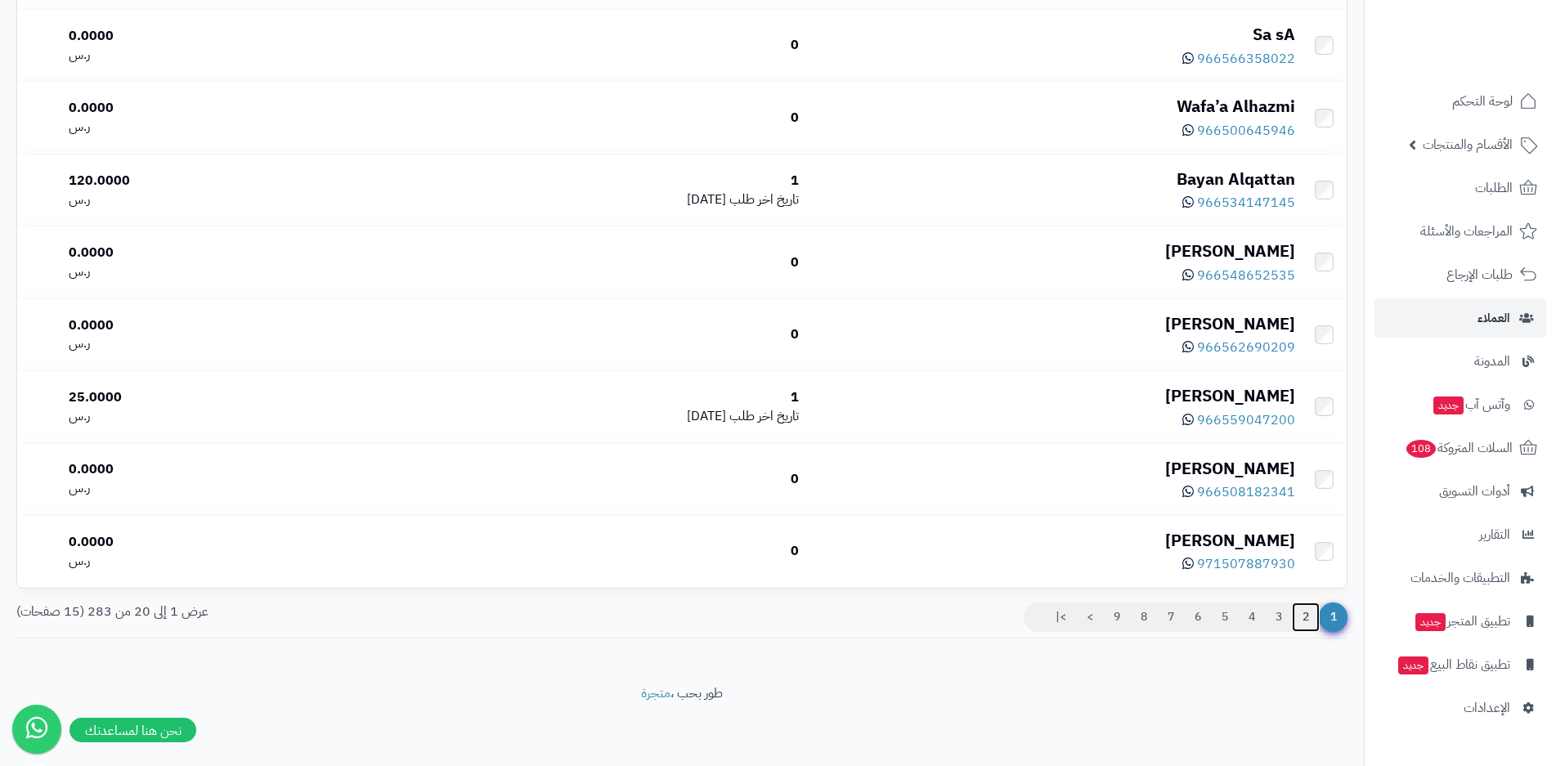
click at [1305, 615] on link "2" at bounding box center [1306, 617] width 28 height 29
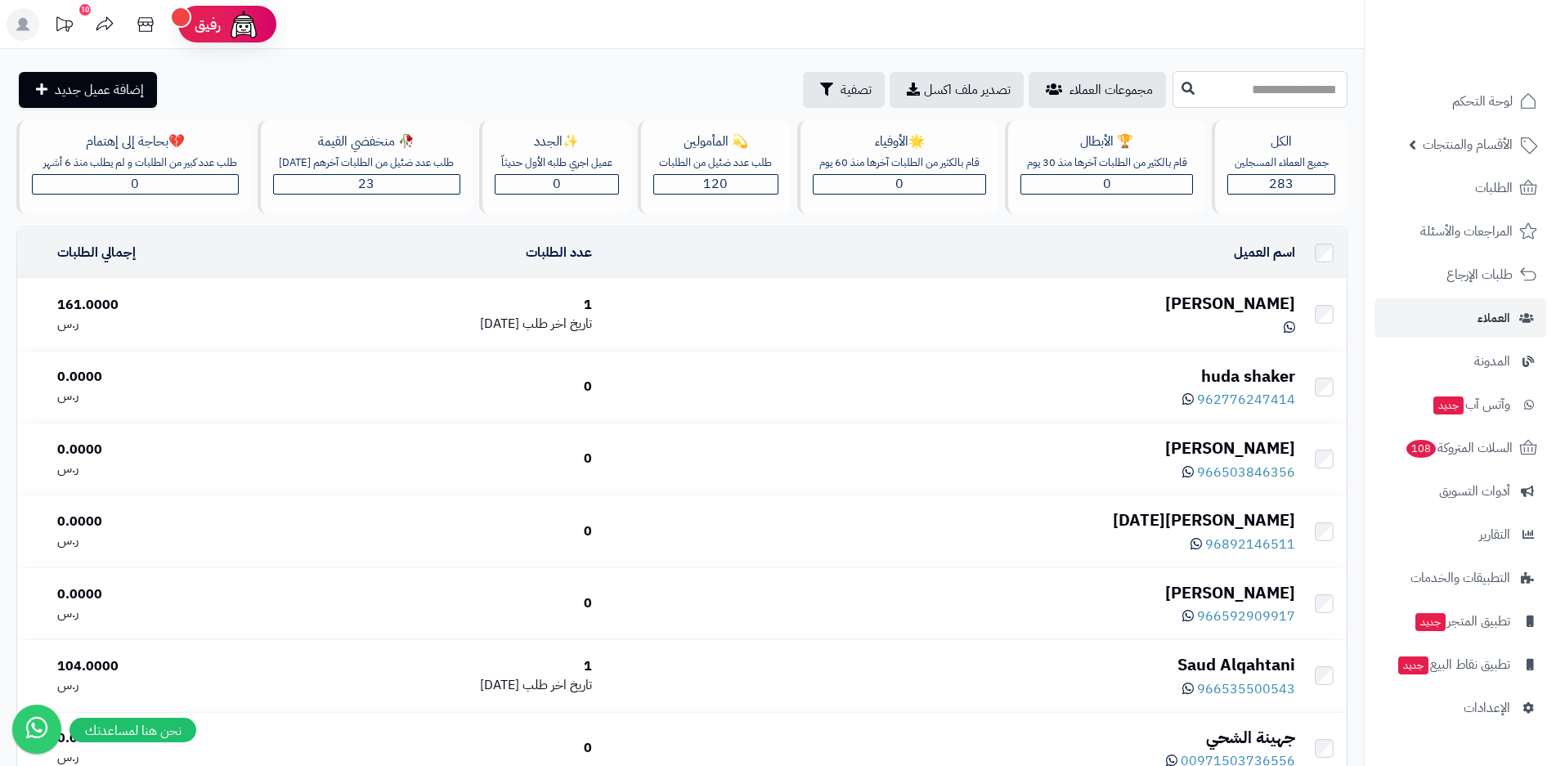
click at [1173, 89] on input "text" at bounding box center [1260, 89] width 175 height 37
type input "*"
type input "*****"
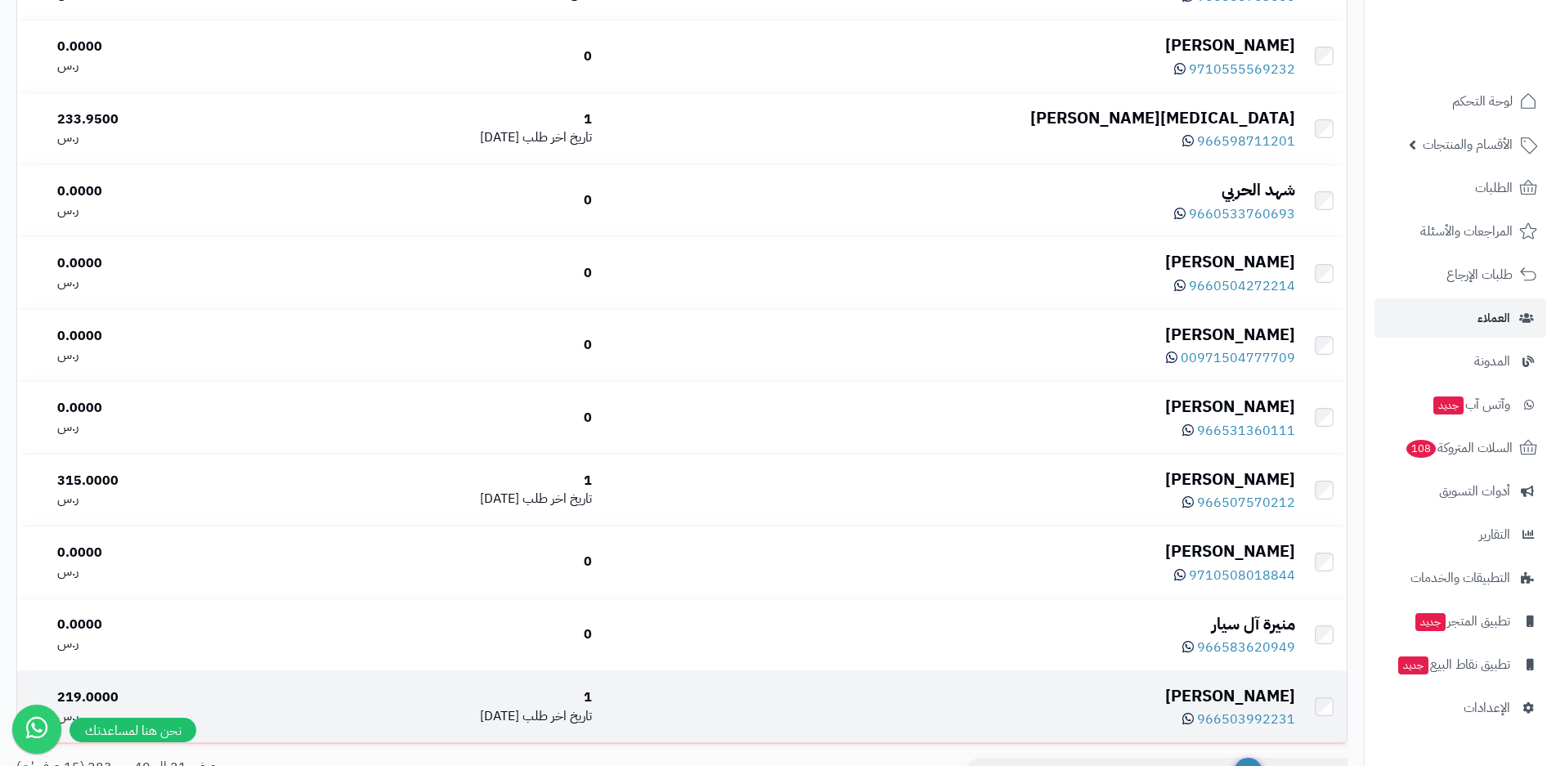
scroll to position [1142, 0]
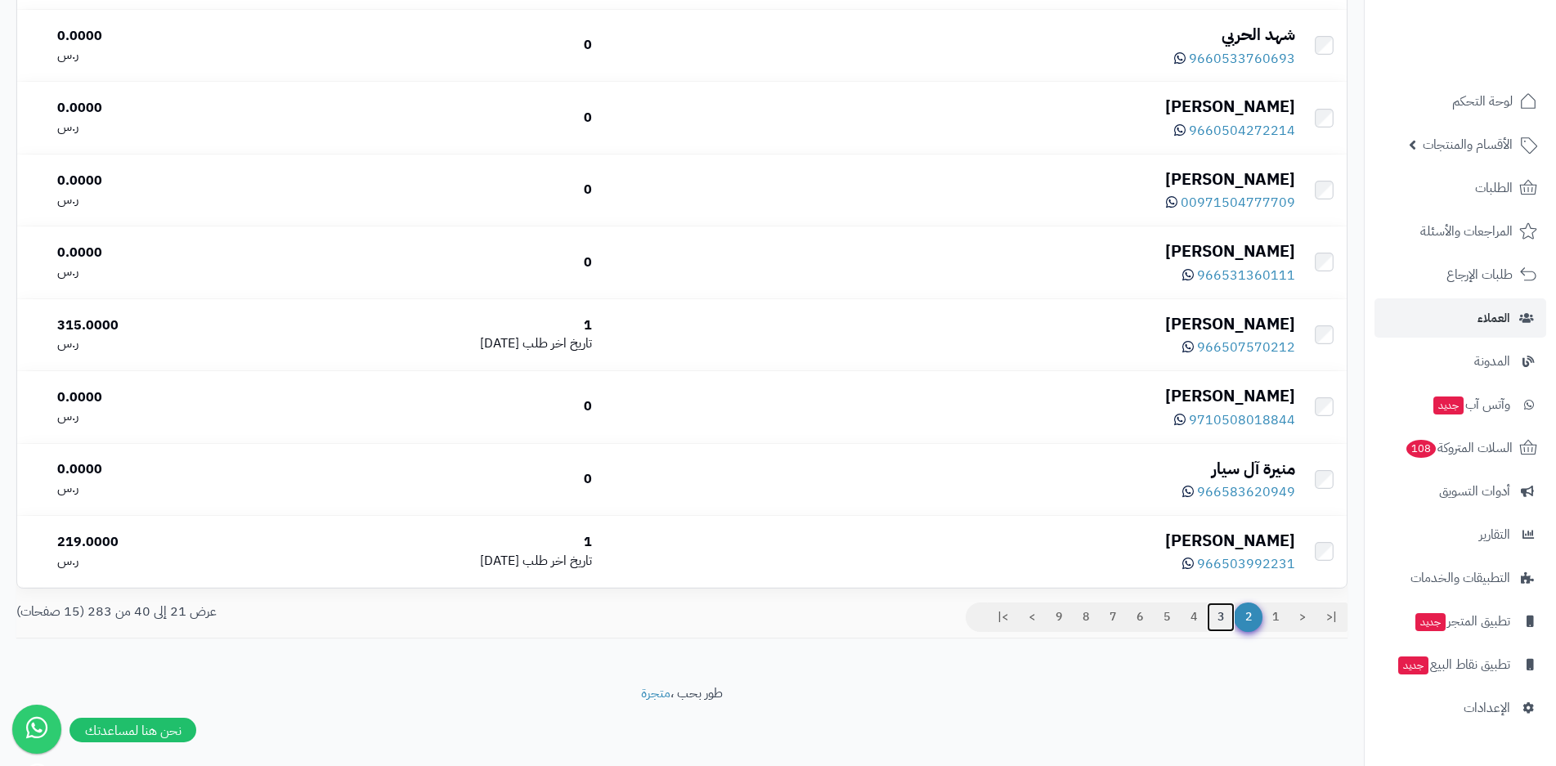
click at [1221, 616] on link "3" at bounding box center [1221, 617] width 28 height 29
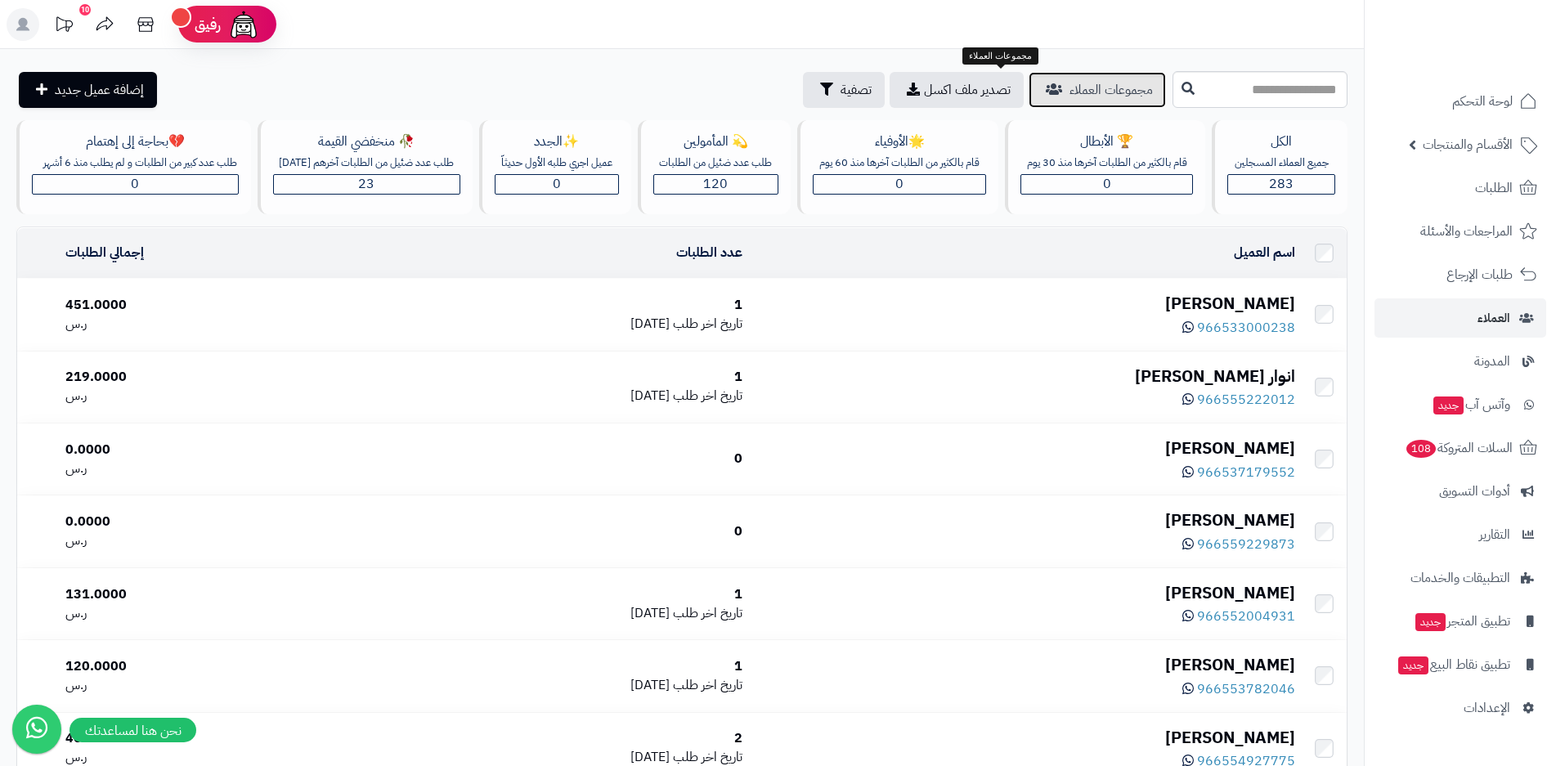
click at [1070, 83] on span "مجموعات العملاء" at bounding box center [1111, 90] width 83 height 20
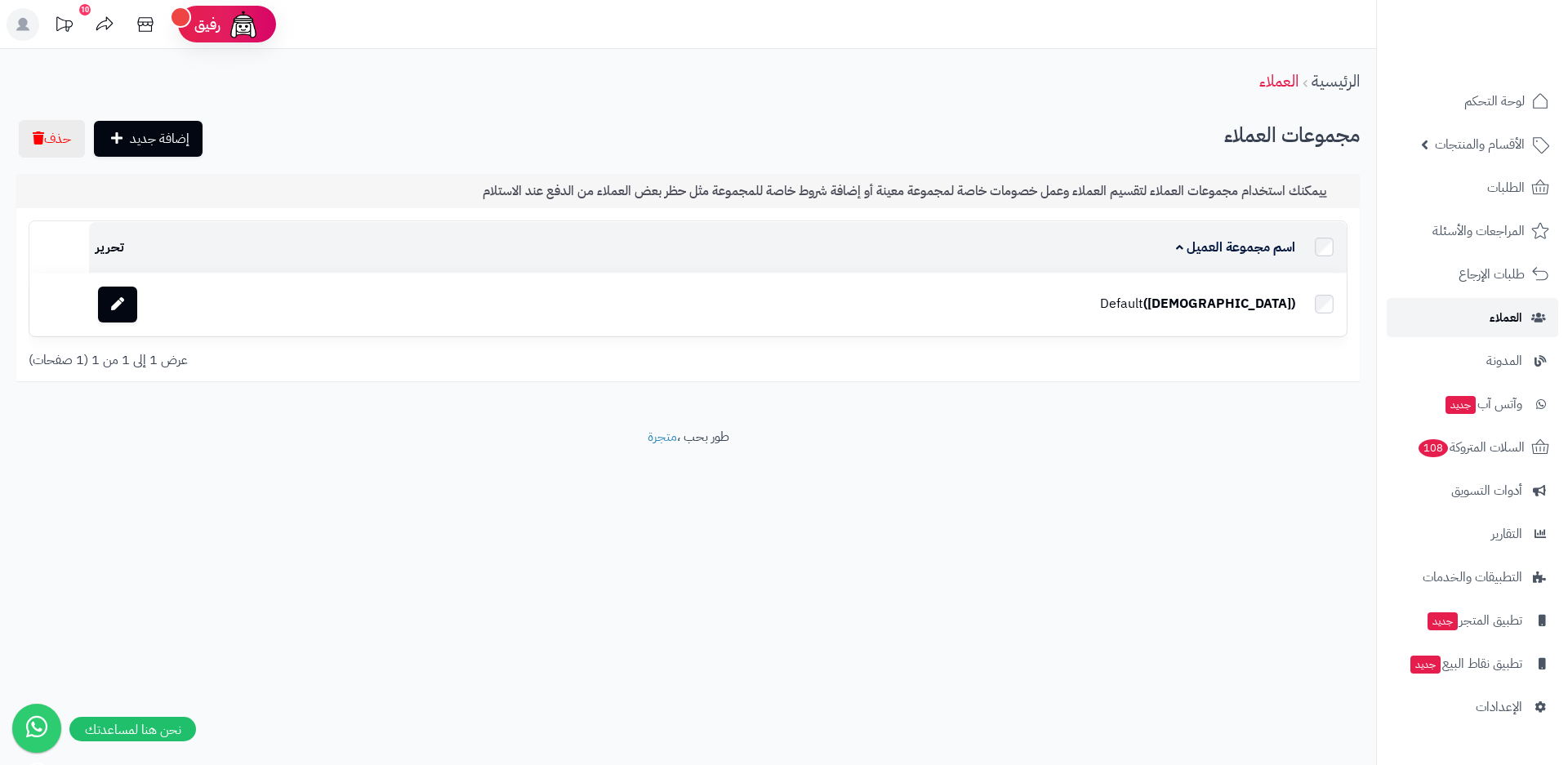
click at [1498, 312] on span "العملاء" at bounding box center [1506, 318] width 33 height 23
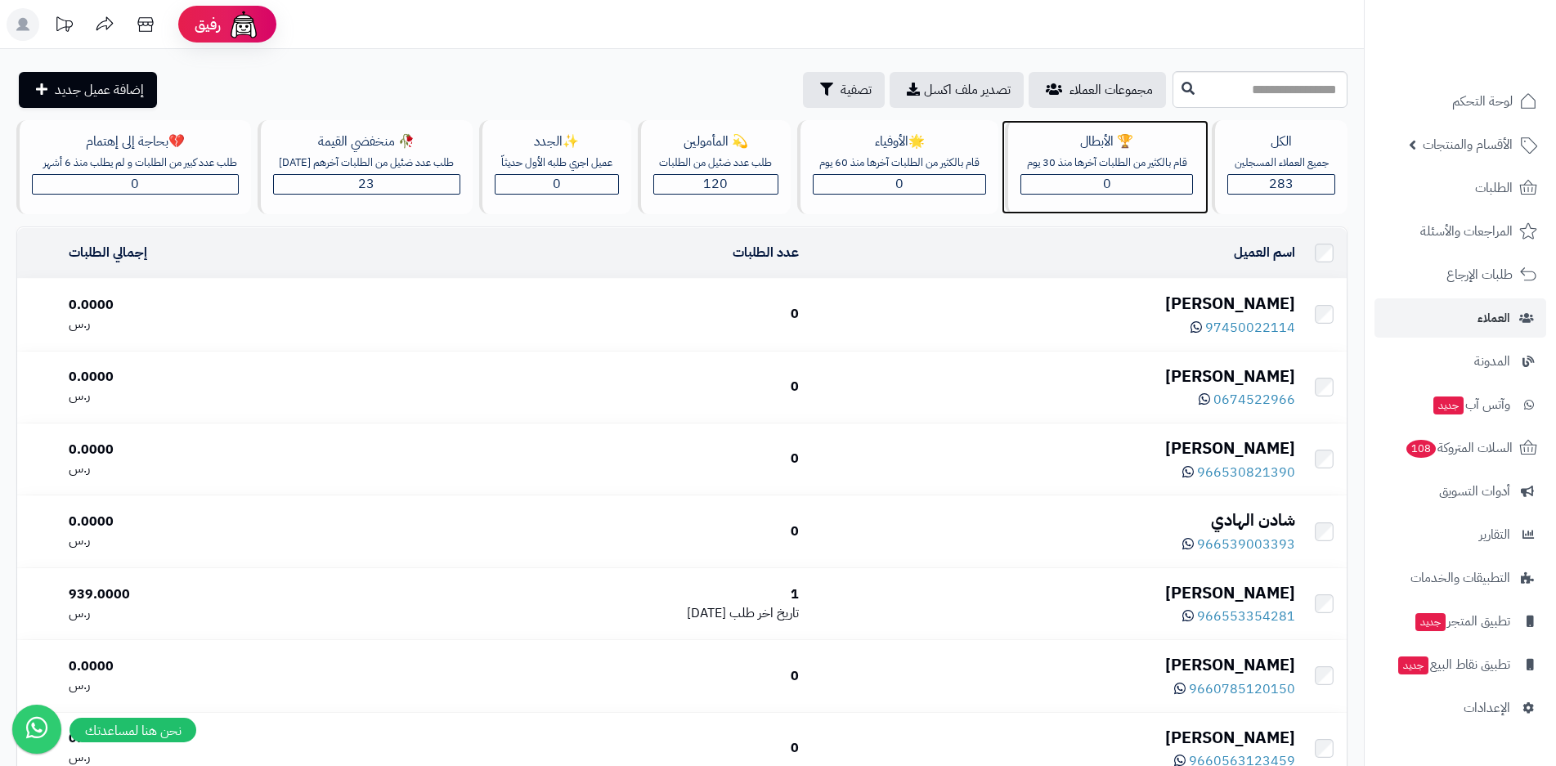
click at [1072, 182] on div "0" at bounding box center [1107, 184] width 172 height 19
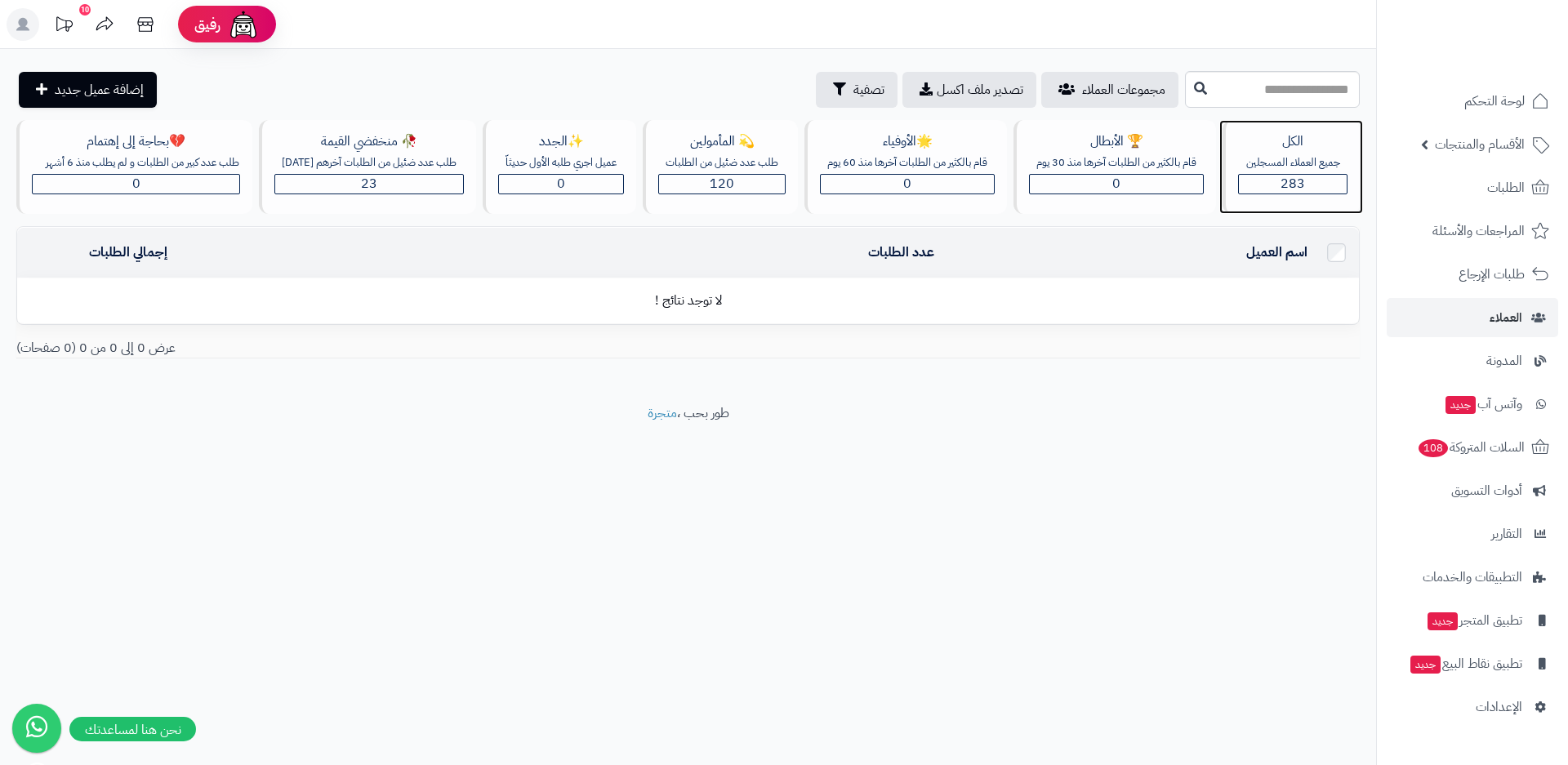
click at [1301, 168] on div "جميع العملاء المسجلين" at bounding box center [1293, 163] width 110 height 16
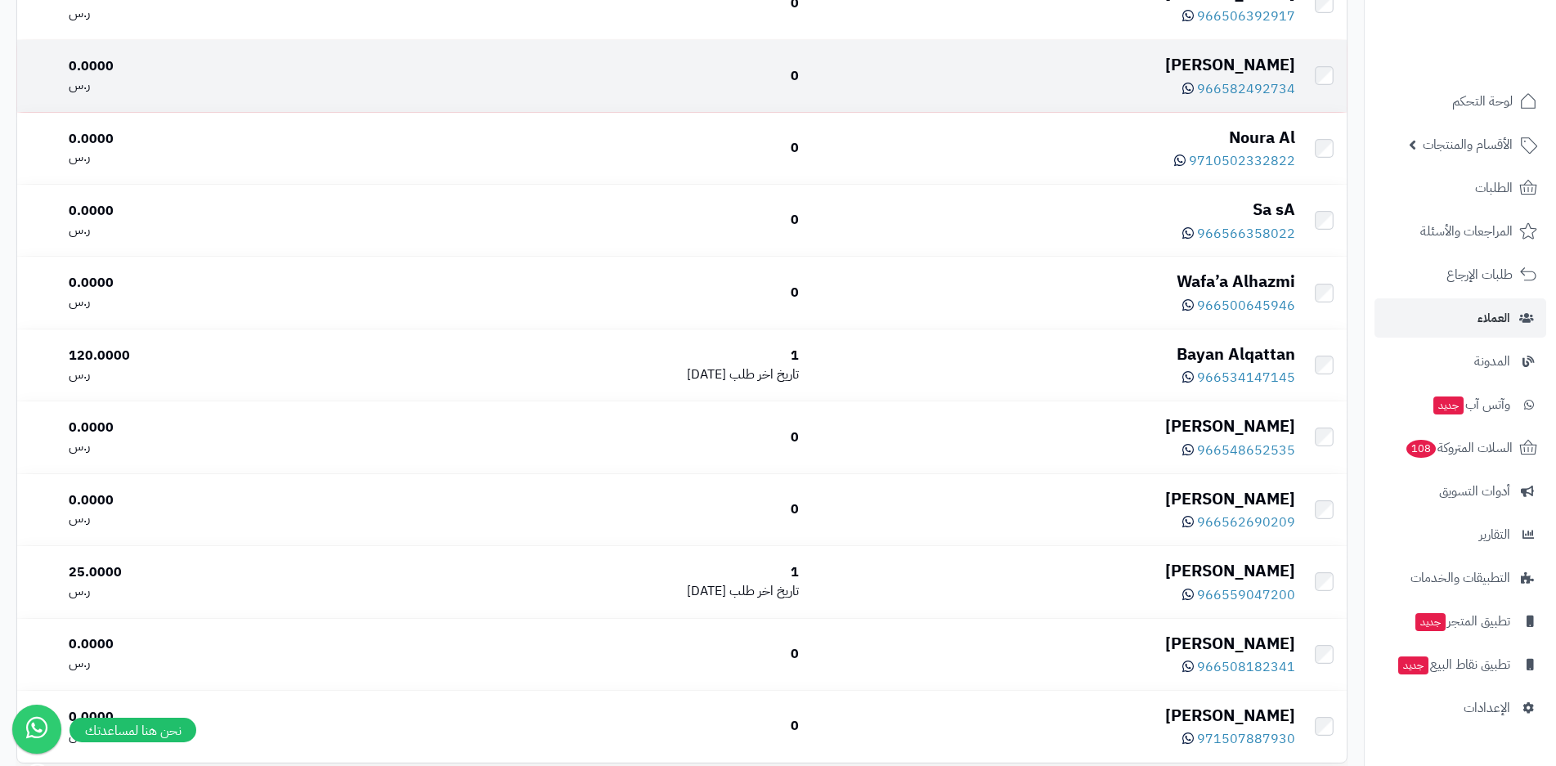
scroll to position [1142, 0]
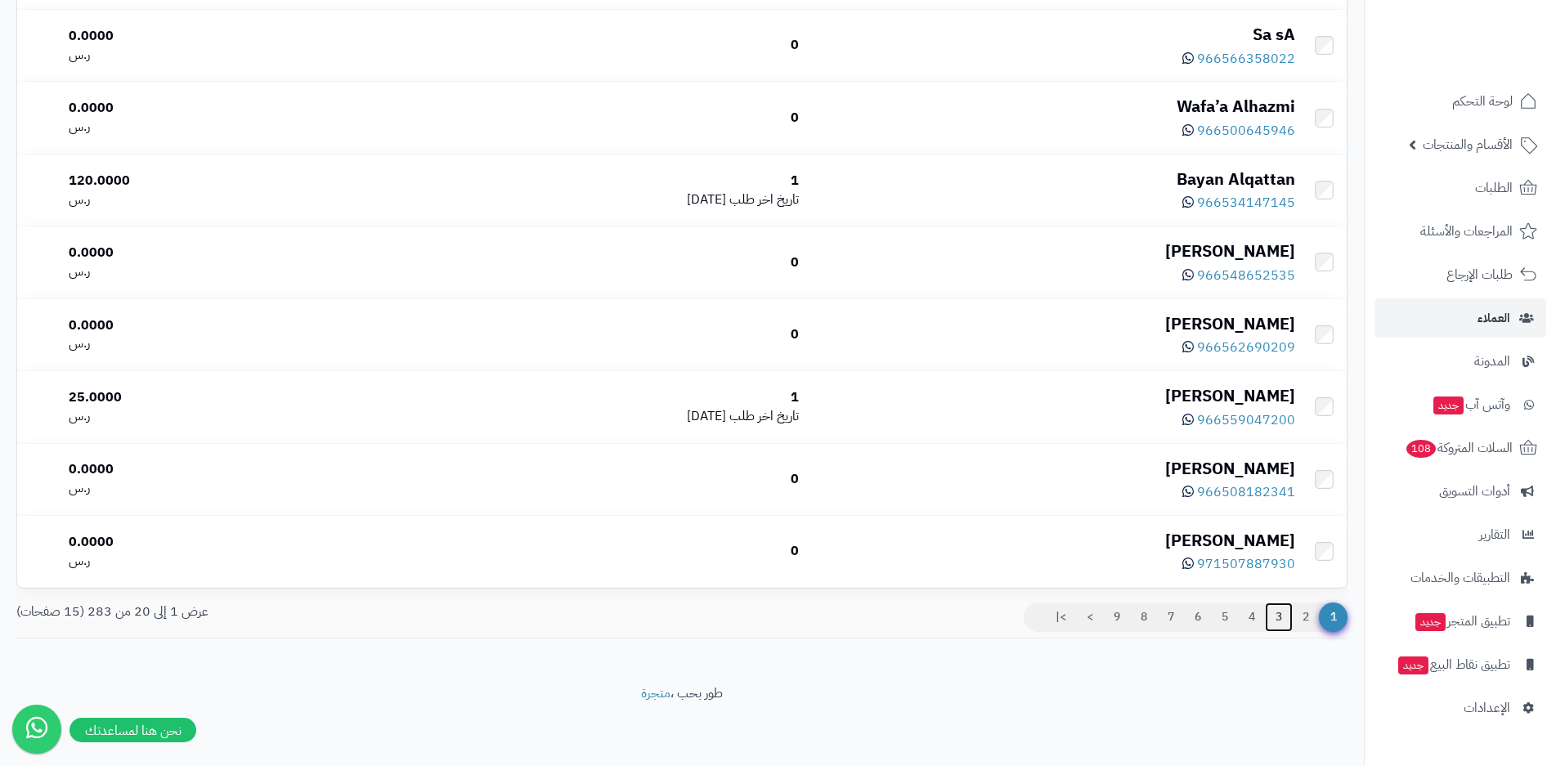
click at [1283, 617] on link "3" at bounding box center [1279, 617] width 28 height 29
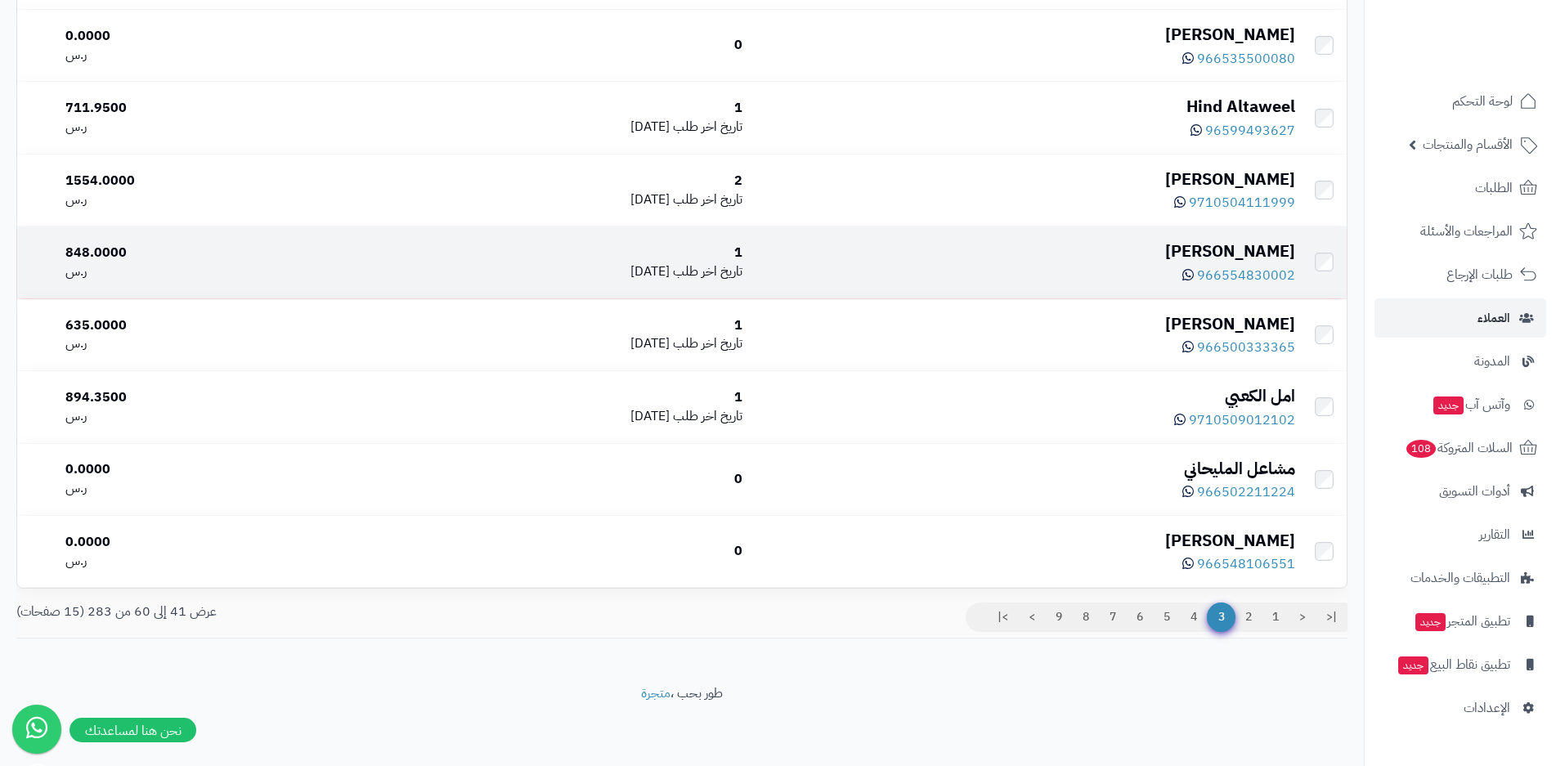
scroll to position [1142, 0]
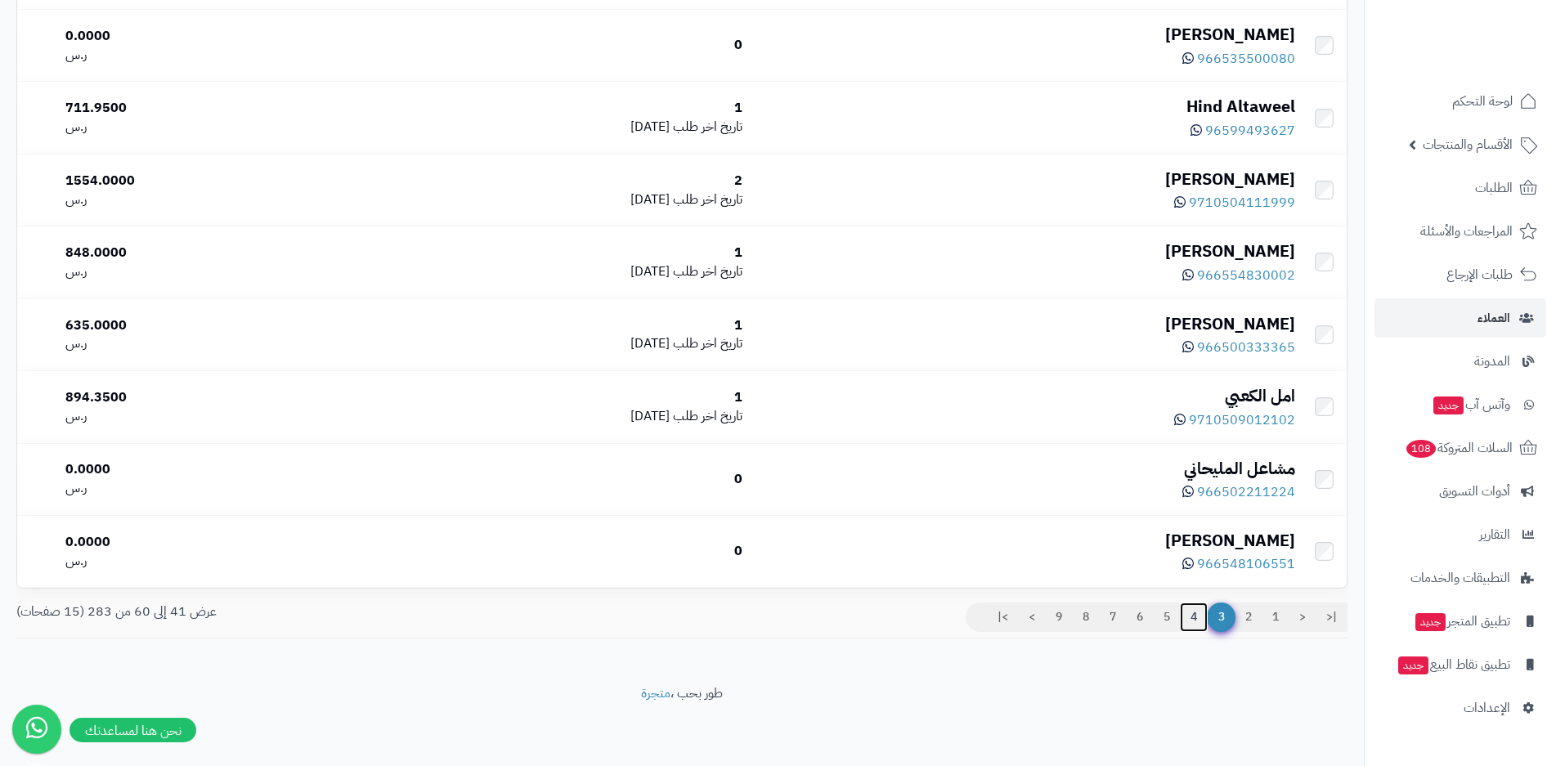
click at [1187, 621] on link "4" at bounding box center [1194, 617] width 28 height 29
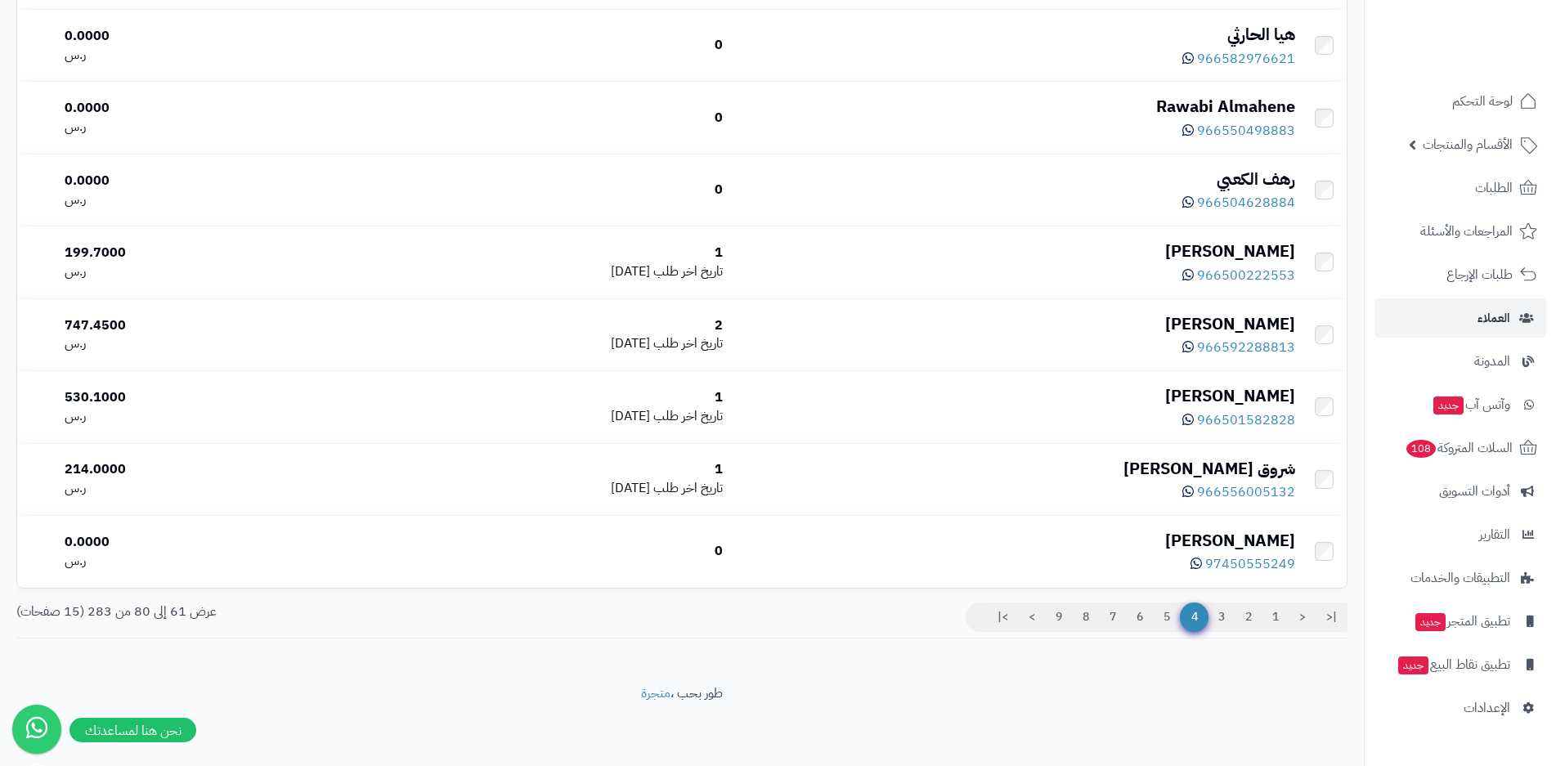
scroll to position [1142, 0]
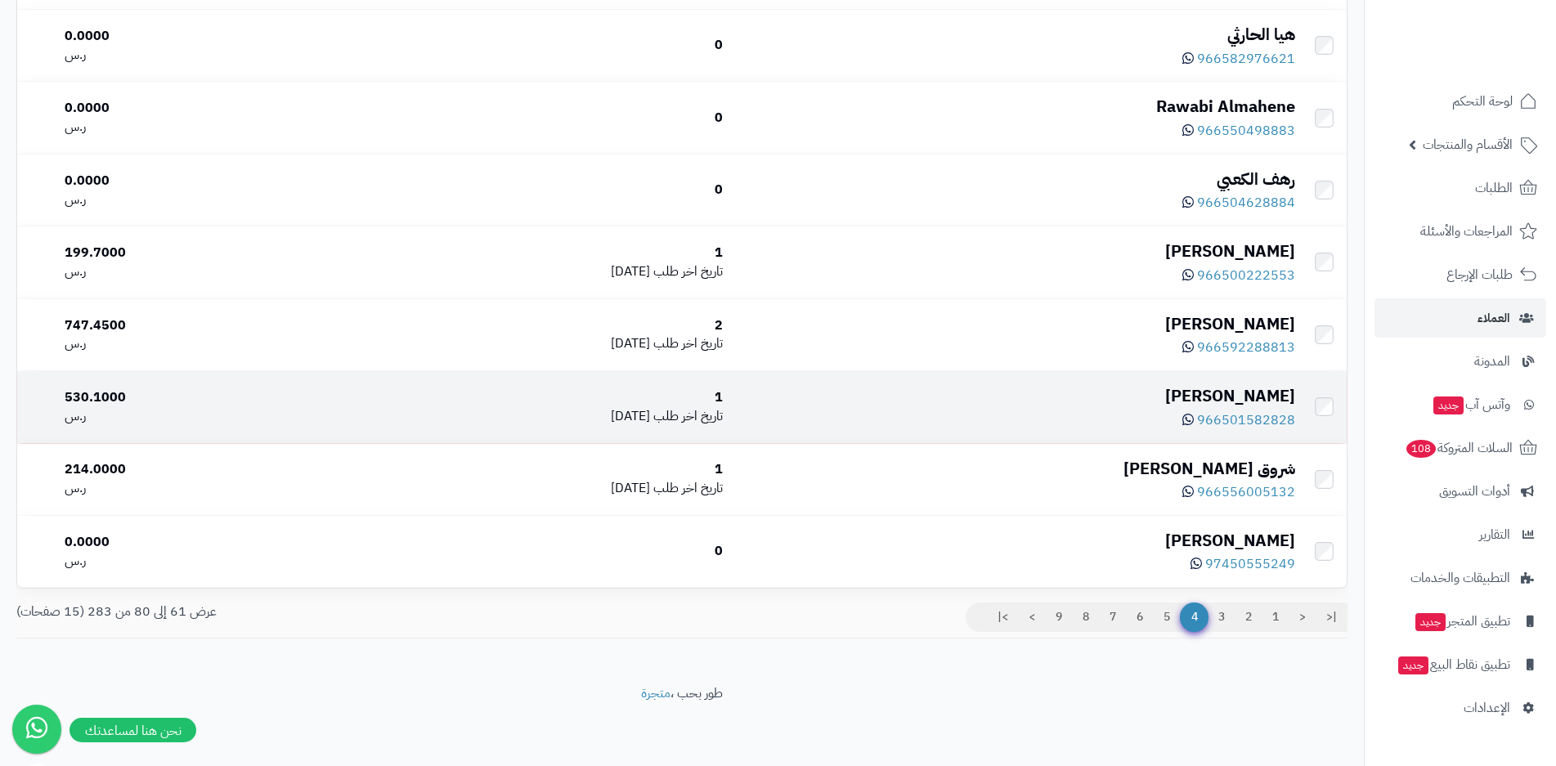
click at [1119, 410] on div "966501582828" at bounding box center [1015, 419] width 559 height 22
click at [1098, 417] on div "966501582828" at bounding box center [1015, 419] width 559 height 22
click at [1249, 411] on span "966501582828" at bounding box center [1246, 420] width 98 height 20
click at [1007, 420] on div "966501582828" at bounding box center [1015, 419] width 559 height 22
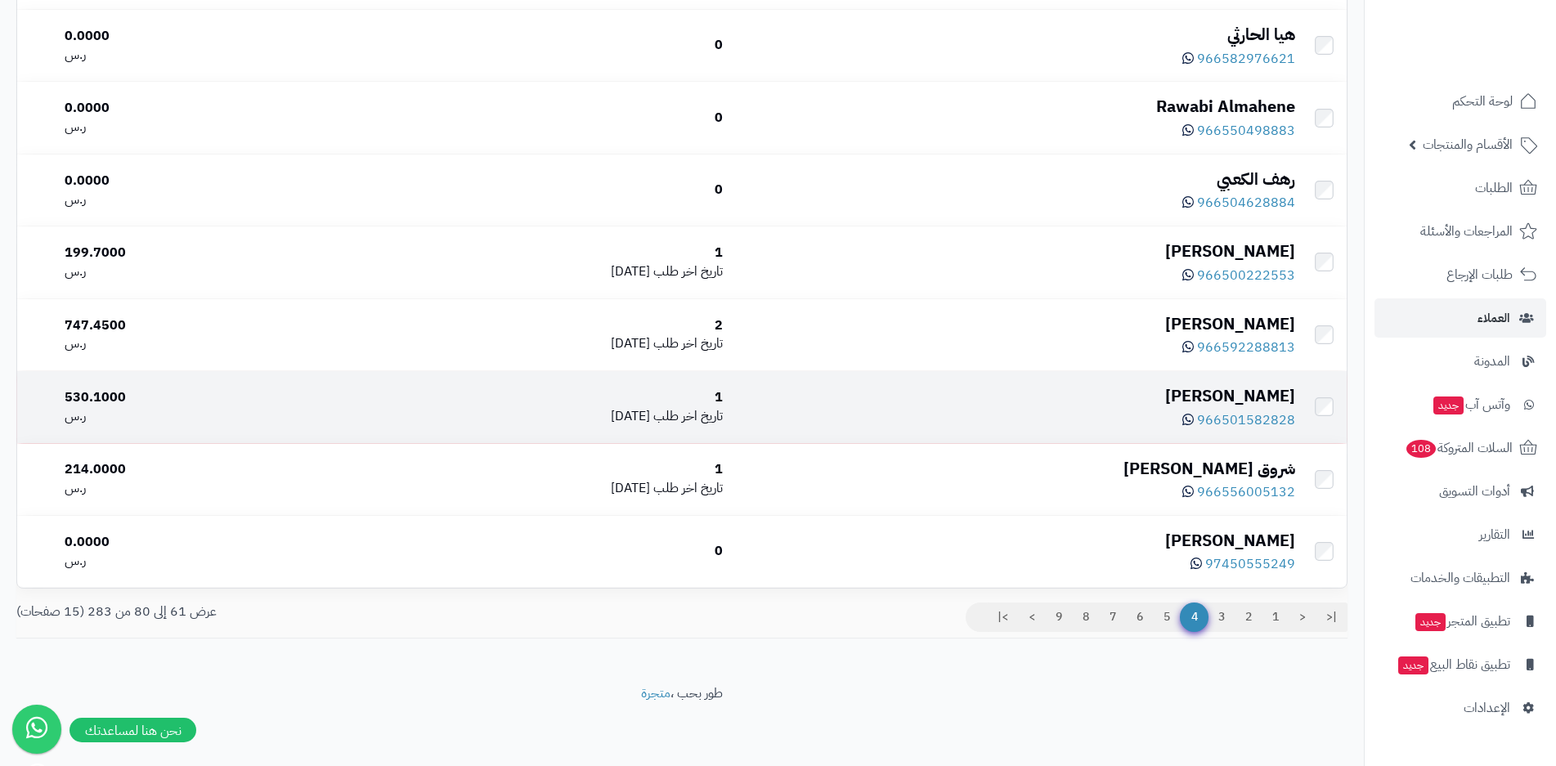
click at [1205, 399] on div "[PERSON_NAME]" at bounding box center [1015, 396] width 559 height 24
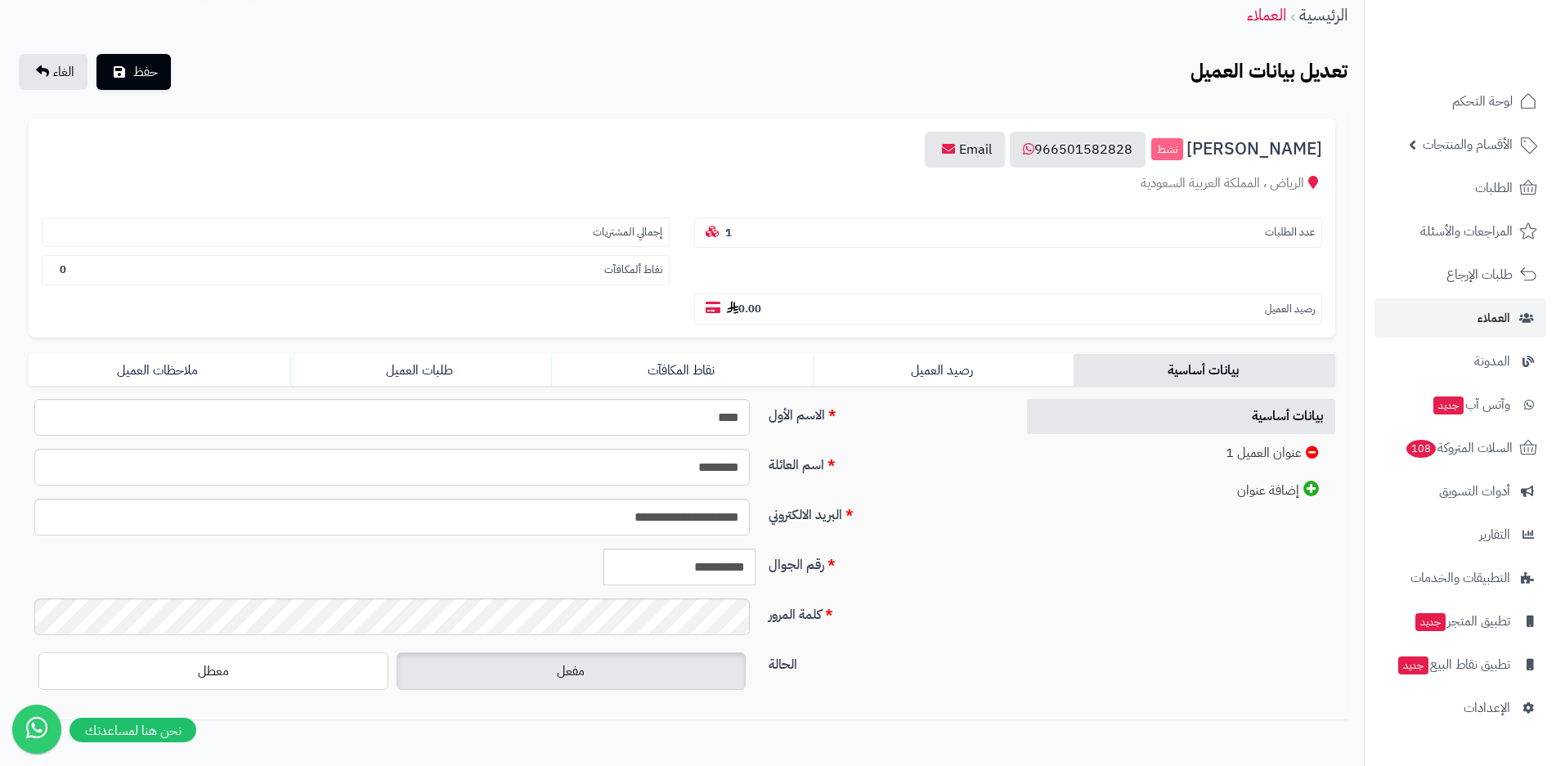
scroll to position [148, 0]
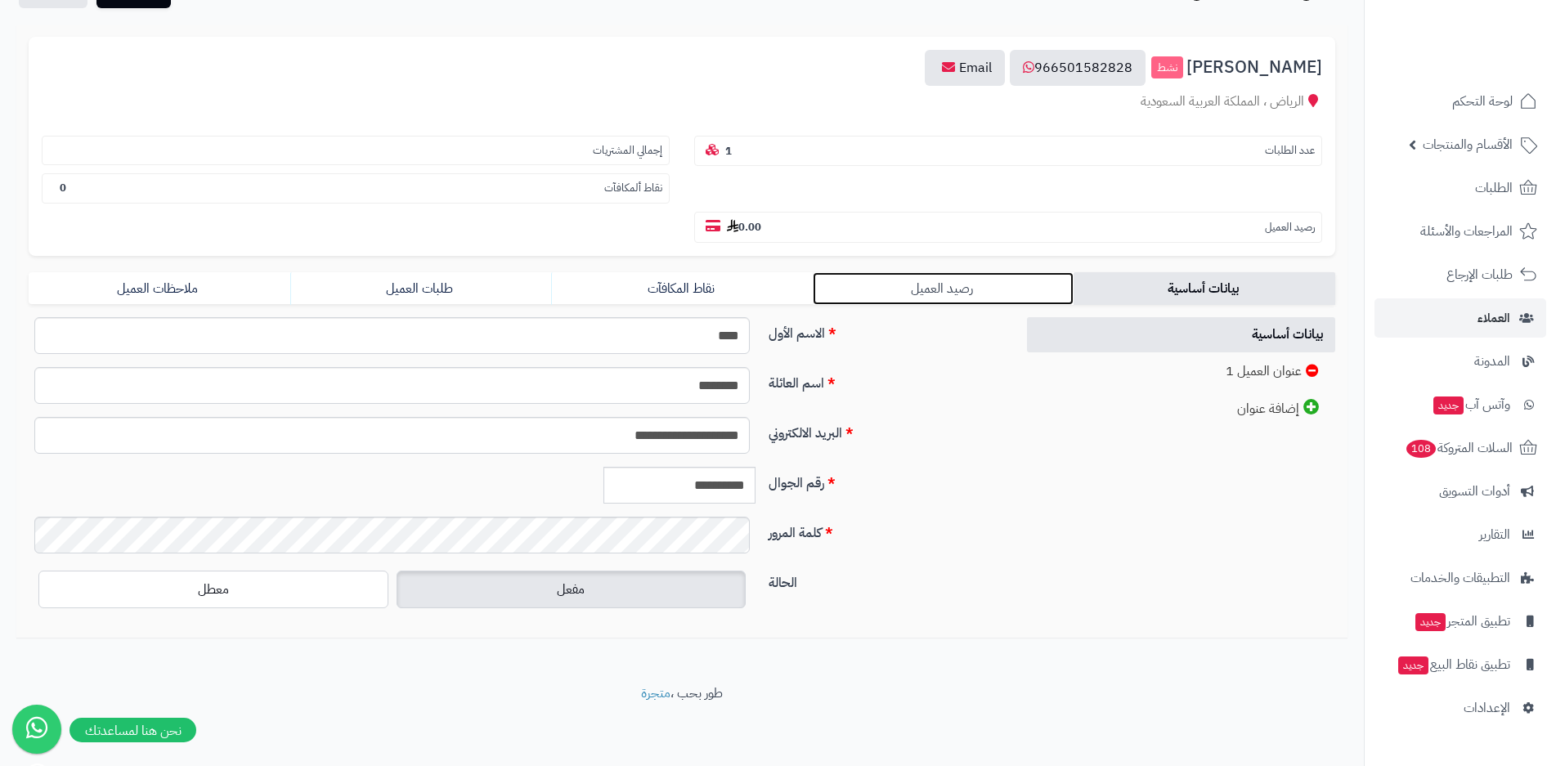
click at [923, 290] on link "رصيد العميل" at bounding box center [944, 288] width 262 height 33
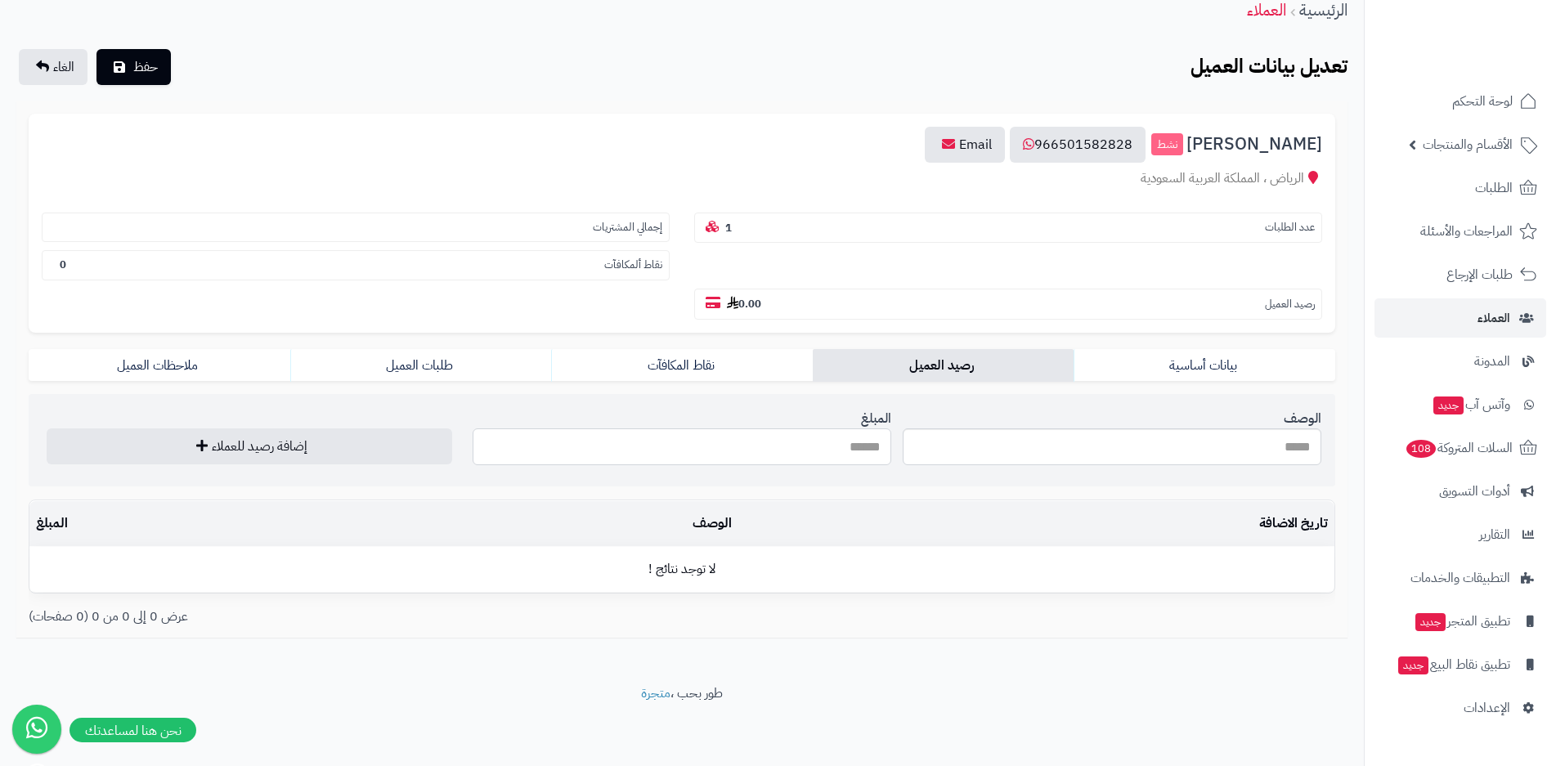
click at [811, 452] on input "المبلغ" at bounding box center [682, 446] width 419 height 37
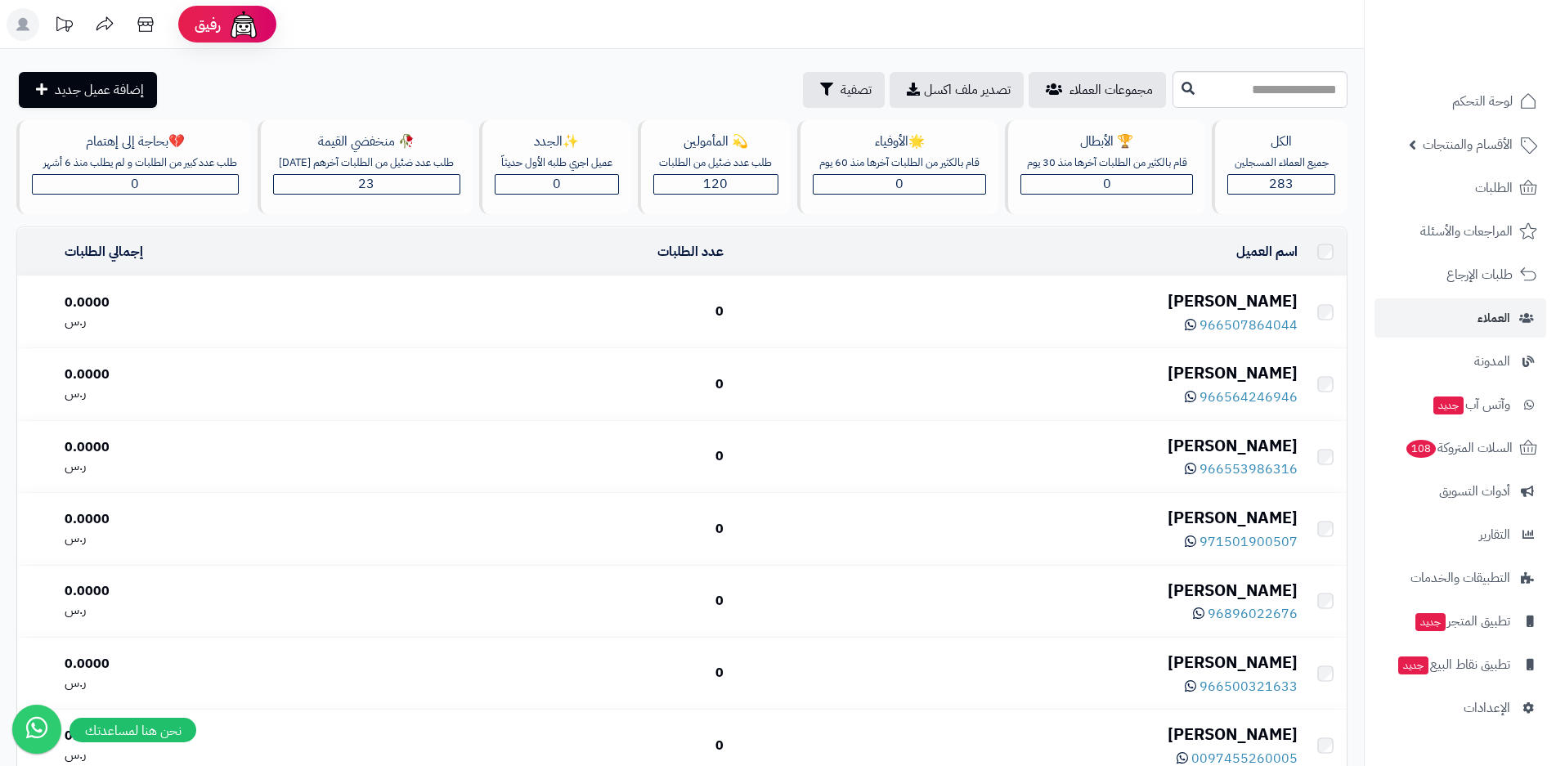
scroll to position [1142, 0]
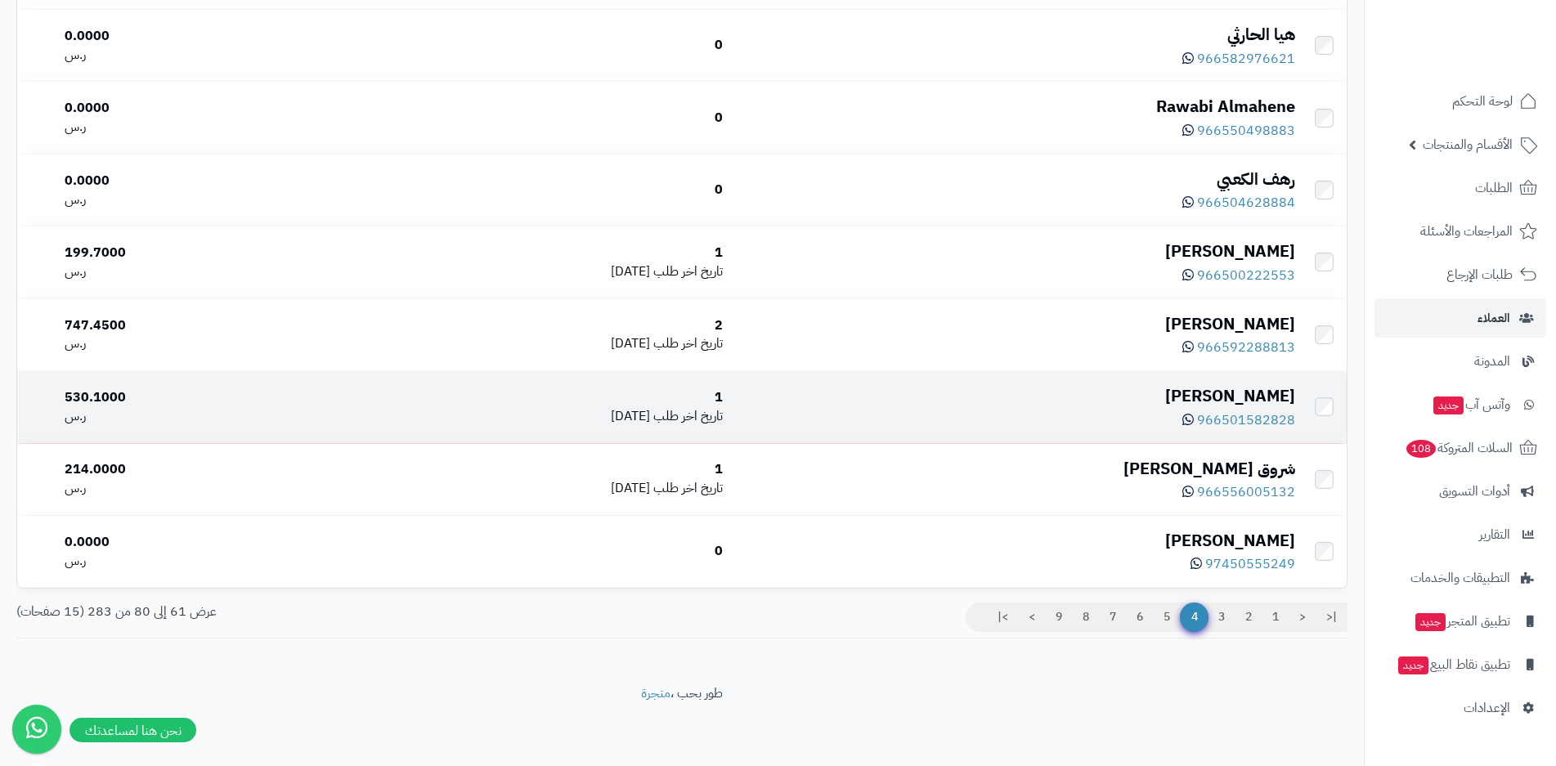
click at [1043, 430] on div "966501582828" at bounding box center [1015, 419] width 559 height 22
click at [77, 397] on div "530.1000" at bounding box center [200, 397] width 271 height 19
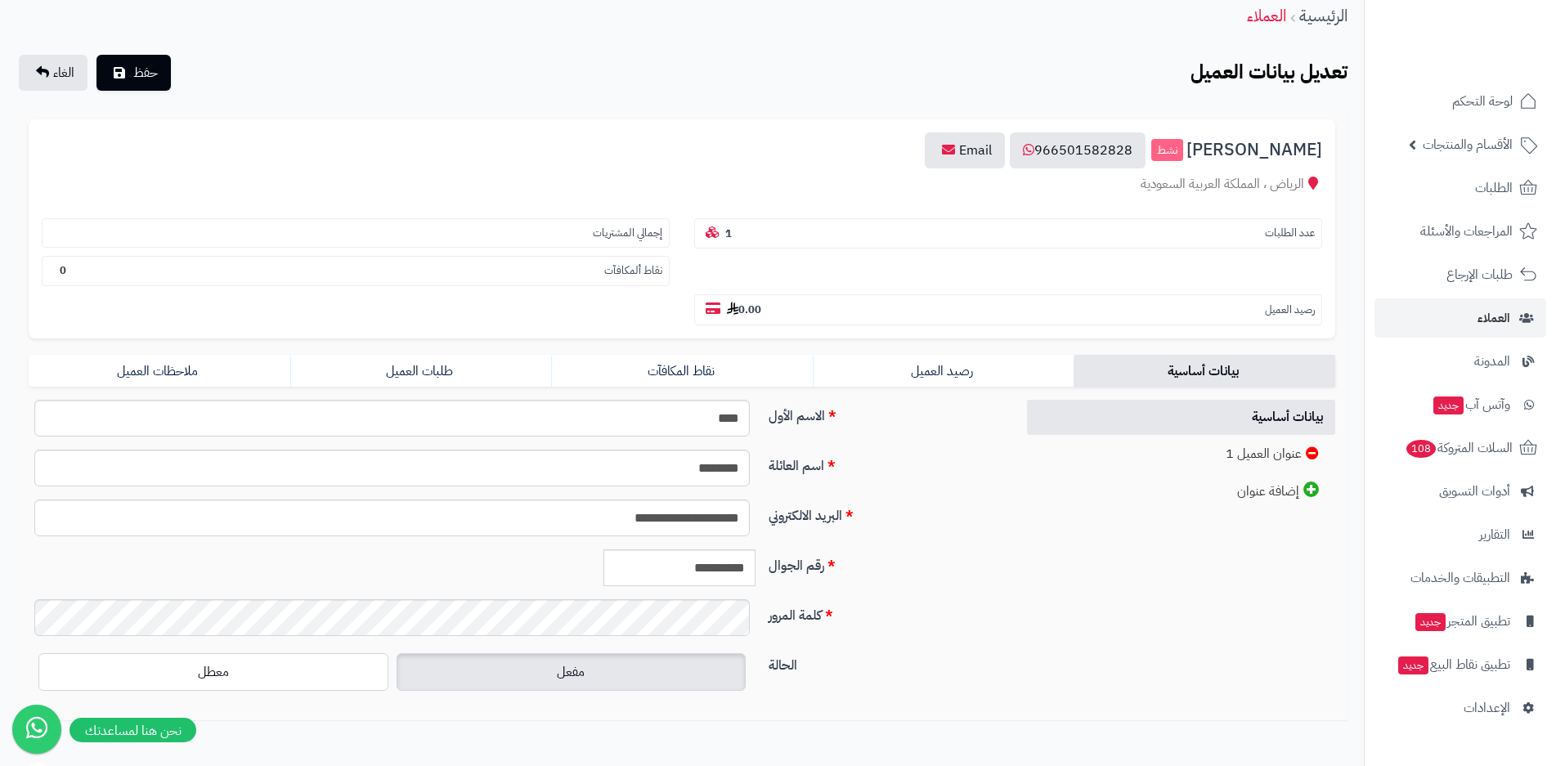
scroll to position [148, 0]
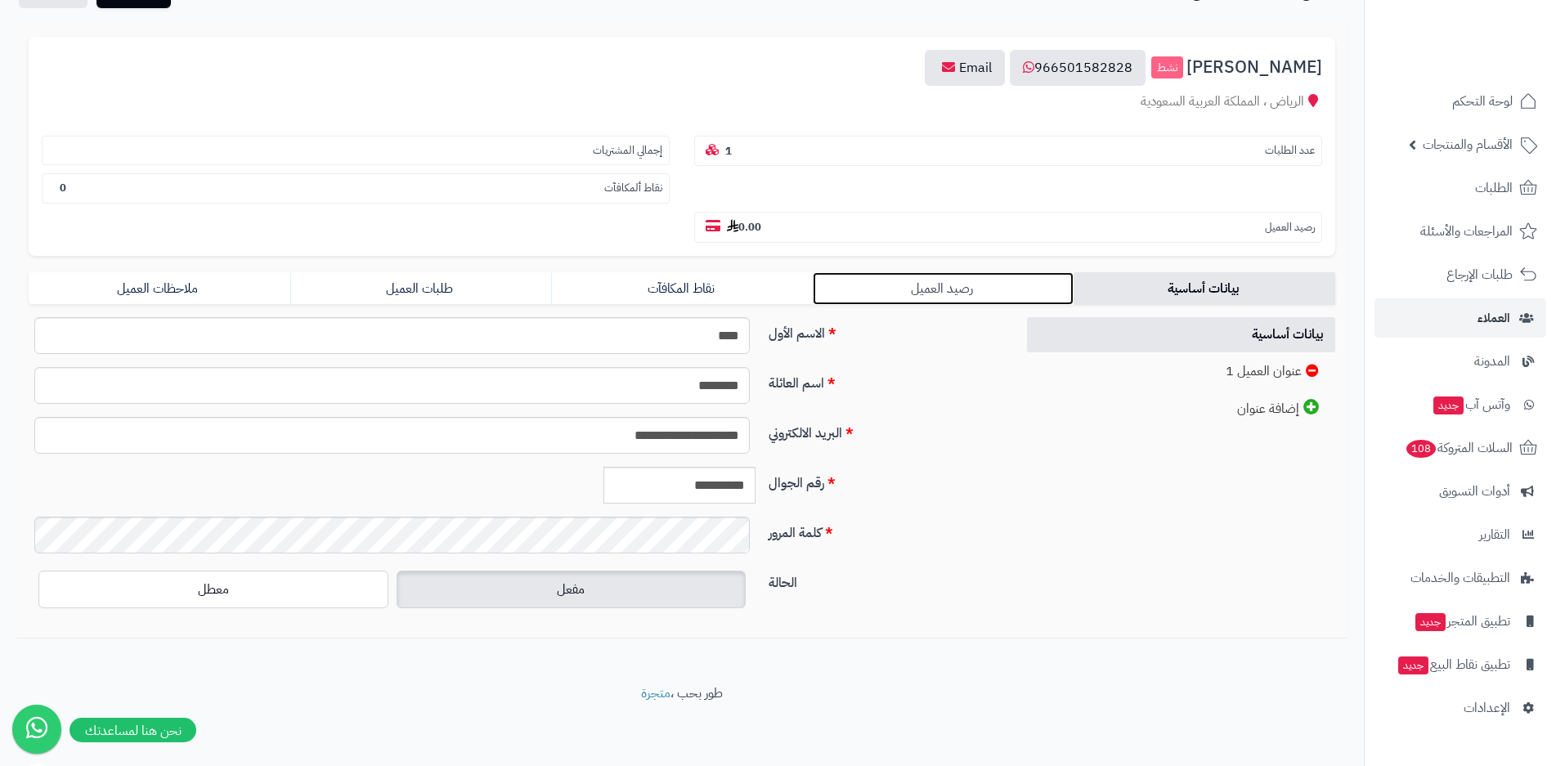
click at [874, 286] on link "رصيد العميل" at bounding box center [944, 288] width 262 height 33
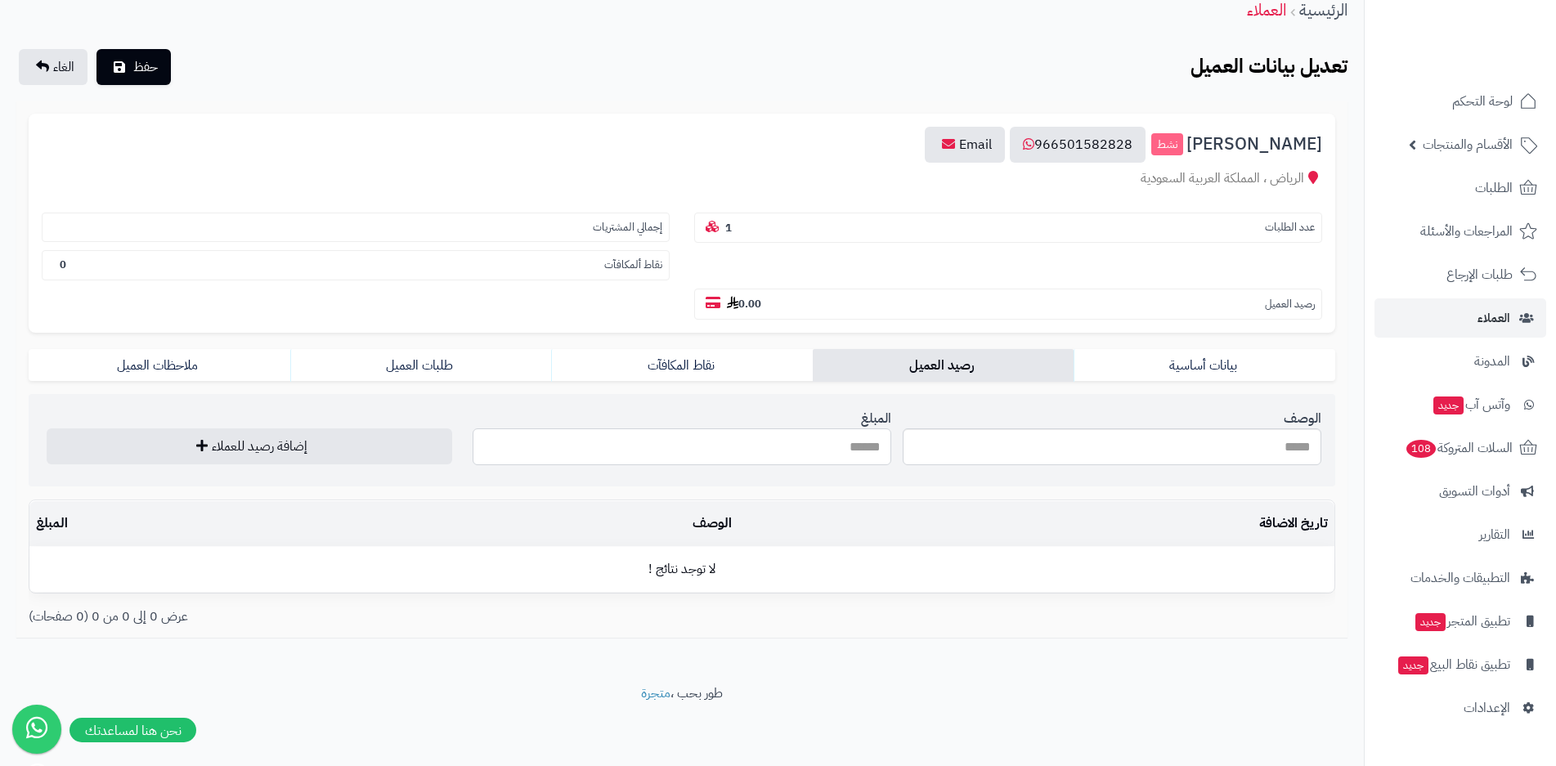
click at [850, 451] on input "المبلغ" at bounding box center [682, 446] width 419 height 37
type input "********"
click at [1010, 457] on input "الوصف" at bounding box center [1112, 446] width 419 height 37
type input "*"
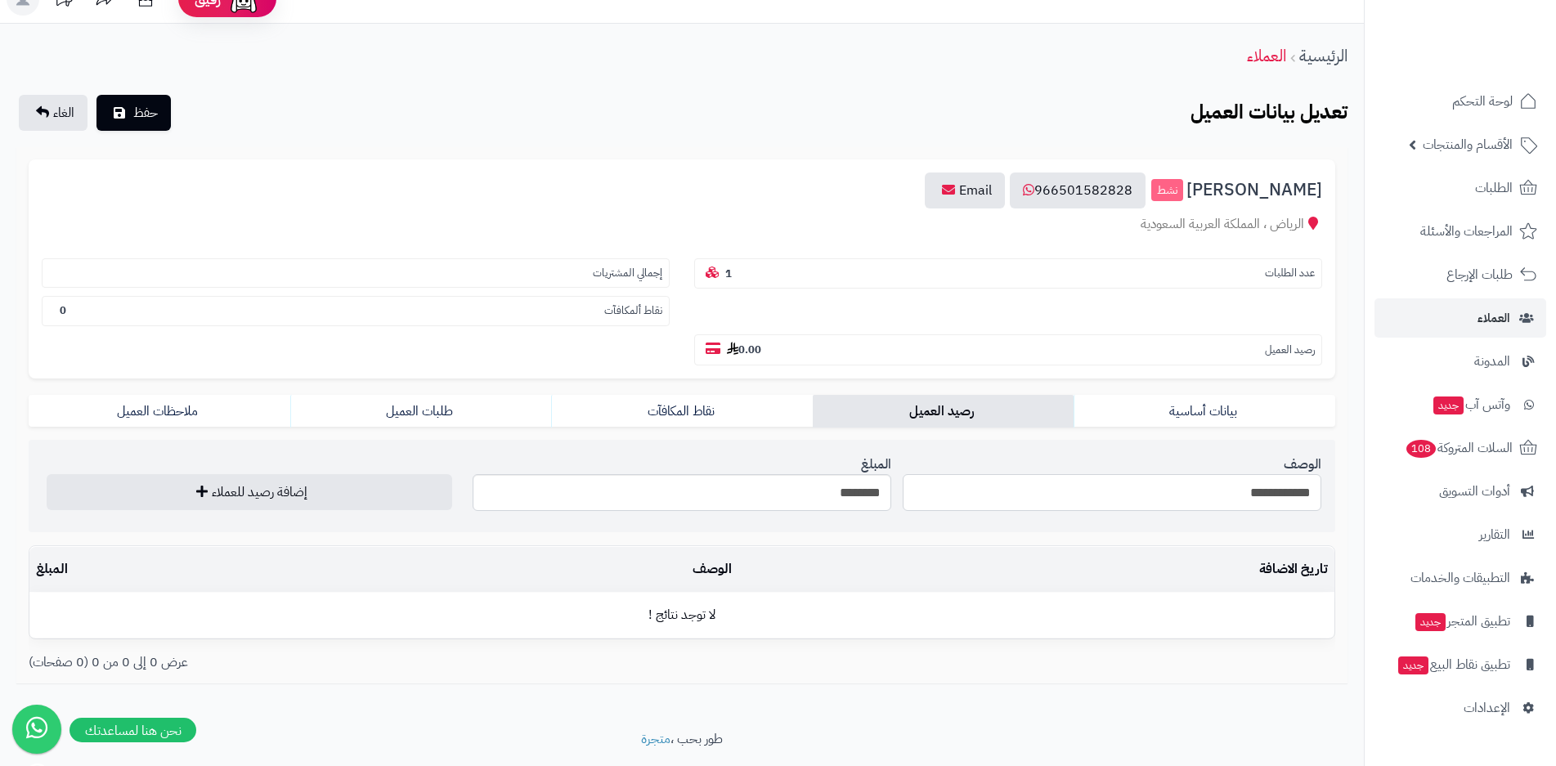
scroll to position [0, 0]
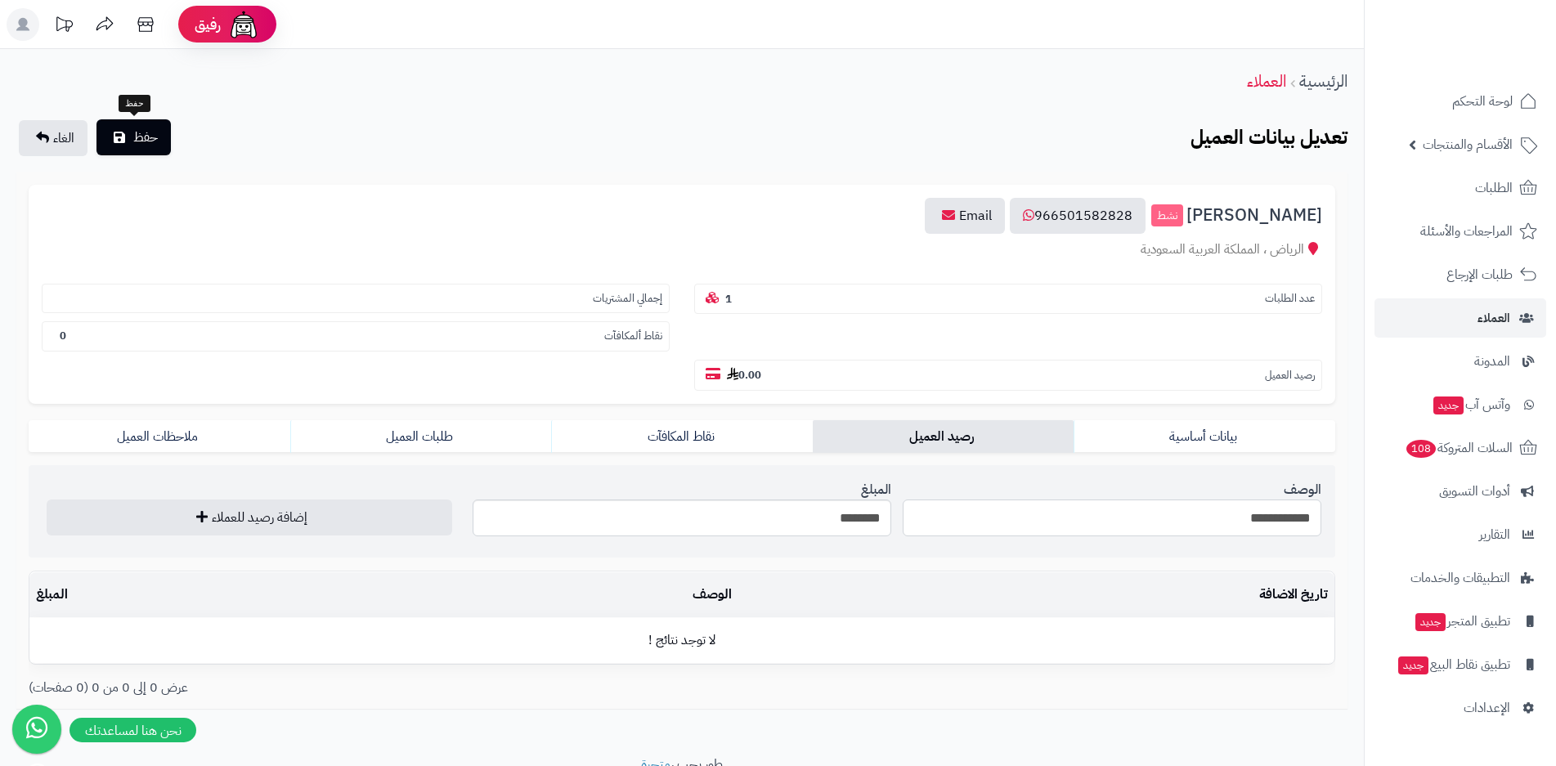
type input "**********"
click at [125, 132] on icon "submit" at bounding box center [119, 137] width 11 height 13
